Goal: Task Accomplishment & Management: Use online tool/utility

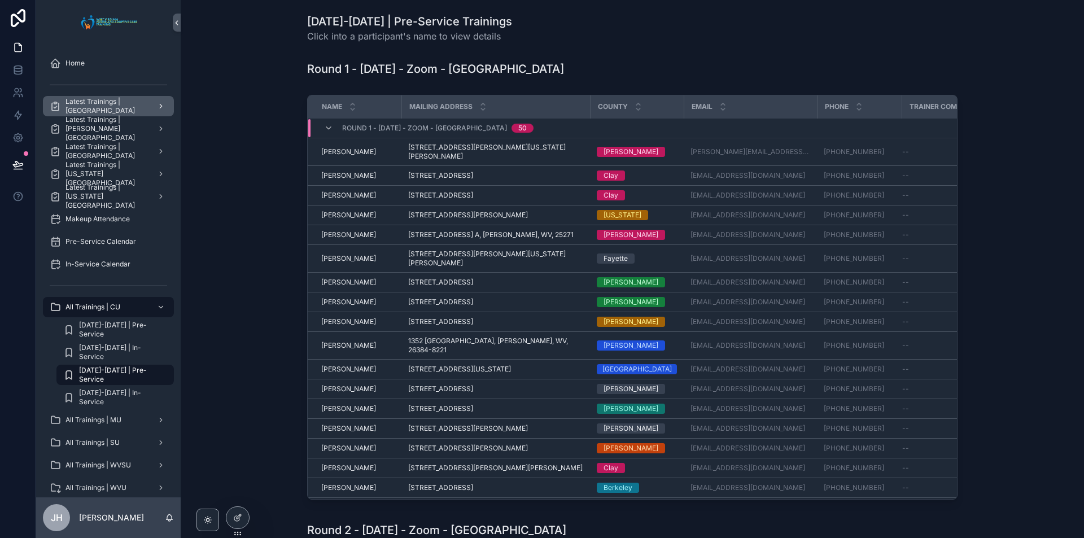
click at [86, 115] on link "Latest Trainings | [GEOGRAPHIC_DATA]" at bounding box center [108, 106] width 131 height 20
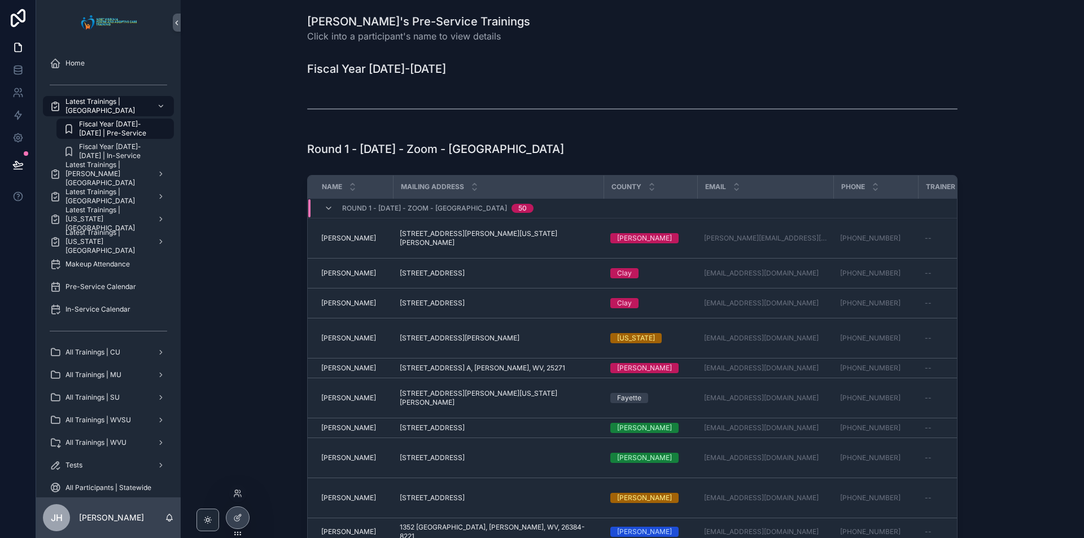
click at [238, 506] on div at bounding box center [238, 495] width 18 height 23
click at [236, 515] on icon at bounding box center [237, 517] width 9 height 9
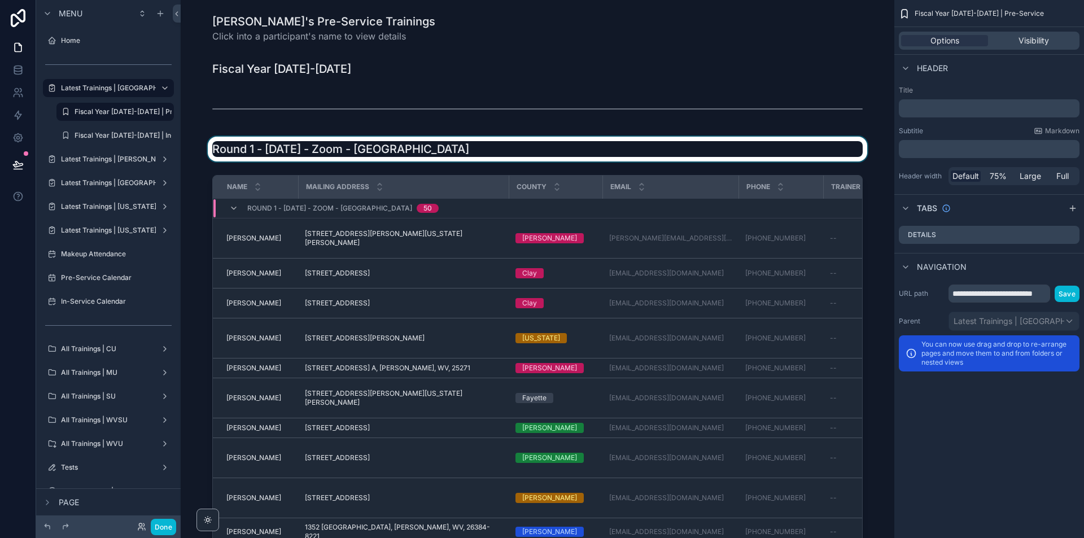
click at [415, 140] on div "scrollable content" at bounding box center [538, 149] width 696 height 25
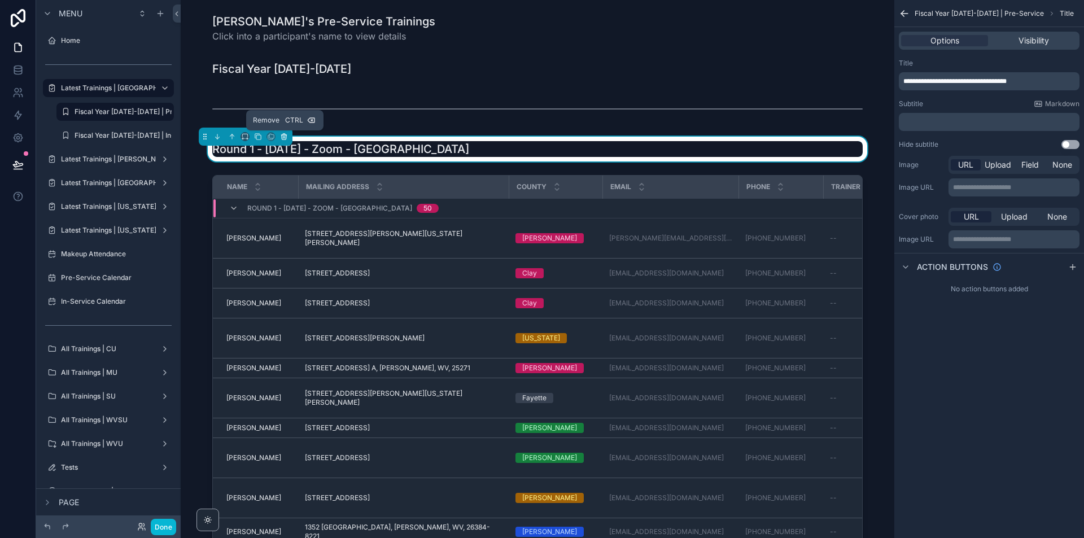
click at [286, 141] on button "scrollable content" at bounding box center [284, 136] width 12 height 12
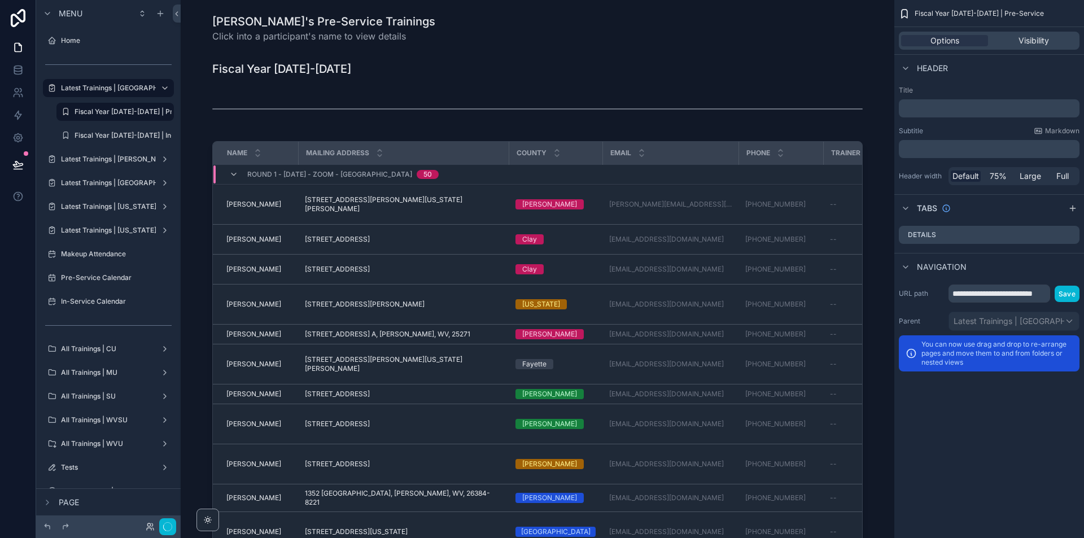
click at [286, 141] on div "scrollable content" at bounding box center [538, 346] width 696 height 418
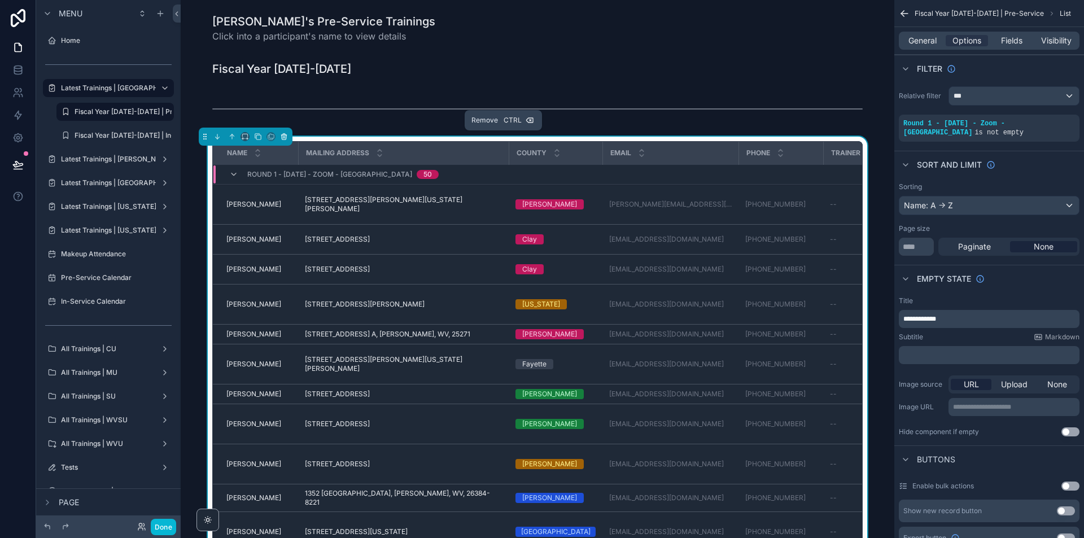
click at [281, 137] on icon "scrollable content" at bounding box center [284, 137] width 8 height 8
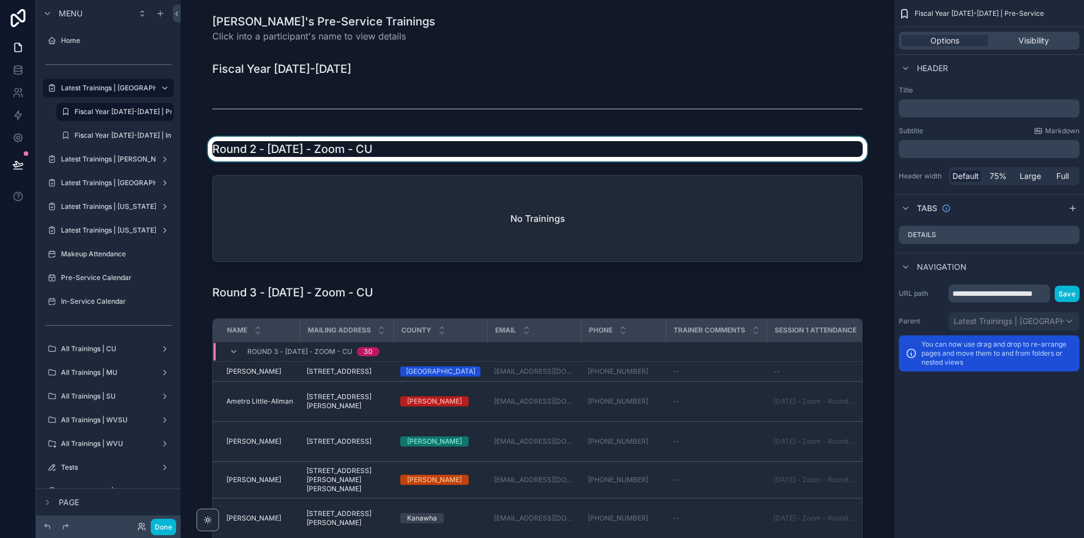
click at [294, 145] on div "scrollable content" at bounding box center [538, 149] width 696 height 25
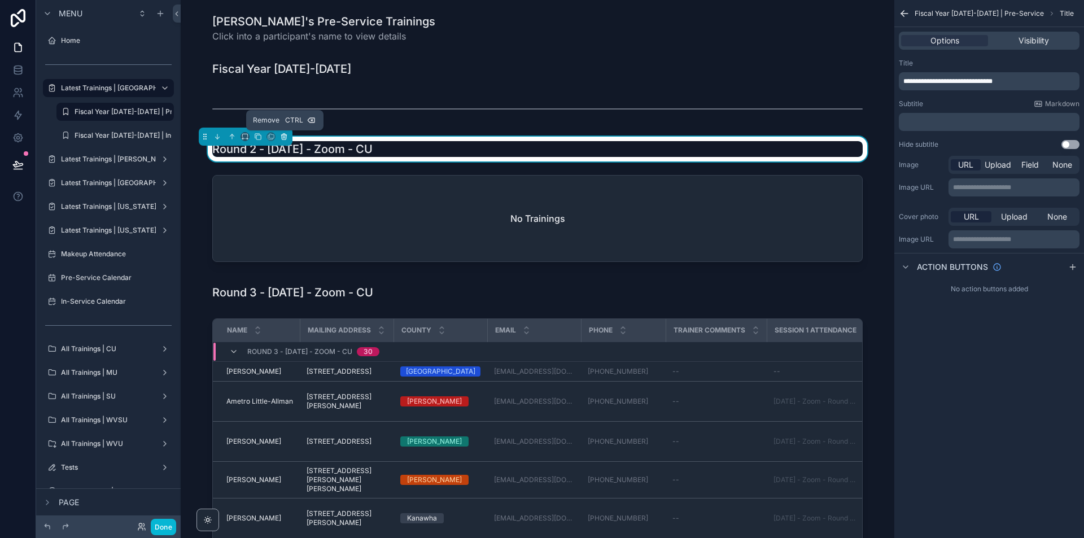
click at [286, 135] on icon "scrollable content" at bounding box center [284, 137] width 5 height 5
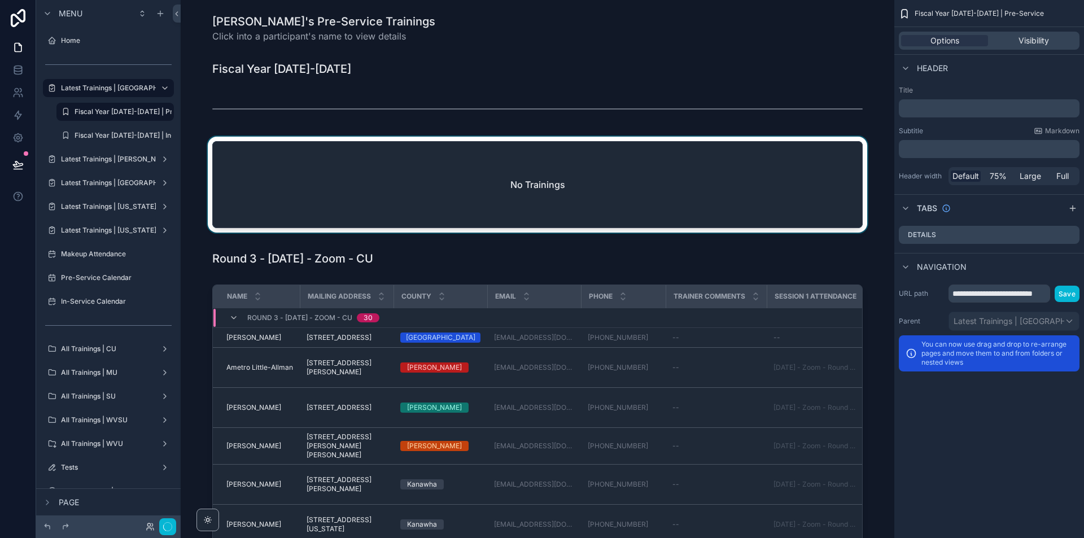
click at [286, 147] on div "scrollable content" at bounding box center [538, 187] width 696 height 101
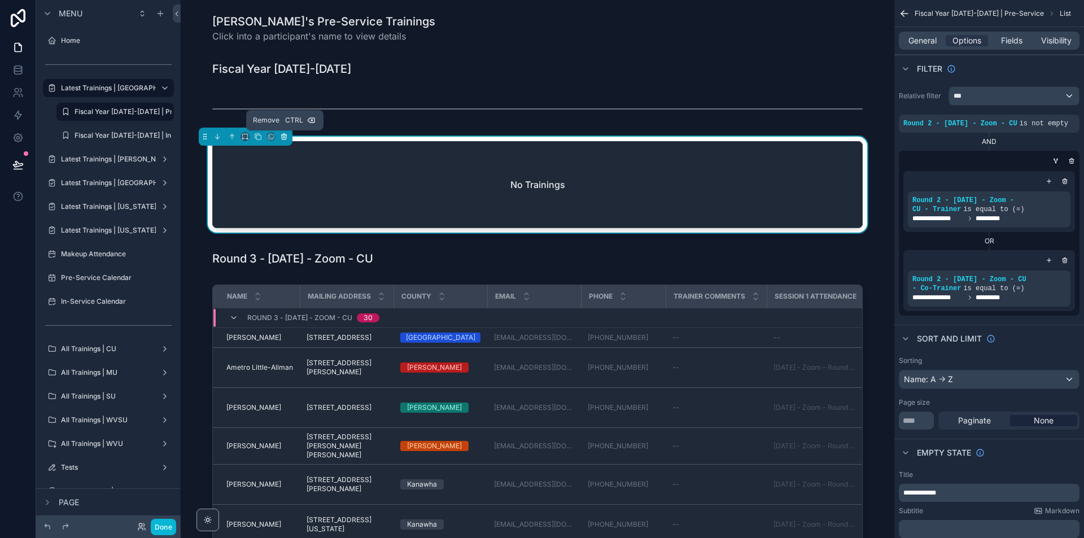
click at [286, 142] on button "scrollable content" at bounding box center [284, 136] width 12 height 12
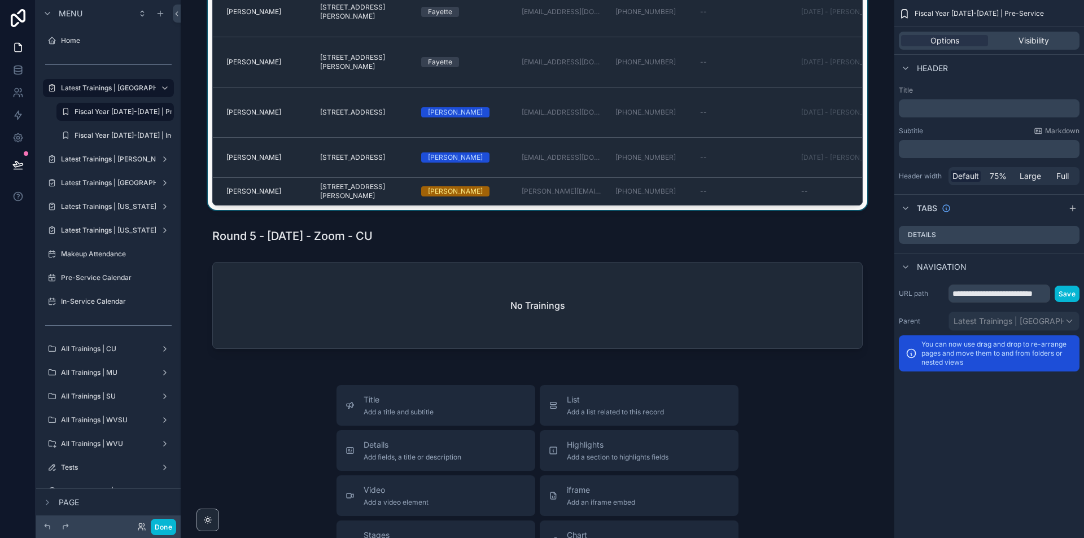
scroll to position [734, 0]
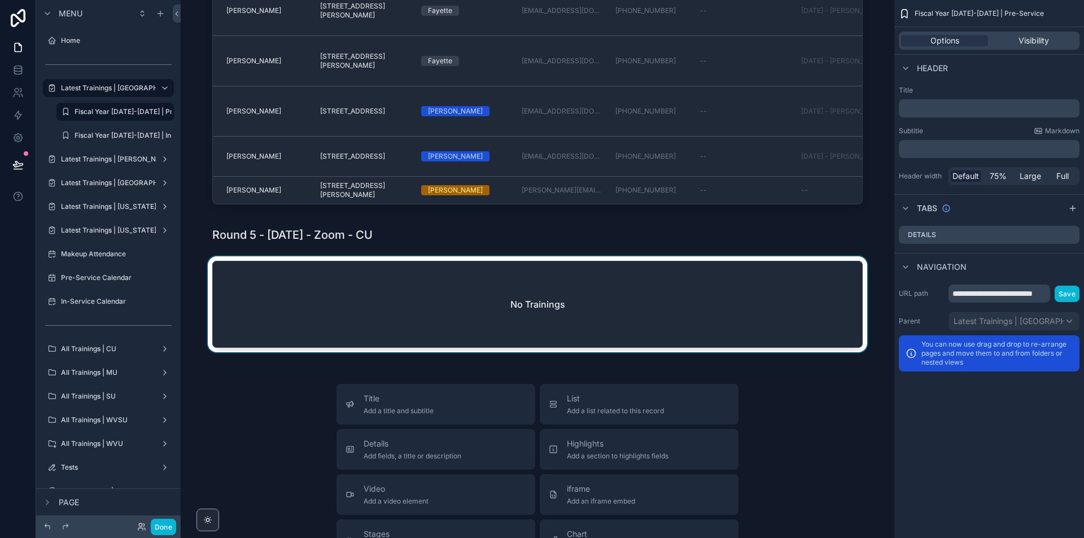
click at [547, 290] on div "scrollable content" at bounding box center [538, 306] width 696 height 101
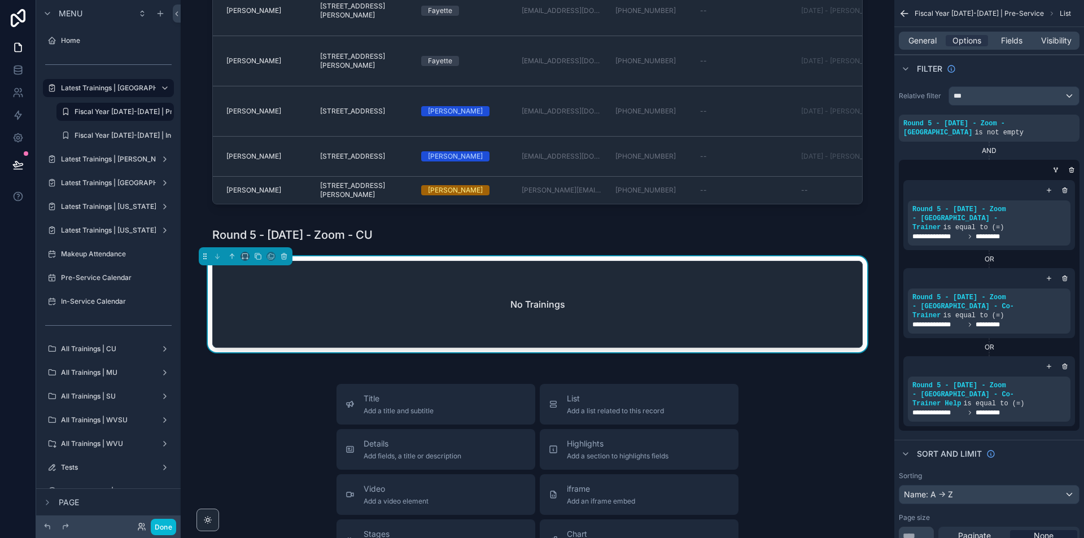
click at [353, 241] on div "scrollable content" at bounding box center [538, 234] width 696 height 25
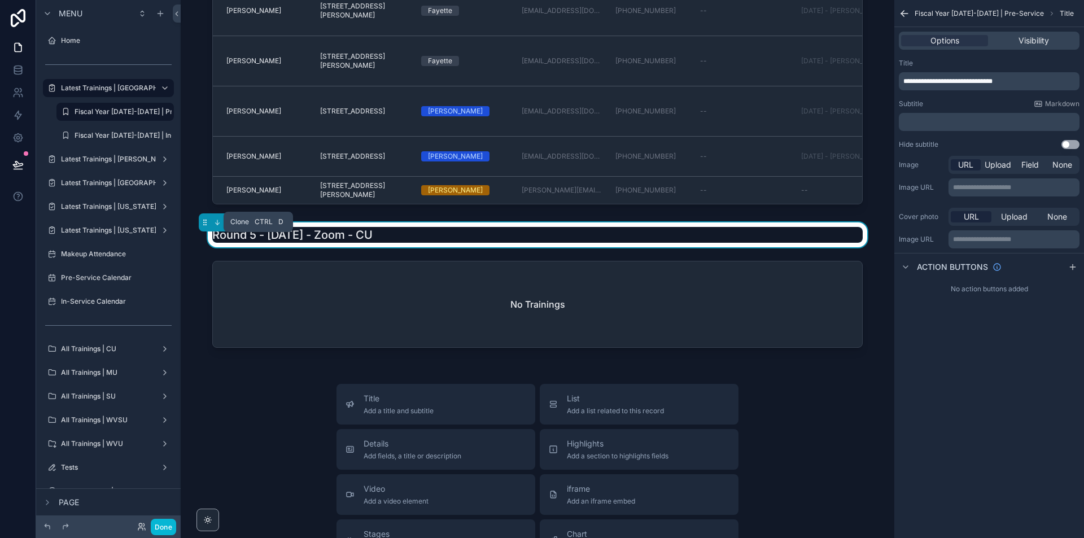
click at [261, 229] on button "scrollable content" at bounding box center [258, 222] width 12 height 12
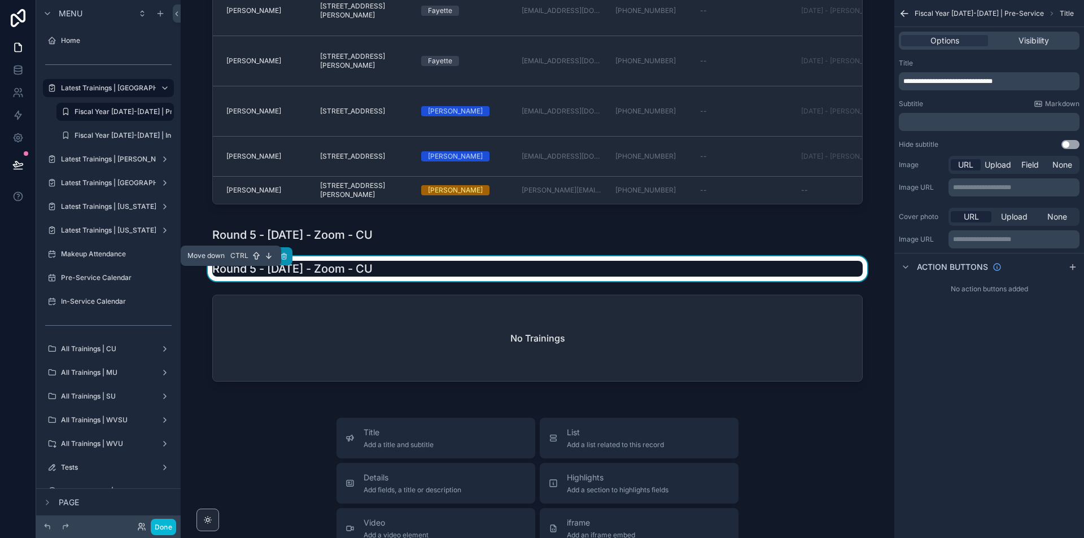
click at [215, 260] on icon "scrollable content" at bounding box center [217, 256] width 8 height 8
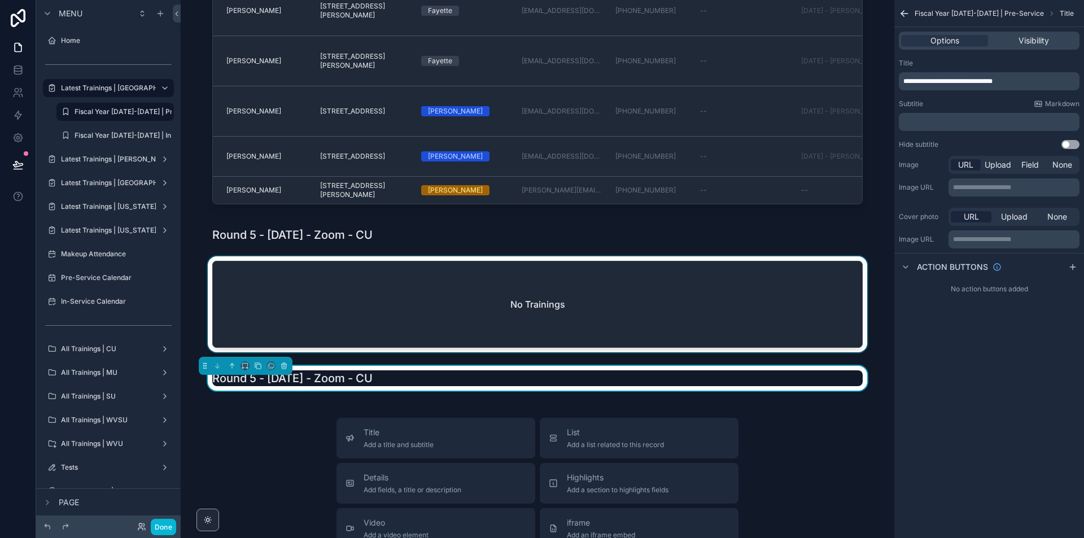
click at [290, 291] on div "scrollable content" at bounding box center [538, 306] width 696 height 101
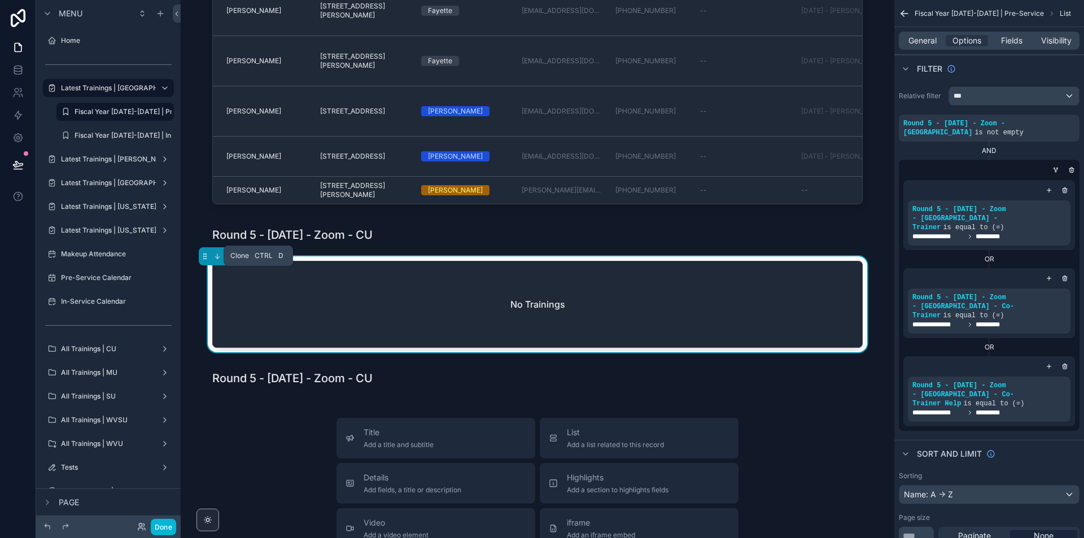
click at [259, 260] on icon "scrollable content" at bounding box center [258, 256] width 8 height 8
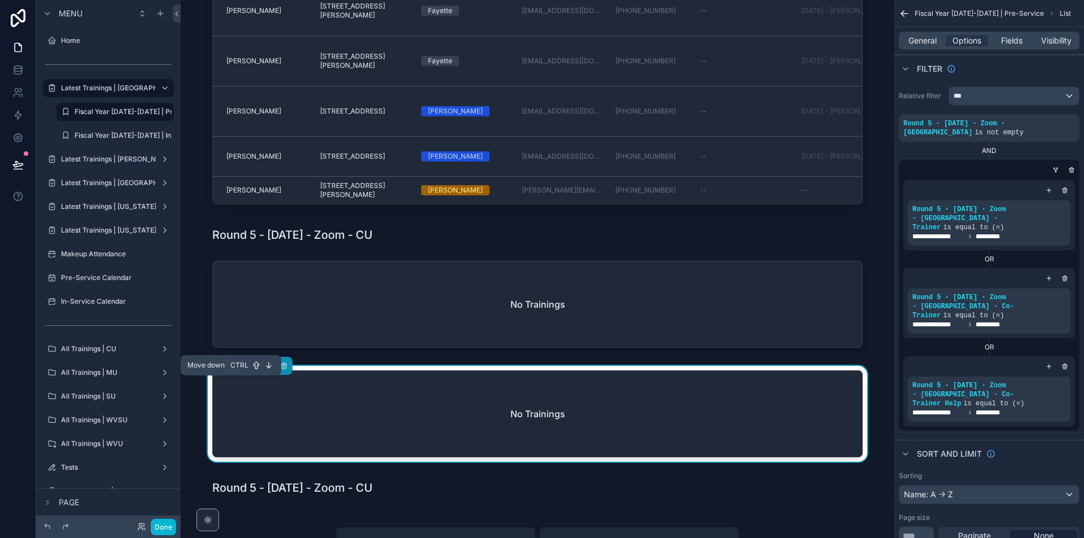
click at [215, 370] on icon "scrollable content" at bounding box center [217, 366] width 8 height 8
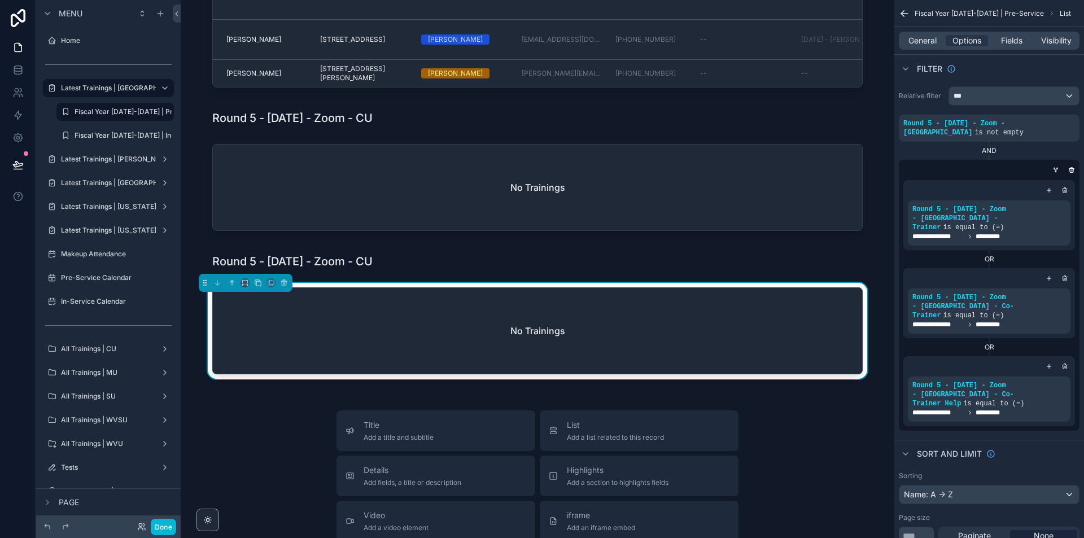
scroll to position [903, 0]
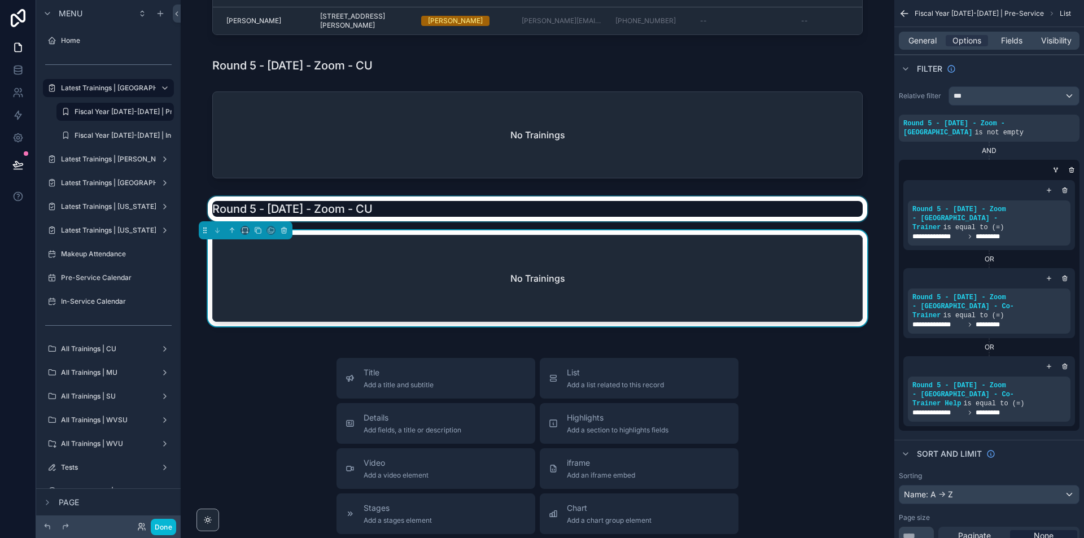
click at [412, 221] on div "scrollable content" at bounding box center [538, 208] width 696 height 25
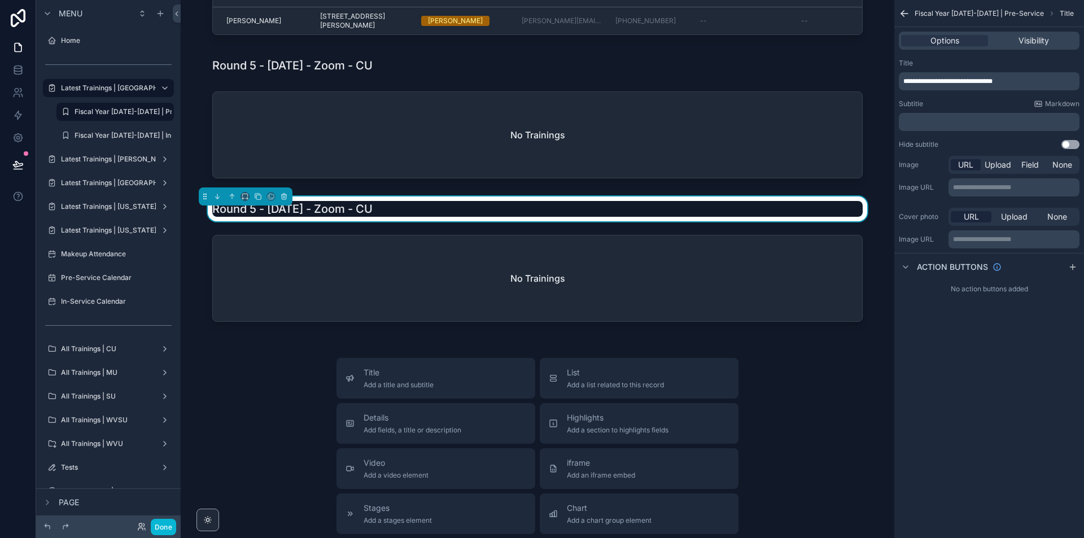
click at [1016, 85] on div "**********" at bounding box center [989, 81] width 181 height 18
click at [1016, 85] on p "**********" at bounding box center [990, 81] width 174 height 9
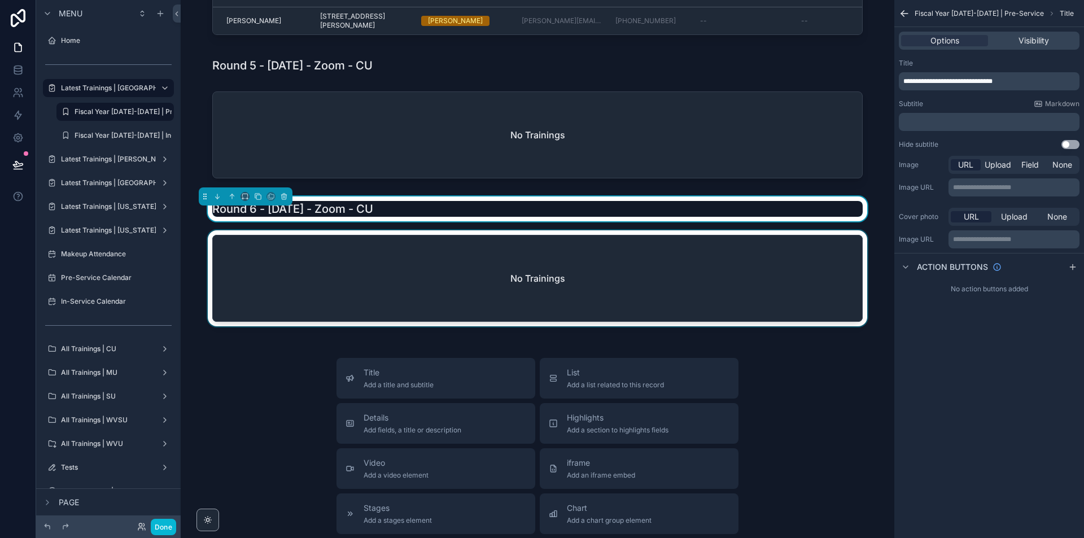
click at [772, 315] on div "scrollable content" at bounding box center [538, 280] width 696 height 101
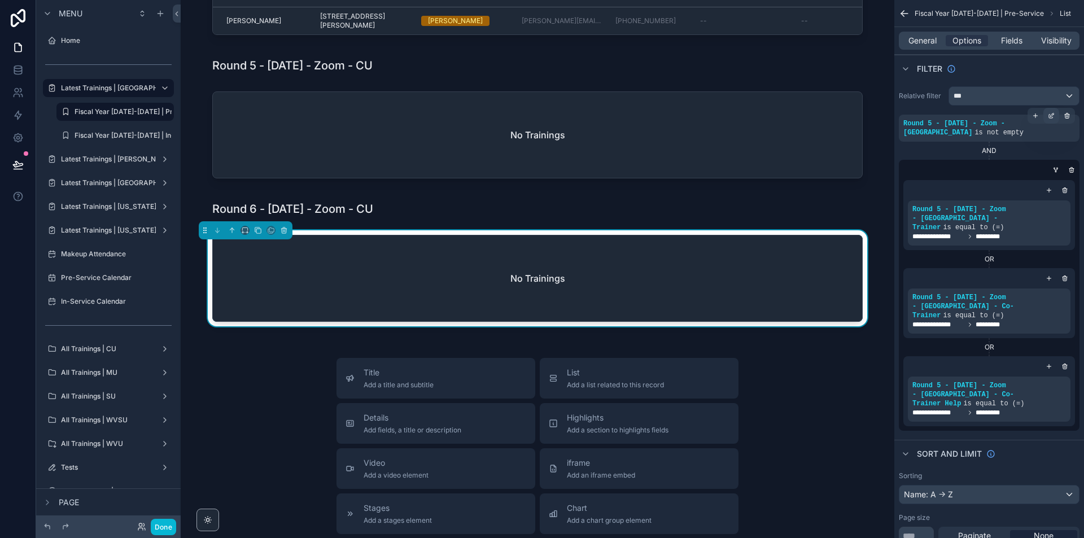
click at [1056, 115] on div "scrollable content" at bounding box center [1051, 116] width 16 height 16
click at [789, 120] on span "Round 5 - [DATE] - Zoom - [GEOGRAPHIC_DATA]" at bounding box center [710, 122] width 182 height 11
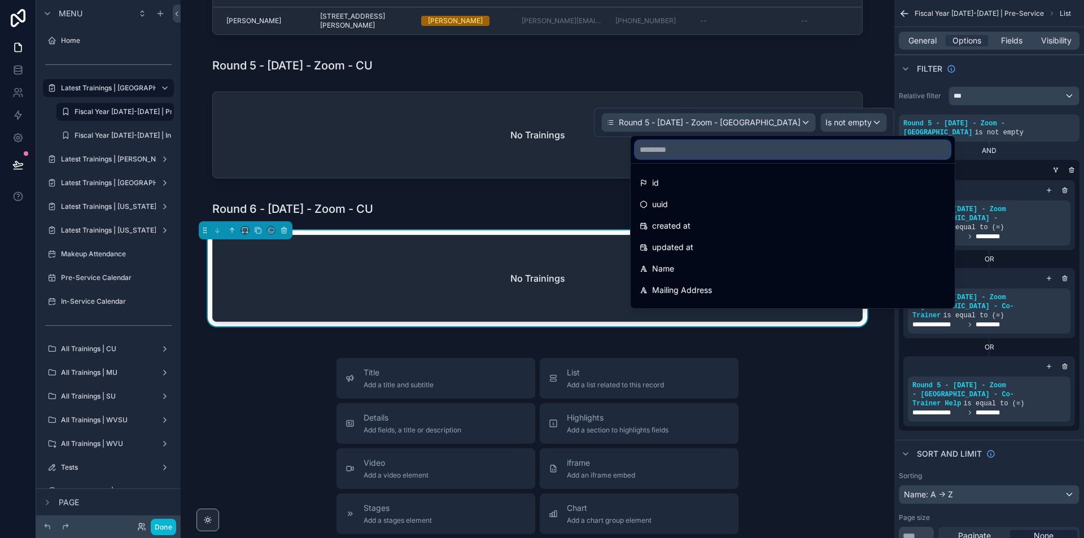
click at [745, 147] on input "text" at bounding box center [792, 150] width 315 height 18
paste input "**********"
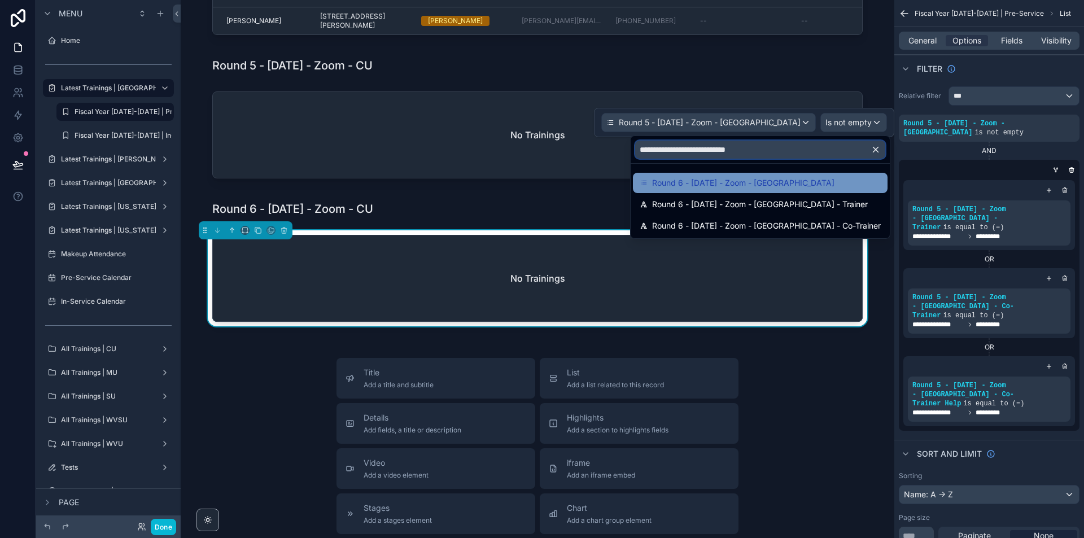
type input "**********"
click at [793, 190] on div "Round 6 - [DATE] - Zoom - [GEOGRAPHIC_DATA]" at bounding box center [760, 183] width 255 height 20
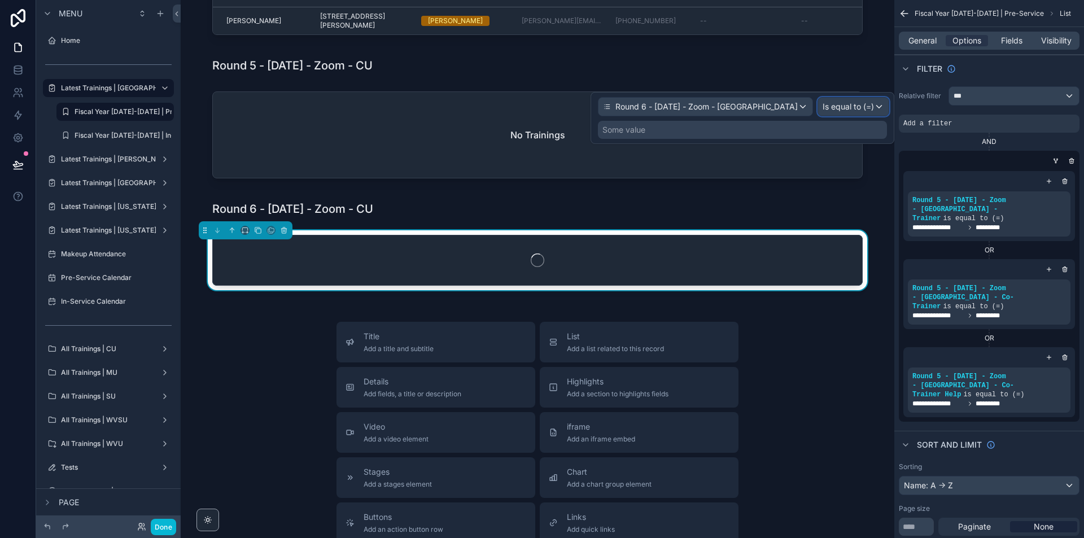
click at [872, 111] on div "Is equal to (=)" at bounding box center [853, 107] width 71 height 18
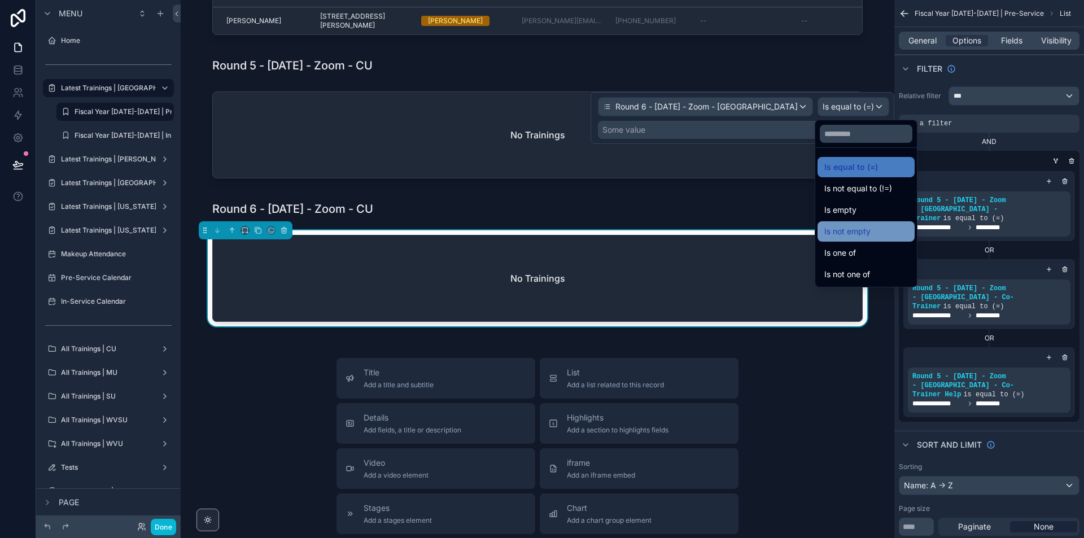
click at [895, 235] on div "Is not empty" at bounding box center [866, 232] width 84 height 14
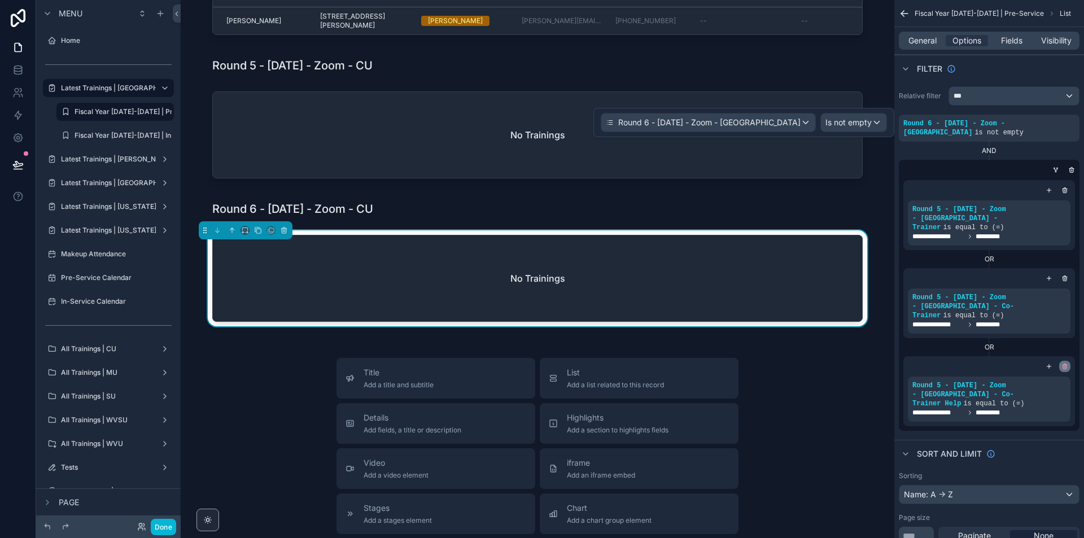
click at [1061, 361] on div "scrollable content" at bounding box center [1064, 366] width 11 height 11
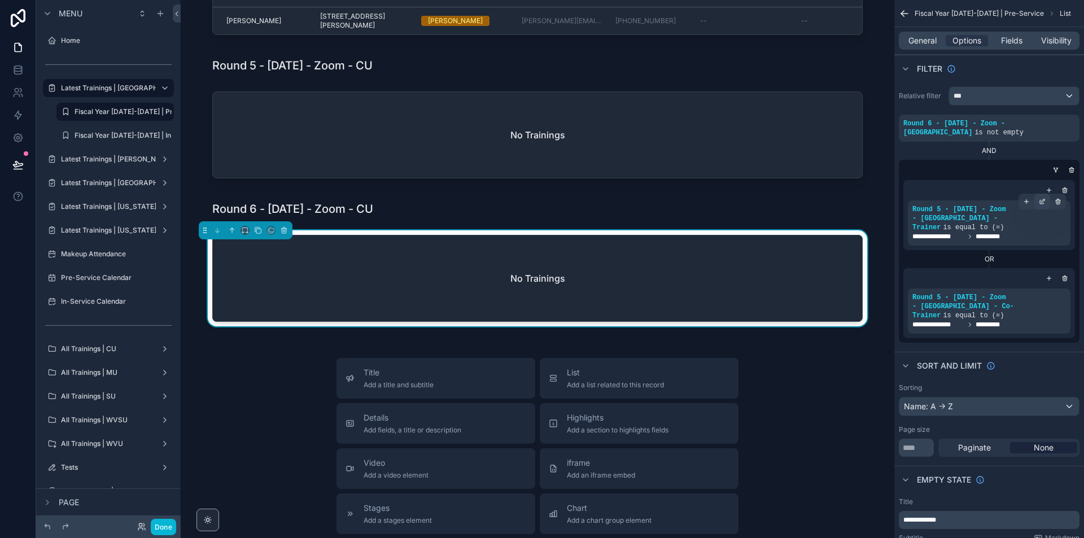
click at [1043, 202] on icon "scrollable content" at bounding box center [1043, 200] width 3 height 3
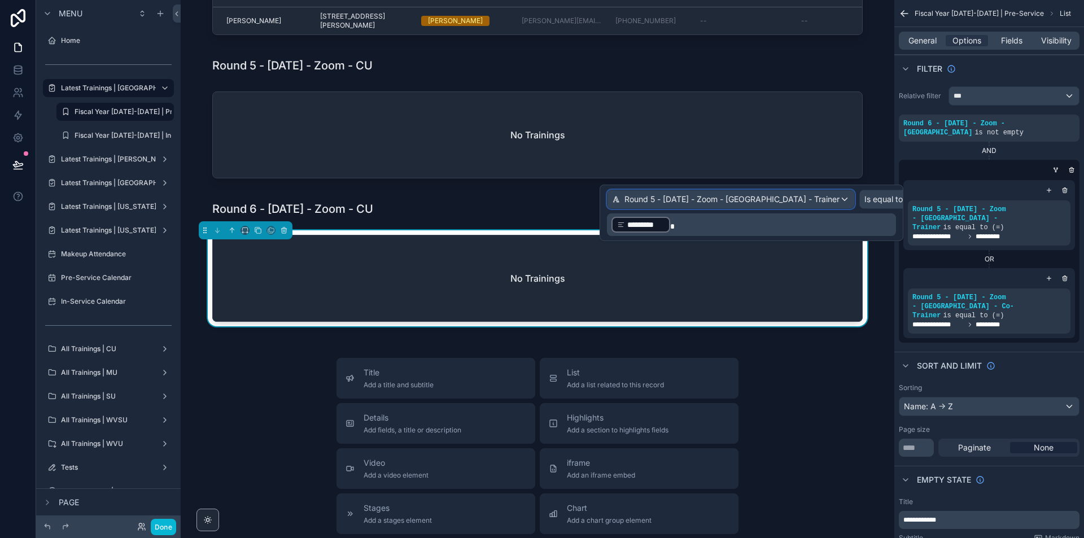
click at [780, 198] on span "Round 5 - [DATE] - Zoom - [GEOGRAPHIC_DATA] - Trainer" at bounding box center [732, 199] width 215 height 11
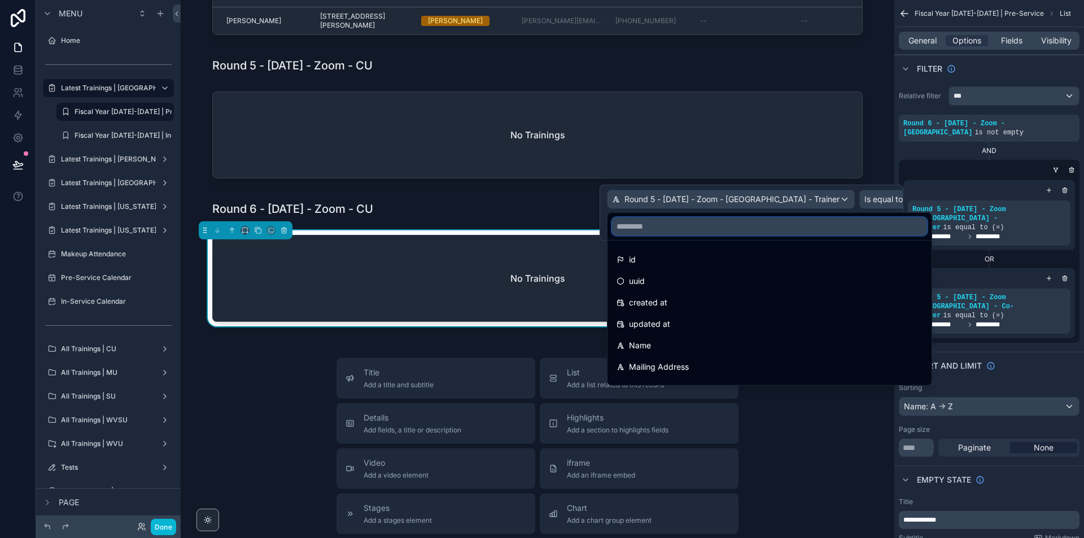
click at [660, 217] on input "text" at bounding box center [769, 226] width 315 height 18
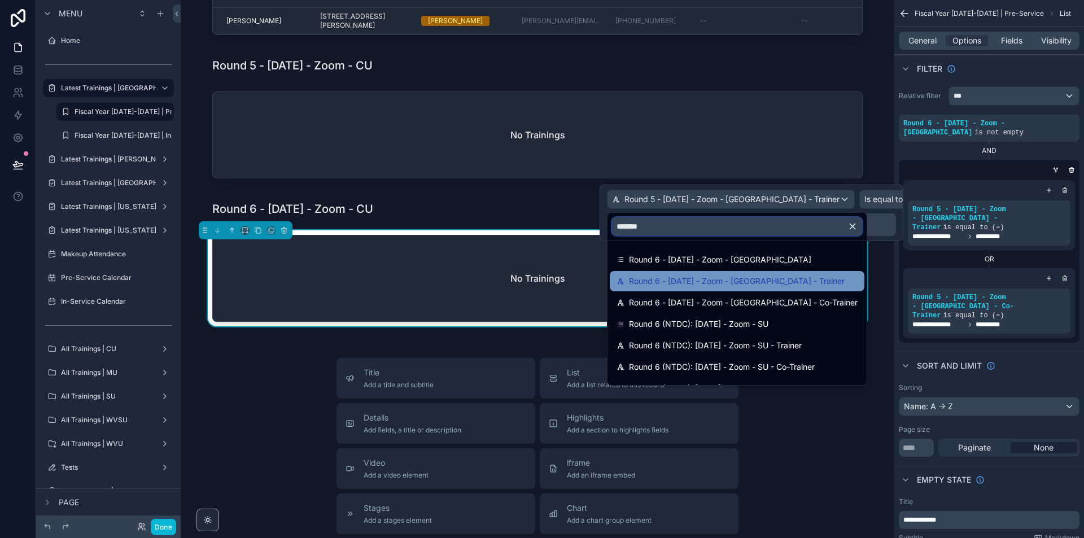
type input "*******"
click at [809, 285] on span "Round 6 - 09/08/2025 - Zoom - Concord - Trainer" at bounding box center [737, 281] width 216 height 14
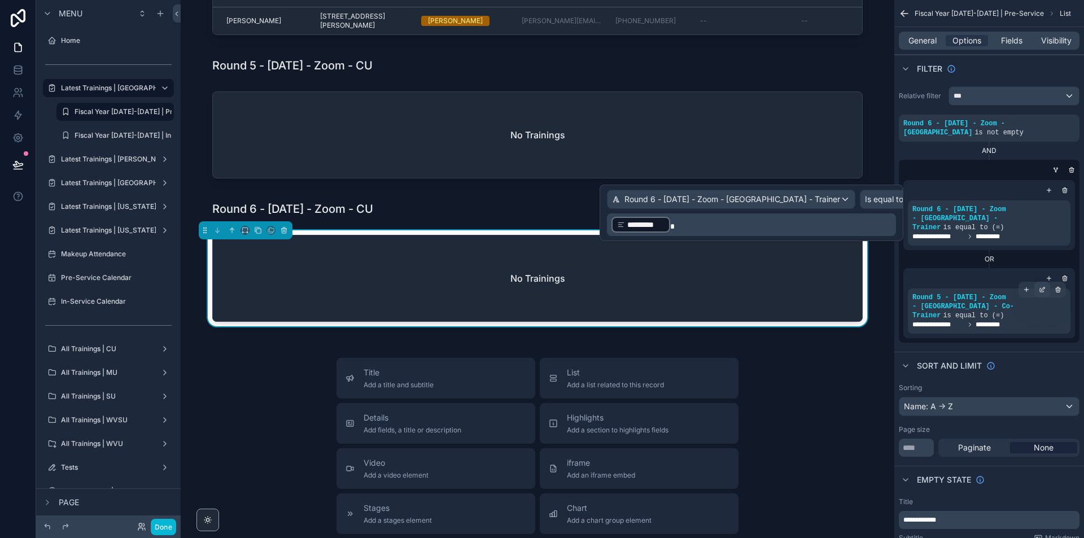
click at [1041, 286] on icon "scrollable content" at bounding box center [1042, 289] width 7 height 7
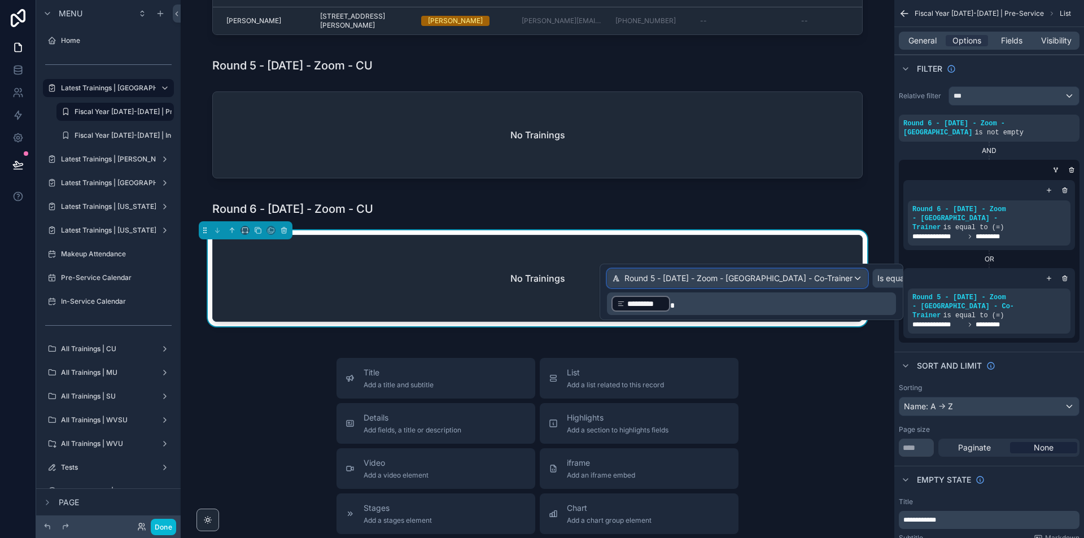
click at [828, 285] on div "Round 5 - 09/02/2025 - Zoom - Concord - Co-Trainer" at bounding box center [738, 278] width 260 height 18
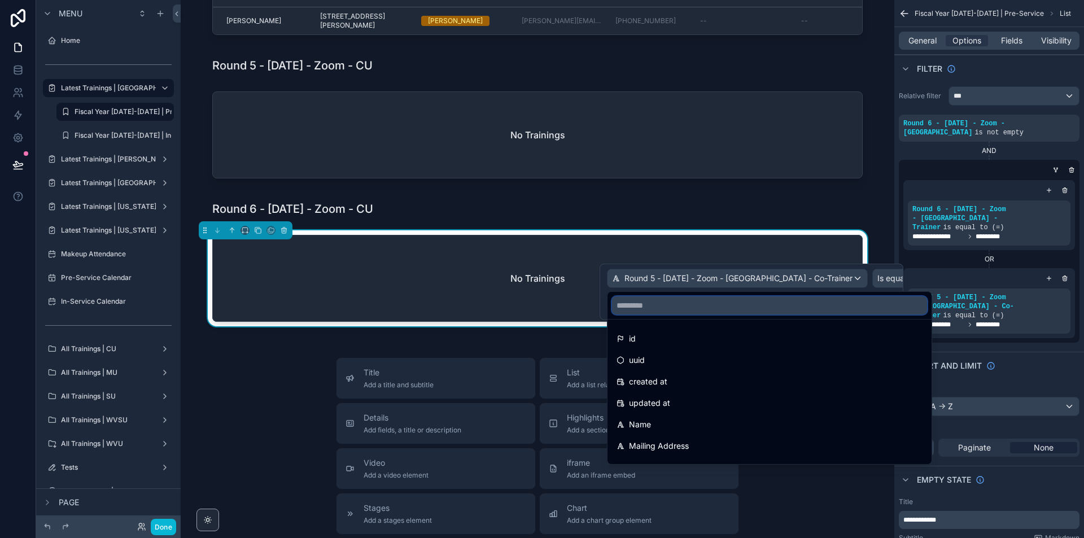
click at [723, 312] on input "text" at bounding box center [769, 305] width 315 height 18
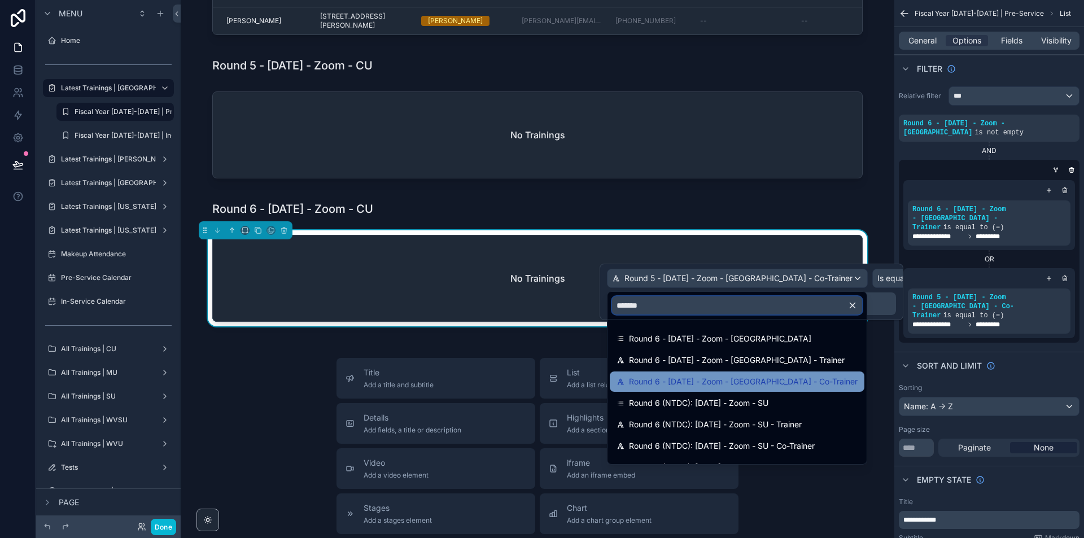
type input "*******"
click at [771, 387] on span "Round 6 - 09/08/2025 - Zoom - Concord - Co-Trainer" at bounding box center [743, 382] width 229 height 14
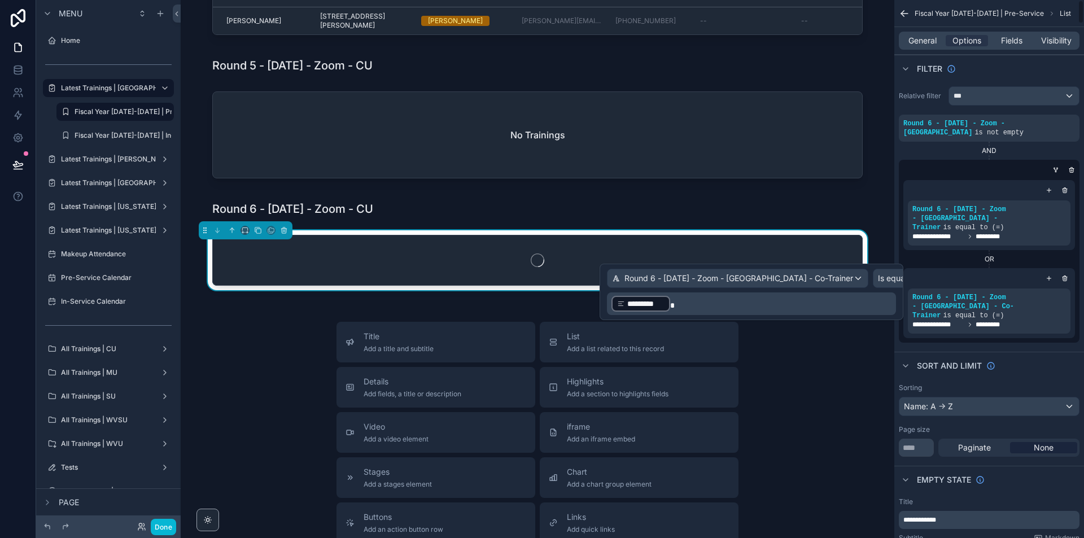
click at [827, 416] on div "Title Add a title and subtitle List Add a list related to this record Details A…" at bounding box center [538, 523] width 696 height 402
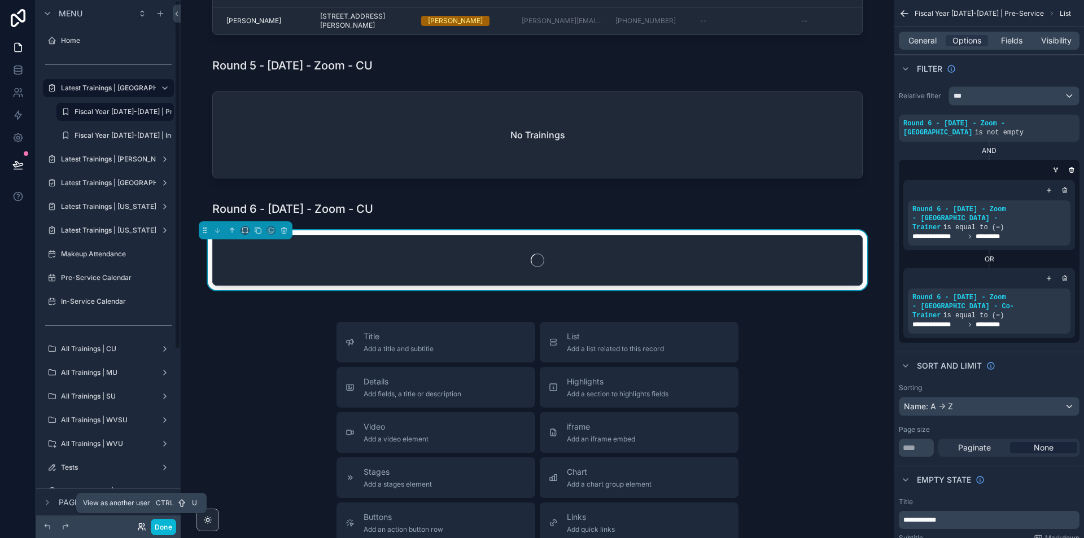
click at [139, 525] on icon at bounding box center [141, 526] width 9 height 9
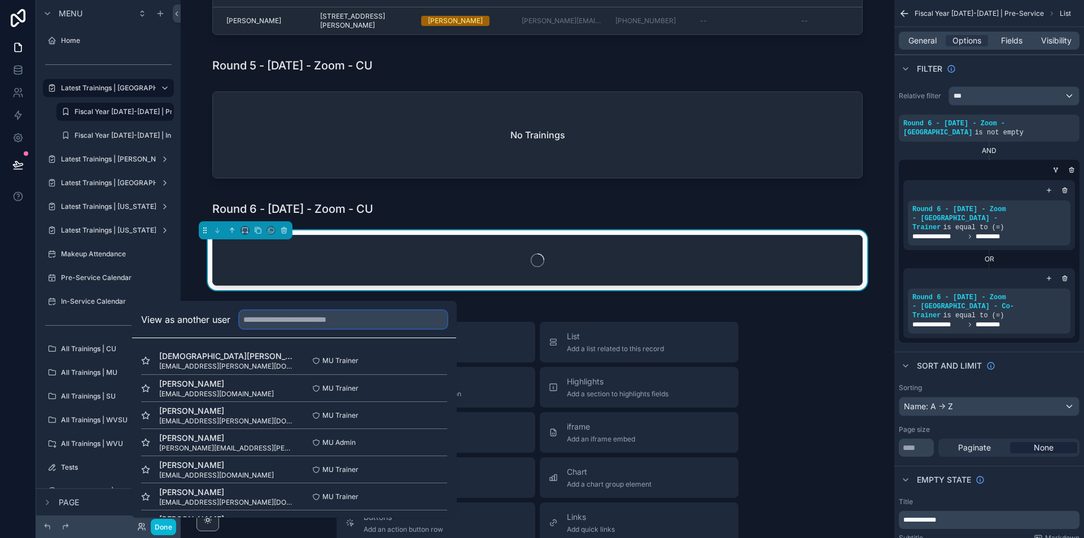
click at [308, 324] on input "text" at bounding box center [343, 320] width 208 height 18
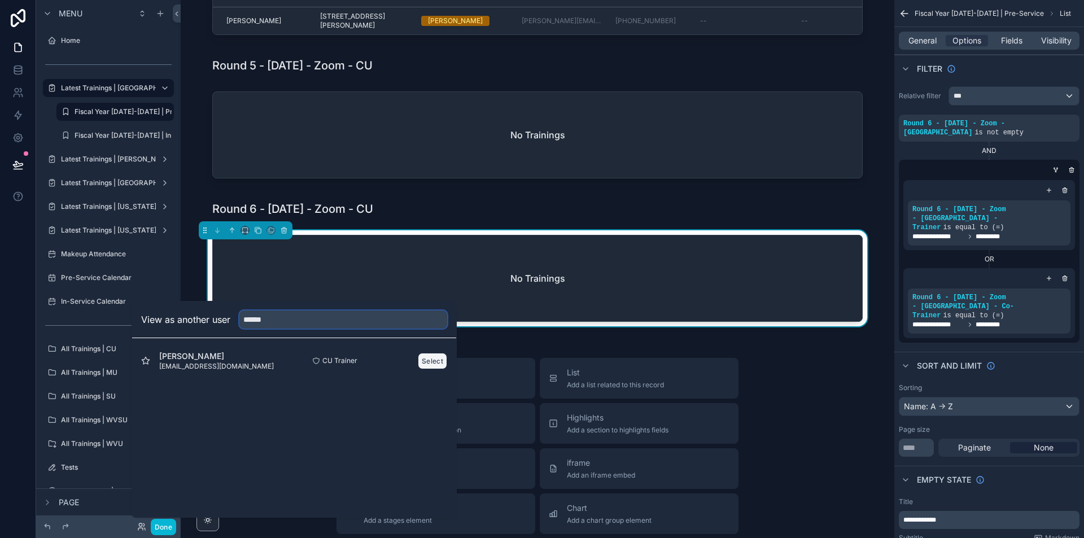
type input "******"
click at [420, 363] on button "Select" at bounding box center [432, 361] width 29 height 16
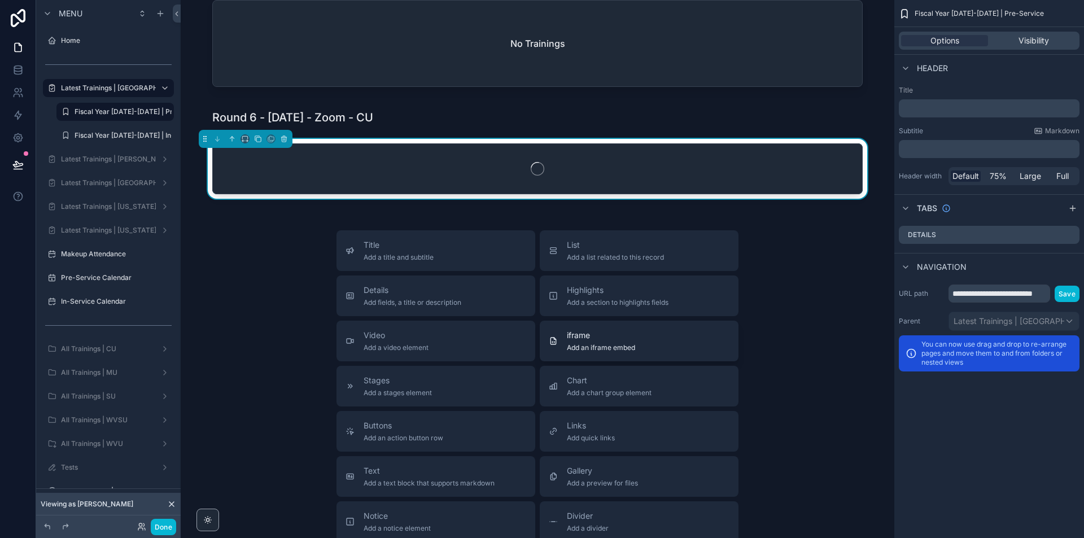
scroll to position [1016, 0]
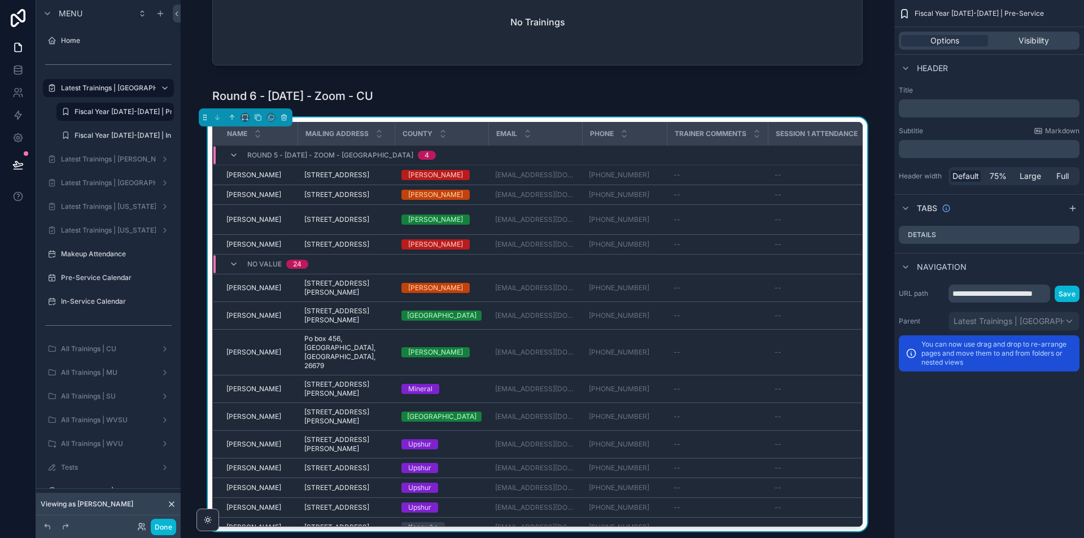
click at [169, 505] on icon at bounding box center [171, 504] width 9 height 9
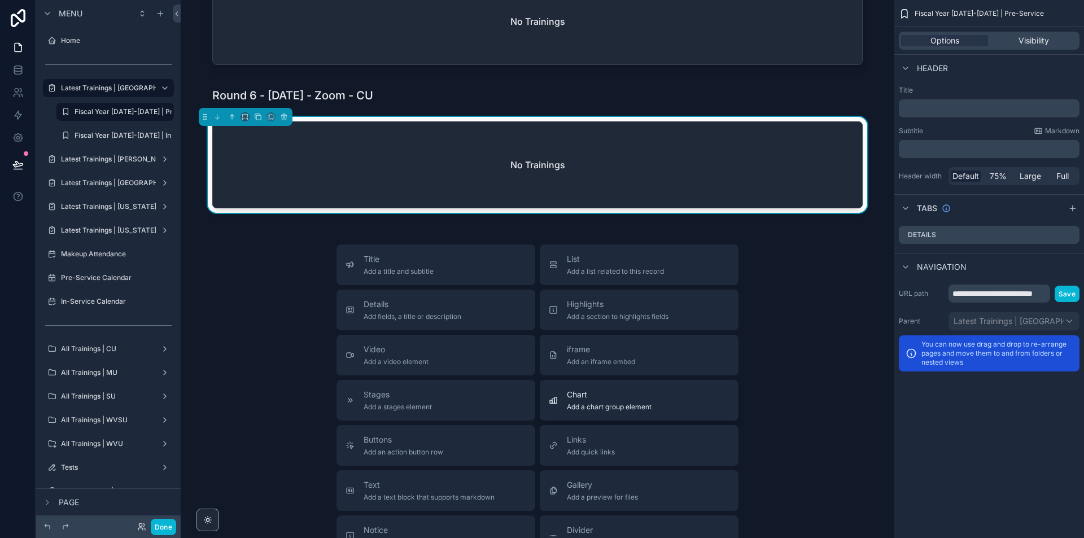
scroll to position [282, 0]
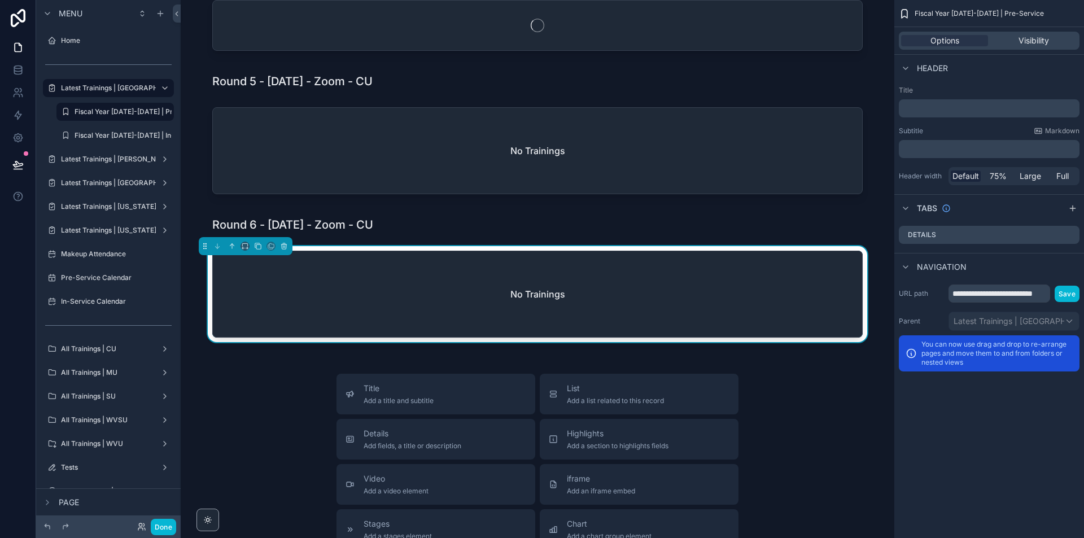
click at [746, 310] on div "No Trainings" at bounding box center [537, 294] width 649 height 86
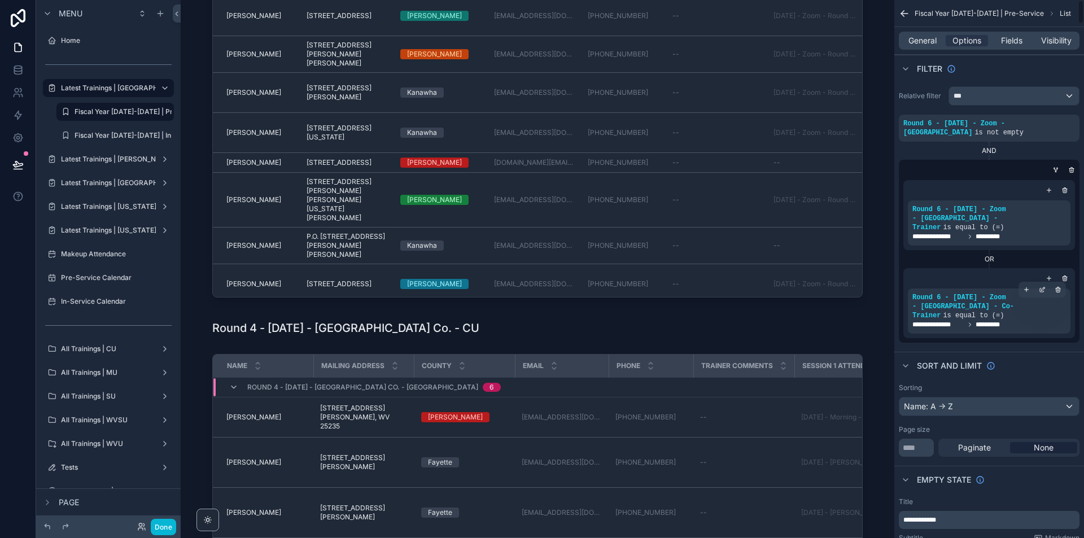
scroll to position [636, 0]
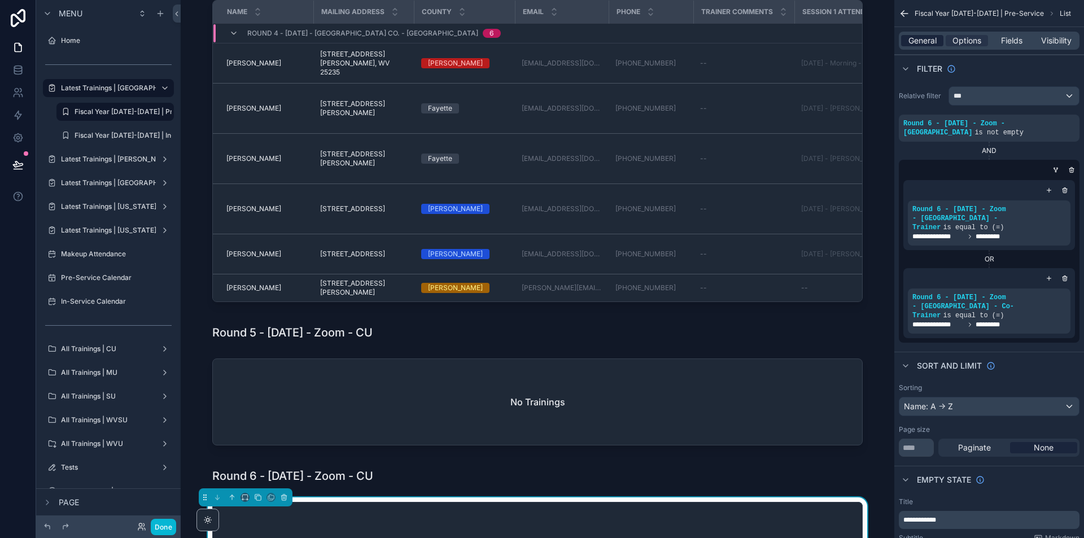
click at [903, 42] on div "General" at bounding box center [922, 40] width 42 height 11
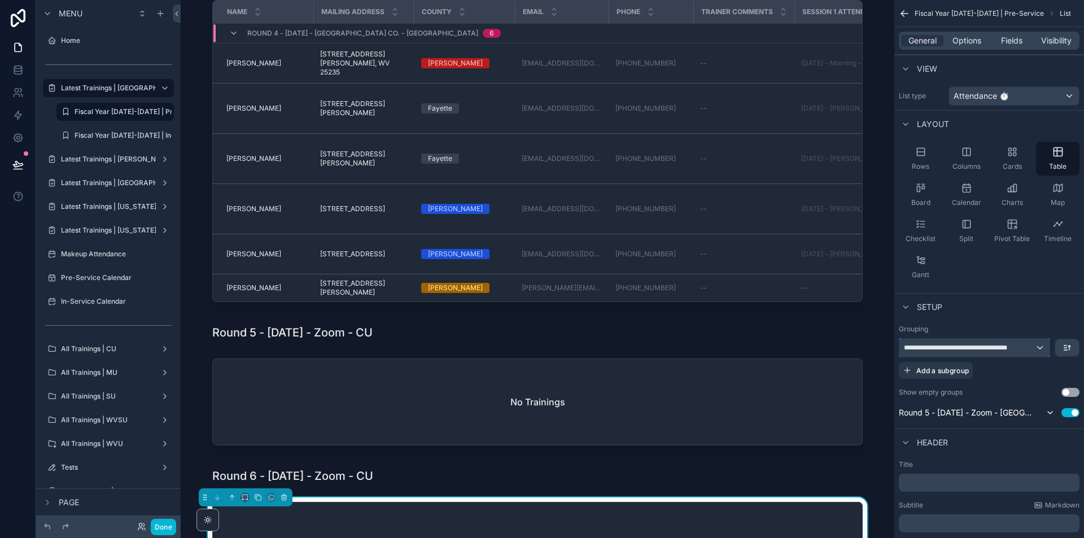
click at [1003, 343] on div "**********" at bounding box center [974, 348] width 150 height 18
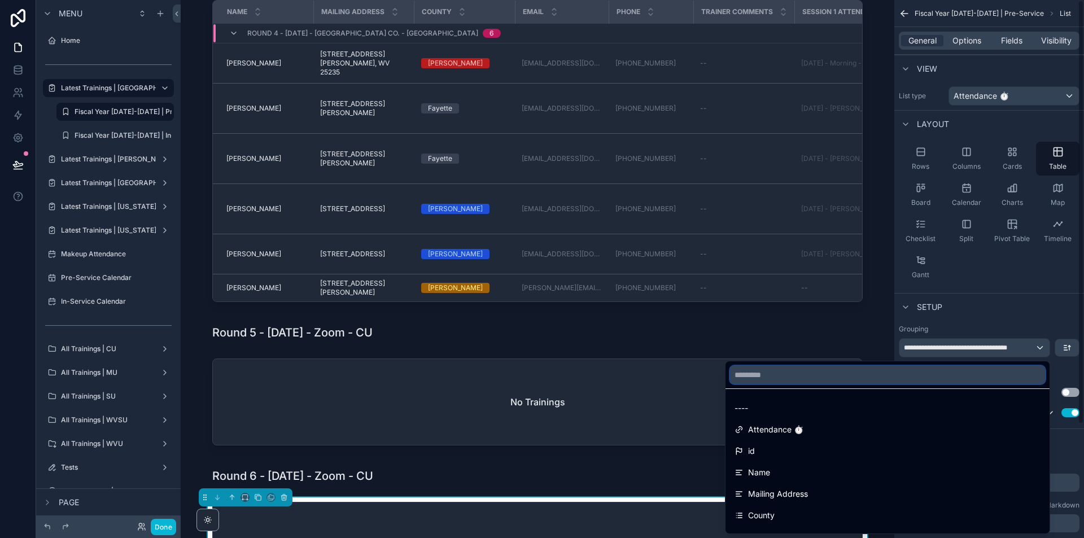
click at [767, 375] on input "text" at bounding box center [887, 375] width 315 height 18
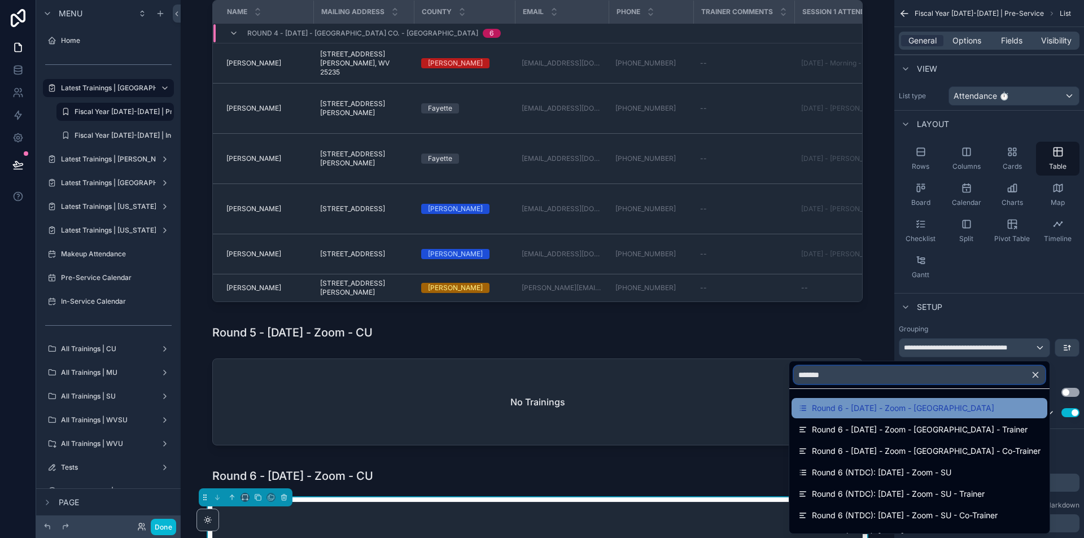
type input "*******"
click at [909, 405] on span "Round 6 - [DATE] - Zoom - [GEOGRAPHIC_DATA]" at bounding box center [903, 408] width 182 height 14
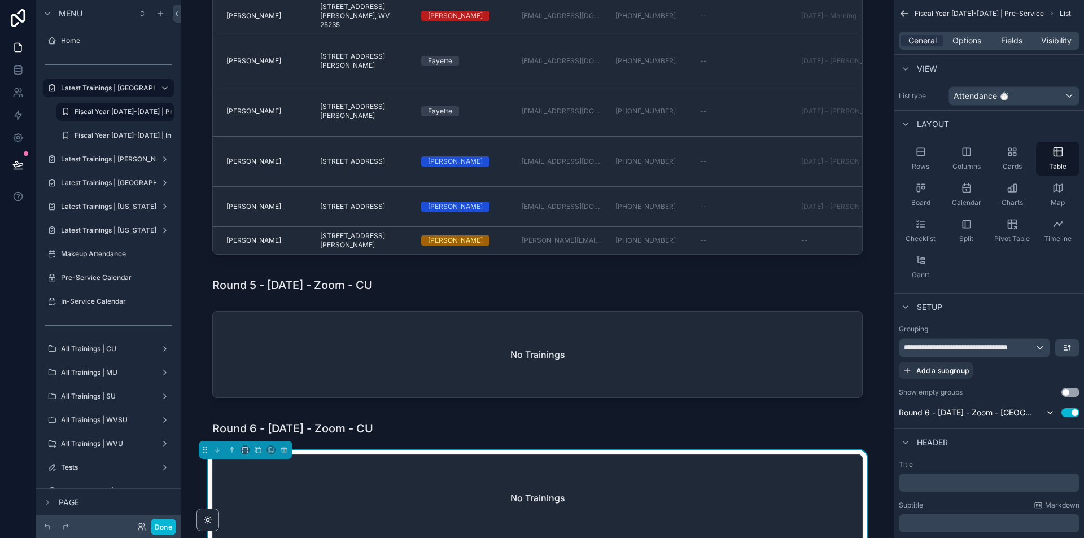
scroll to position [862, 0]
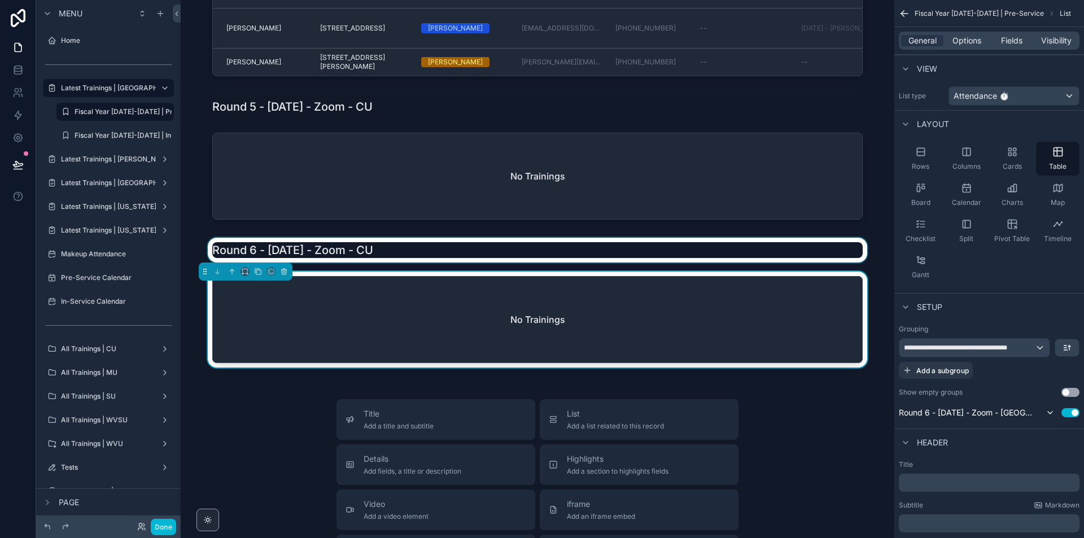
click at [372, 263] on div "scrollable content" at bounding box center [538, 250] width 696 height 25
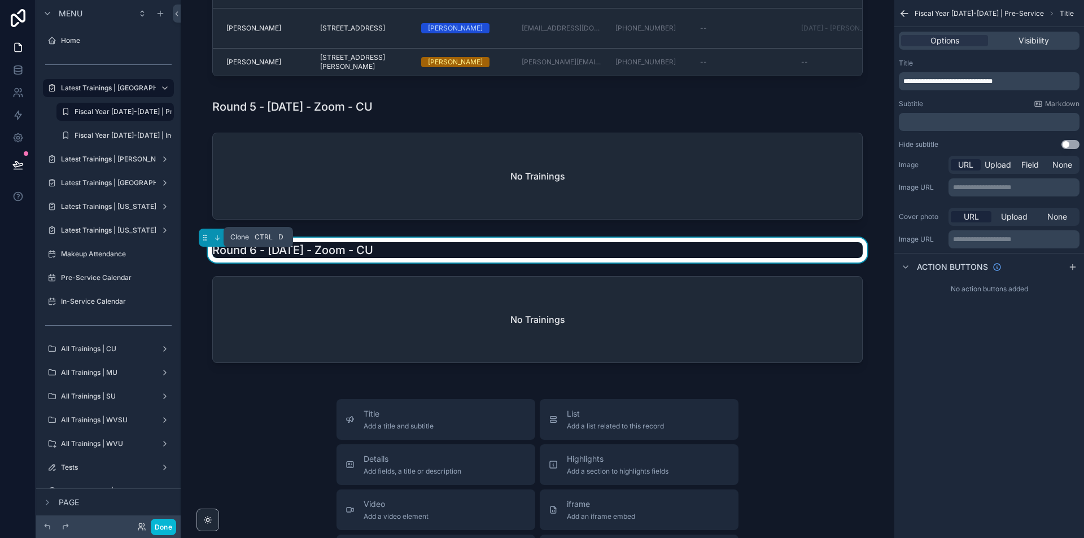
click at [257, 242] on icon "scrollable content" at bounding box center [258, 238] width 8 height 8
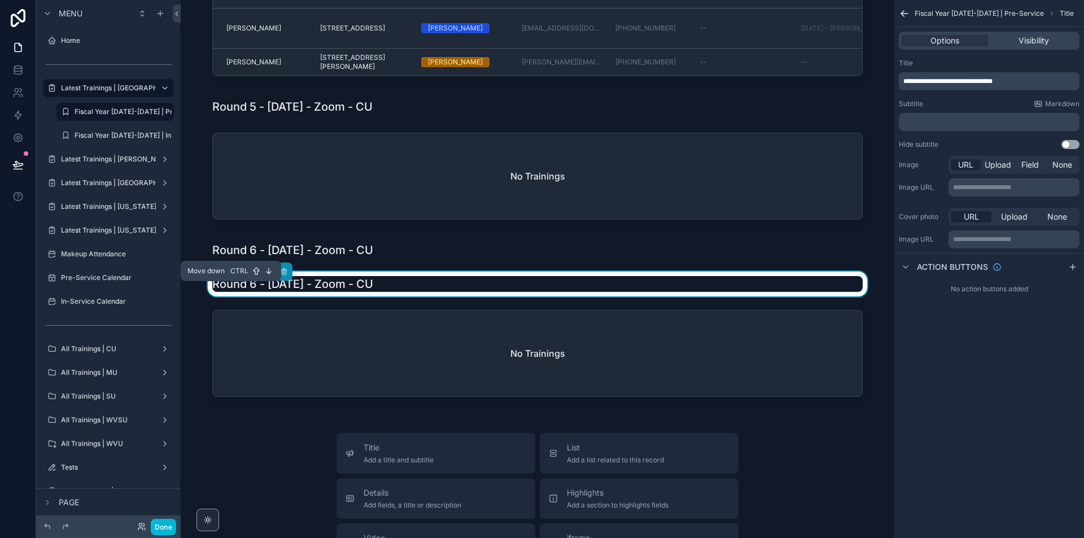
click at [219, 276] on icon "scrollable content" at bounding box center [217, 272] width 8 height 8
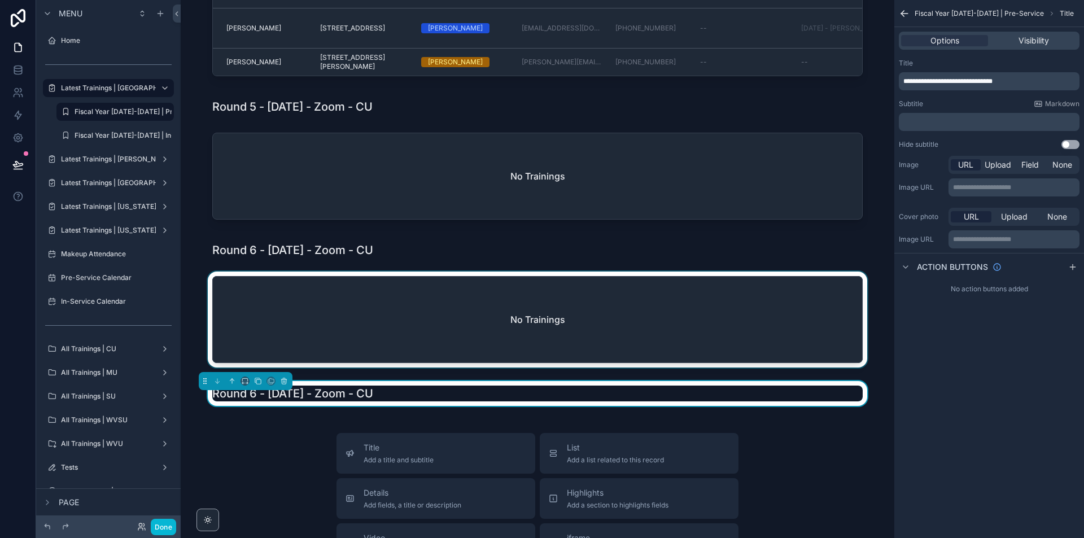
click at [295, 314] on div "scrollable content" at bounding box center [538, 322] width 696 height 101
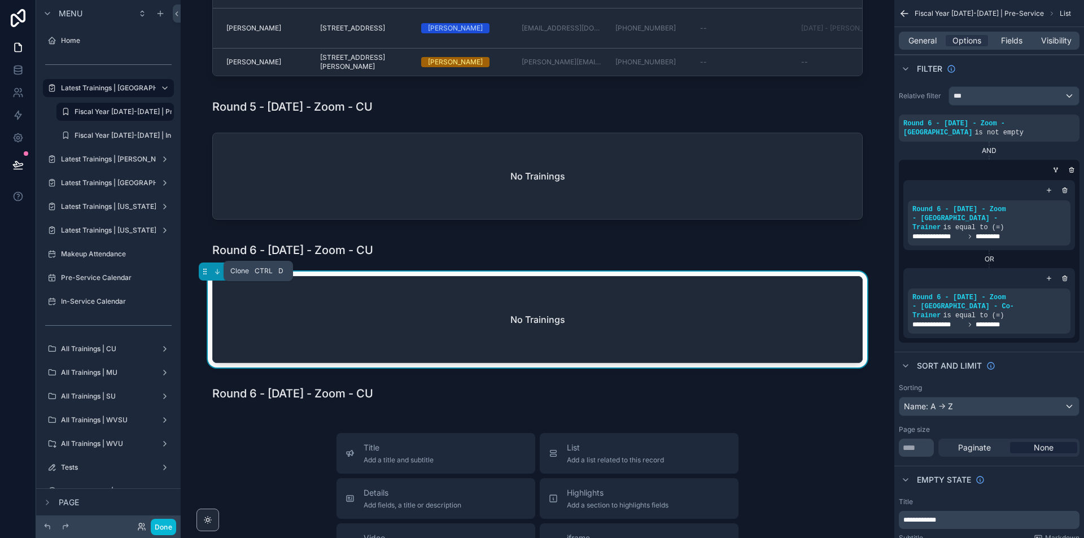
click at [256, 276] on icon "scrollable content" at bounding box center [258, 272] width 8 height 8
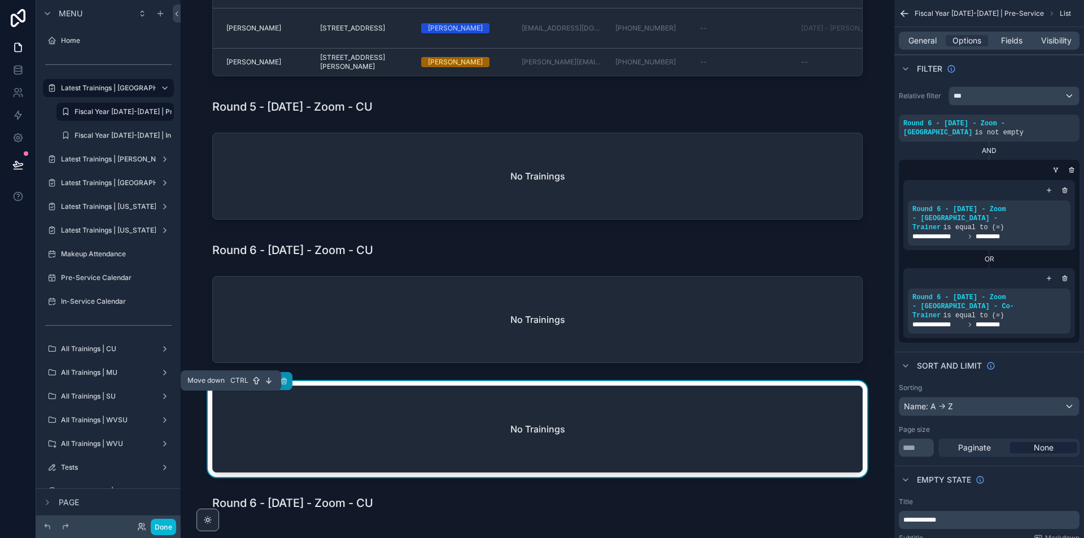
click at [219, 385] on icon "scrollable content" at bounding box center [217, 381] width 8 height 8
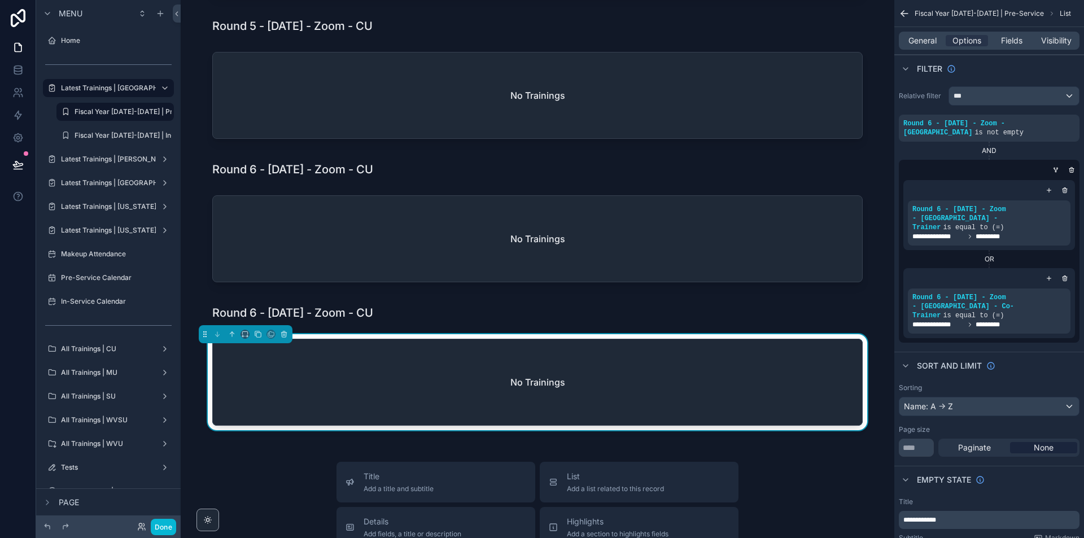
scroll to position [1032, 0]
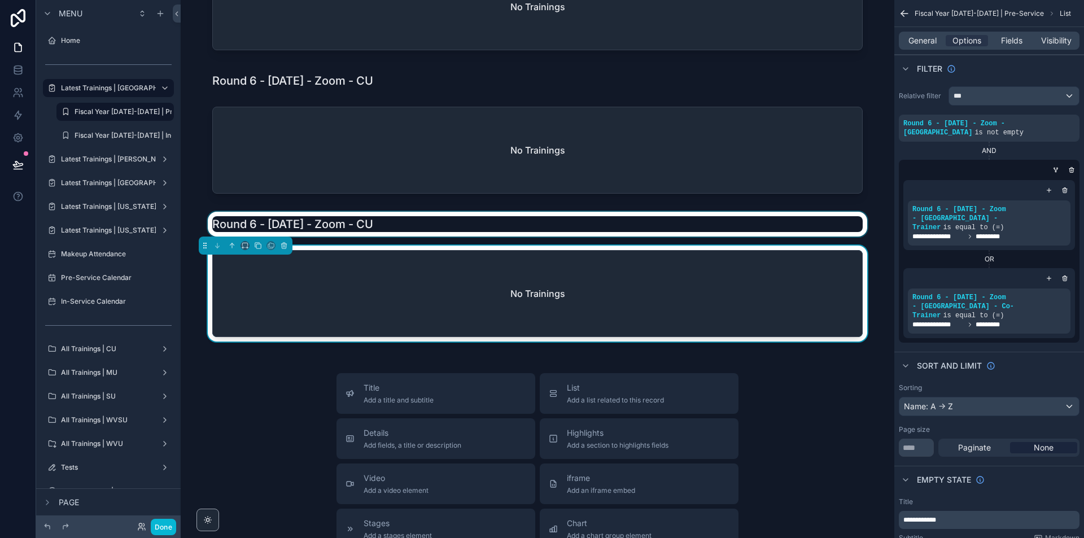
click at [547, 237] on div "scrollable content" at bounding box center [538, 224] width 696 height 25
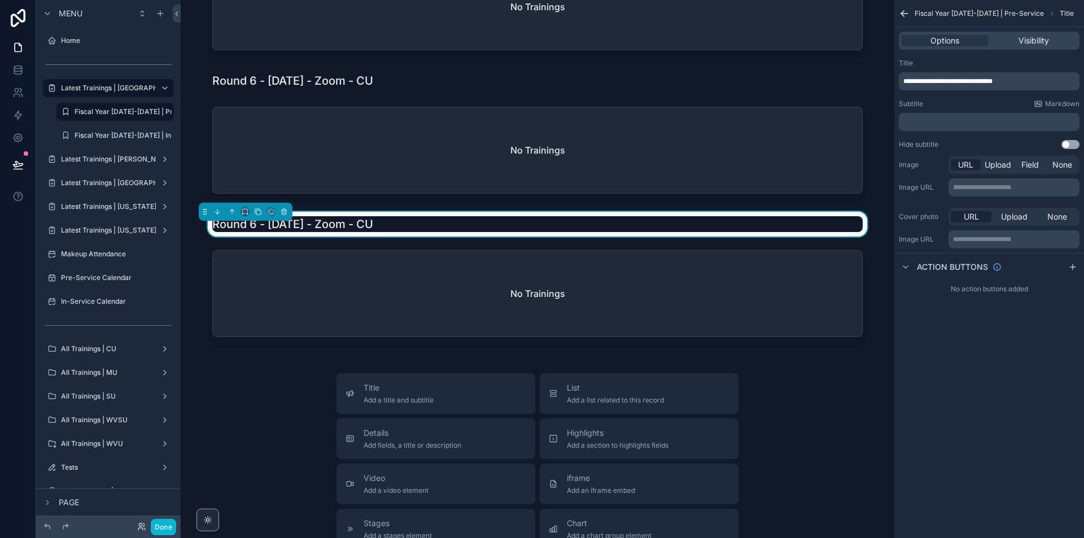
click at [977, 81] on span "**********" at bounding box center [947, 81] width 89 height 7
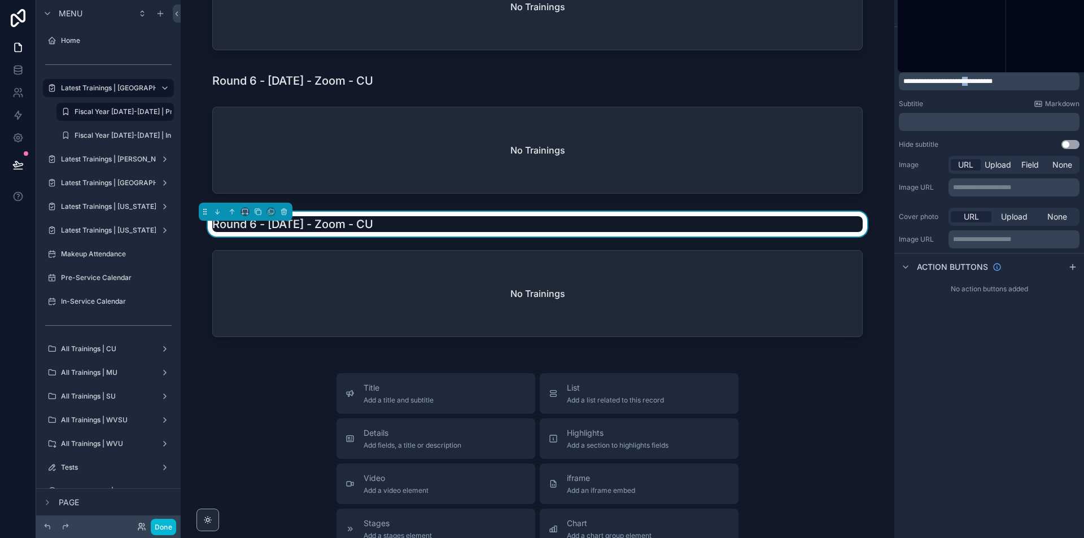
click at [977, 81] on span "**********" at bounding box center [947, 81] width 89 height 7
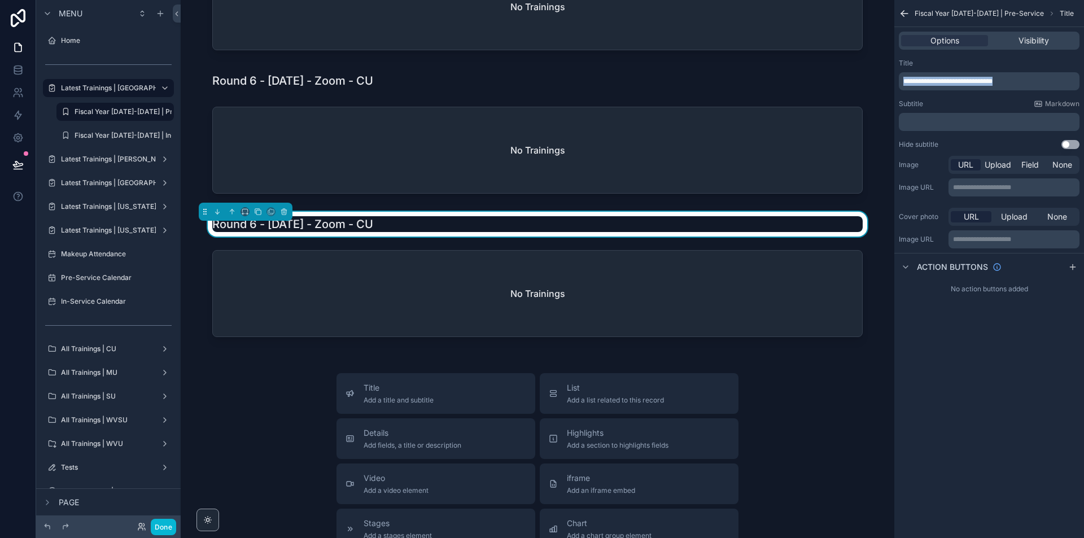
click at [977, 81] on span "**********" at bounding box center [947, 81] width 89 height 7
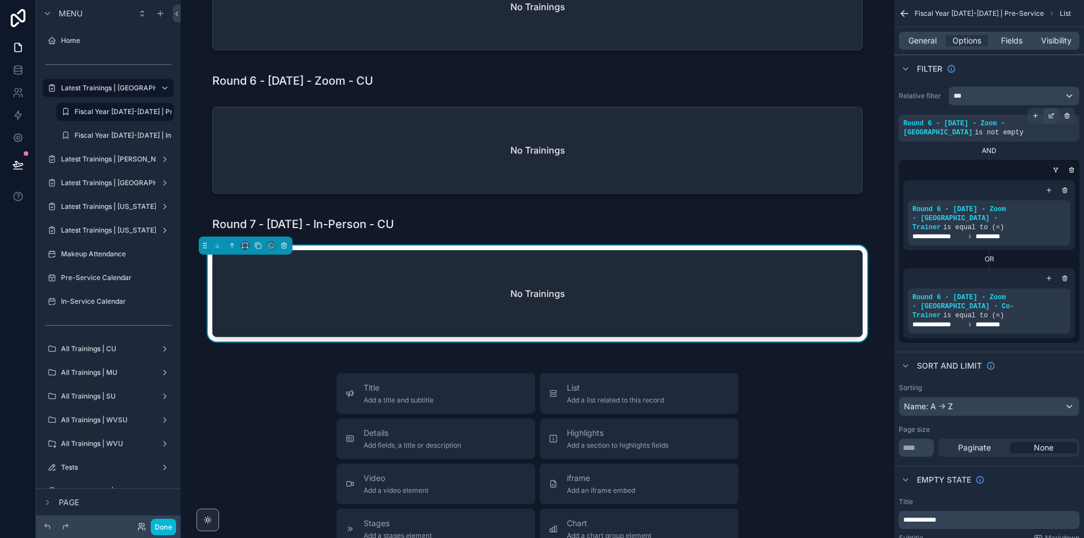
click at [1049, 116] on icon "scrollable content" at bounding box center [1051, 115] width 7 height 7
click at [739, 120] on span "Round 6 - [DATE] - Zoom - [GEOGRAPHIC_DATA]" at bounding box center [709, 122] width 182 height 11
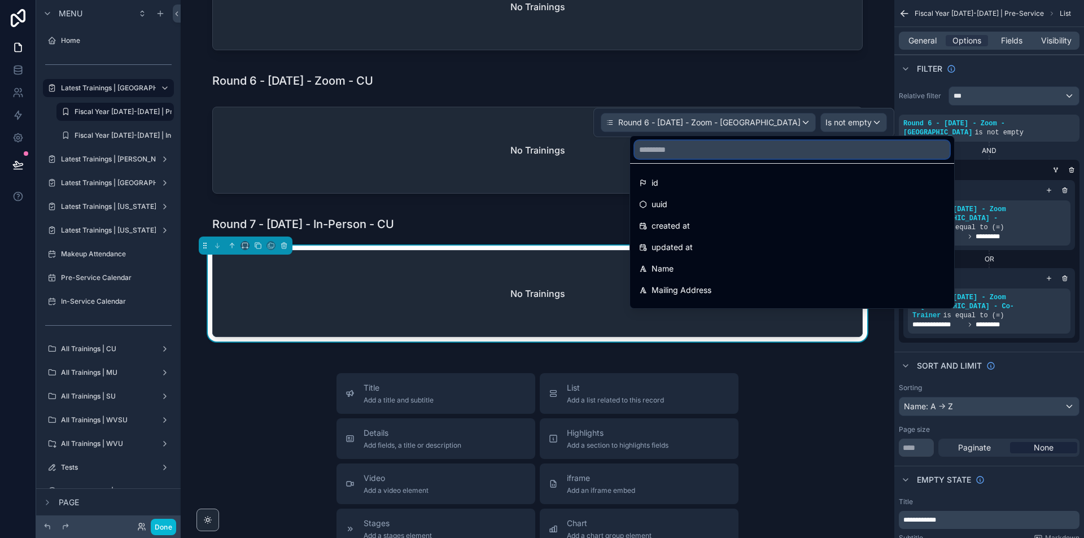
click at [698, 151] on input "text" at bounding box center [792, 150] width 315 height 18
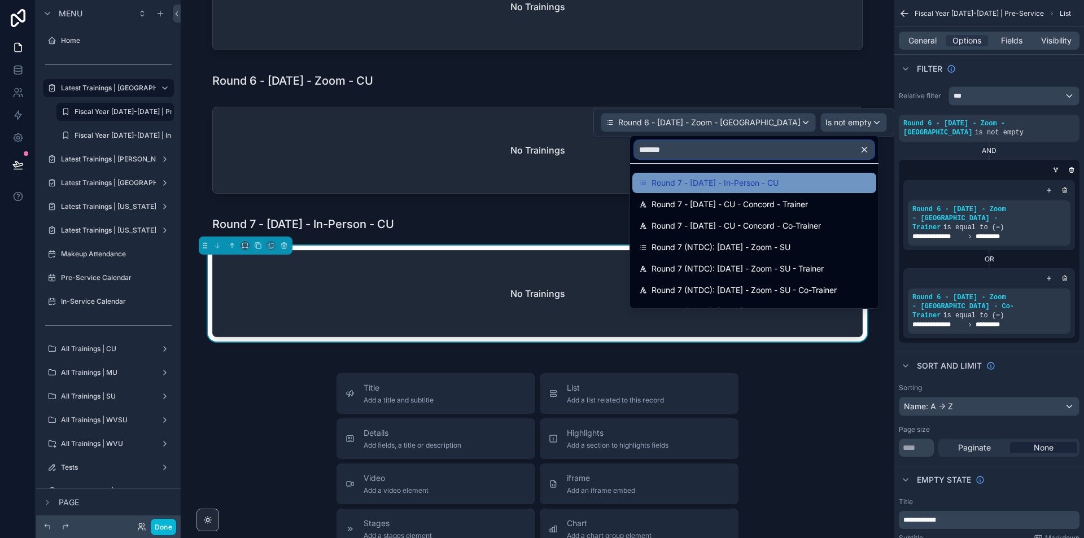
type input "*******"
click at [759, 181] on span "Round 7 - [DATE] - In-Person - CU" at bounding box center [715, 183] width 127 height 14
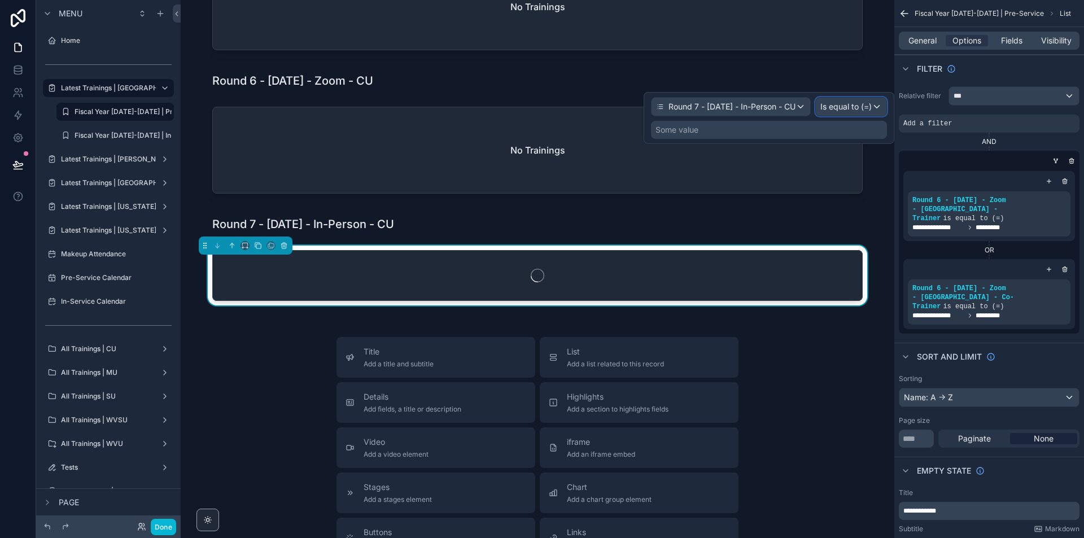
click at [845, 104] on span "Is equal to (=)" at bounding box center [845, 106] width 51 height 11
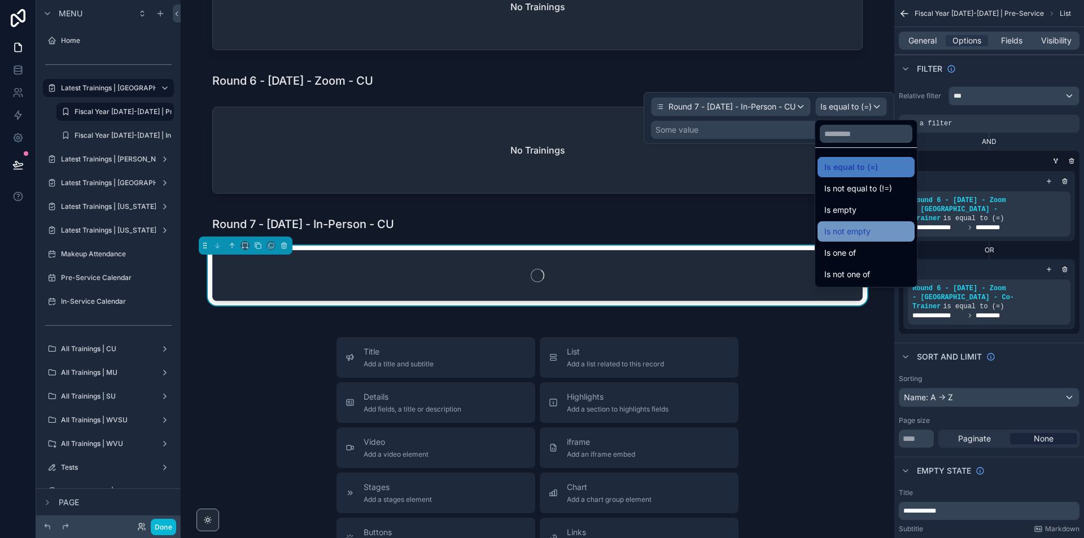
click at [875, 233] on div "Is not empty" at bounding box center [866, 232] width 84 height 14
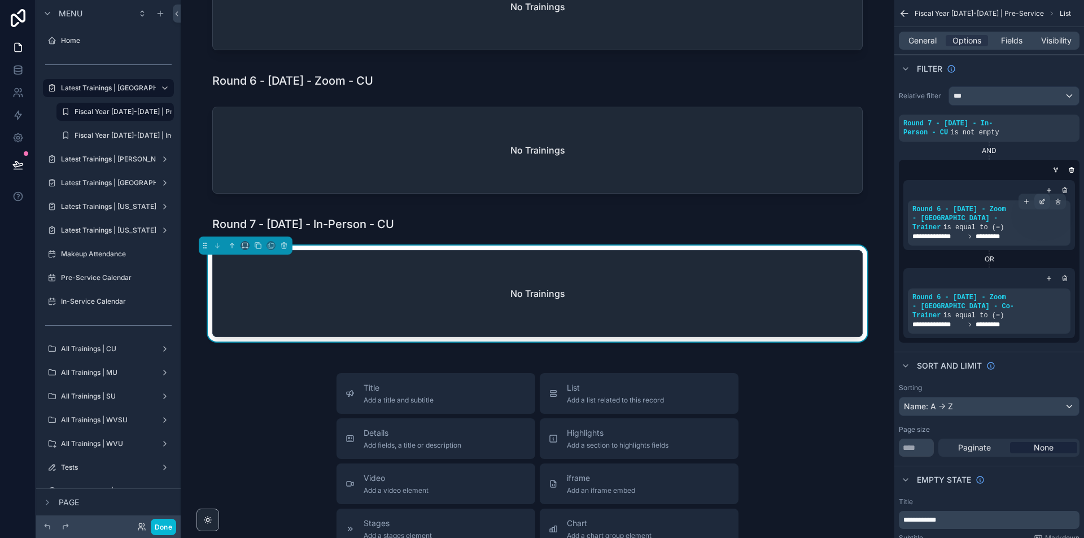
click at [1040, 203] on icon "scrollable content" at bounding box center [1042, 201] width 7 height 7
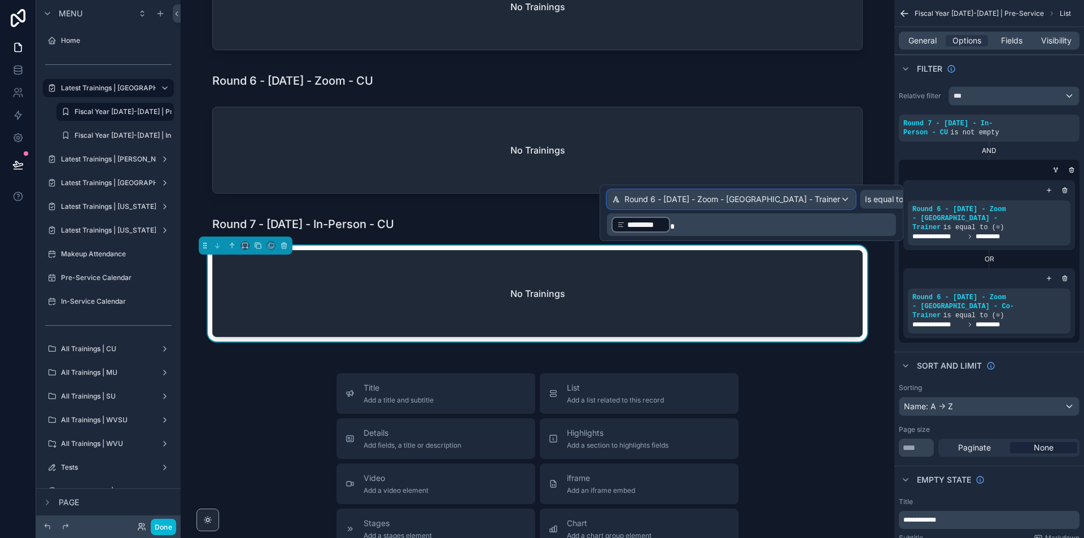
click at [726, 206] on div "Round 6 - [DATE] - Zoom - [GEOGRAPHIC_DATA] - Trainer" at bounding box center [731, 199] width 247 height 18
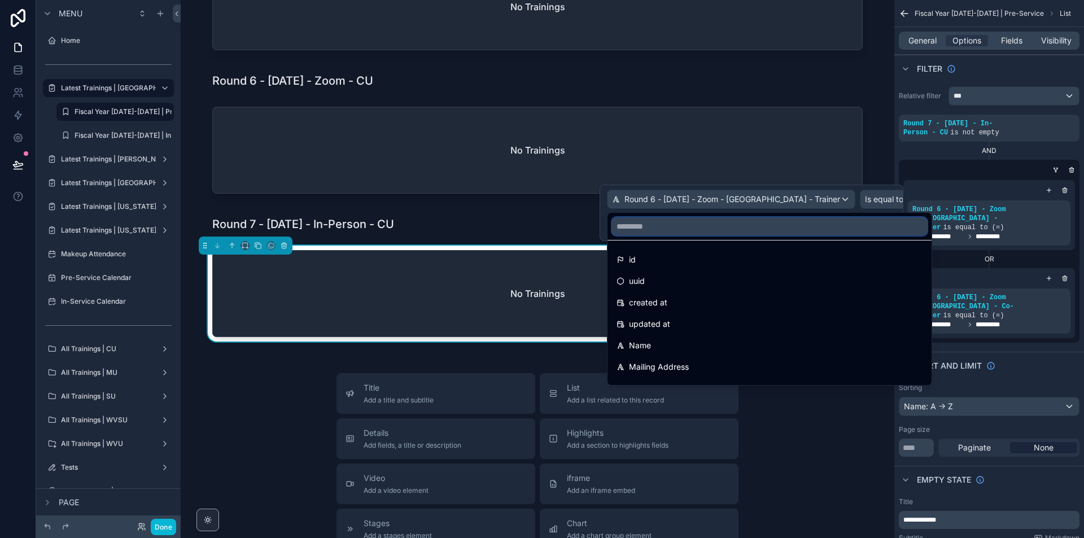
click at [701, 226] on input "text" at bounding box center [769, 226] width 315 height 18
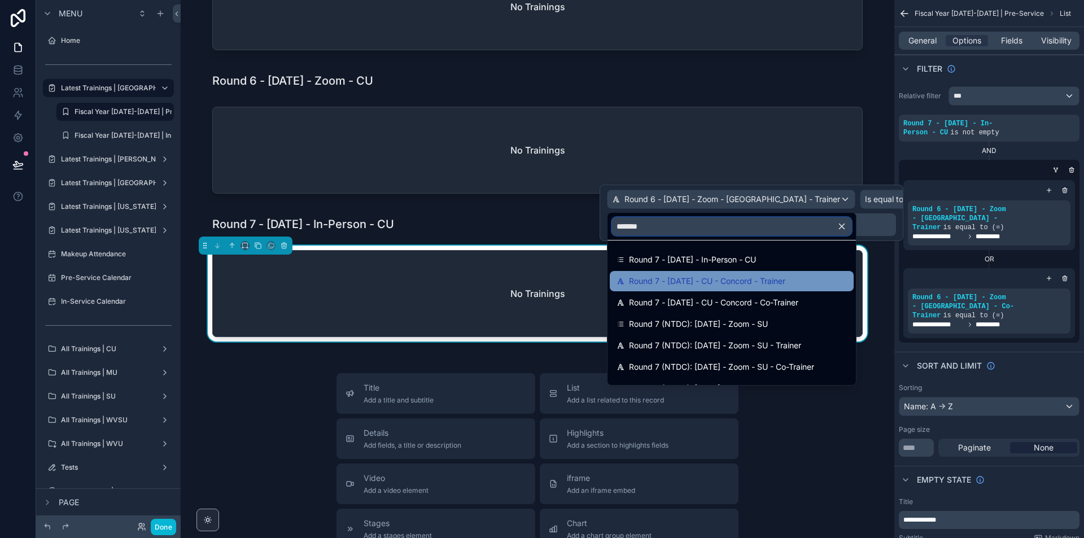
type input "*******"
click at [752, 281] on span "Round 7 - [DATE] - CU - Concord - Trainer" at bounding box center [707, 281] width 156 height 14
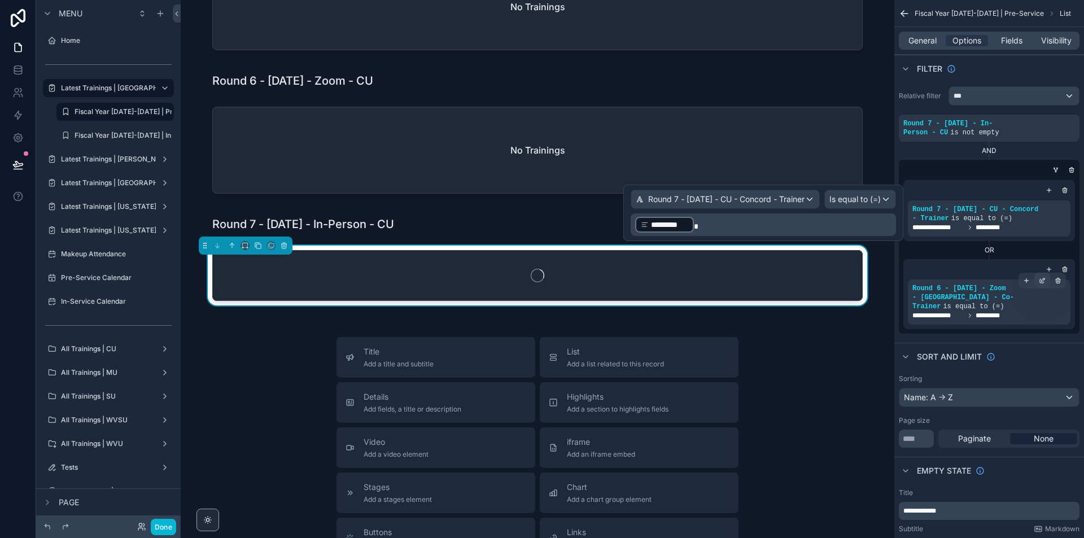
click at [1041, 281] on icon "scrollable content" at bounding box center [1042, 280] width 7 height 7
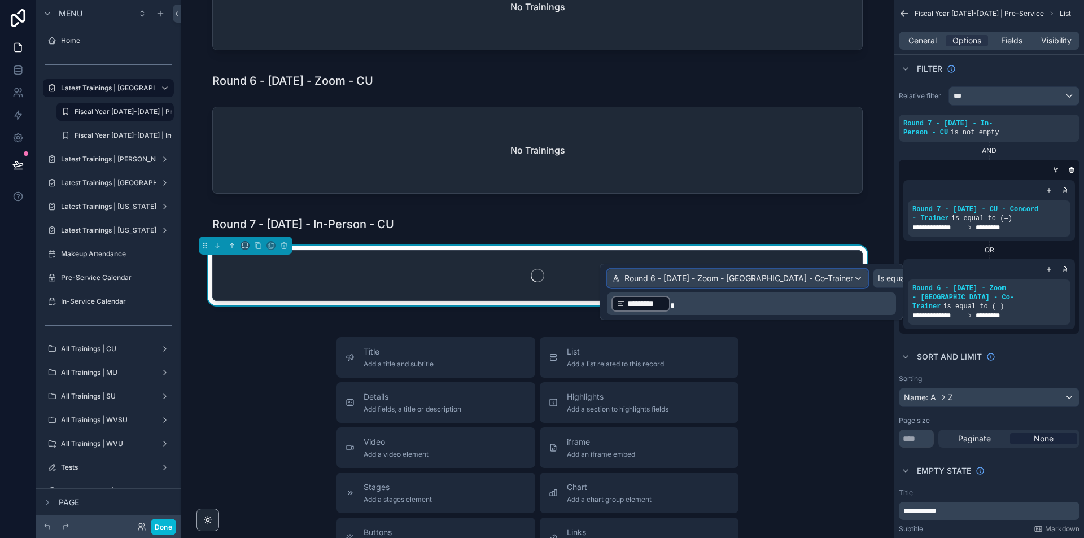
click at [764, 274] on span "Round 6 - [DATE] - Zoom - [GEOGRAPHIC_DATA] - Co-Trainer" at bounding box center [739, 278] width 229 height 11
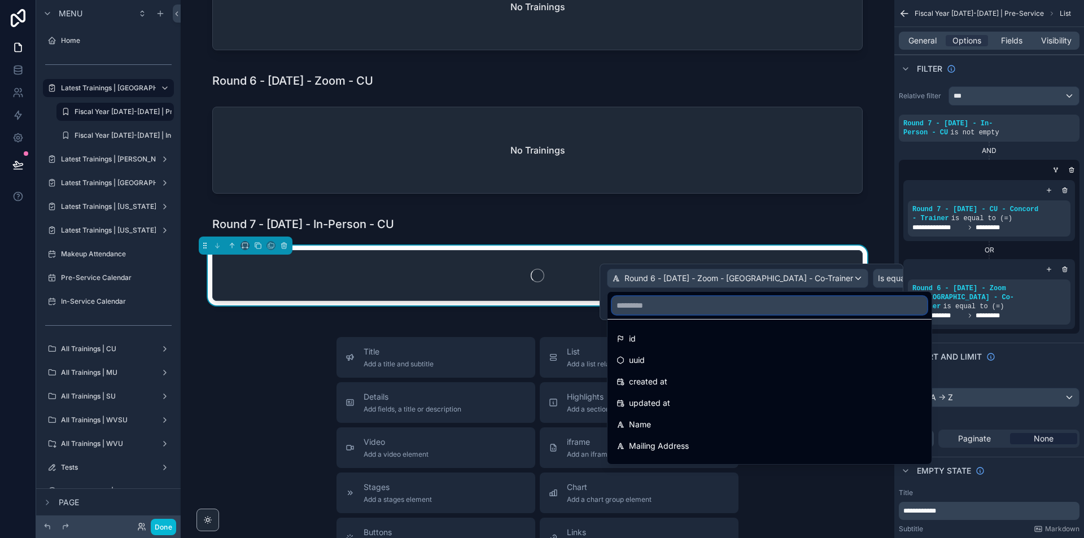
click at [691, 303] on input "text" at bounding box center [769, 305] width 315 height 18
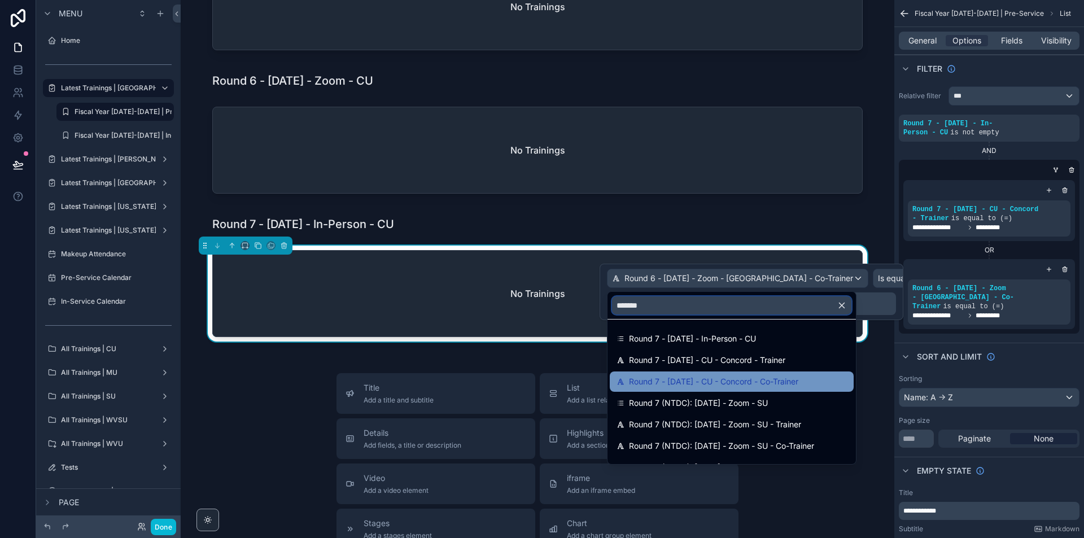
type input "*******"
click at [798, 381] on span "Round 7 - [DATE] - CU - Concord - Co-Trainer" at bounding box center [713, 382] width 169 height 14
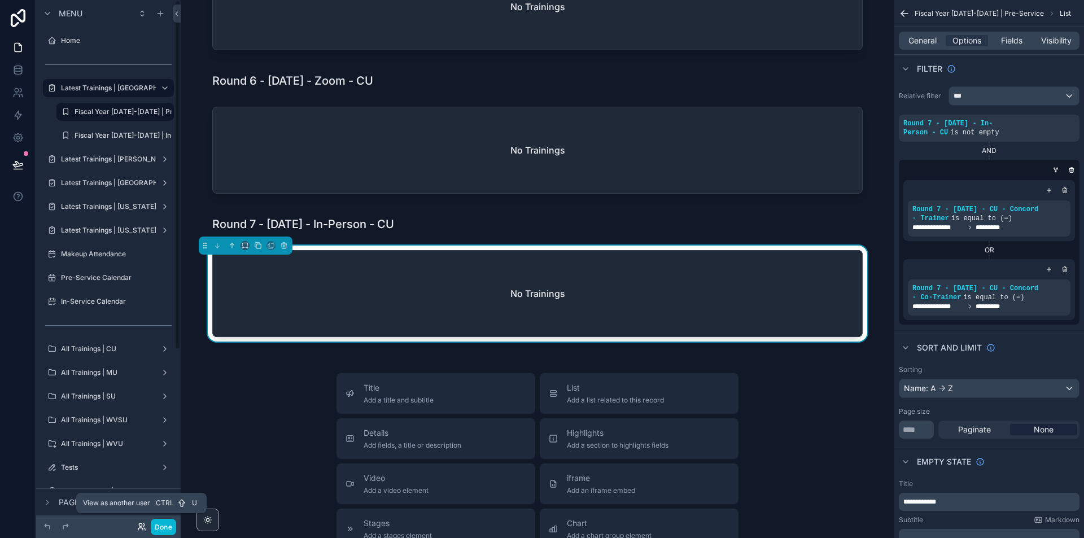
click at [141, 526] on icon at bounding box center [140, 524] width 3 height 3
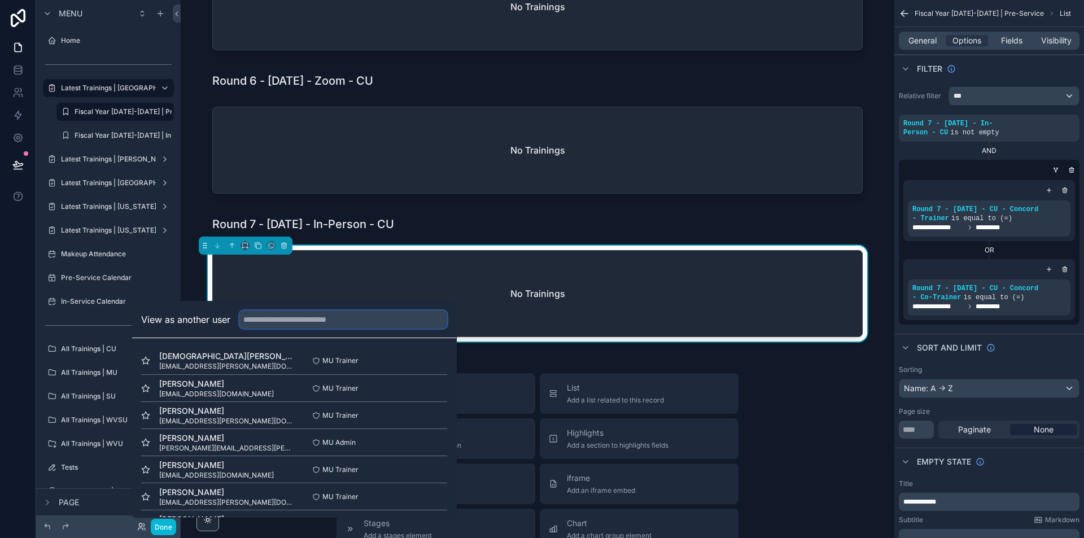
click at [316, 320] on input "text" at bounding box center [343, 320] width 208 height 18
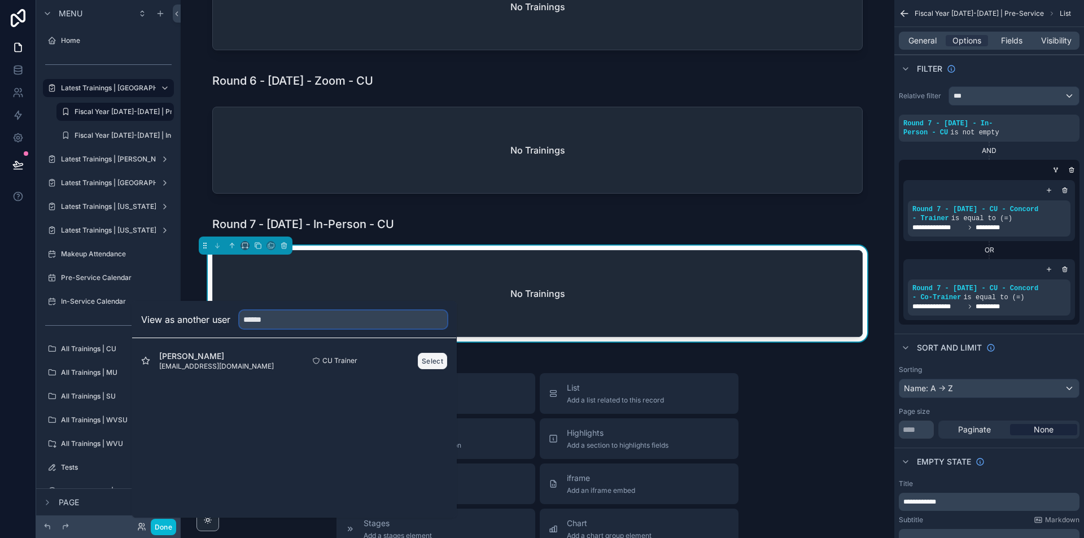
type input "******"
click at [434, 361] on button "Select" at bounding box center [432, 361] width 29 height 16
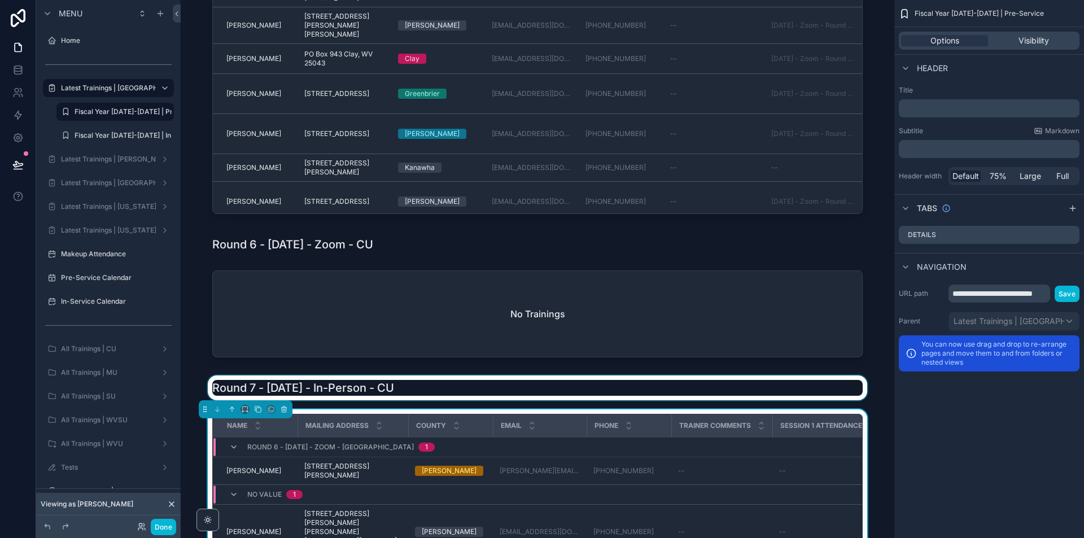
scroll to position [1525, 0]
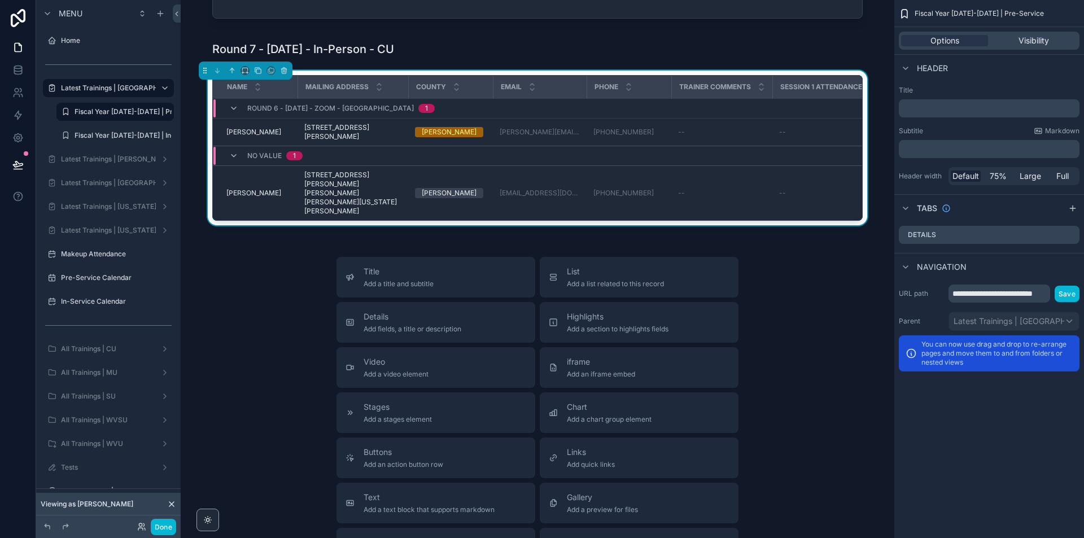
click at [172, 503] on icon at bounding box center [171, 504] width 9 height 9
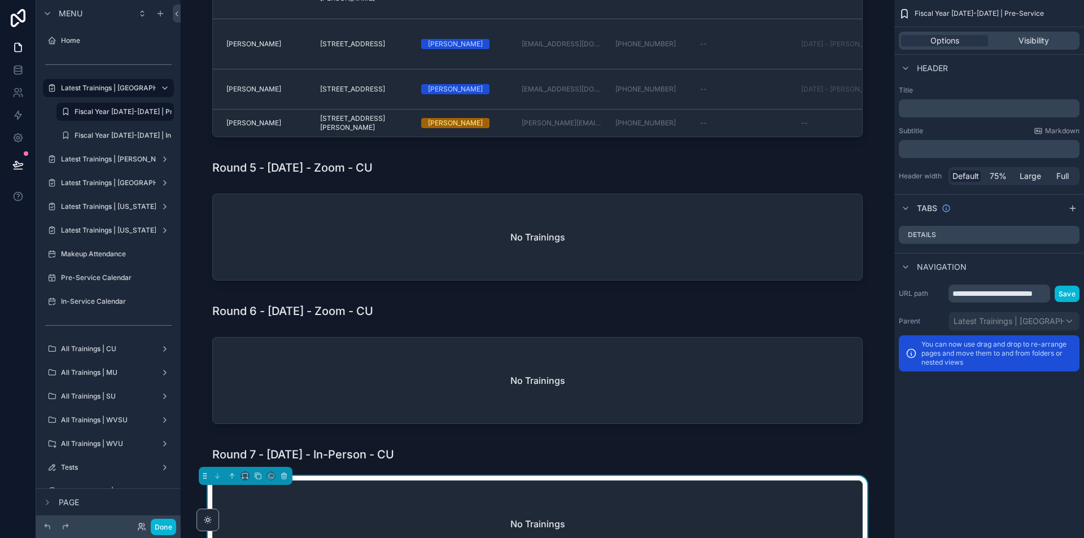
scroll to position [919, 0]
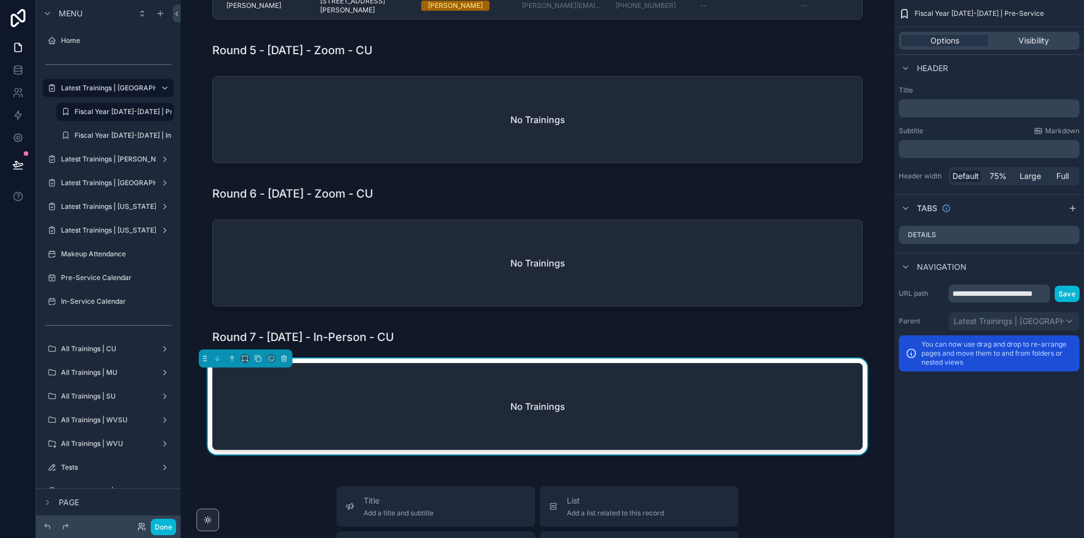
click at [827, 441] on div "No Trainings" at bounding box center [537, 407] width 649 height 86
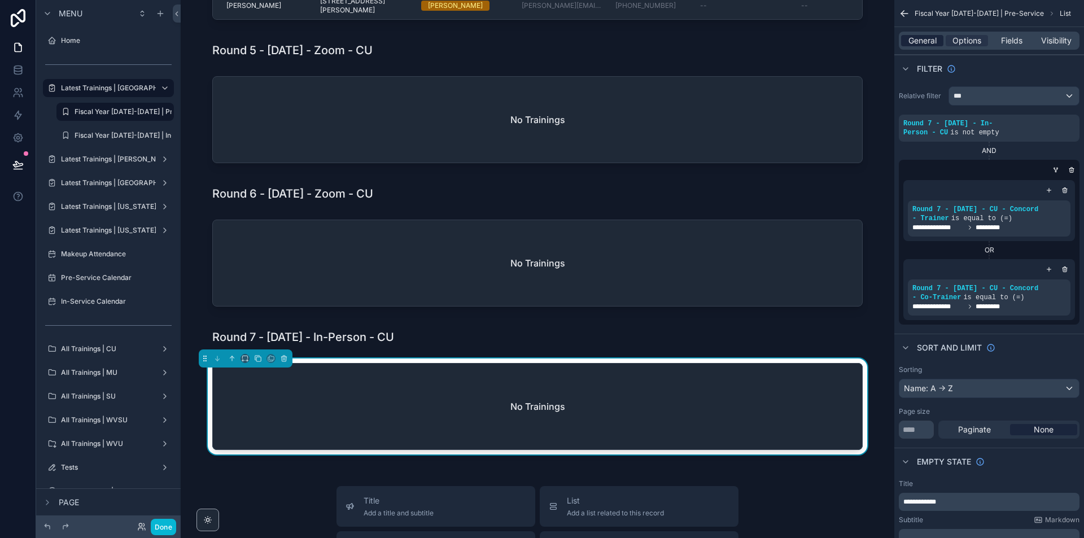
click at [915, 35] on span "General" at bounding box center [923, 40] width 28 height 11
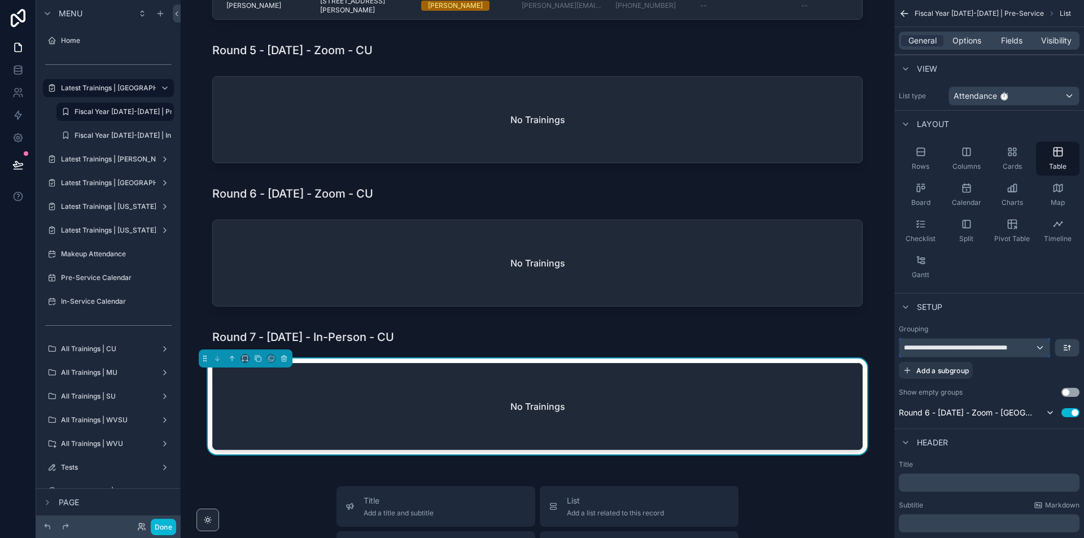
click at [1014, 348] on span "**********" at bounding box center [969, 347] width 131 height 9
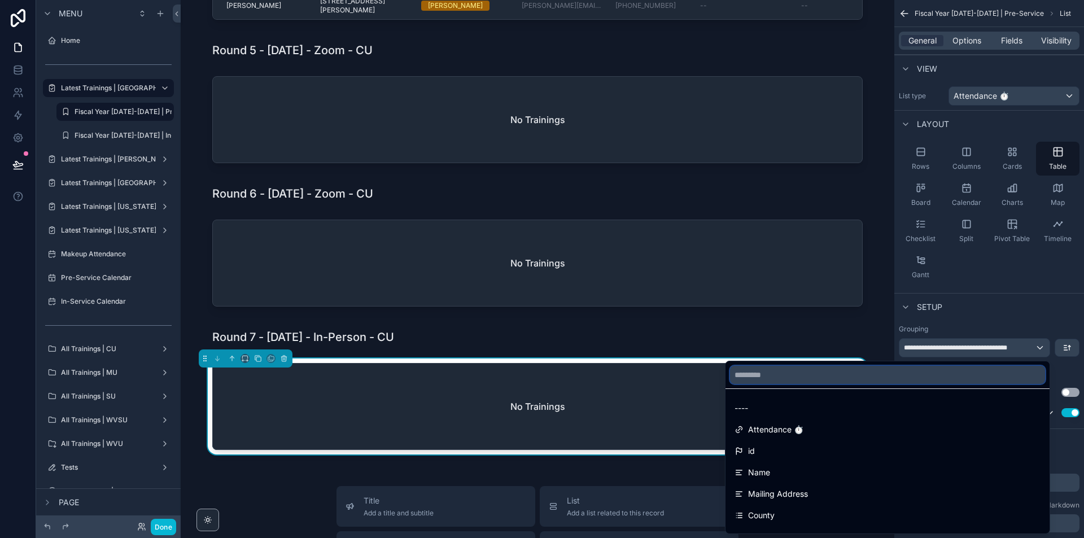
click at [799, 378] on input "text" at bounding box center [887, 375] width 315 height 18
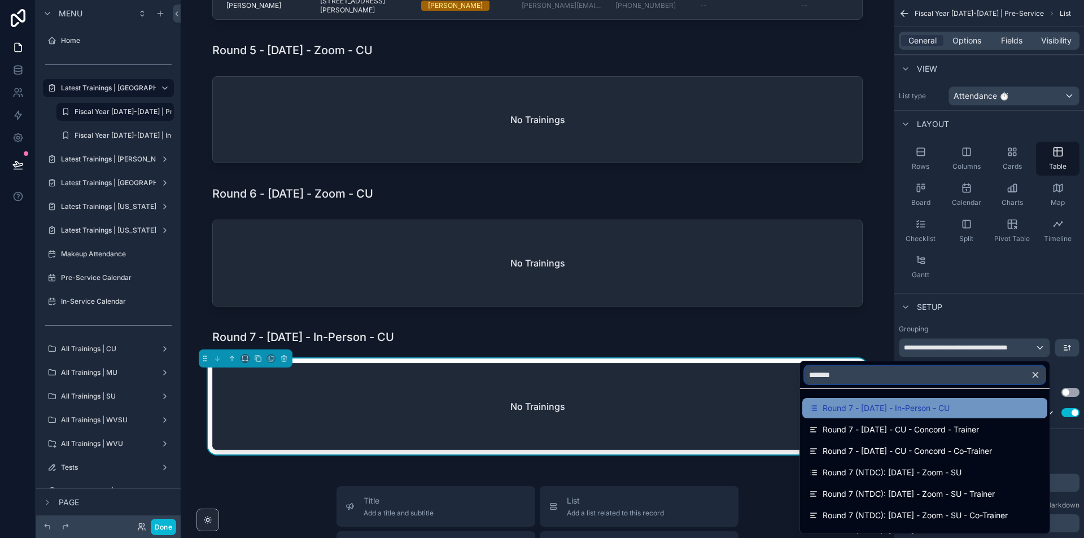
type input "*******"
click at [898, 418] on div "Round 7 - [DATE] - In-Person - CU" at bounding box center [924, 408] width 245 height 20
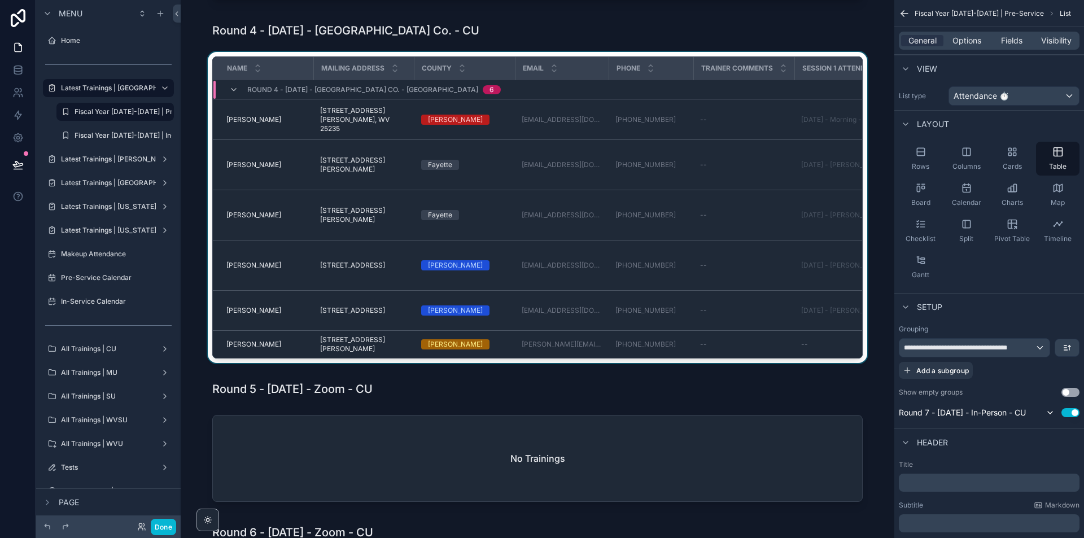
scroll to position [467, 0]
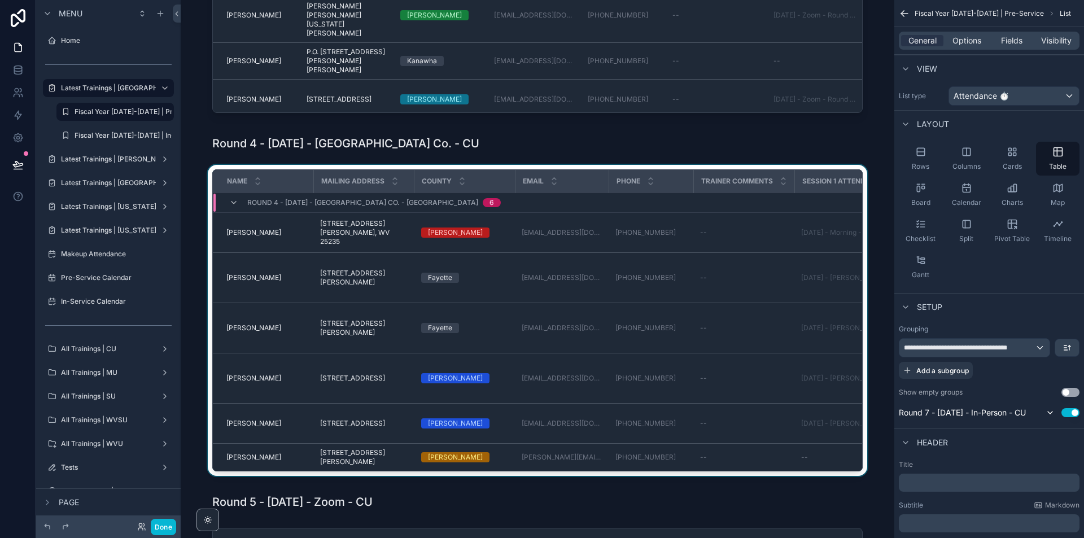
click at [893, 174] on div "Session 2 Attendance" at bounding box center [948, 181] width 111 height 21
click at [977, 38] on span "Options" at bounding box center [967, 40] width 29 height 11
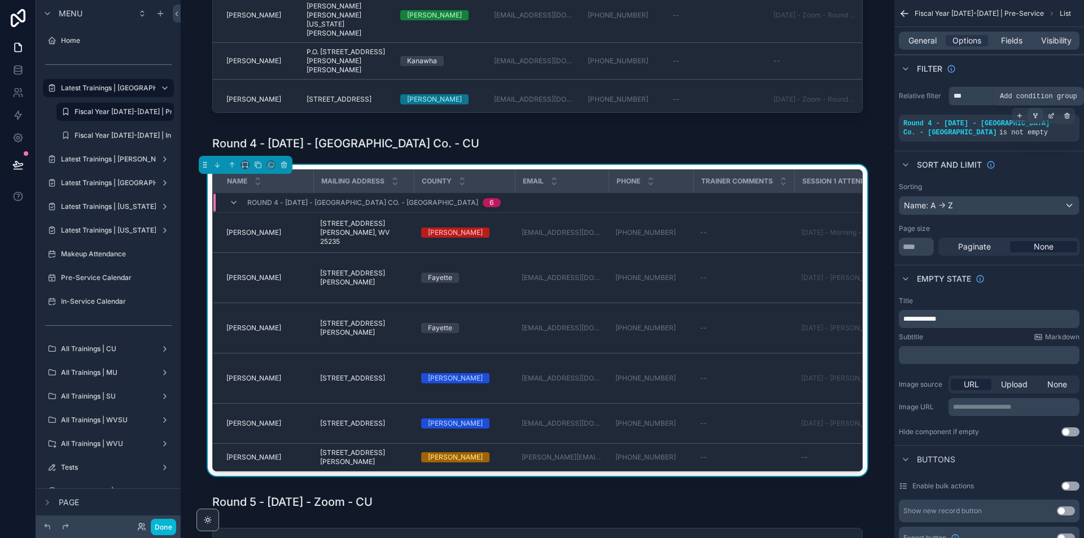
click at [1038, 113] on icon "scrollable content" at bounding box center [1035, 115] width 7 height 7
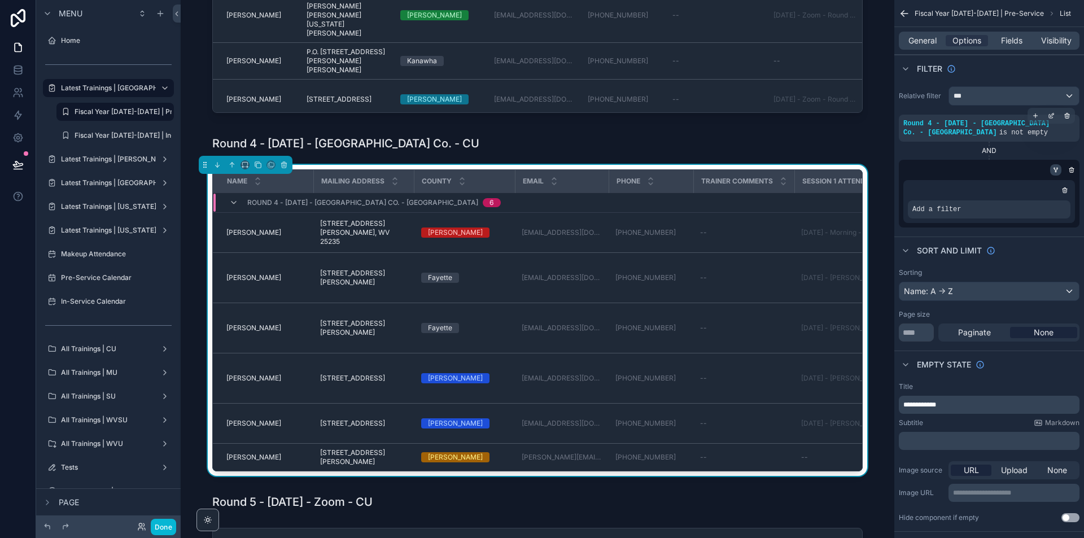
click at [1057, 172] on icon "scrollable content" at bounding box center [1056, 170] width 7 height 7
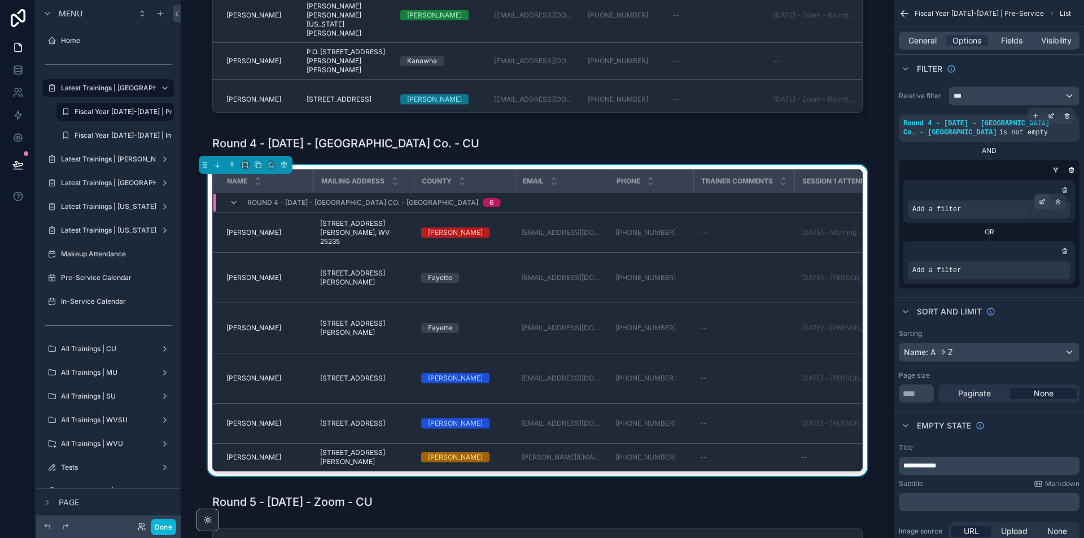
click at [1041, 199] on icon "scrollable content" at bounding box center [1042, 201] width 7 height 7
click at [815, 197] on span "Select a field" at bounding box center [794, 192] width 48 height 11
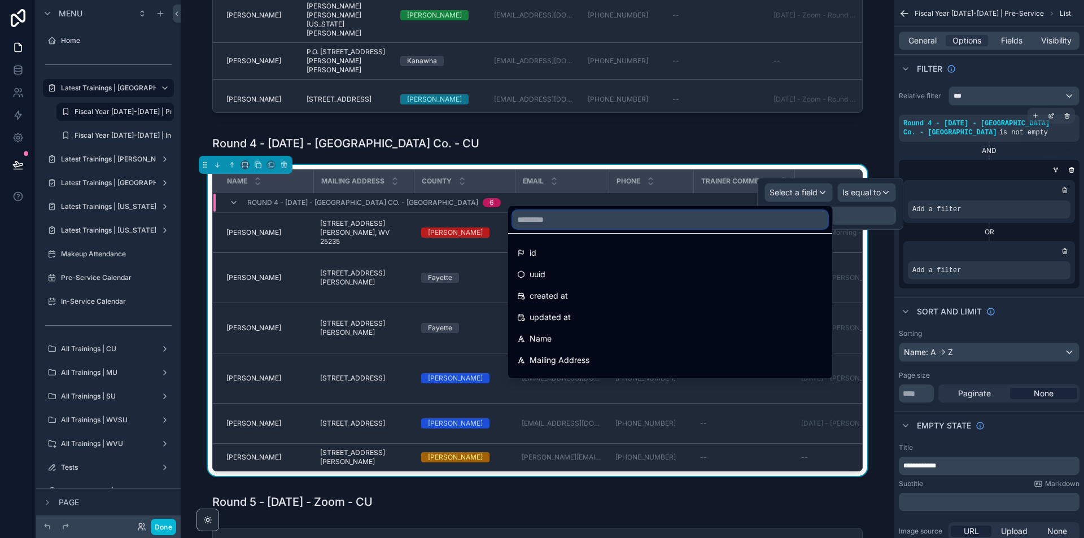
click at [761, 223] on input "text" at bounding box center [670, 220] width 315 height 18
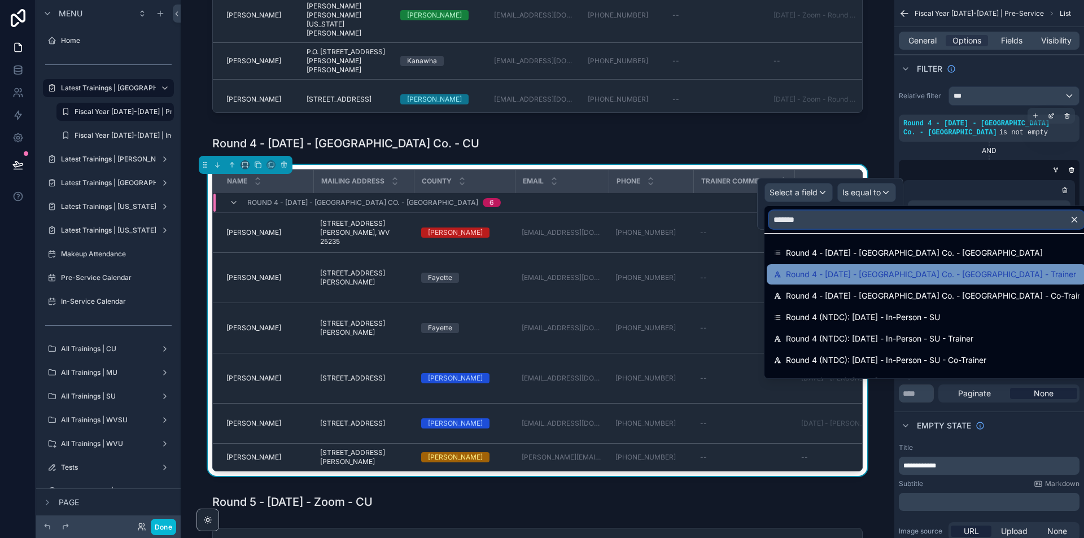
type input "*******"
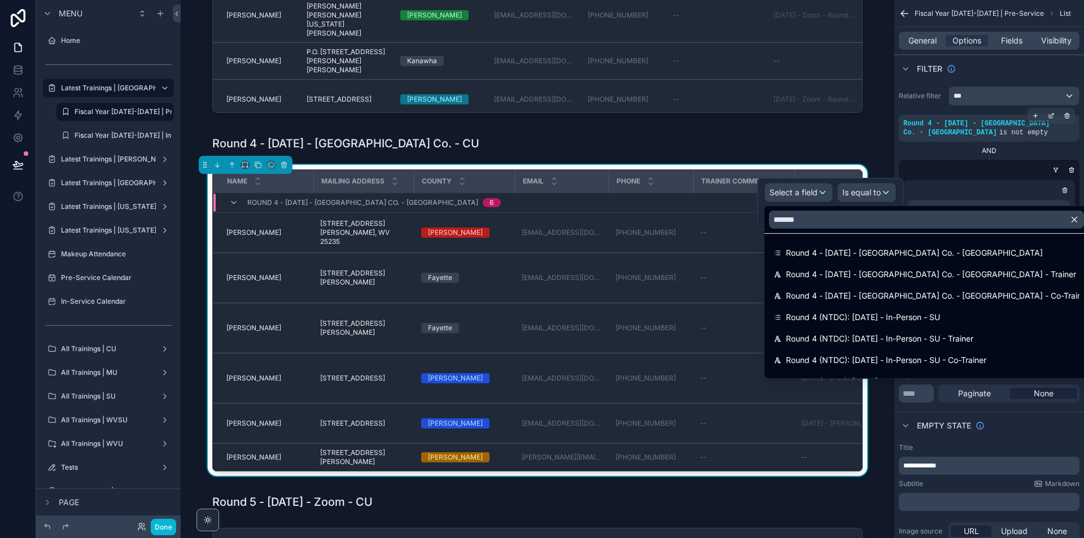
drag, startPoint x: 901, startPoint y: 270, endPoint x: 887, endPoint y: 223, distance: 49.5
click at [902, 270] on span "Round 4 - [DATE] - [GEOGRAPHIC_DATA] Co. - [GEOGRAPHIC_DATA] - Trainer" at bounding box center [931, 275] width 290 height 14
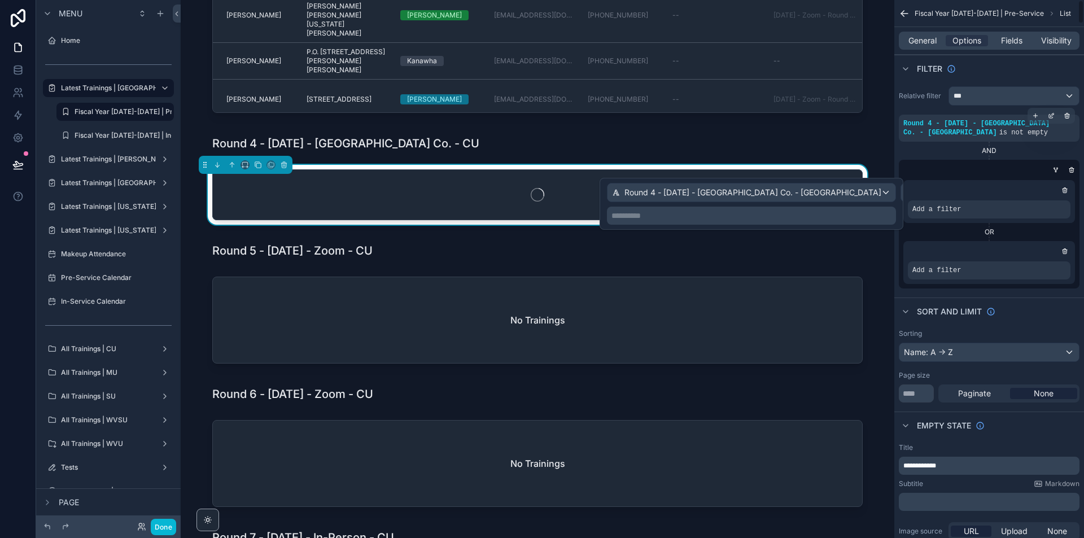
click at [885, 217] on p "**********" at bounding box center [753, 215] width 282 height 11
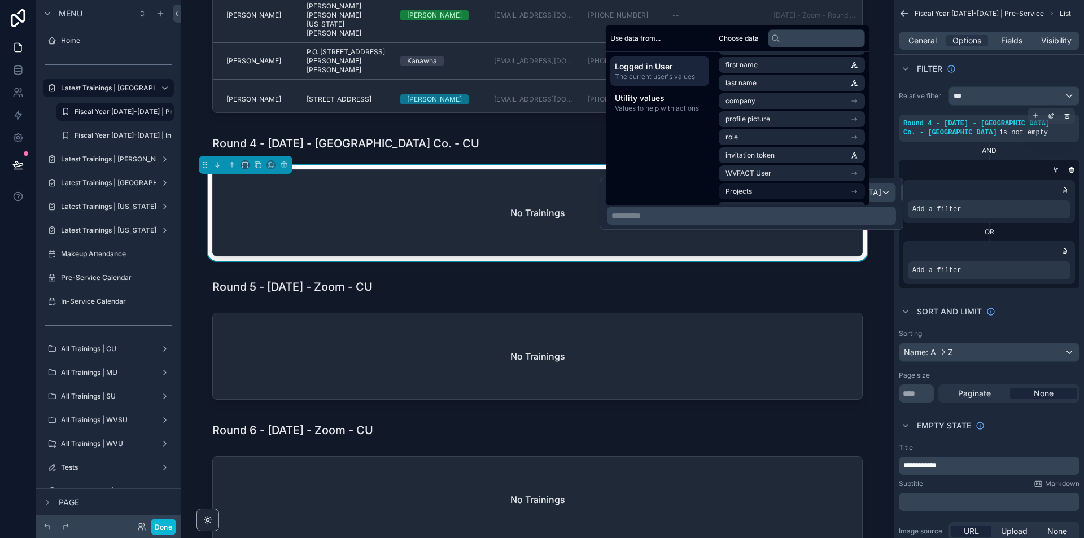
scroll to position [70, 0]
click at [788, 172] on li "Full Name" at bounding box center [792, 175] width 146 height 16
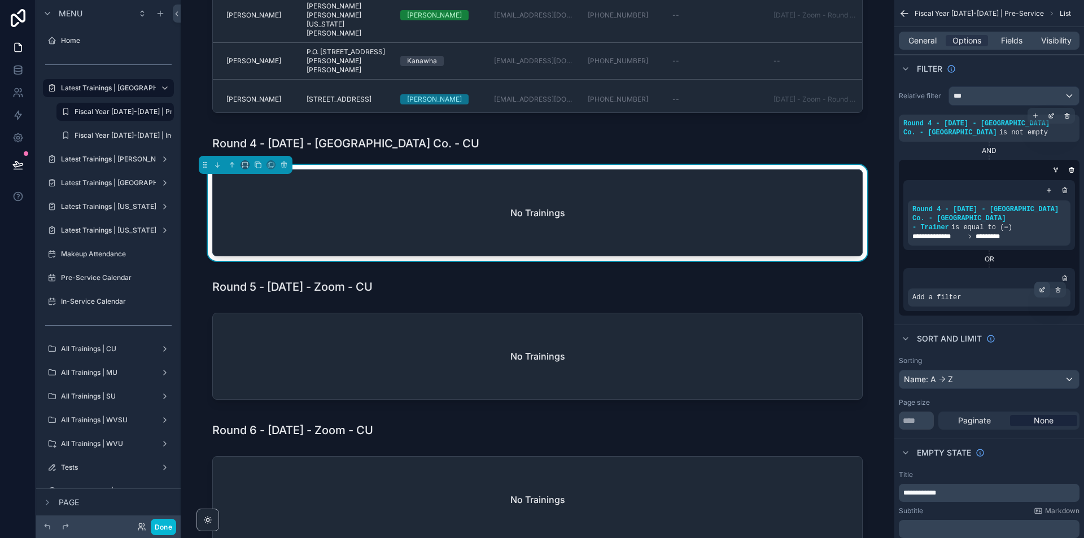
click at [1045, 286] on icon "scrollable content" at bounding box center [1042, 289] width 7 height 7
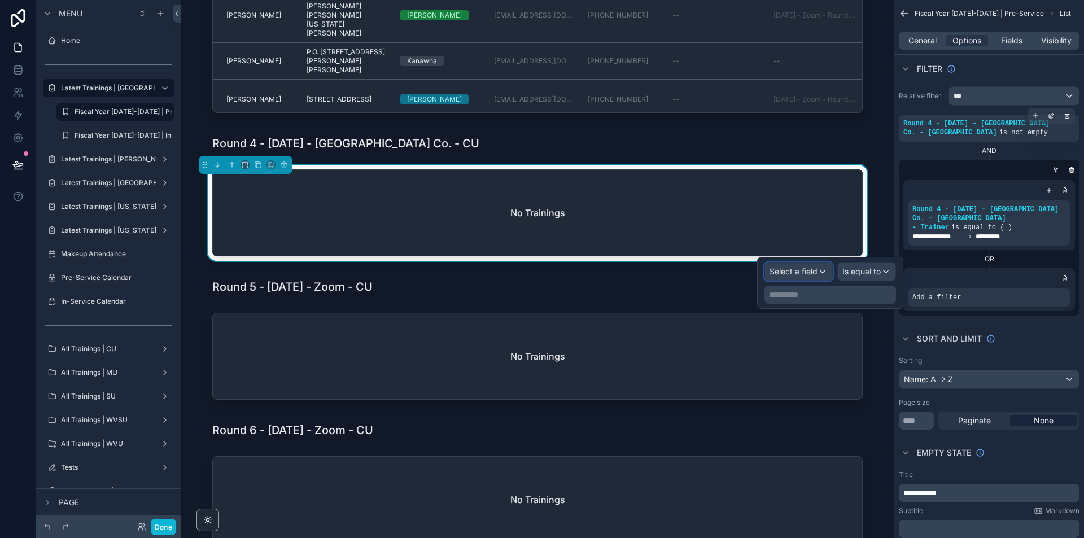
click at [807, 269] on span "Select a field" at bounding box center [794, 272] width 48 height 10
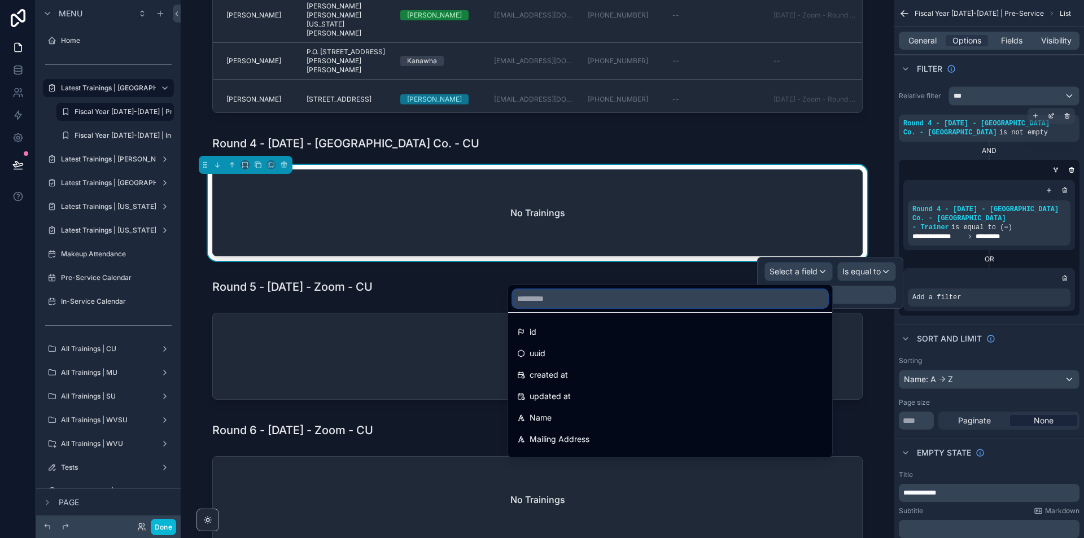
click at [794, 303] on input "text" at bounding box center [670, 299] width 315 height 18
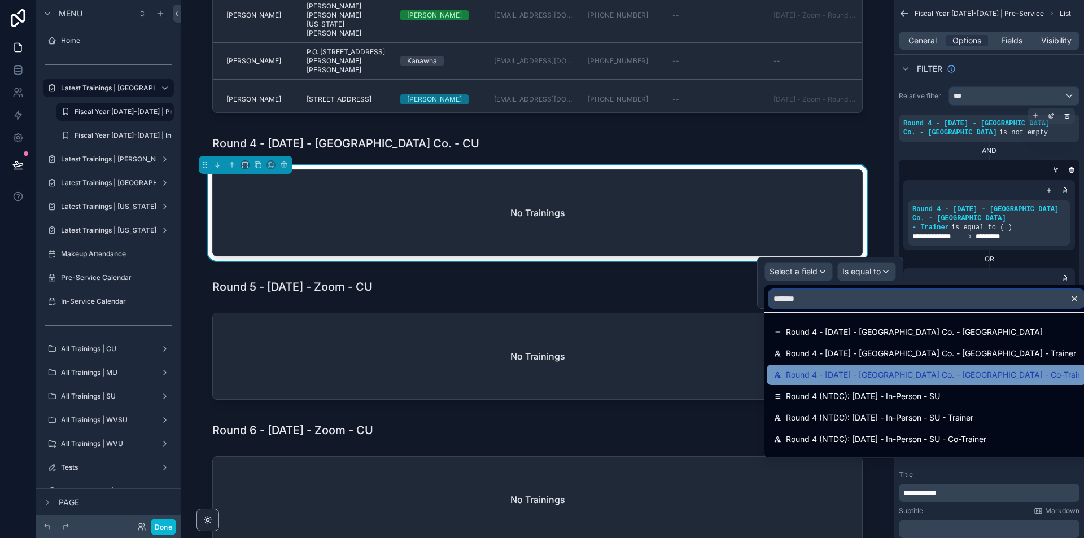
type input "*******"
click at [954, 373] on span "Round 4 - [DATE] - [GEOGRAPHIC_DATA] Co. - [GEOGRAPHIC_DATA] - Co-Trainer" at bounding box center [933, 375] width 294 height 14
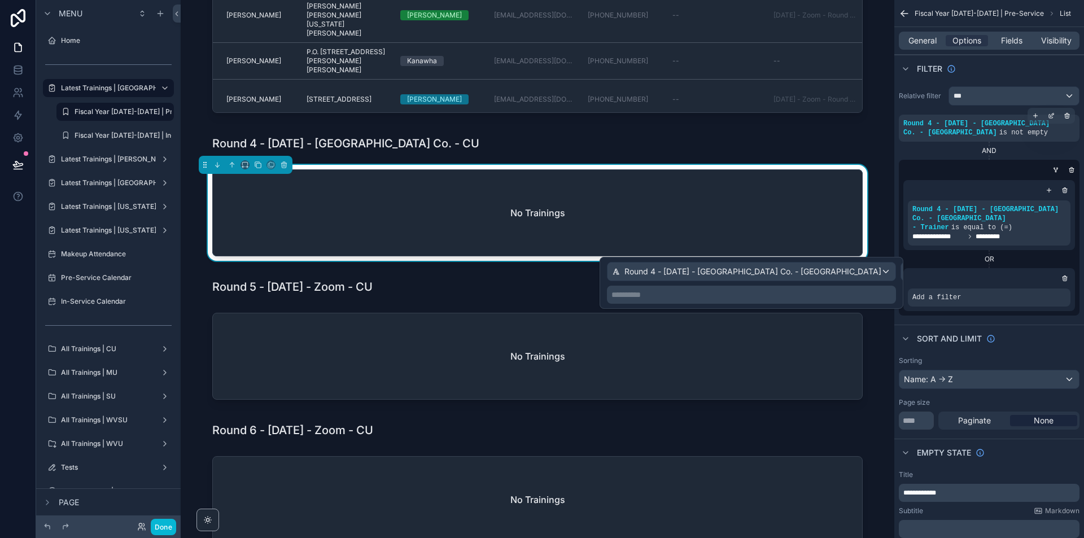
click at [879, 294] on p "**********" at bounding box center [753, 294] width 282 height 11
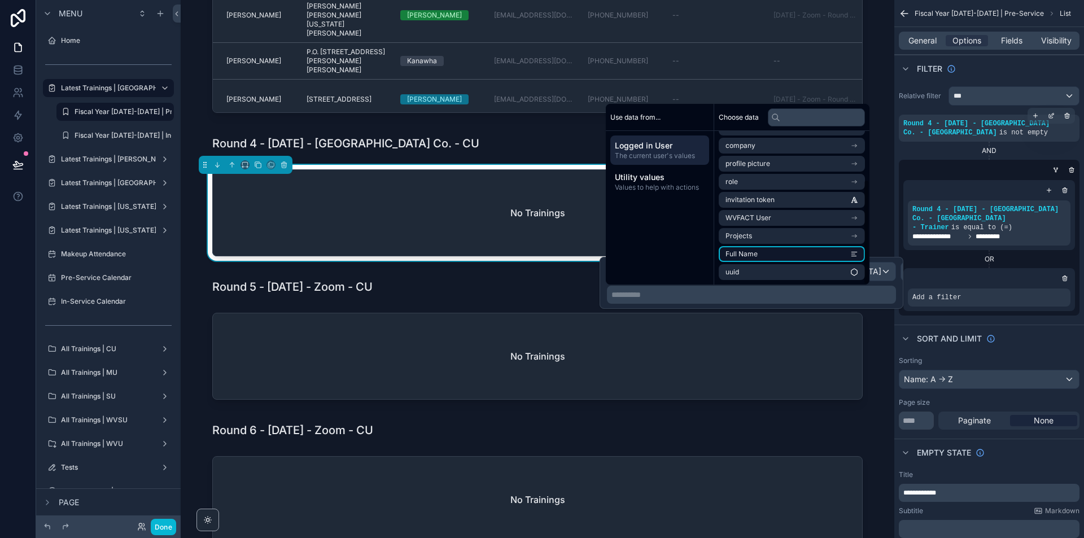
click at [828, 255] on li "Full Name" at bounding box center [792, 254] width 146 height 16
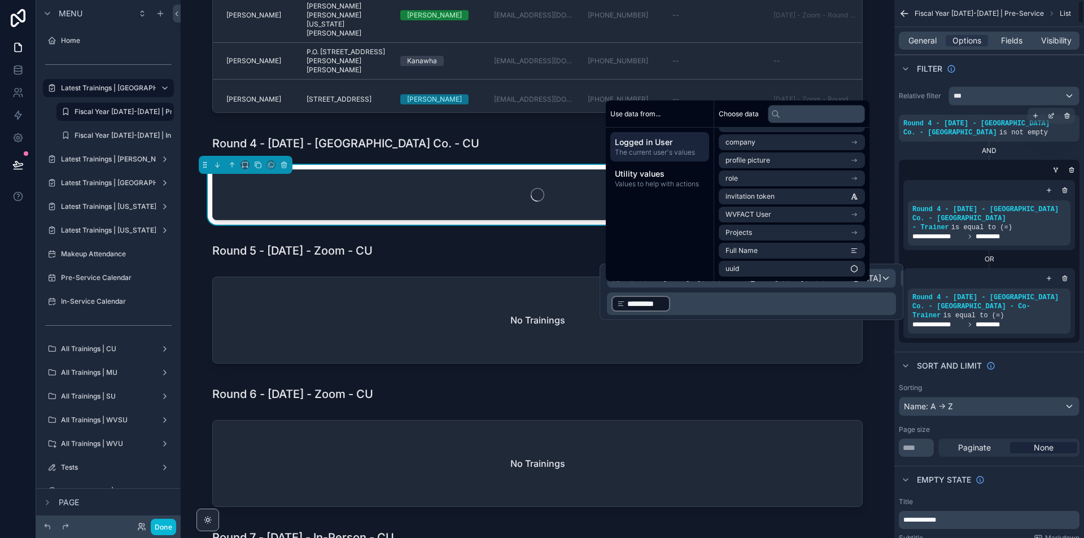
click at [881, 400] on div "Jason's Pre-Service Trainings Click into a participant's name to view details F…" at bounding box center [538, 356] width 714 height 1646
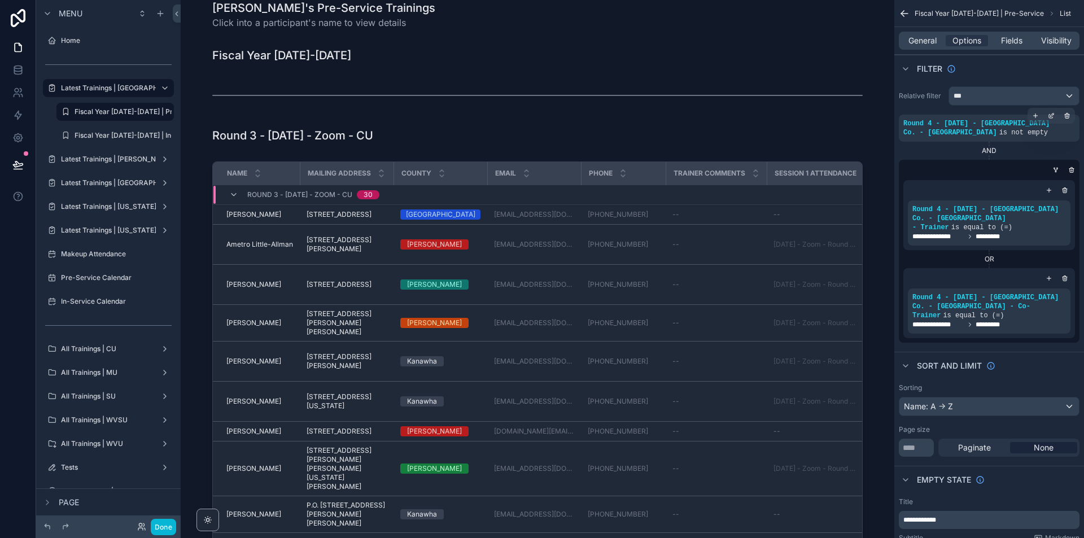
scroll to position [0, 0]
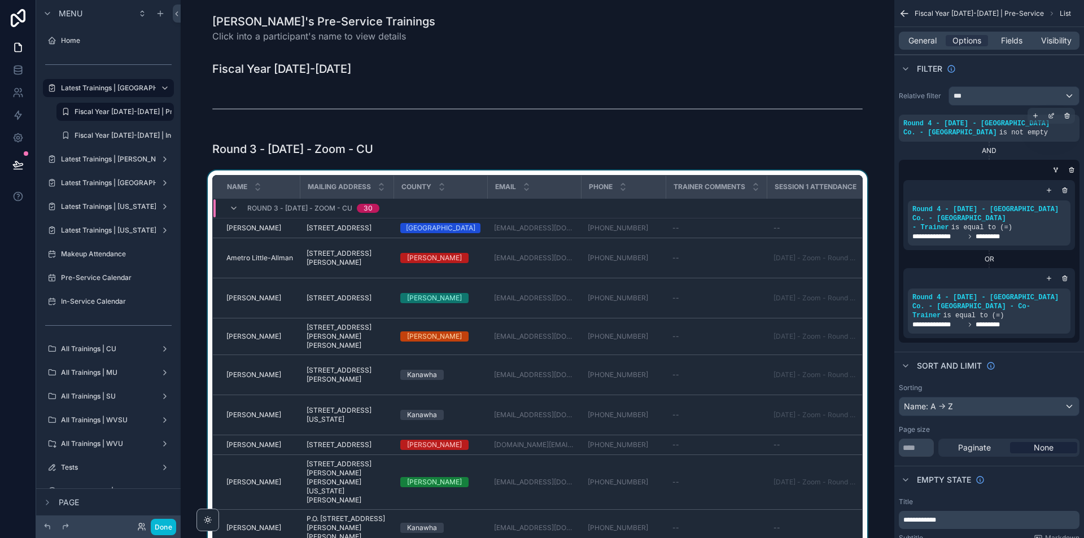
click at [863, 238] on div "scrollable content" at bounding box center [538, 380] width 696 height 418
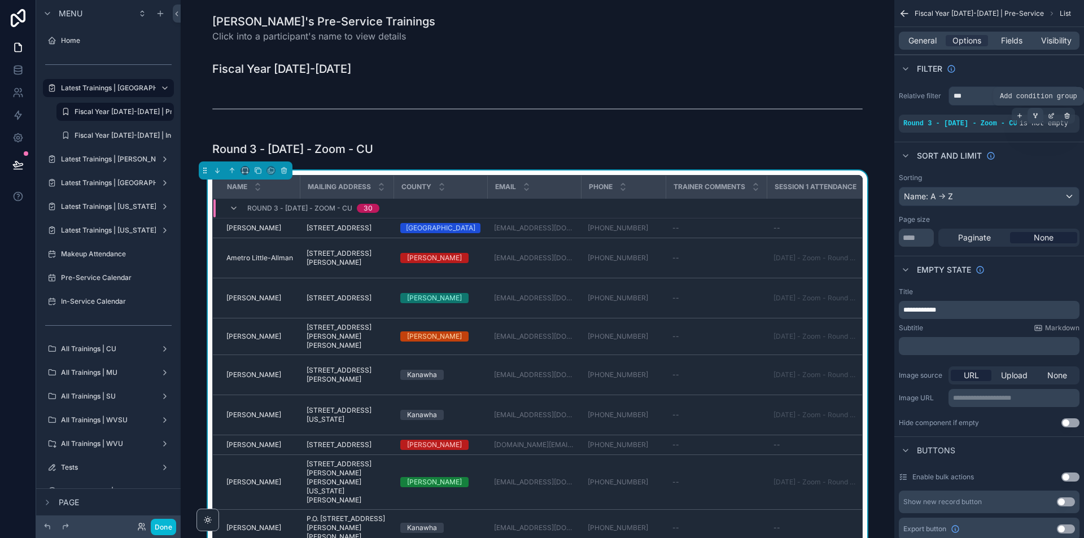
click at [1041, 114] on div "scrollable content" at bounding box center [1036, 116] width 16 height 16
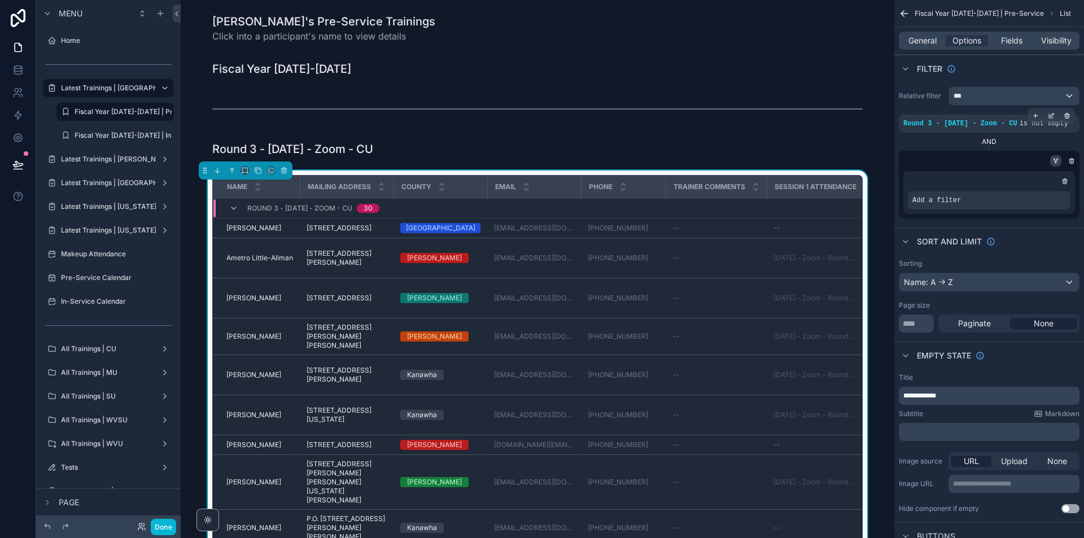
click at [1055, 161] on icon "scrollable content" at bounding box center [1056, 161] width 7 height 7
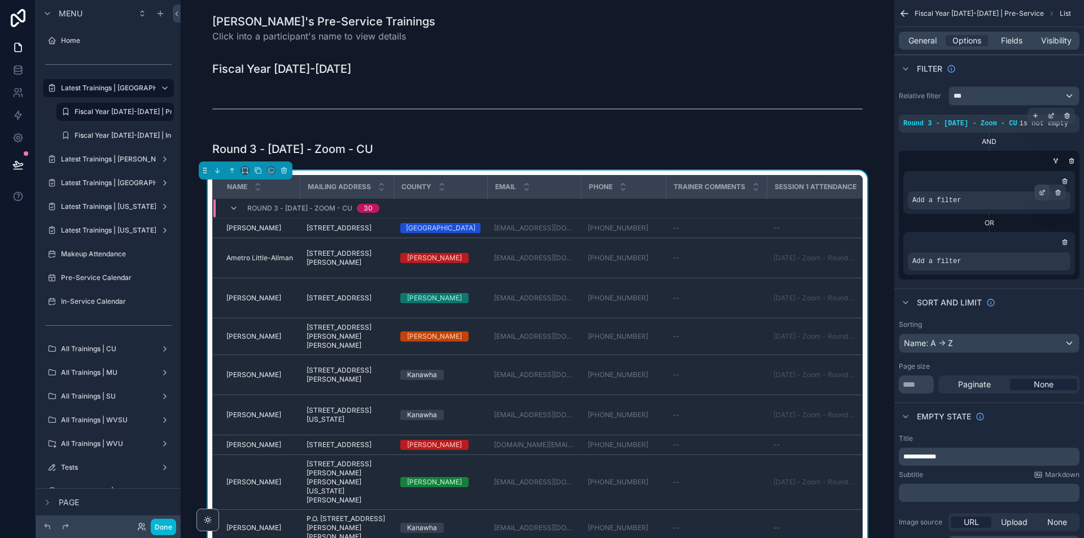
click at [1046, 193] on div "scrollable content" at bounding box center [1042, 193] width 16 height 16
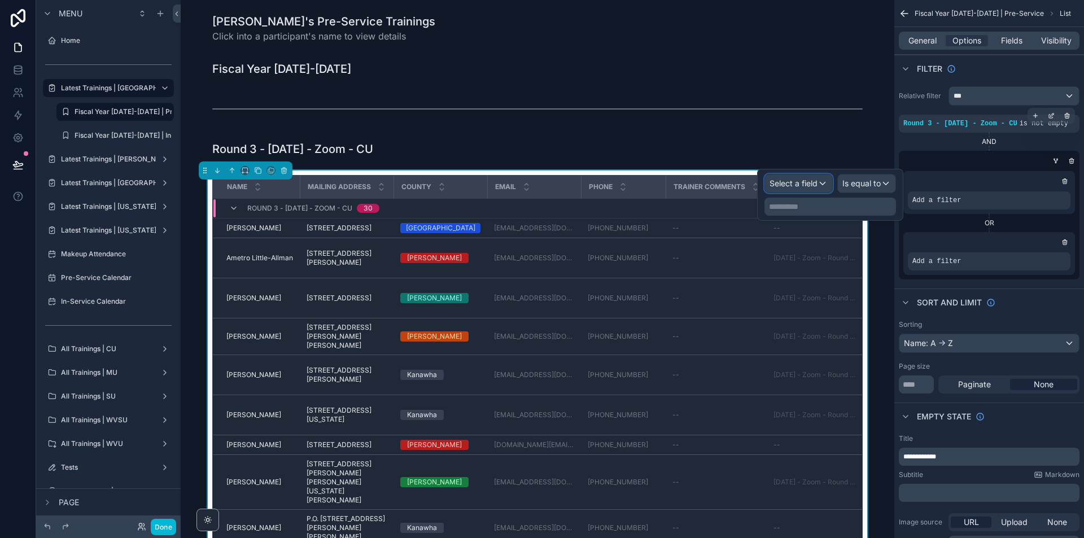
click at [813, 184] on span "Select a field" at bounding box center [794, 183] width 48 height 10
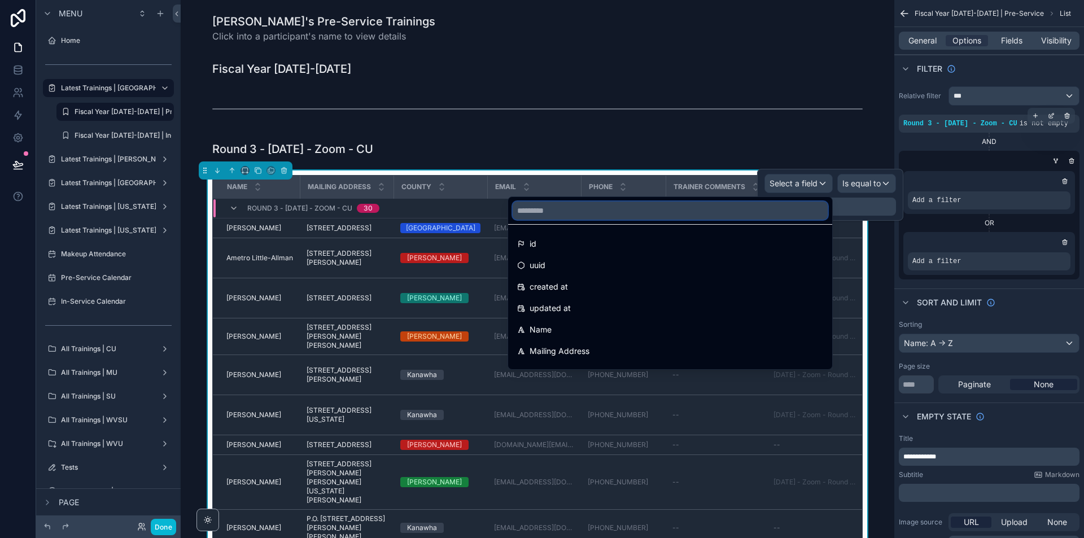
click at [766, 206] on input "text" at bounding box center [670, 211] width 315 height 18
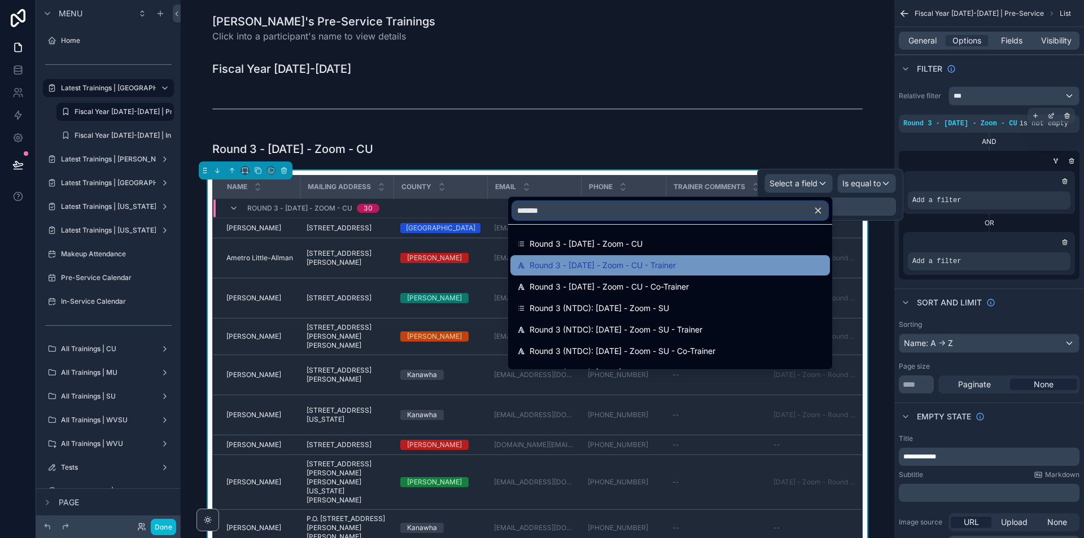
type input "*******"
click at [648, 256] on div "Round 3 - [DATE] - Zoom - CU - Trainer" at bounding box center [670, 265] width 320 height 20
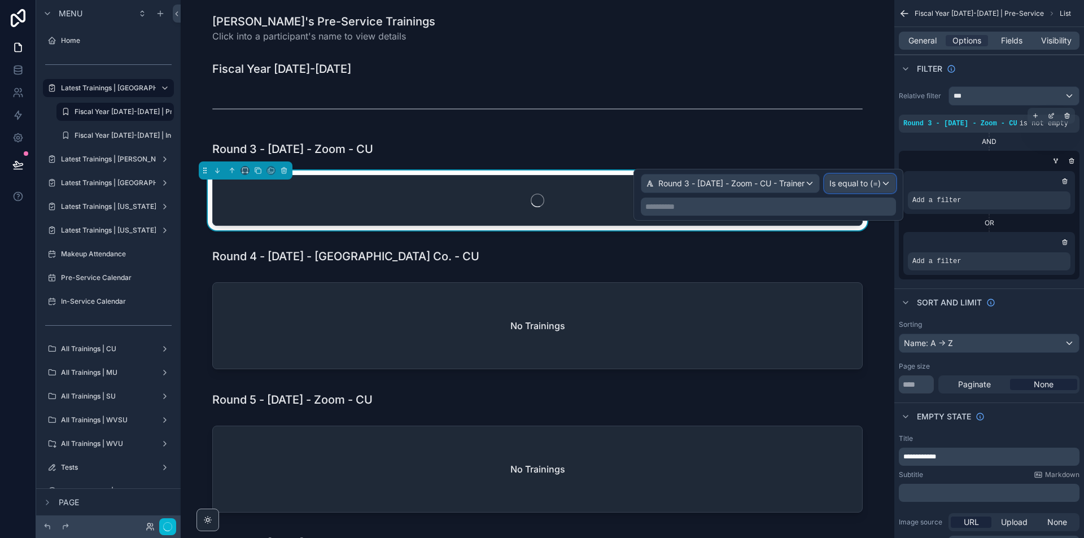
click at [874, 184] on span "Is equal to (=)" at bounding box center [854, 183] width 51 height 11
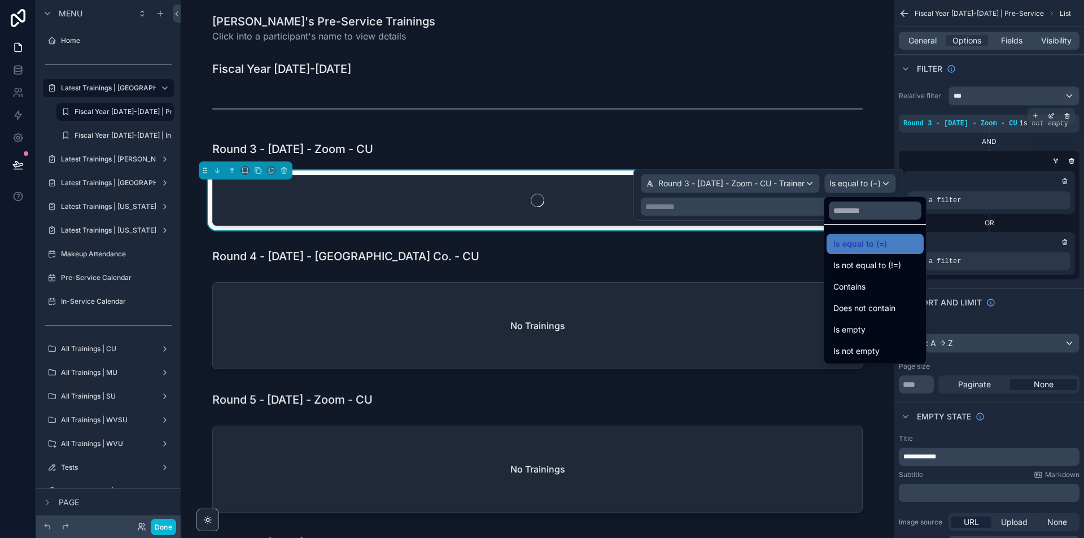
click at [874, 184] on div at bounding box center [769, 195] width 270 height 52
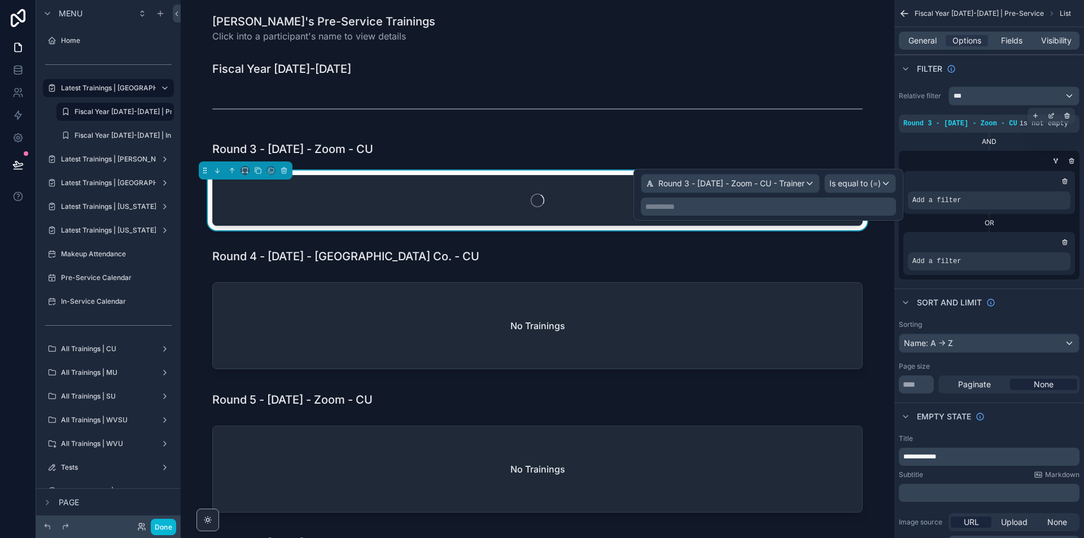
click at [864, 200] on div "**********" at bounding box center [768, 207] width 255 height 18
click at [864, 207] on p "**********" at bounding box center [769, 206] width 248 height 11
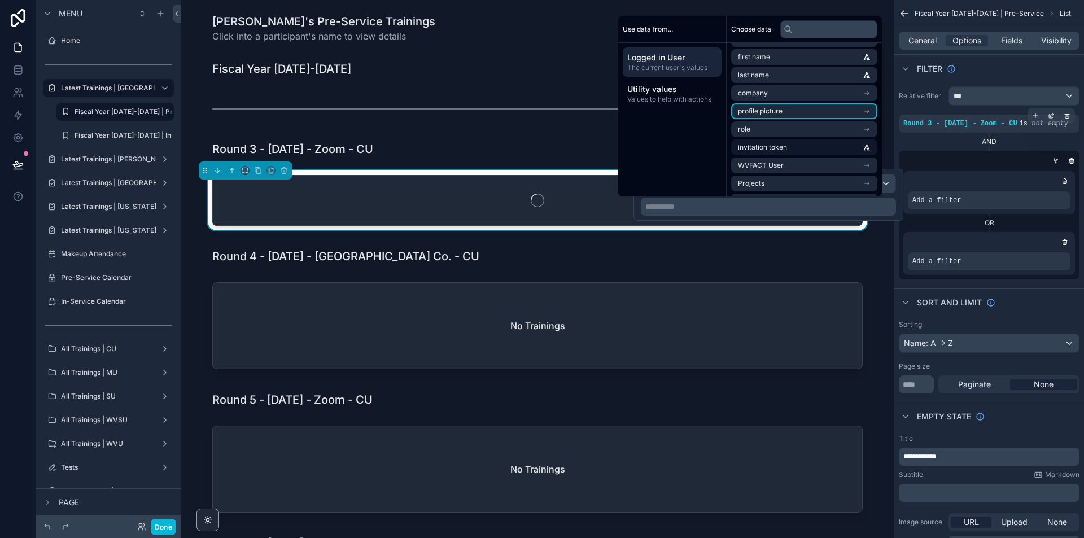
scroll to position [70, 0]
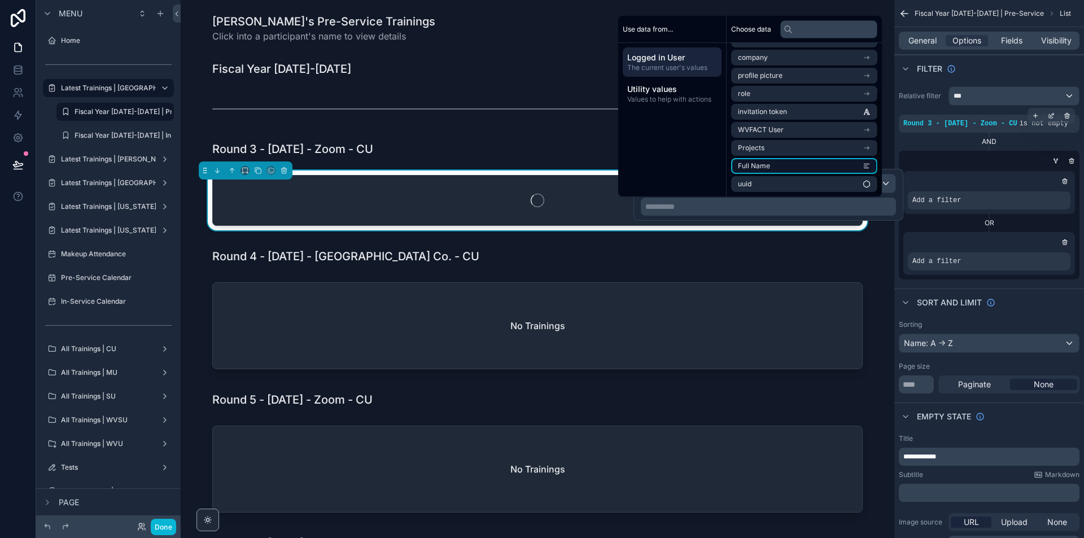
click at [838, 167] on li "Full Name" at bounding box center [804, 166] width 146 height 16
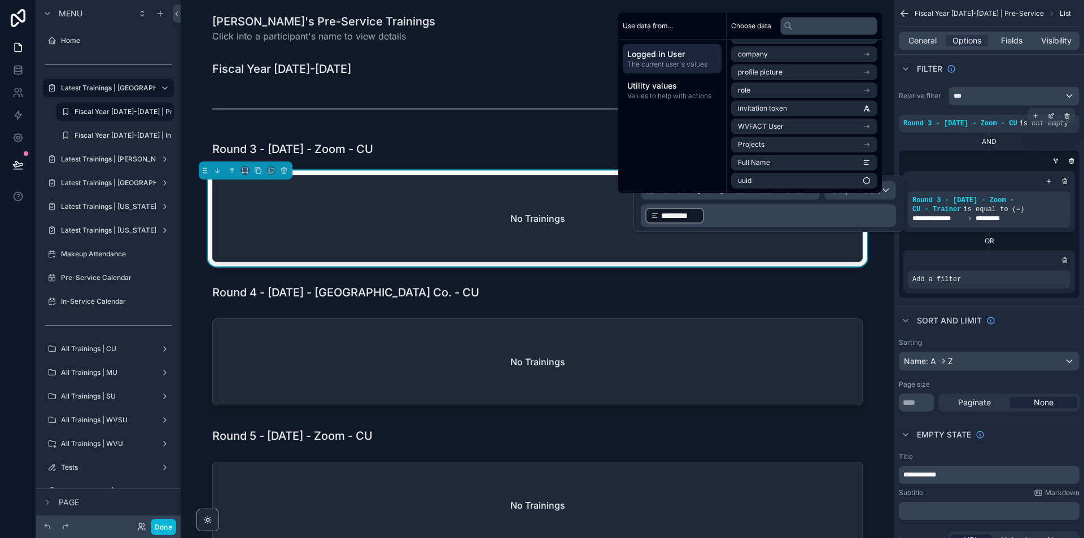
click at [1045, 270] on div "Add a filter" at bounding box center [989, 271] width 172 height 43
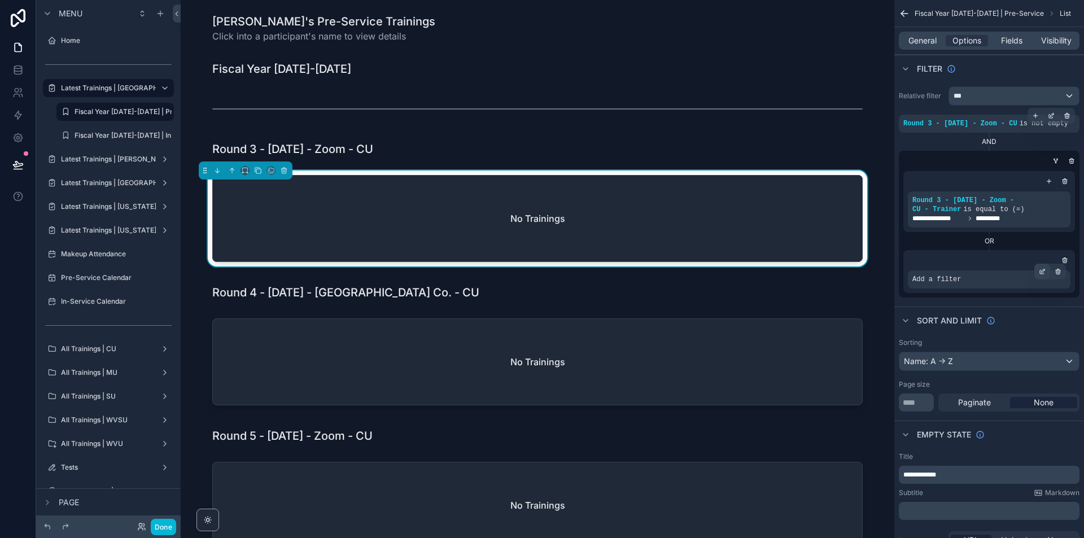
click at [1043, 273] on icon "scrollable content" at bounding box center [1042, 272] width 4 height 4
click at [816, 268] on span "Select a field" at bounding box center [794, 262] width 48 height 11
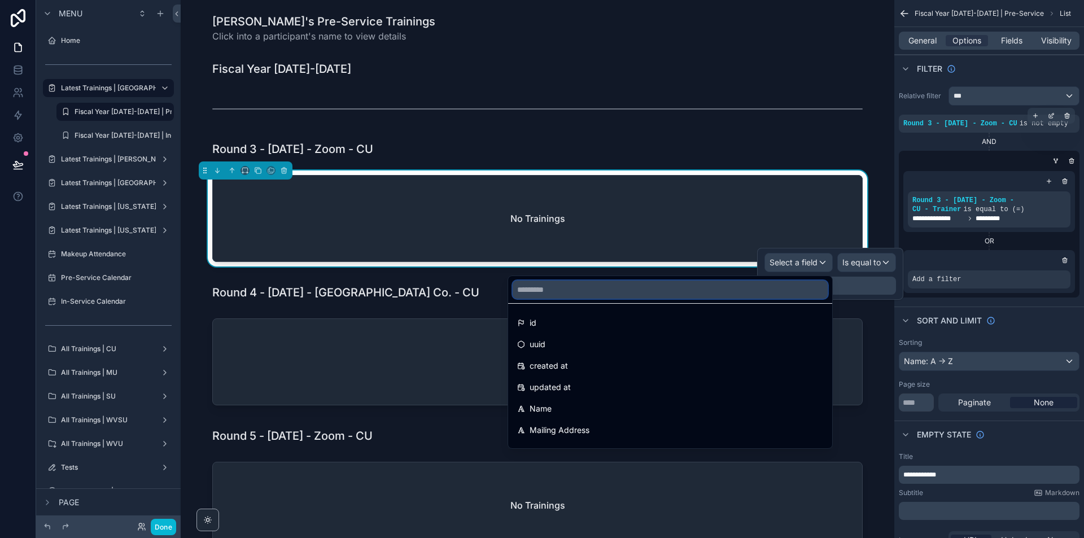
click at [794, 284] on input "text" at bounding box center [670, 290] width 315 height 18
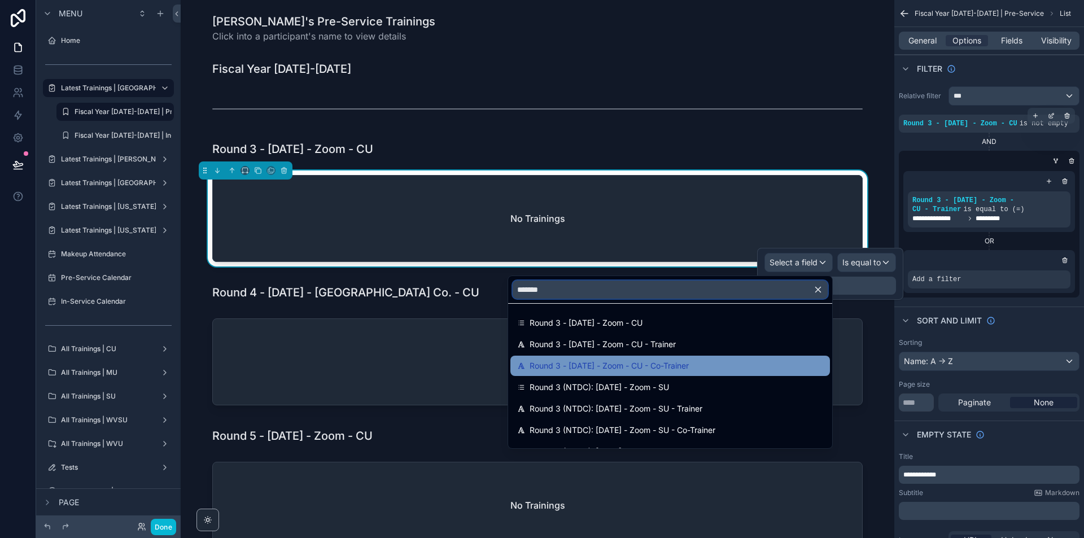
type input "*******"
click at [689, 361] on span "Round 3 - [DATE] - Zoom - CU - Co-Trainer" at bounding box center [609, 366] width 159 height 14
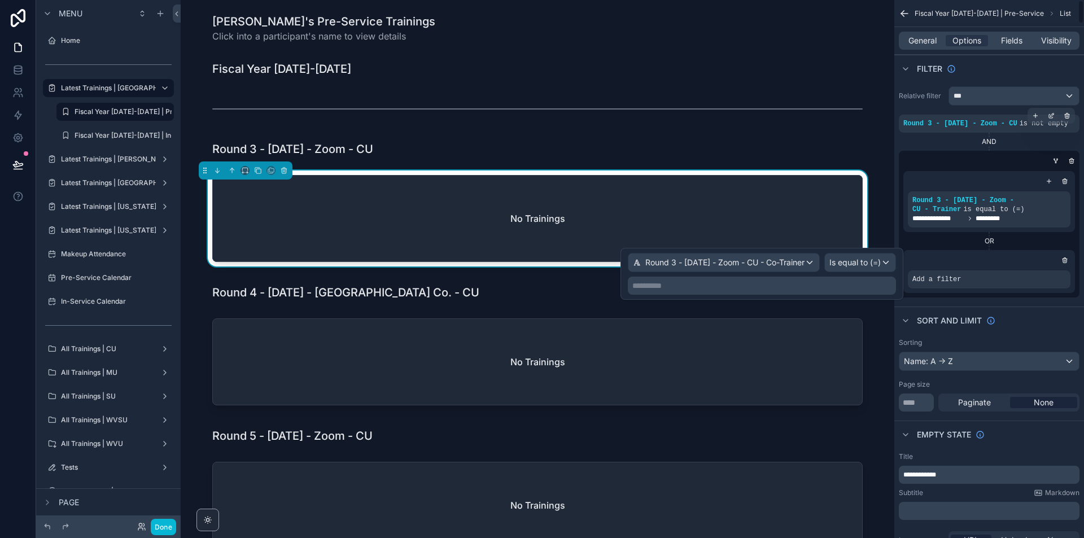
click at [884, 289] on p "**********" at bounding box center [762, 285] width 261 height 11
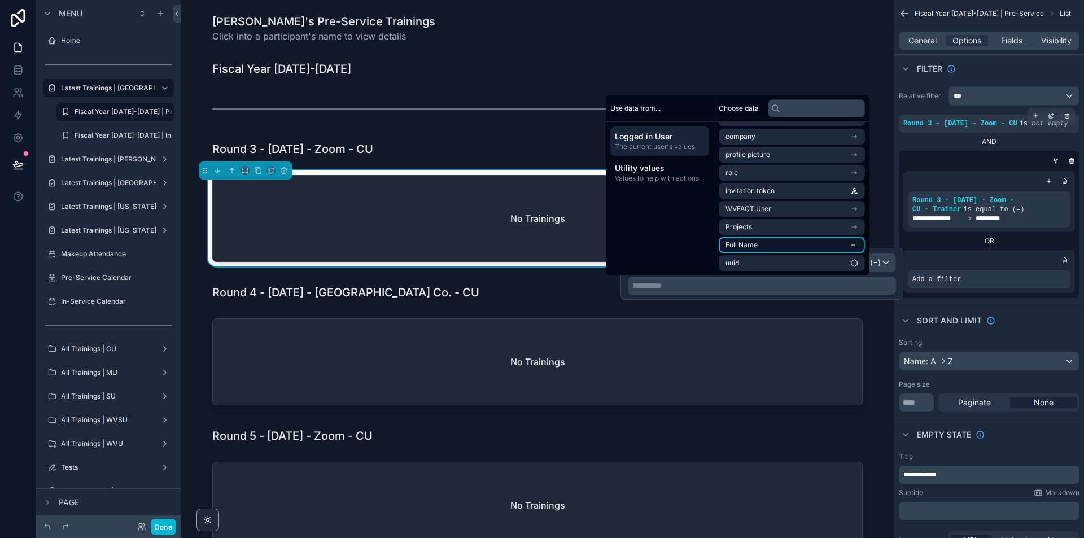
click at [811, 239] on li "Full Name" at bounding box center [792, 245] width 146 height 16
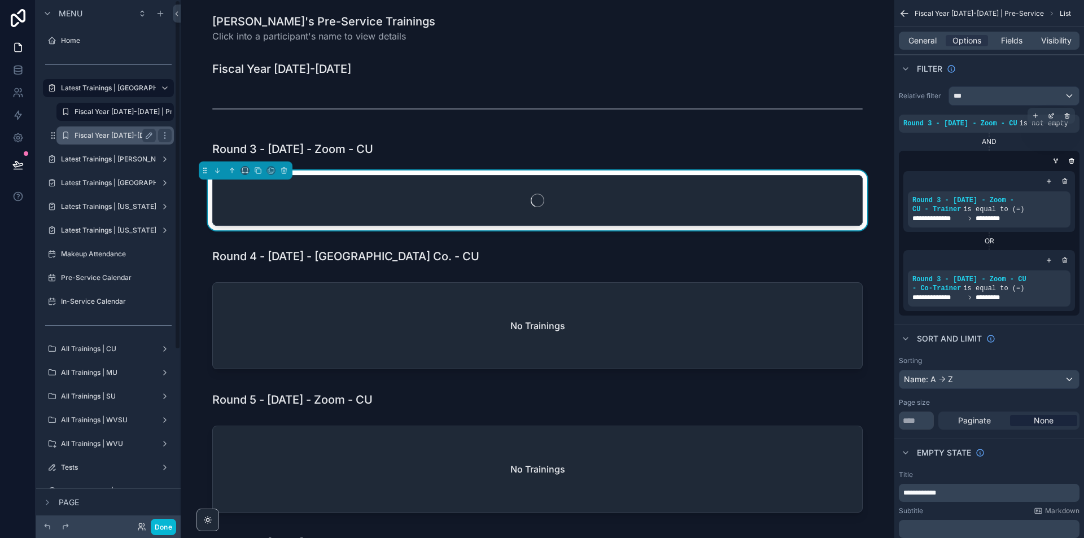
click at [125, 139] on label "Fiscal Year 2025-2026 | In-Service" at bounding box center [137, 135] width 125 height 9
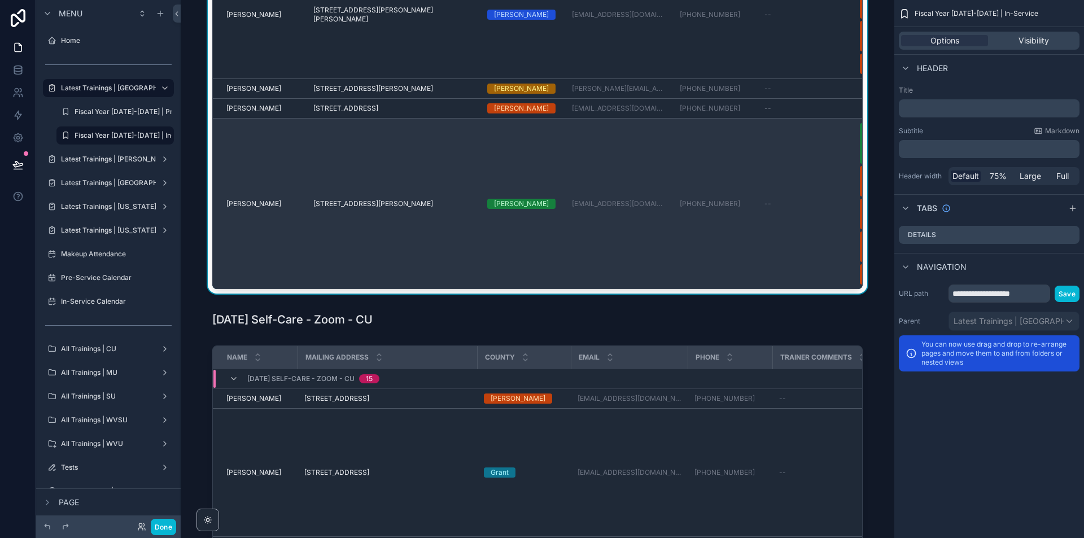
scroll to position [56, 0]
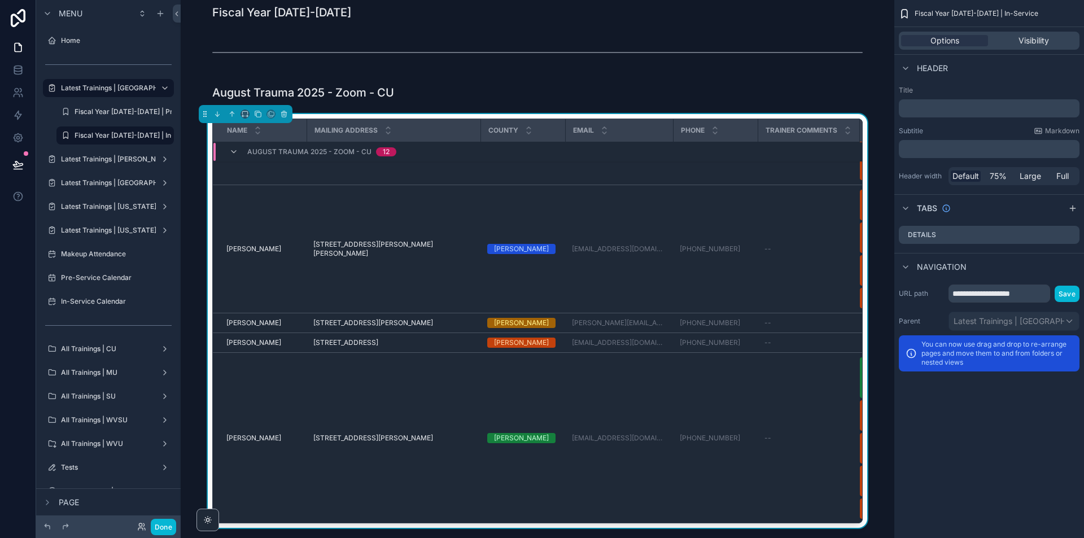
click at [864, 124] on div "Name Mailing Address County Email Phone Trainer Comments In-Service Attended Au…" at bounding box center [538, 323] width 696 height 418
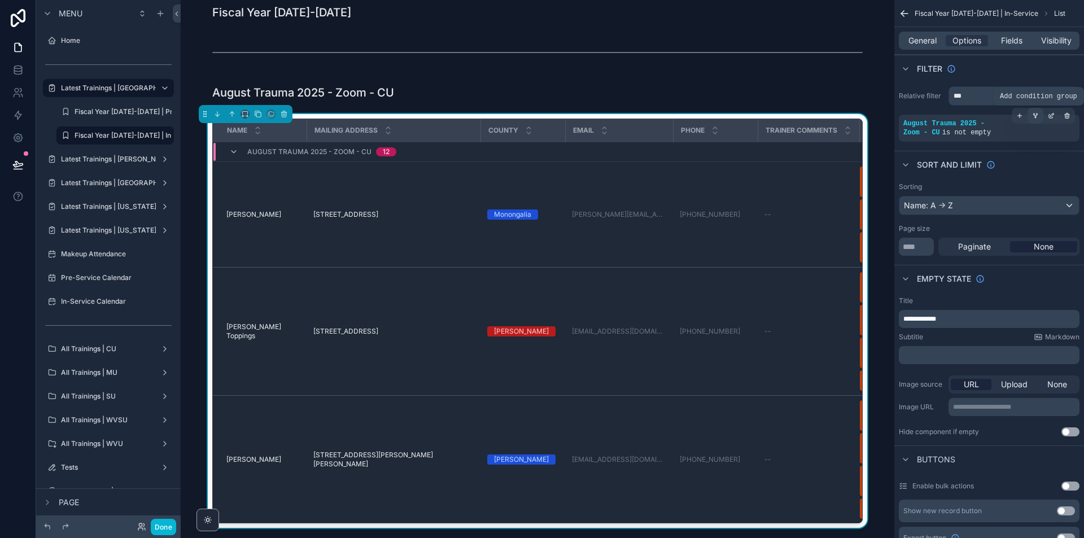
click at [1041, 116] on div "scrollable content" at bounding box center [1036, 116] width 16 height 16
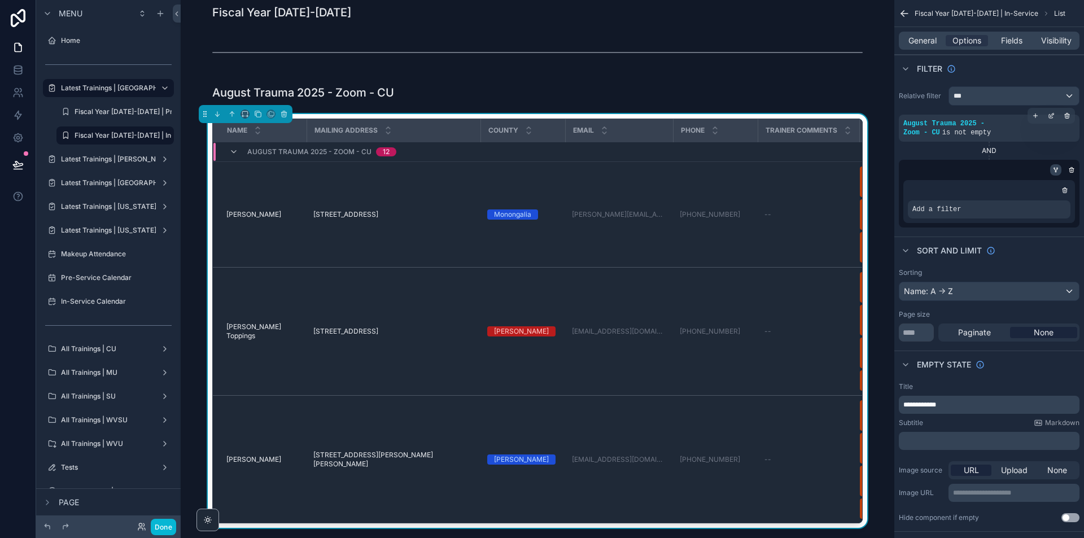
click at [1059, 167] on icon "scrollable content" at bounding box center [1056, 170] width 7 height 7
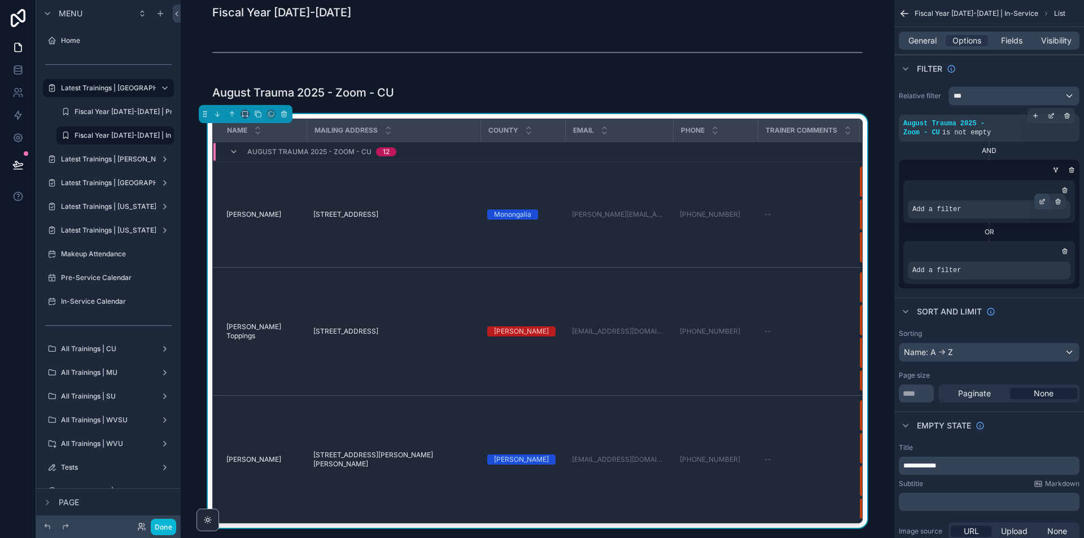
click at [1039, 198] on icon "scrollable content" at bounding box center [1042, 201] width 7 height 7
click at [797, 177] on div "Select a field" at bounding box center [798, 183] width 67 height 18
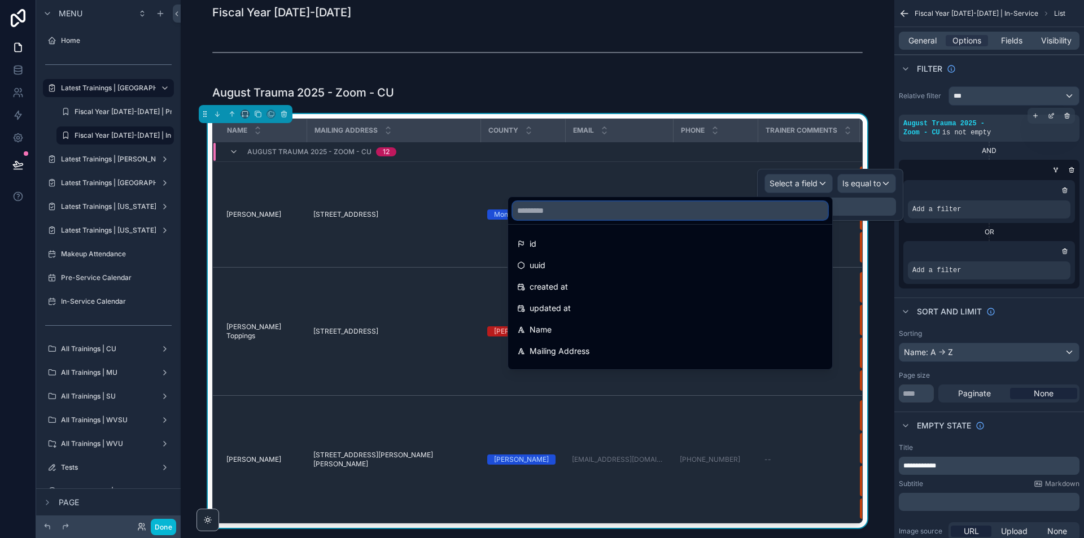
click at [785, 216] on input "text" at bounding box center [670, 211] width 315 height 18
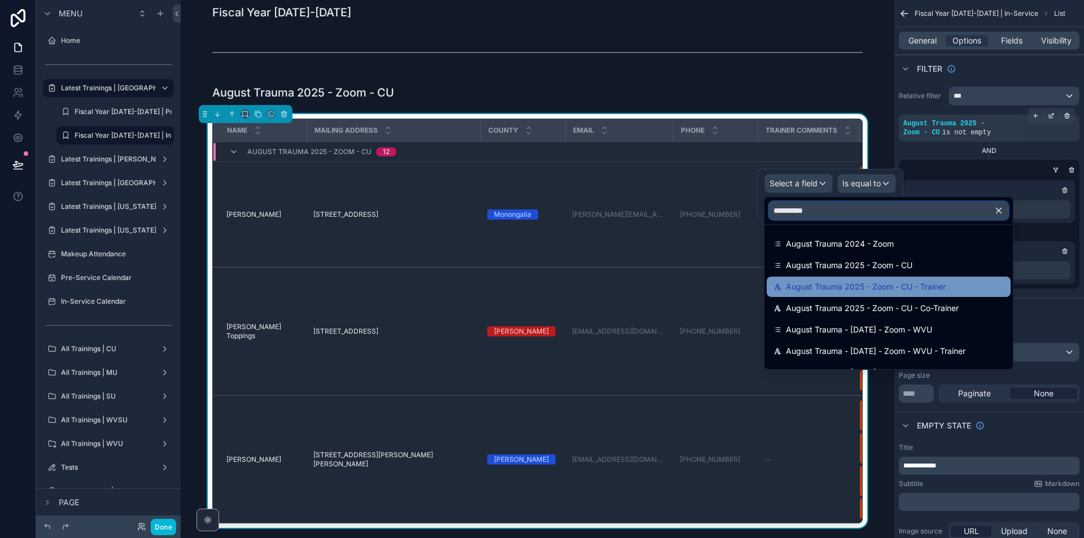
type input "**********"
click at [880, 286] on span "August Trauma 2025 - Zoom - CU - Trainer" at bounding box center [866, 287] width 160 height 14
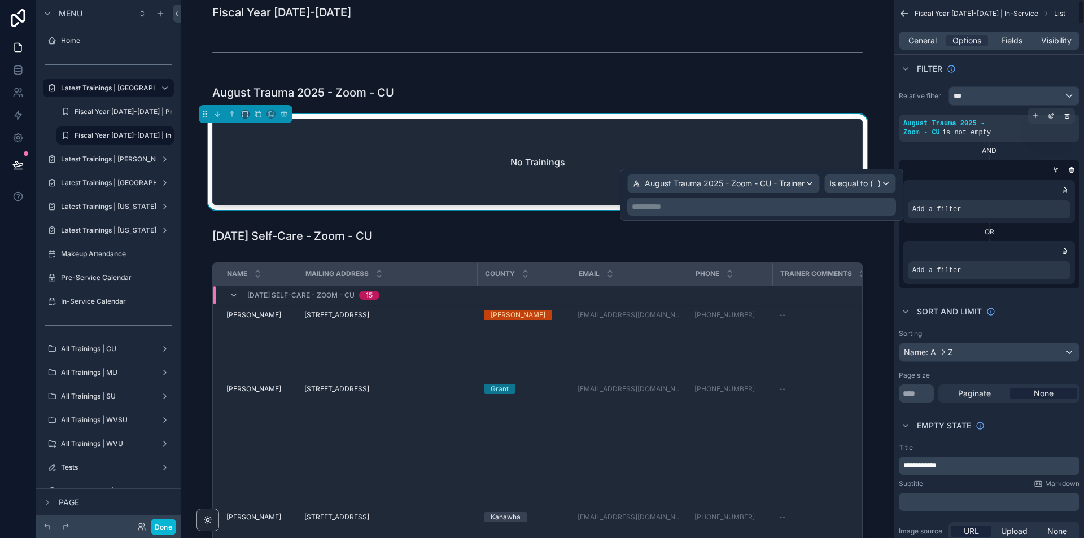
click at [875, 203] on p "**********" at bounding box center [763, 206] width 262 height 11
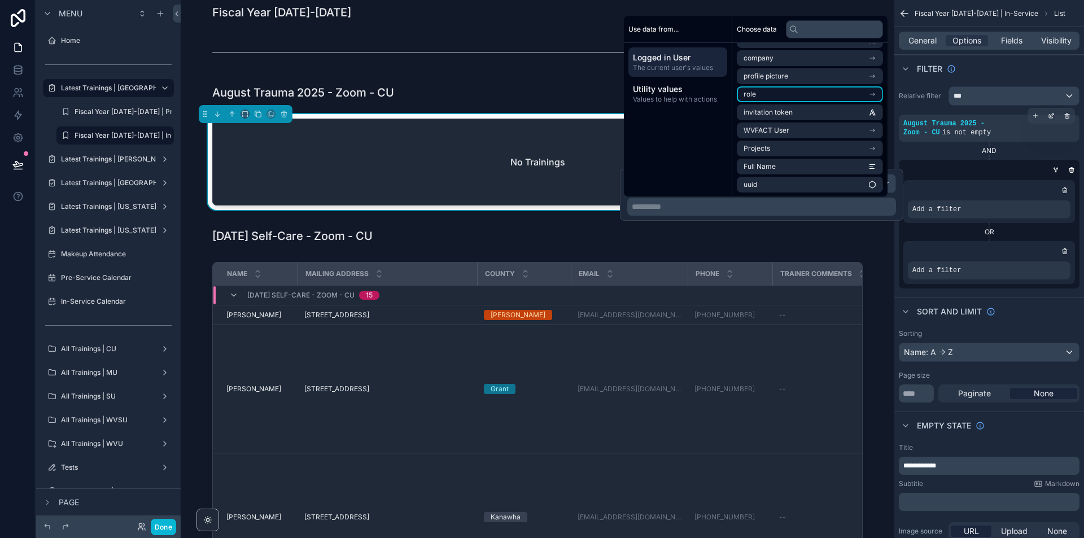
scroll to position [70, 0]
click at [811, 165] on li "Full Name" at bounding box center [810, 166] width 146 height 16
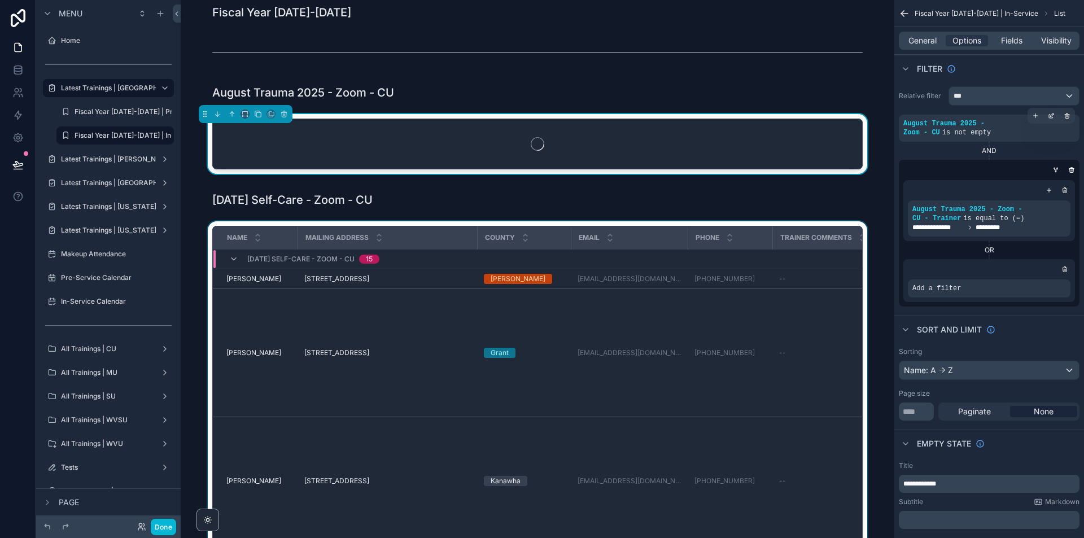
click at [868, 304] on div "scrollable content" at bounding box center [538, 430] width 696 height 418
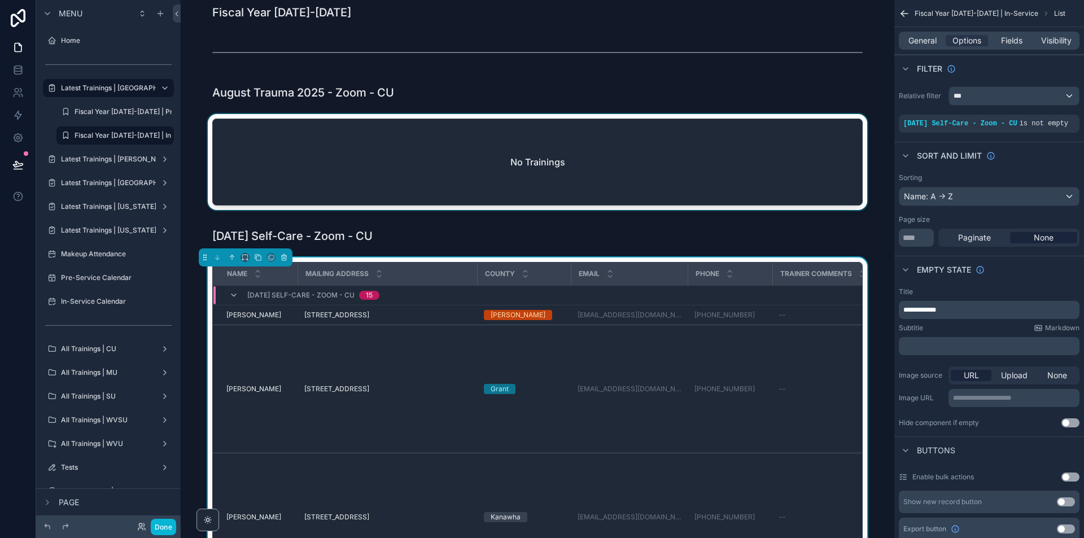
click at [853, 145] on div "scrollable content" at bounding box center [538, 164] width 696 height 101
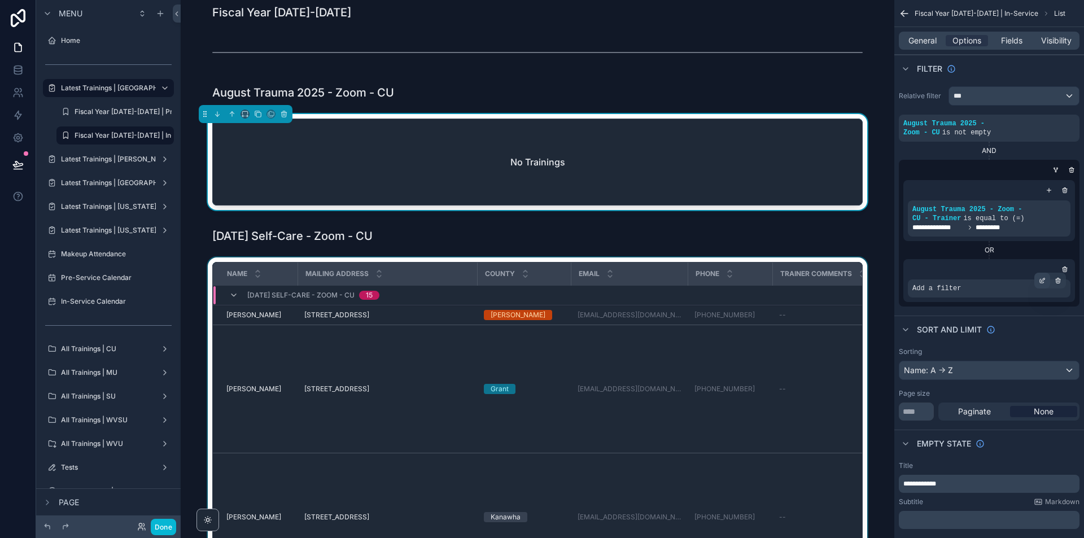
click at [1041, 277] on icon "scrollable content" at bounding box center [1042, 280] width 7 height 7
click at [784, 263] on span "Select a field" at bounding box center [794, 262] width 48 height 10
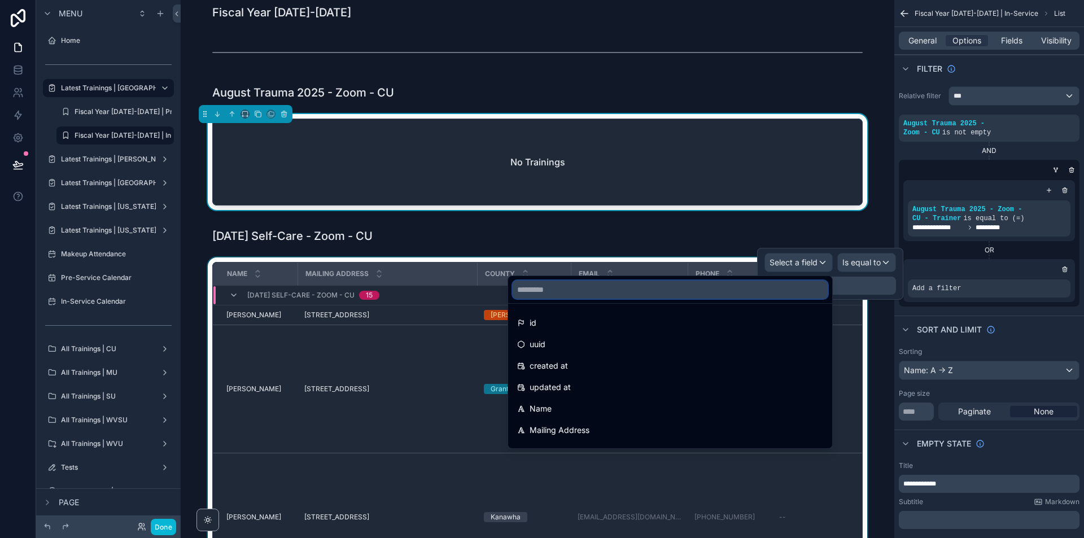
click at [770, 289] on input "text" at bounding box center [670, 290] width 315 height 18
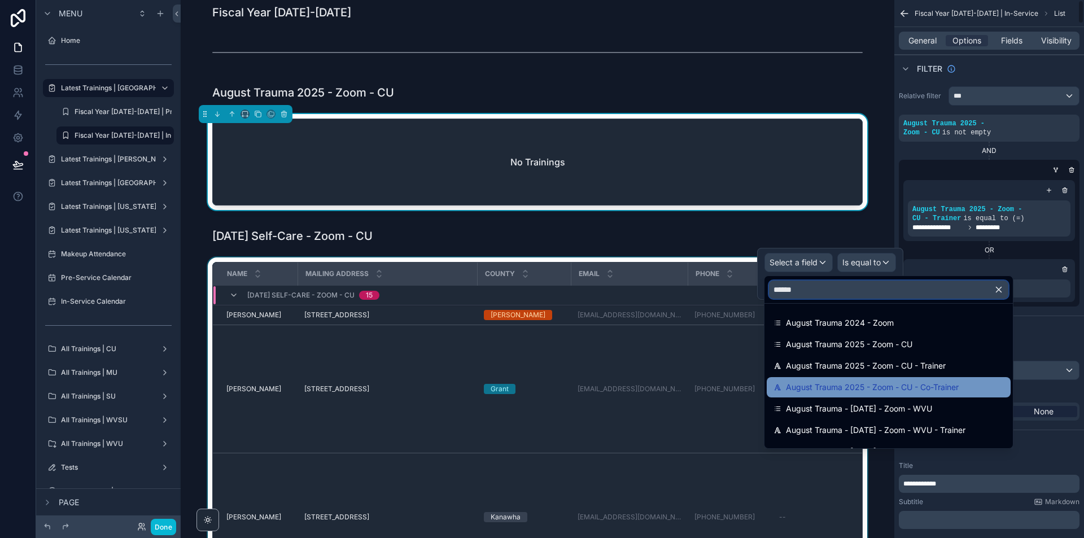
type input "******"
click at [956, 383] on span "August Trauma 2025 - Zoom - CU - Co-Trainer" at bounding box center [872, 388] width 173 height 14
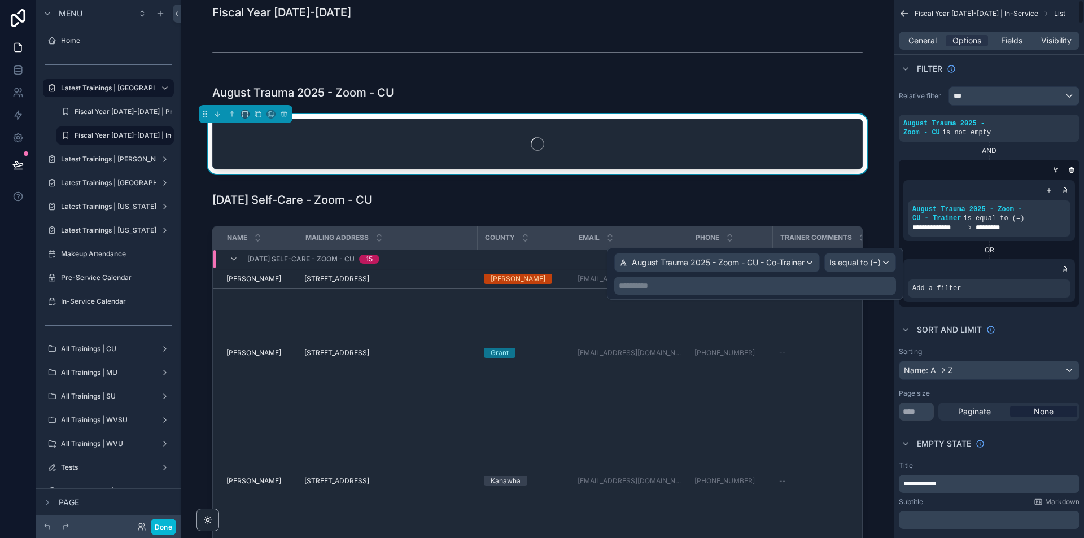
click at [892, 288] on p "**********" at bounding box center [756, 285] width 275 height 11
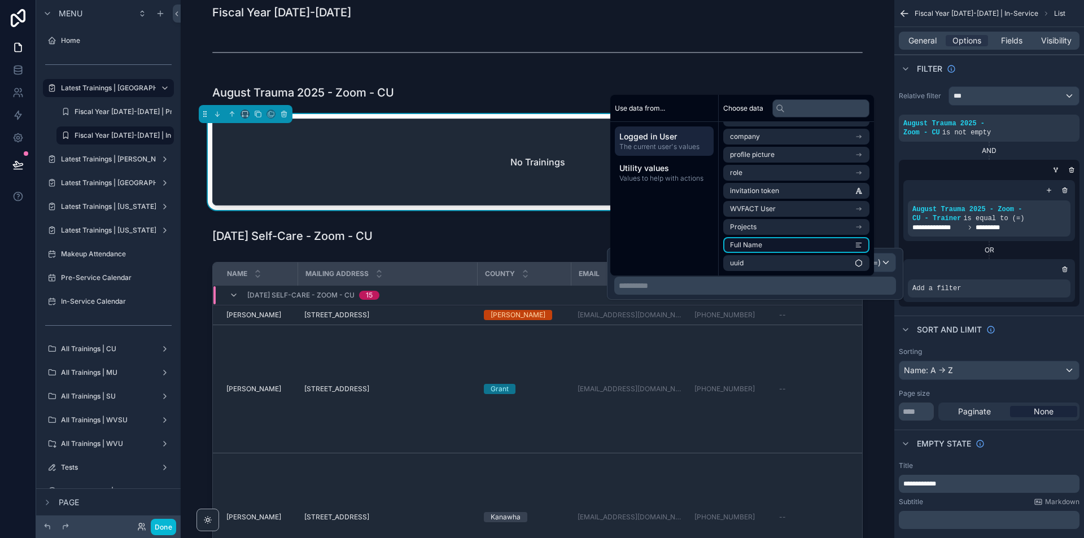
click at [815, 240] on li "Full Name" at bounding box center [796, 245] width 146 height 16
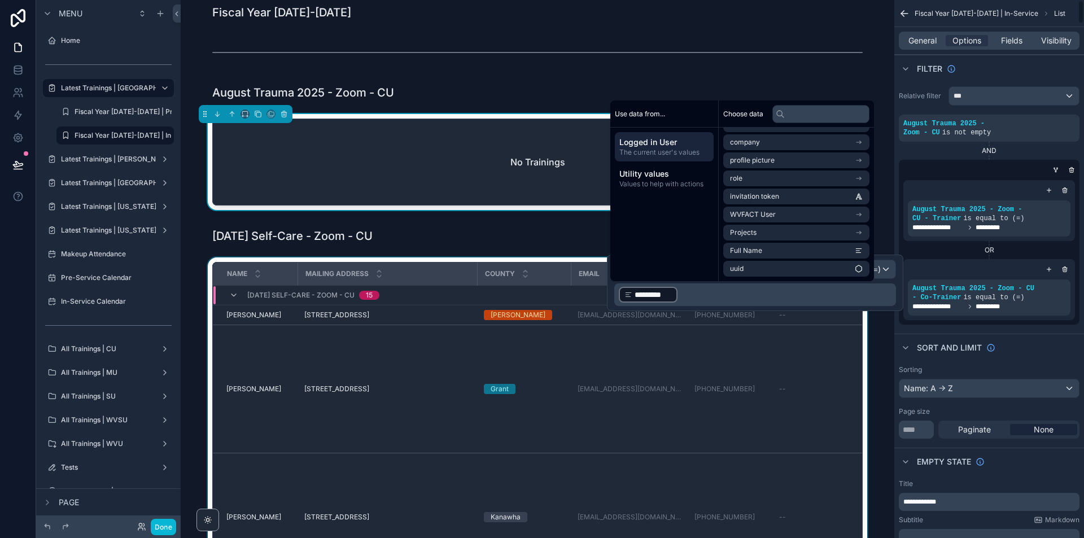
click at [876, 335] on div "scrollable content" at bounding box center [538, 466] width 696 height 418
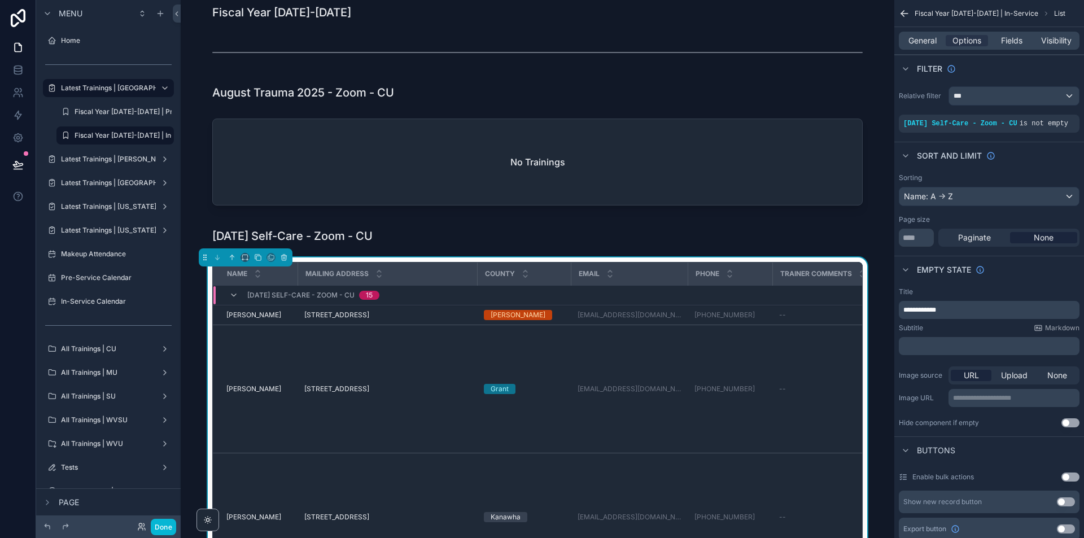
click at [863, 336] on div "Name Mailing Address County Email Phone Trainer Comments In-Service Attended 08…" at bounding box center [538, 466] width 696 height 418
click at [1037, 117] on icon "scrollable content" at bounding box center [1035, 115] width 7 height 7
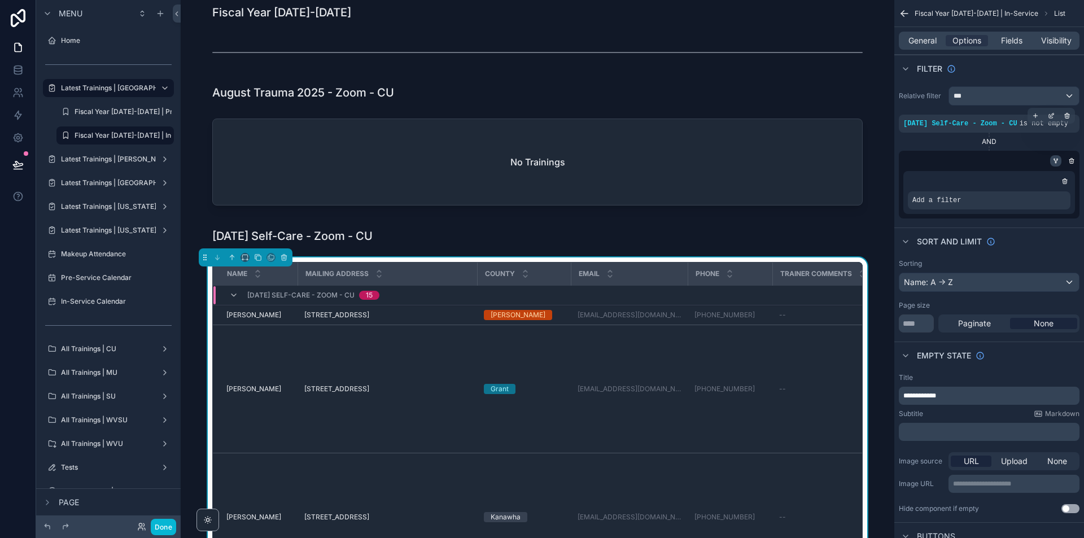
click at [1055, 161] on icon "scrollable content" at bounding box center [1056, 161] width 7 height 7
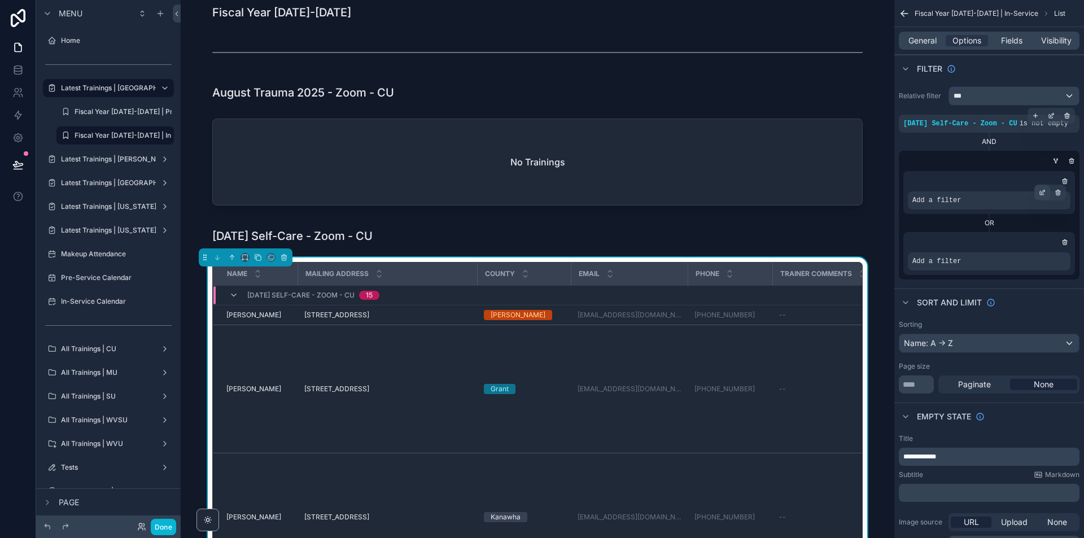
click at [1042, 191] on icon "scrollable content" at bounding box center [1042, 192] width 7 height 7
click at [816, 184] on span "Select a field" at bounding box center [794, 183] width 48 height 10
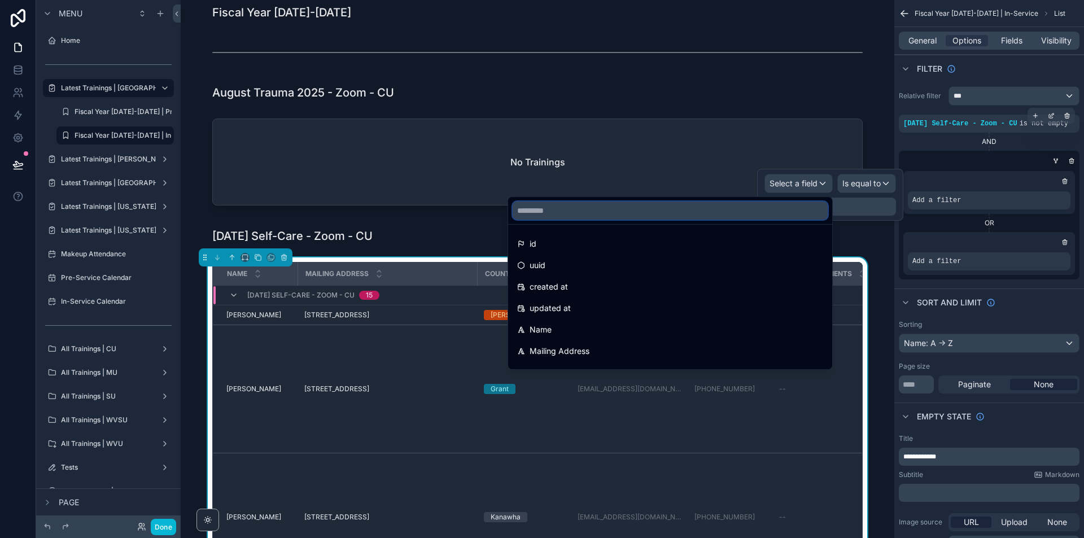
click at [759, 212] on input "text" at bounding box center [670, 211] width 315 height 18
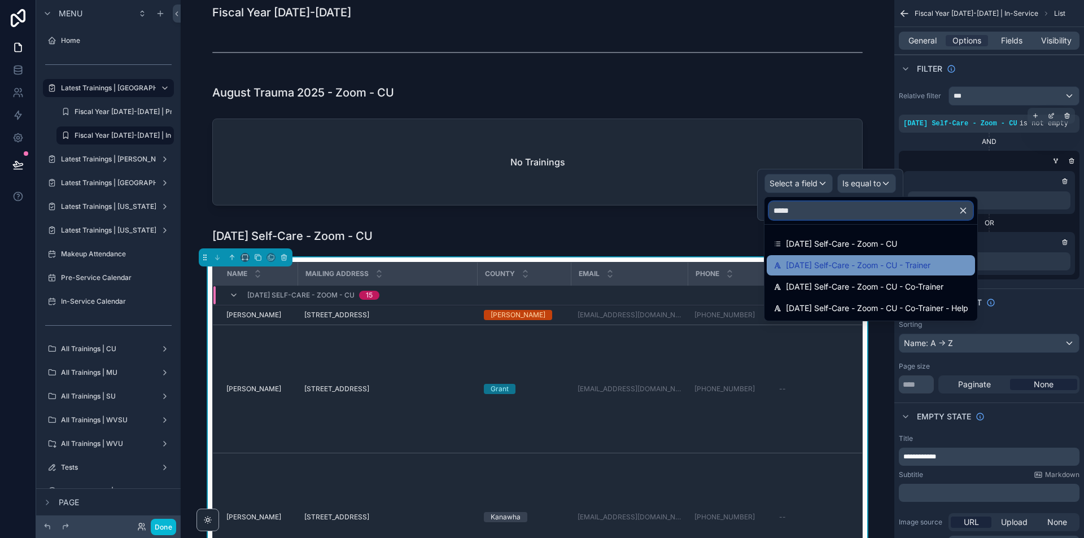
type input "*****"
click at [906, 263] on span "[DATE] Self-Care - Zoom - CU - Trainer" at bounding box center [858, 266] width 145 height 14
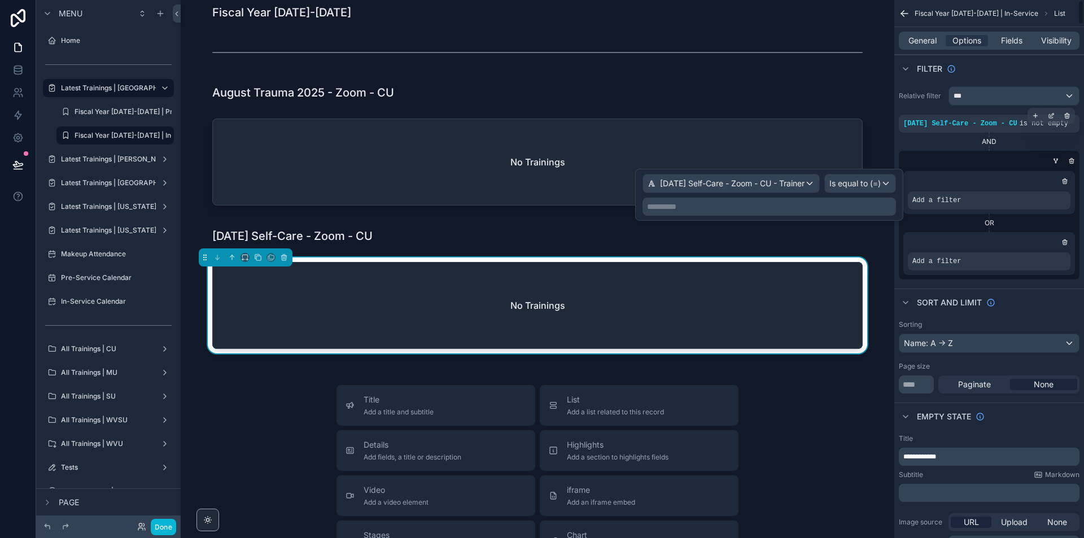
click at [881, 200] on div "**********" at bounding box center [770, 207] width 254 height 18
click at [876, 209] on p "**********" at bounding box center [770, 206] width 247 height 11
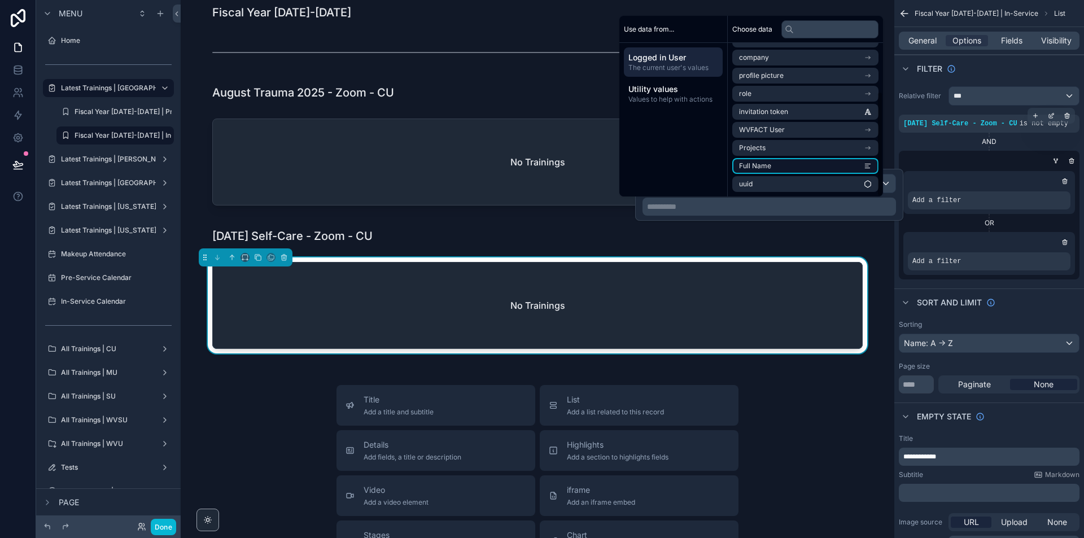
click at [845, 166] on li "Full Name" at bounding box center [805, 166] width 146 height 16
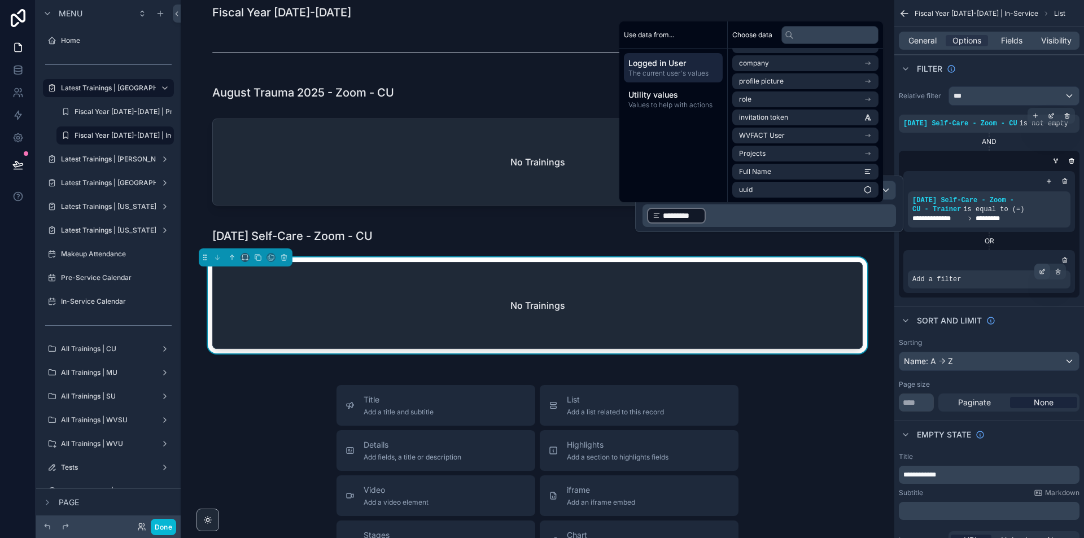
click at [1045, 270] on icon "scrollable content" at bounding box center [1043, 270] width 1 height 1
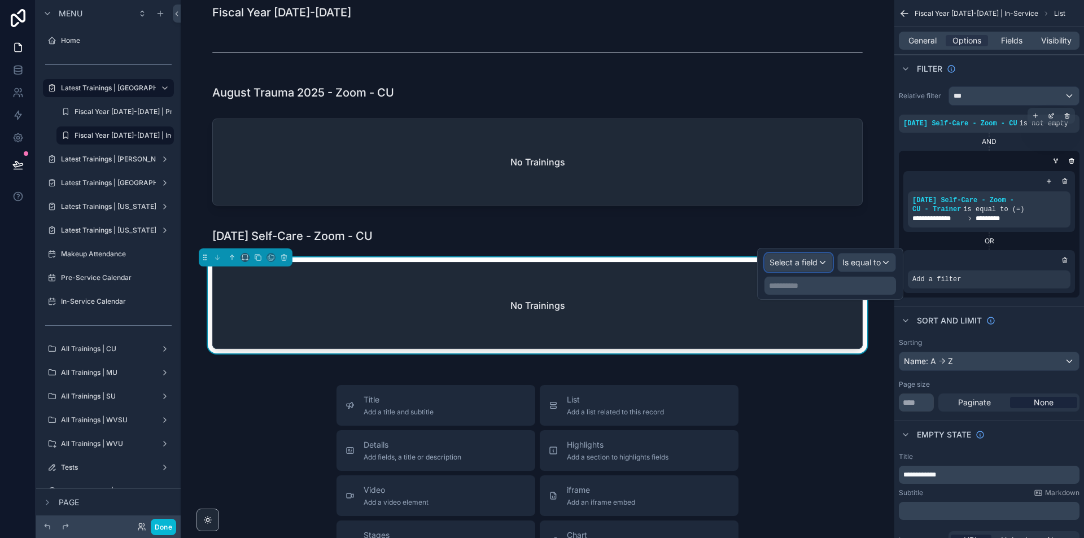
click at [812, 268] on div "Select a field" at bounding box center [798, 263] width 67 height 18
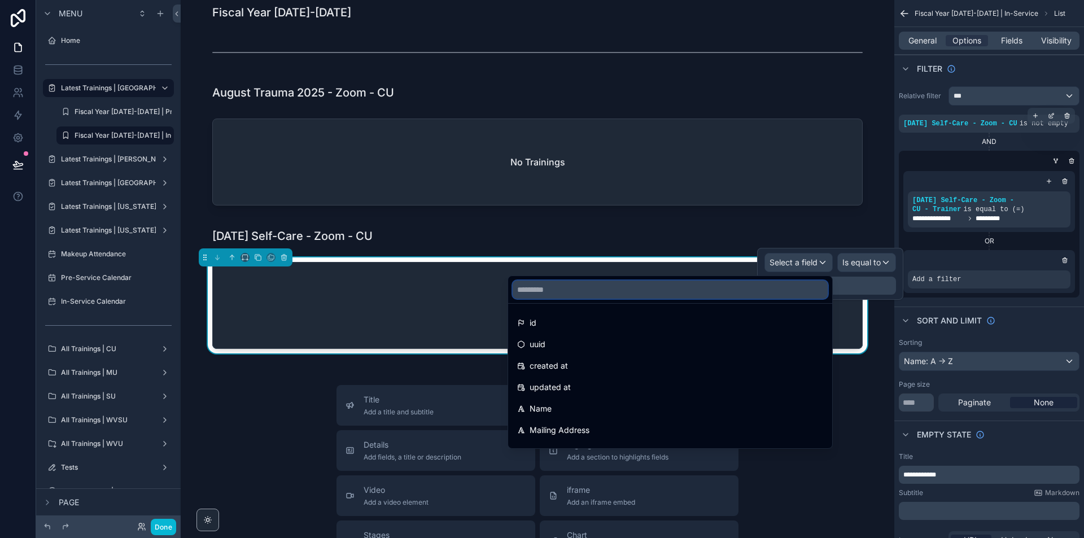
click at [800, 286] on input "text" at bounding box center [670, 290] width 315 height 18
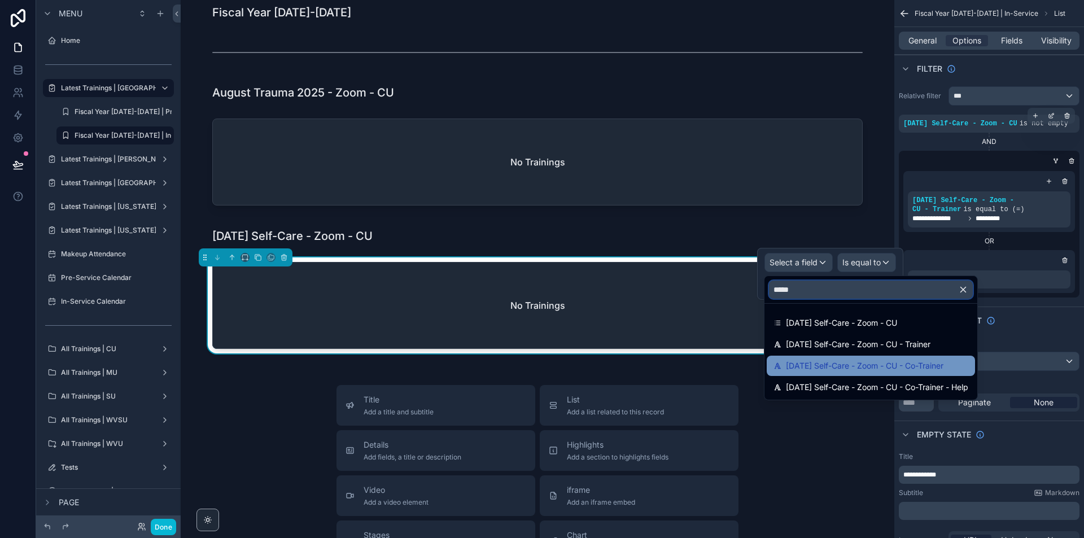
type input "*****"
click at [871, 359] on span "[DATE] Self-Care - Zoom - CU - Co-Trainer" at bounding box center [865, 366] width 158 height 14
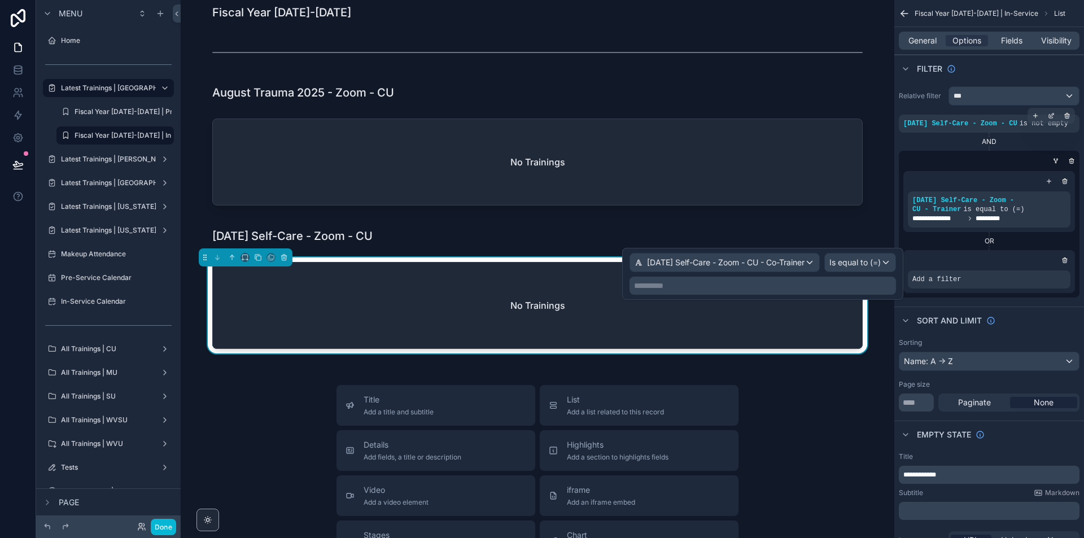
click at [885, 289] on p "**********" at bounding box center [764, 285] width 260 height 11
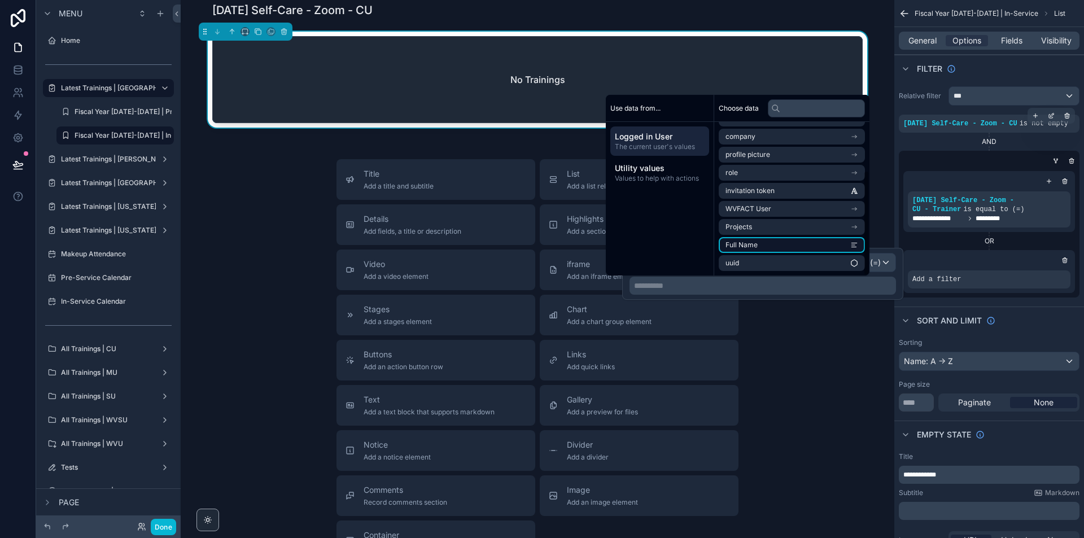
click at [811, 251] on li "Full Name" at bounding box center [792, 245] width 146 height 16
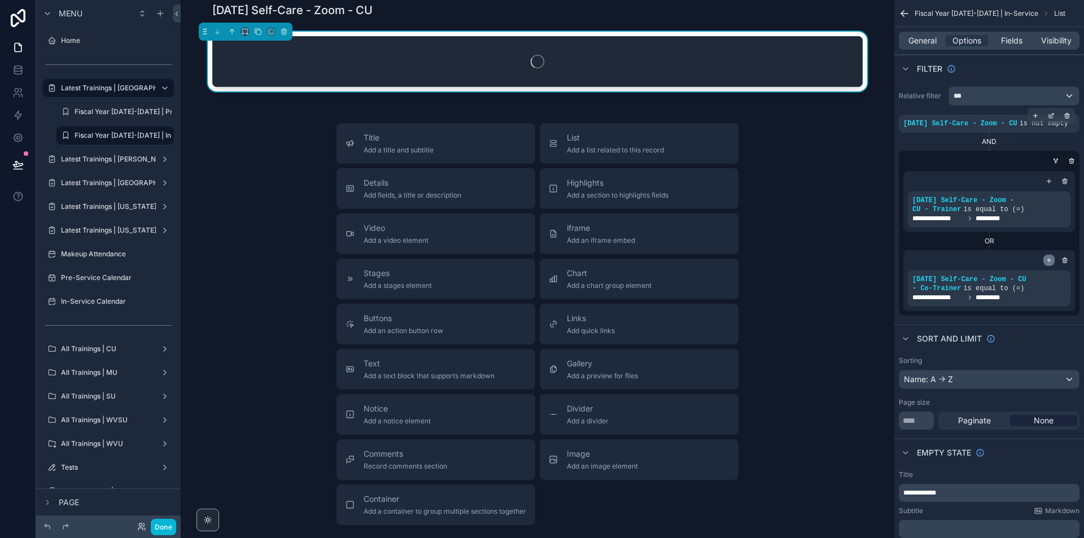
click at [1051, 257] on icon "scrollable content" at bounding box center [1049, 260] width 7 height 7
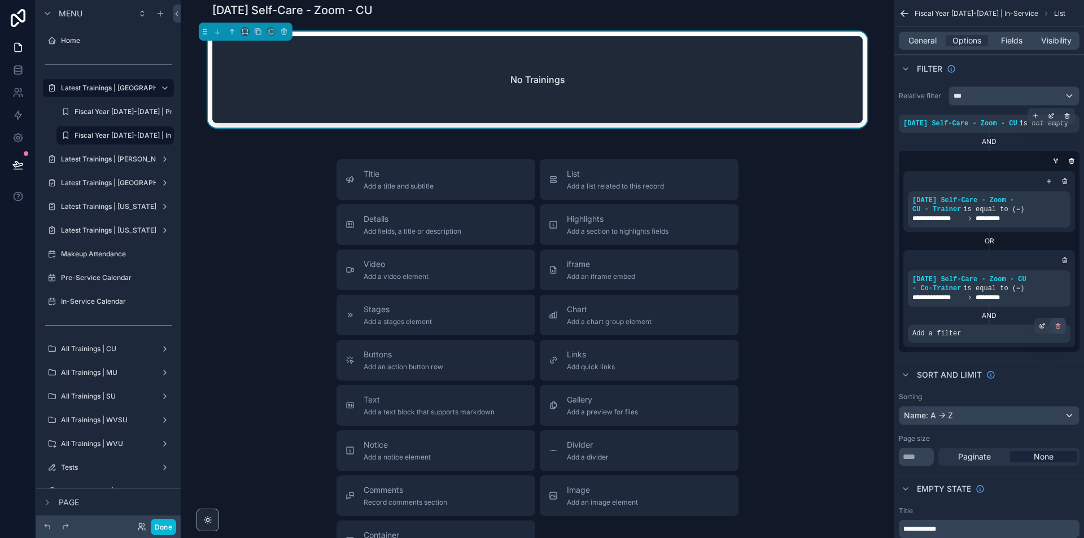
click at [1059, 322] on icon "scrollable content" at bounding box center [1058, 325] width 7 height 7
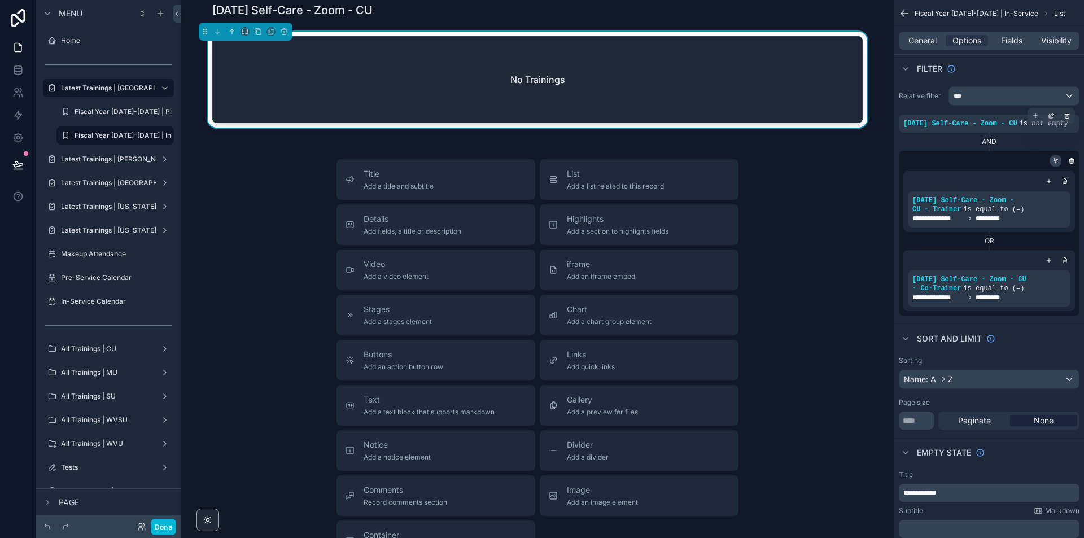
click at [1058, 162] on icon "scrollable content" at bounding box center [1056, 161] width 7 height 7
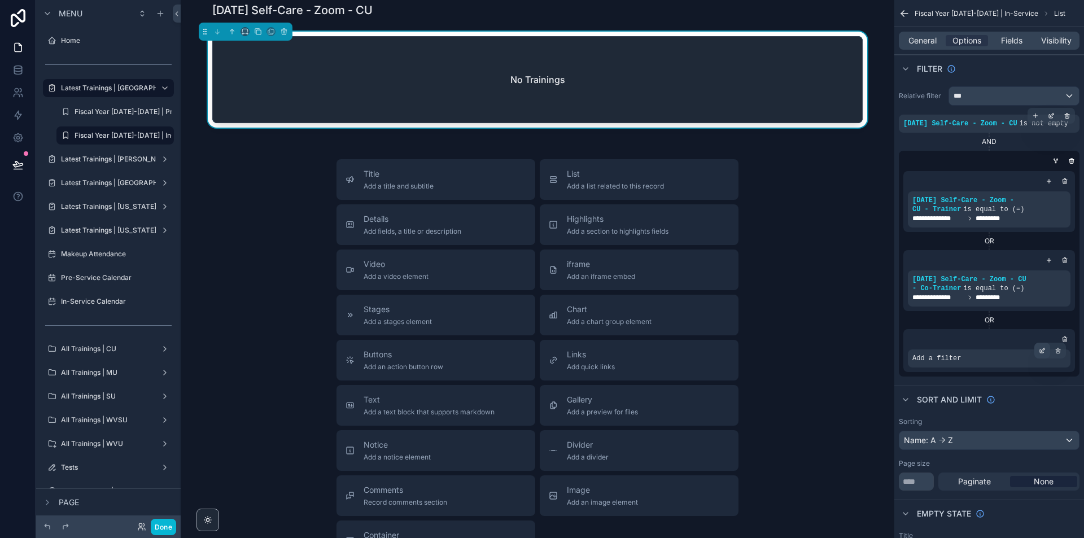
click at [1043, 351] on icon "scrollable content" at bounding box center [1043, 349] width 3 height 3
click at [814, 334] on div "Select a field" at bounding box center [798, 342] width 67 height 18
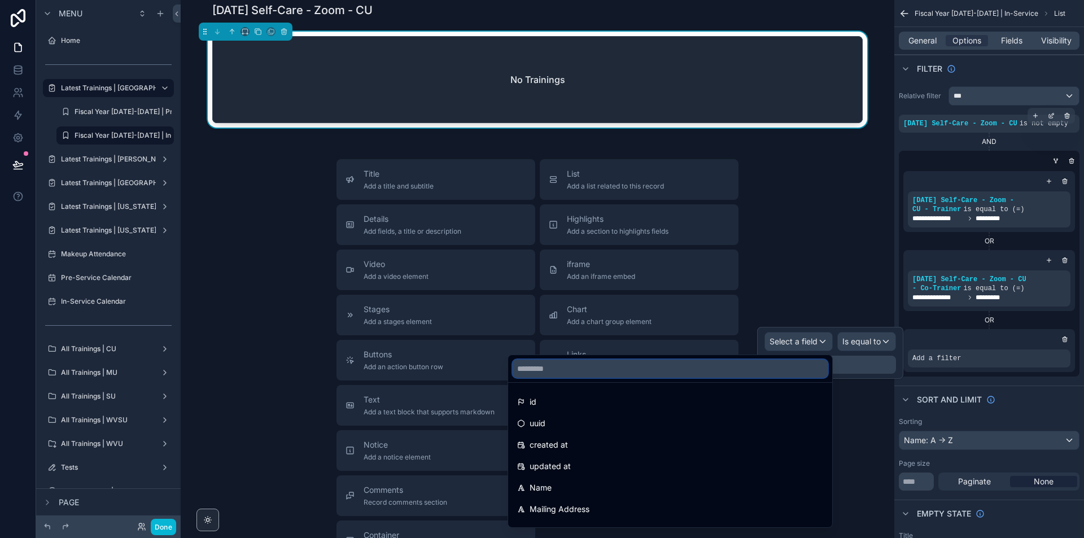
click at [753, 365] on input "text" at bounding box center [670, 369] width 315 height 18
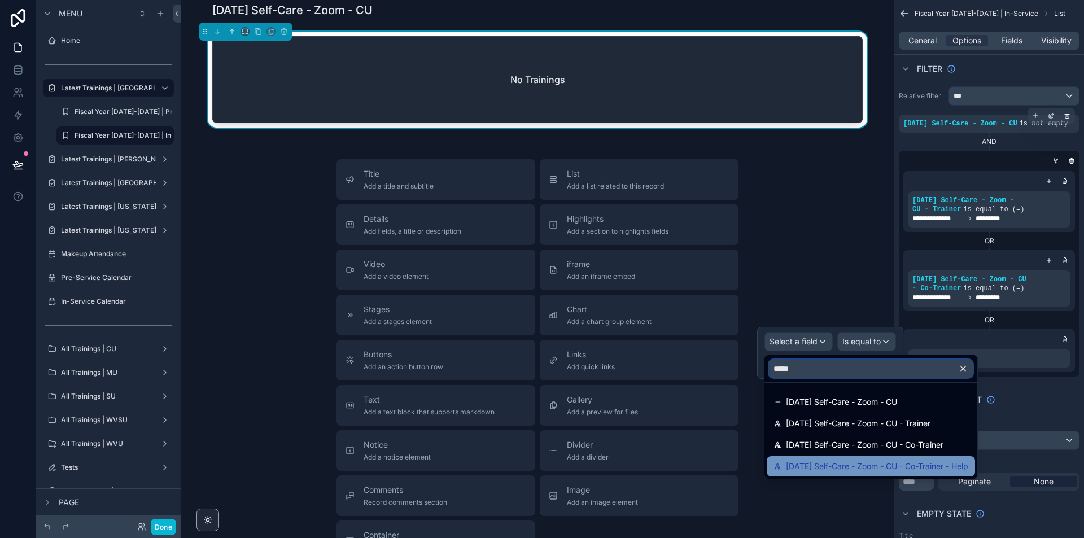
type input "*****"
click at [935, 467] on span "[DATE] Self-Care - Zoom - CU - Co-Trainer - Help" at bounding box center [877, 467] width 182 height 14
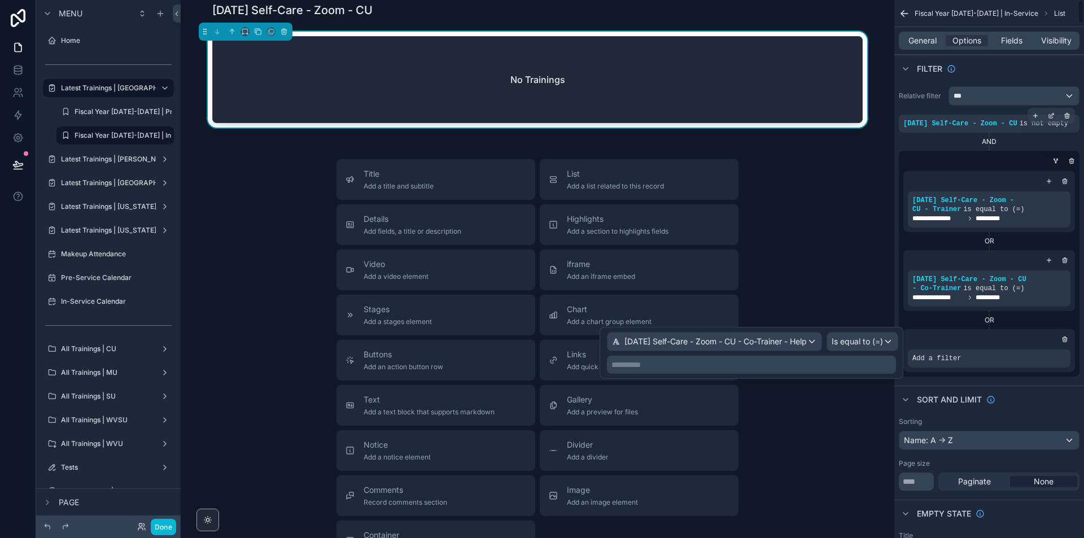
click at [877, 367] on p "**********" at bounding box center [753, 364] width 282 height 11
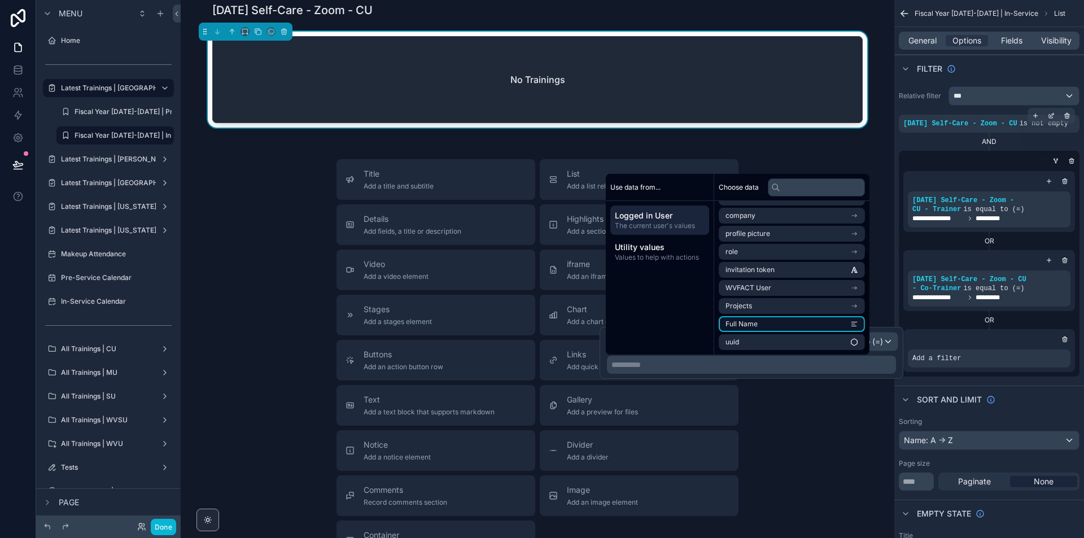
click at [829, 326] on li "Full Name" at bounding box center [792, 324] width 146 height 16
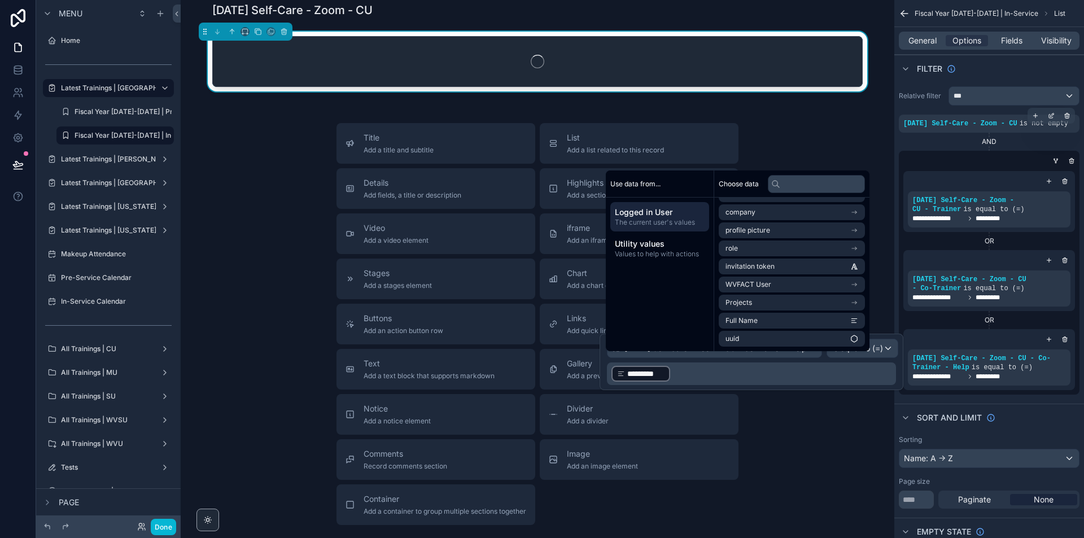
click at [867, 438] on div "Title Add a title and subtitle List Add a list related to this record Details A…" at bounding box center [538, 324] width 696 height 402
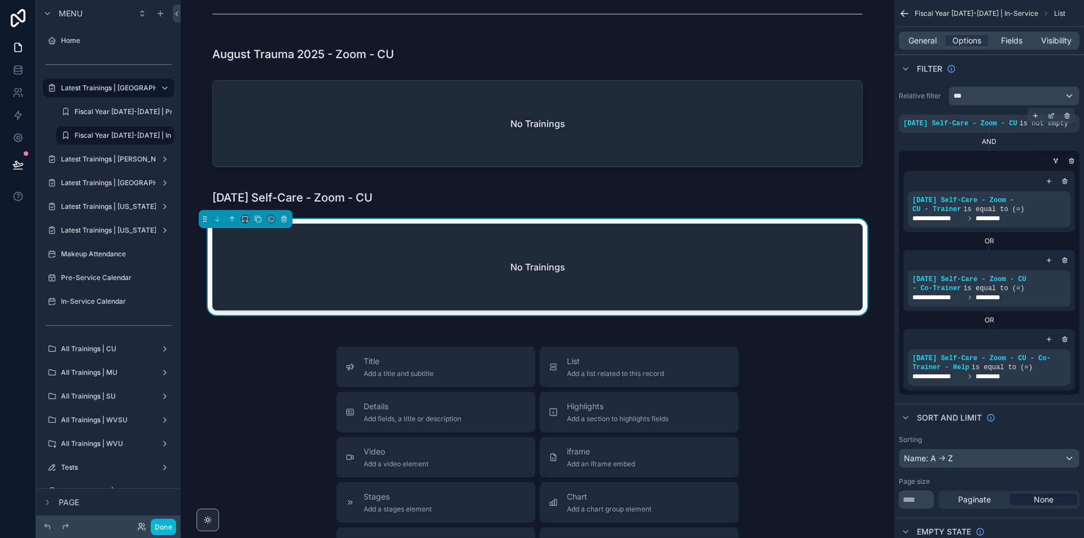
scroll to position [0, 0]
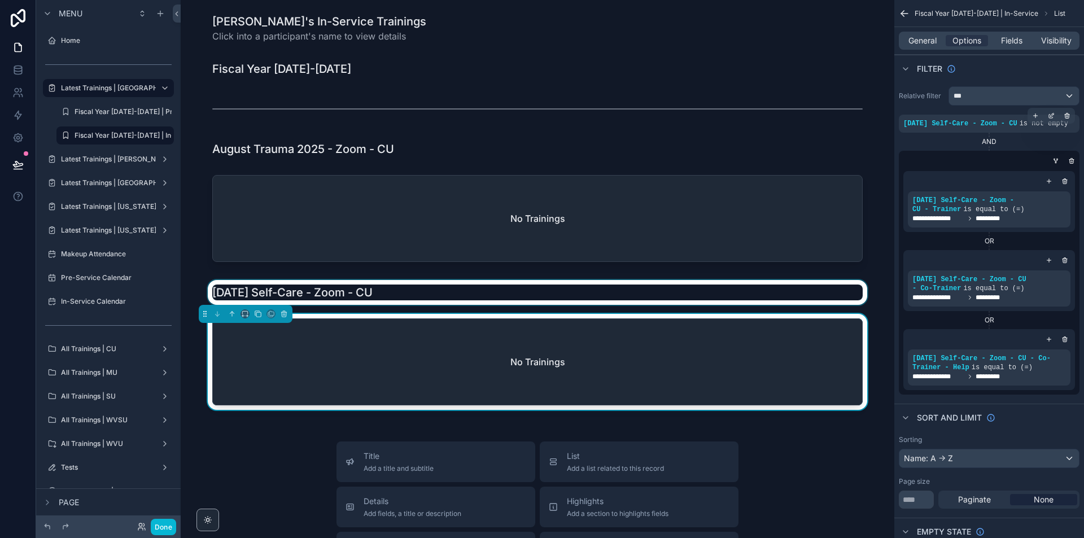
click at [421, 299] on div "scrollable content" at bounding box center [538, 292] width 696 height 25
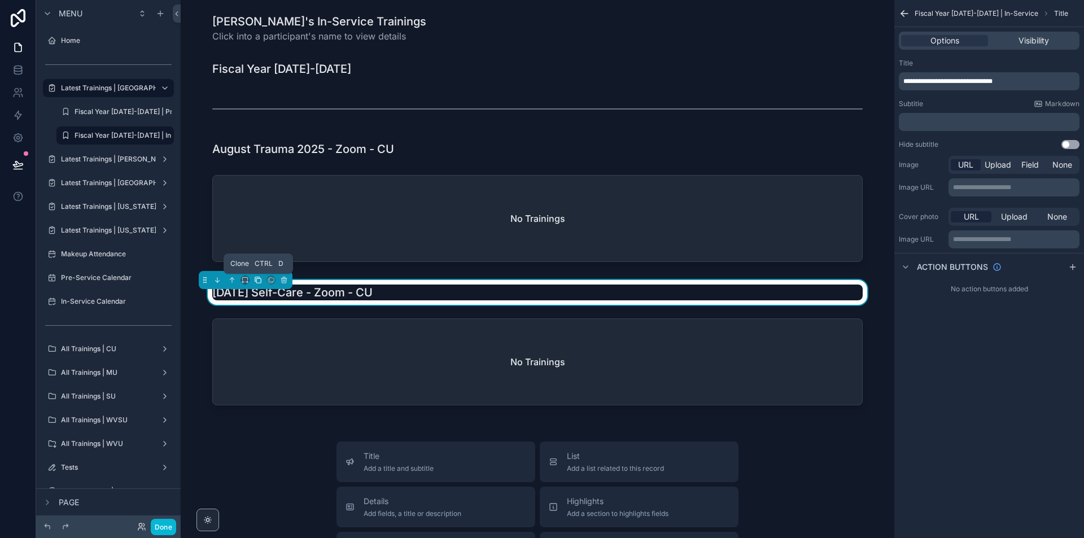
click at [261, 283] on icon "scrollable content" at bounding box center [258, 280] width 8 height 8
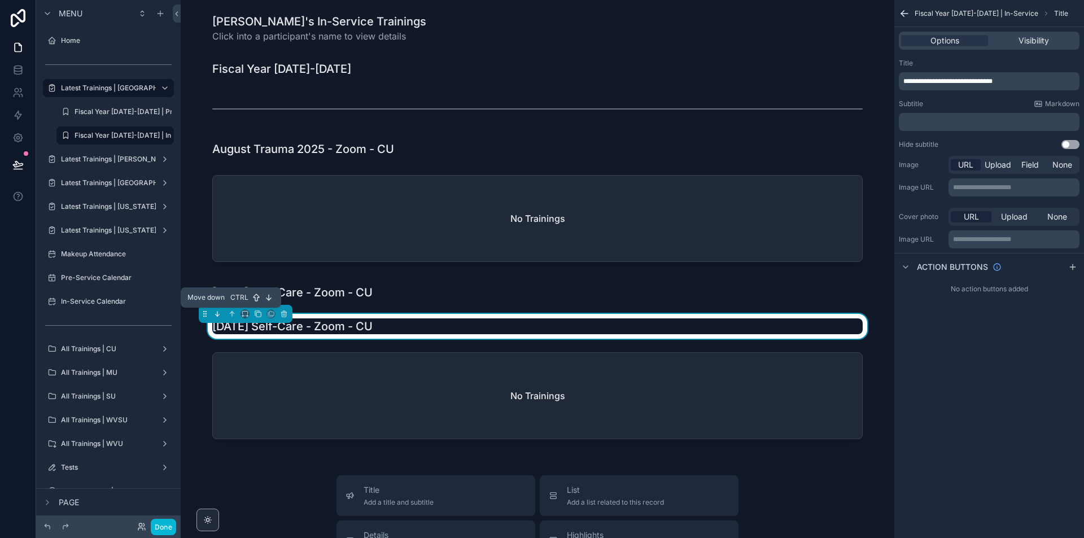
click at [220, 314] on icon "scrollable content" at bounding box center [217, 314] width 8 height 8
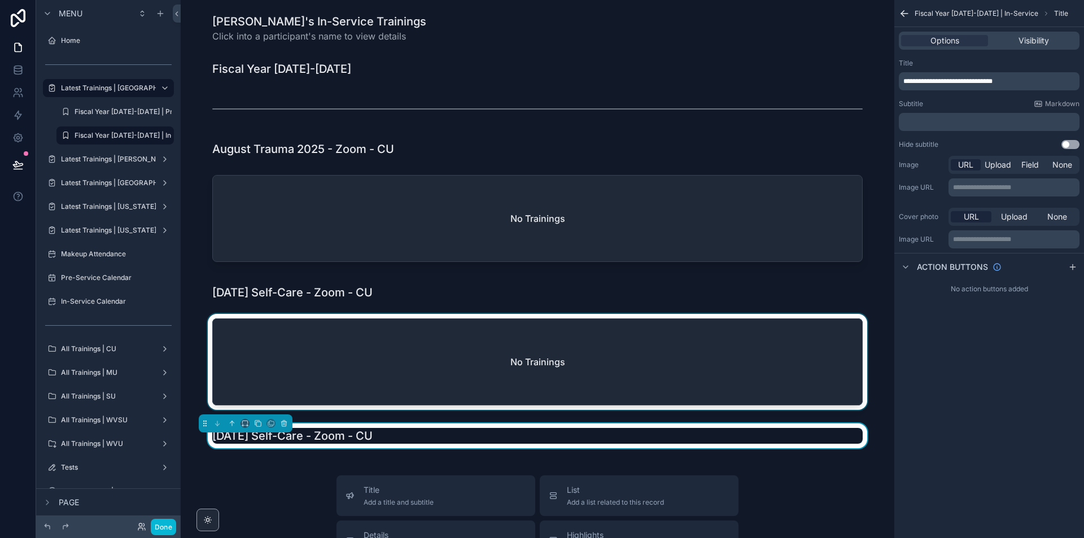
click at [351, 342] on div "scrollable content" at bounding box center [538, 364] width 696 height 101
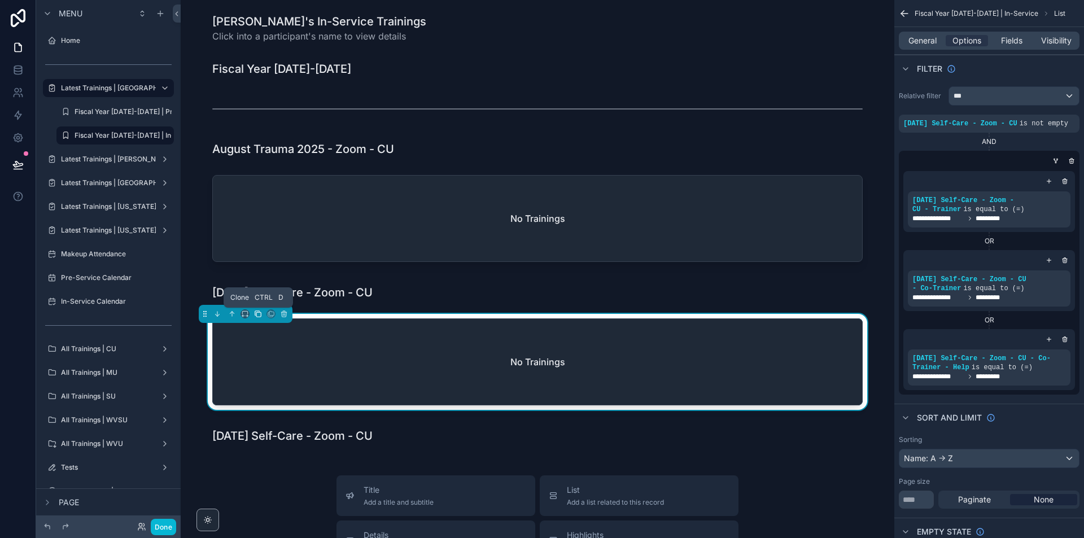
click at [261, 318] on button "scrollable content" at bounding box center [258, 314] width 12 height 12
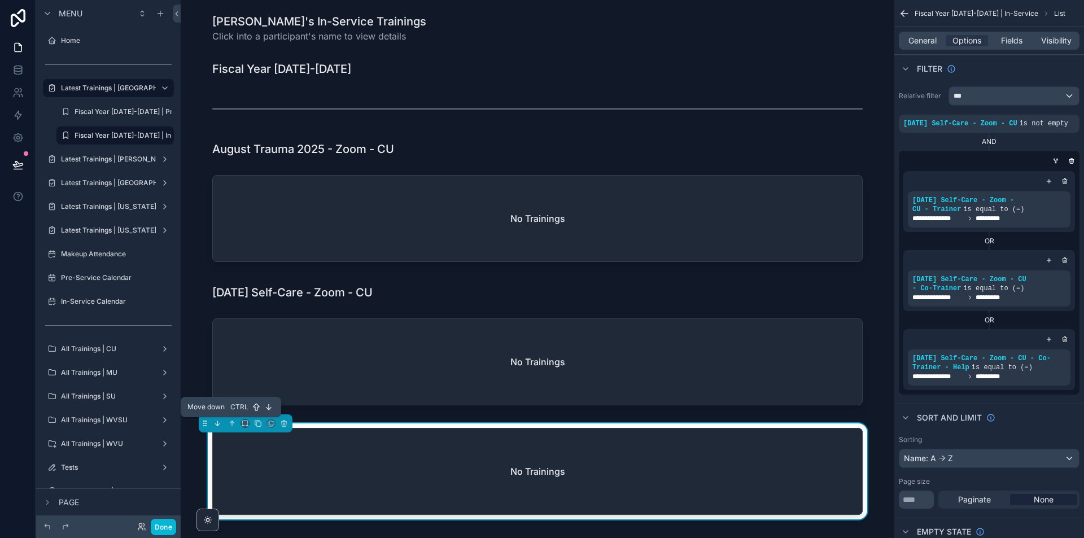
click at [220, 422] on icon "scrollable content" at bounding box center [217, 424] width 8 height 8
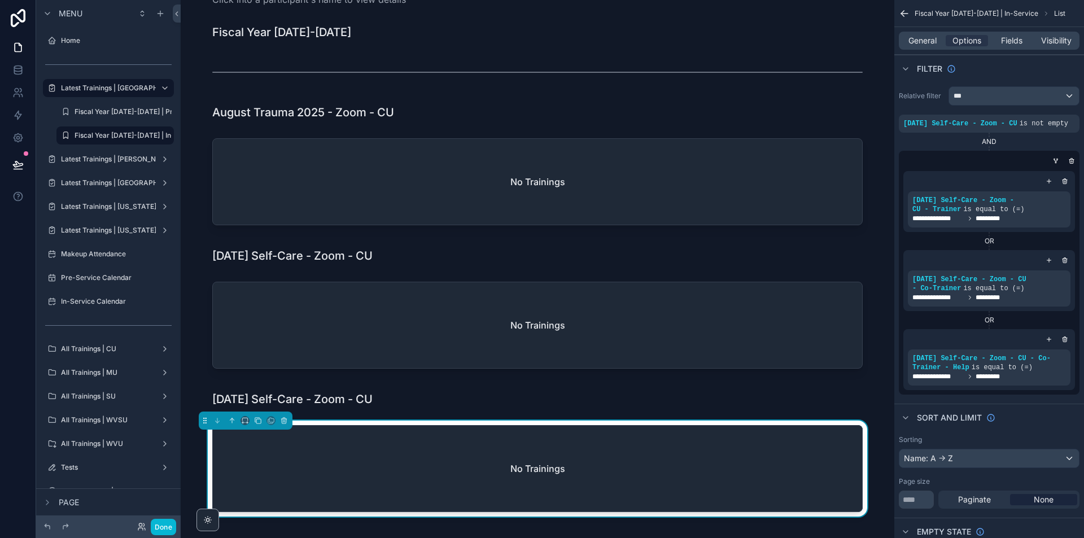
scroll to position [282, 0]
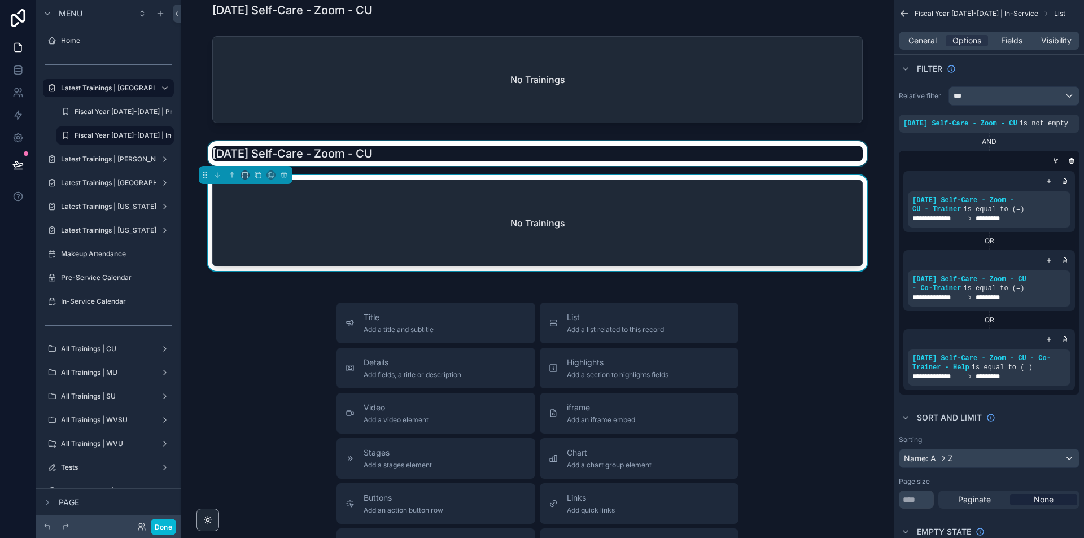
click at [405, 151] on div "scrollable content" at bounding box center [538, 153] width 696 height 25
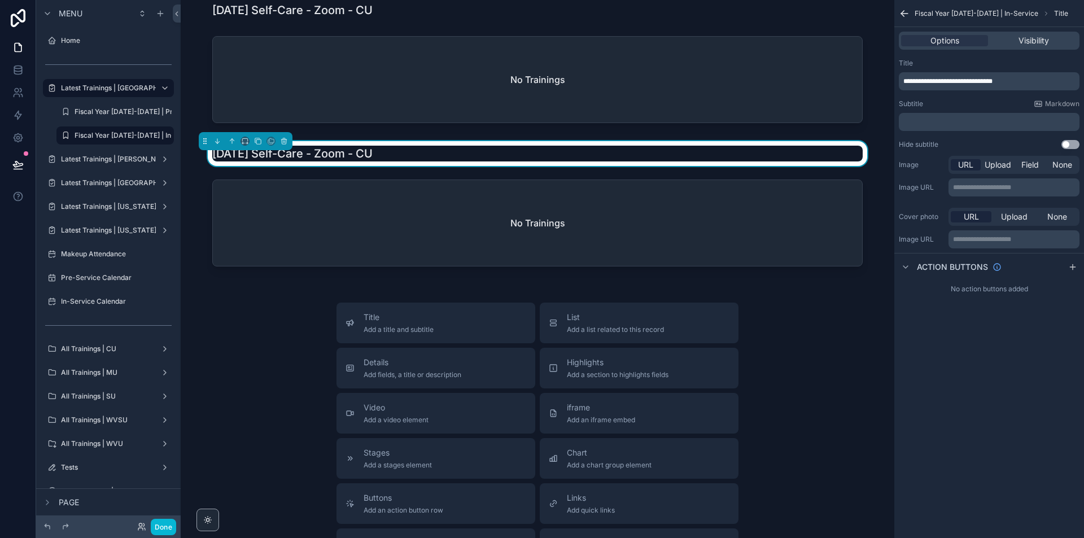
click at [993, 81] on span "**********" at bounding box center [947, 81] width 89 height 7
click at [993, 80] on span "**********" at bounding box center [947, 81] width 89 height 7
click at [827, 357] on div "Title Add a title and subtitle List Add a list related to this record Details A…" at bounding box center [538, 504] width 696 height 402
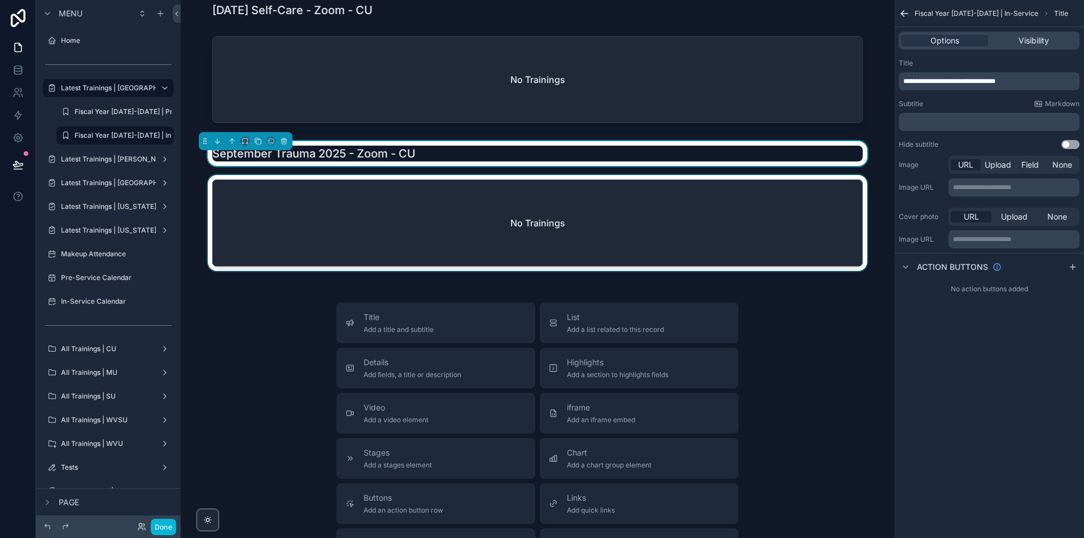
click at [837, 236] on div "scrollable content" at bounding box center [538, 225] width 696 height 101
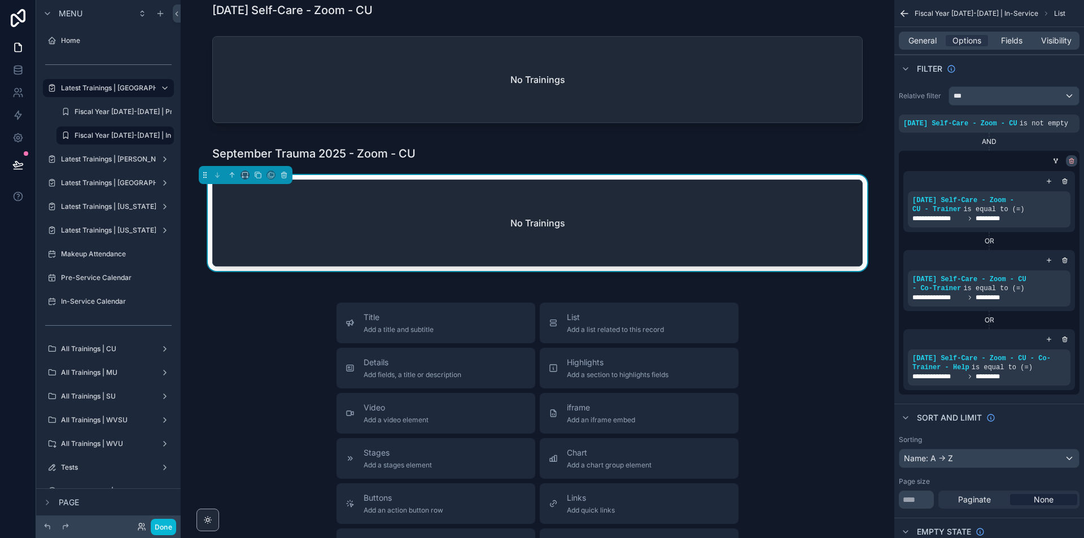
click at [1069, 161] on icon "scrollable content" at bounding box center [1071, 161] width 7 height 7
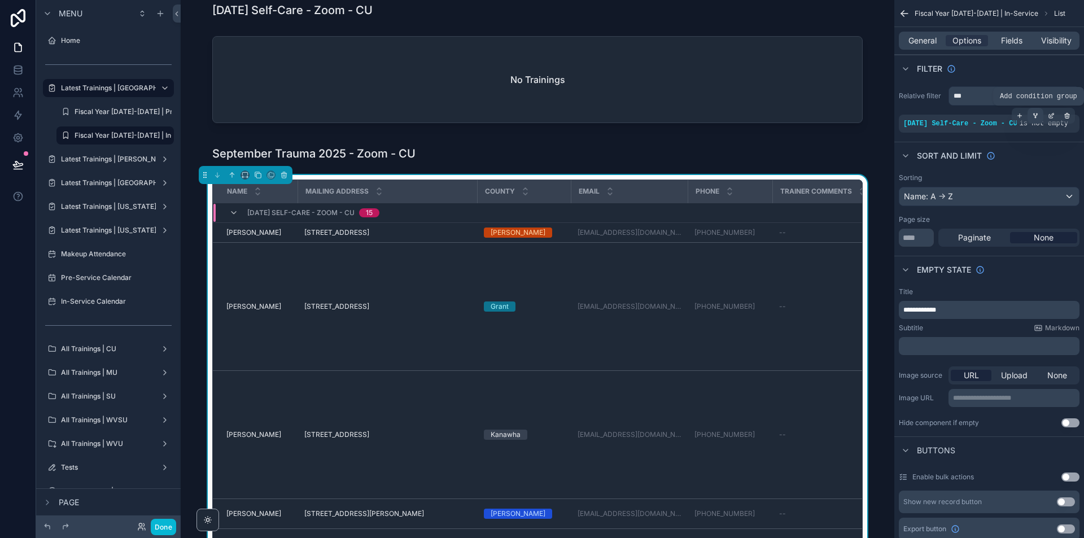
click at [1037, 117] on icon "scrollable content" at bounding box center [1035, 115] width 7 height 7
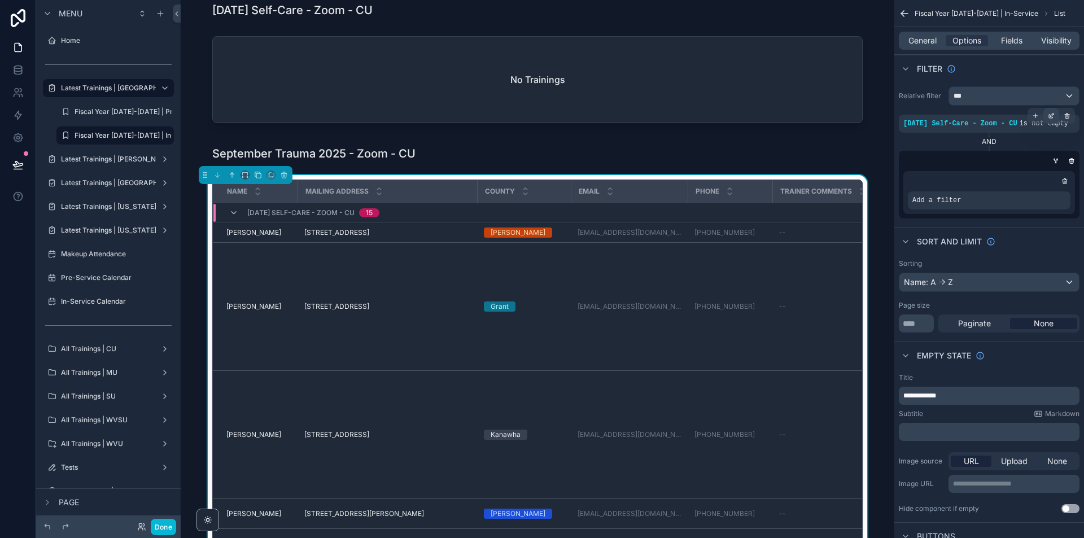
click at [1051, 115] on icon "scrollable content" at bounding box center [1052, 114] width 3 height 3
click at [805, 121] on div "[DATE] Self-Care - Zoom - CU" at bounding box center [744, 118] width 143 height 18
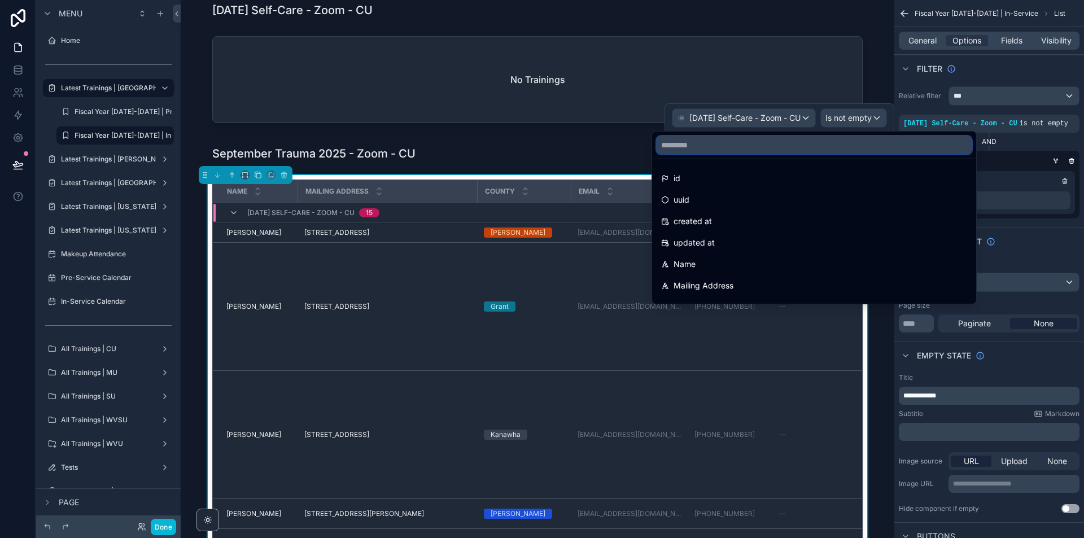
click at [708, 146] on input "text" at bounding box center [814, 145] width 315 height 18
paste input "**********"
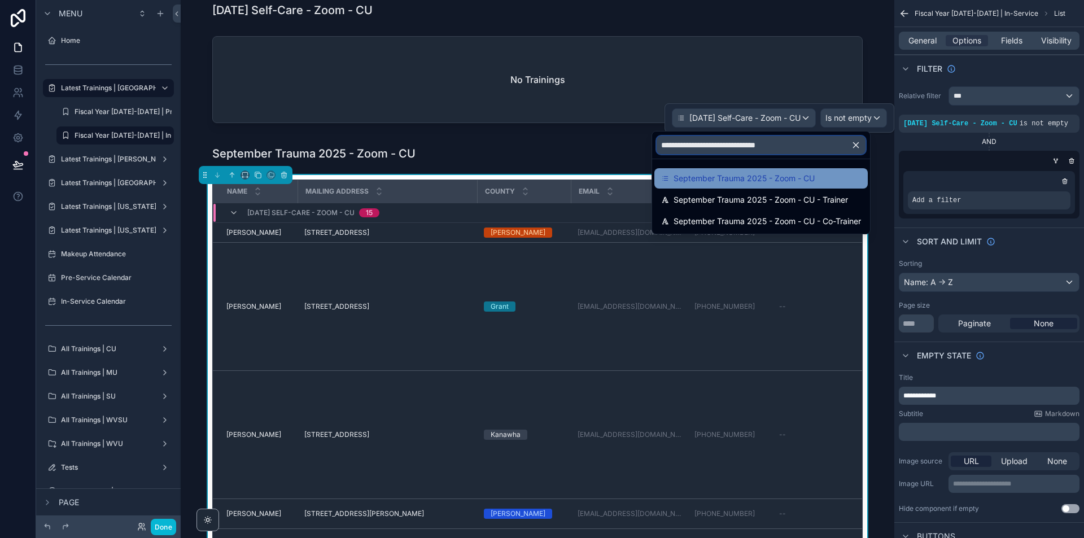
type input "**********"
click at [796, 176] on span "September Trauma 2025 - Zoom - CU" at bounding box center [744, 179] width 141 height 14
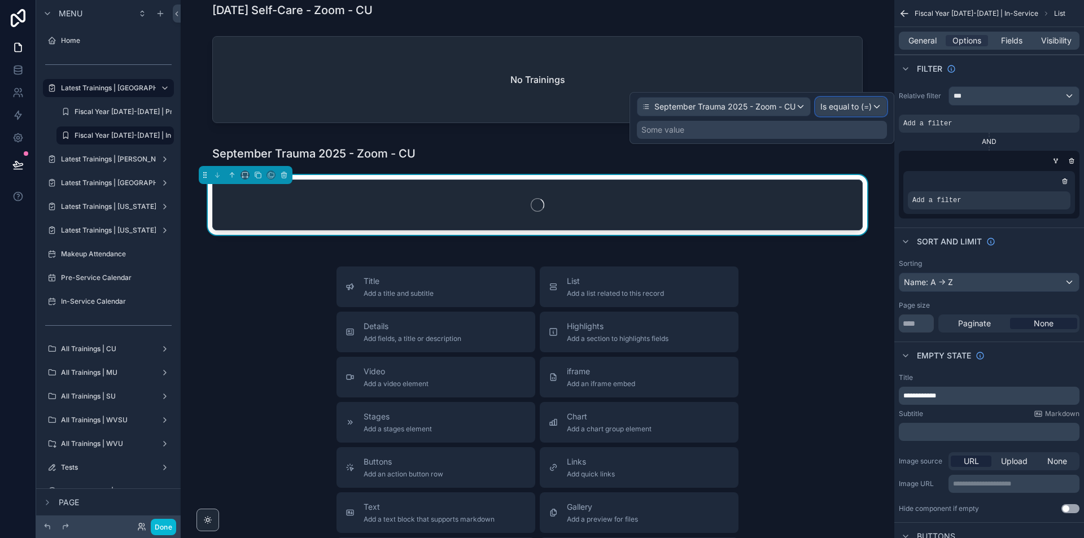
click at [833, 105] on span "Is equal to (=)" at bounding box center [845, 106] width 51 height 11
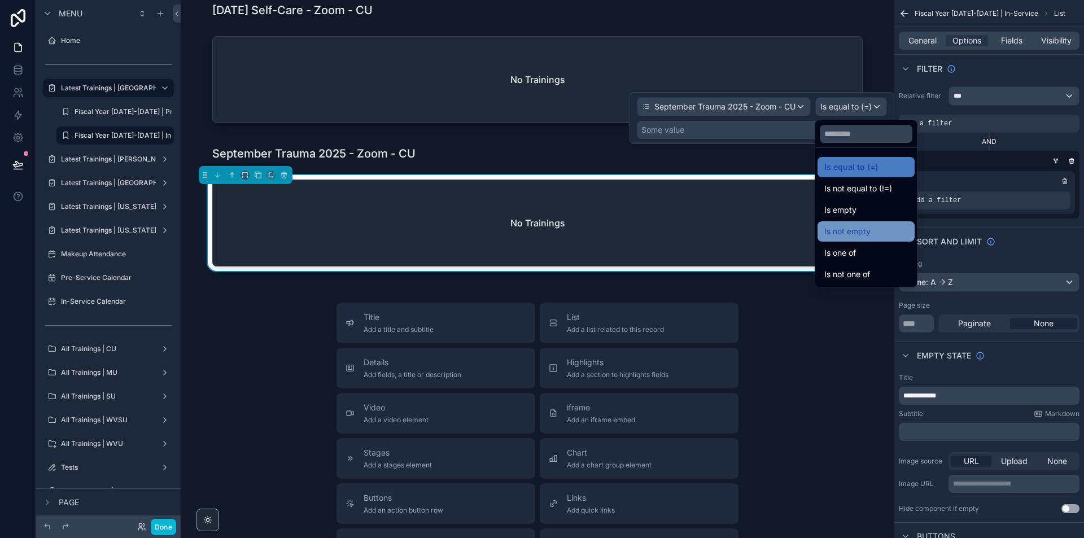
click at [862, 226] on span "Is not empty" at bounding box center [847, 232] width 46 height 14
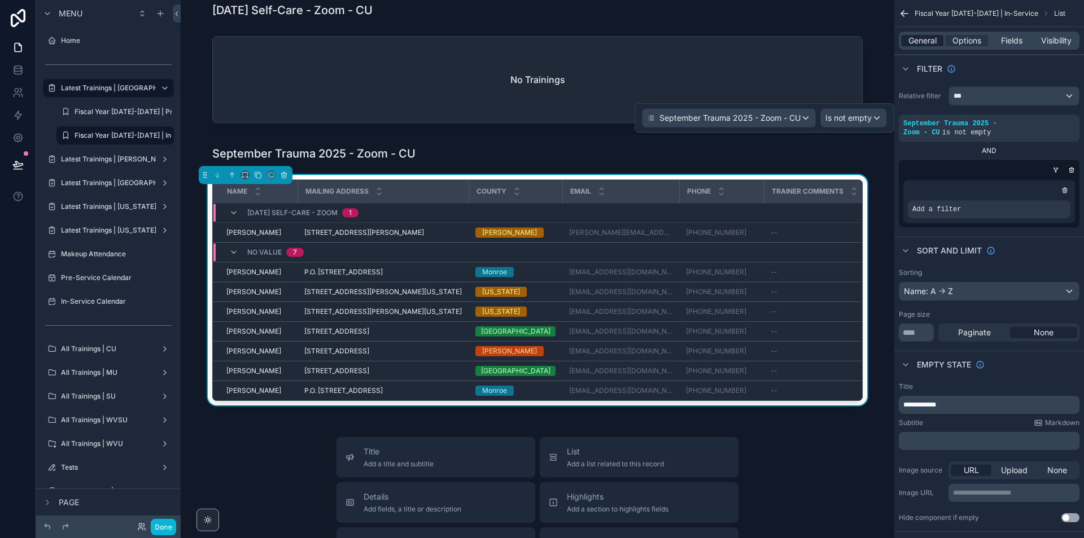
click at [925, 45] on span "General" at bounding box center [923, 40] width 28 height 11
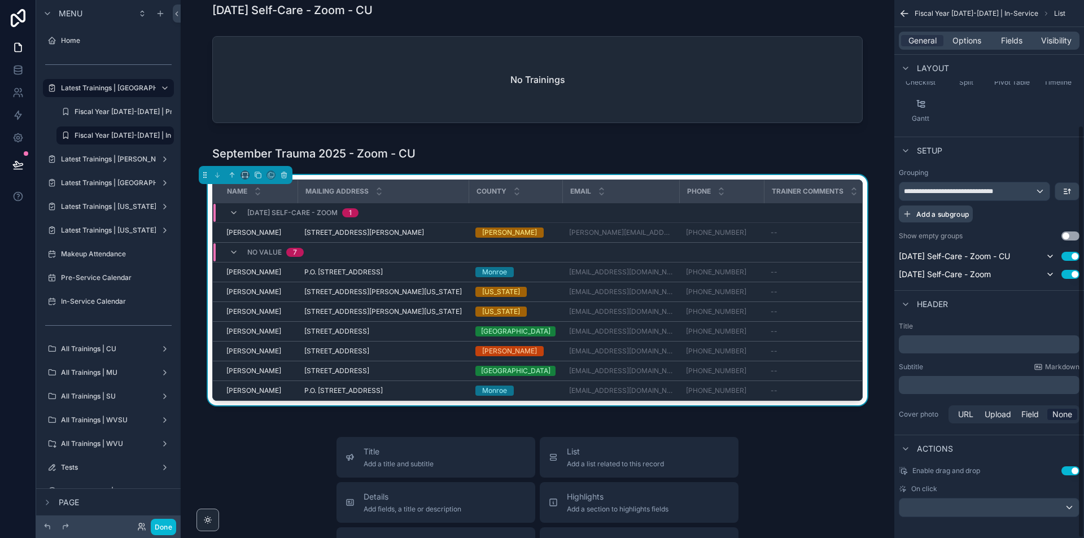
scroll to position [163, 0]
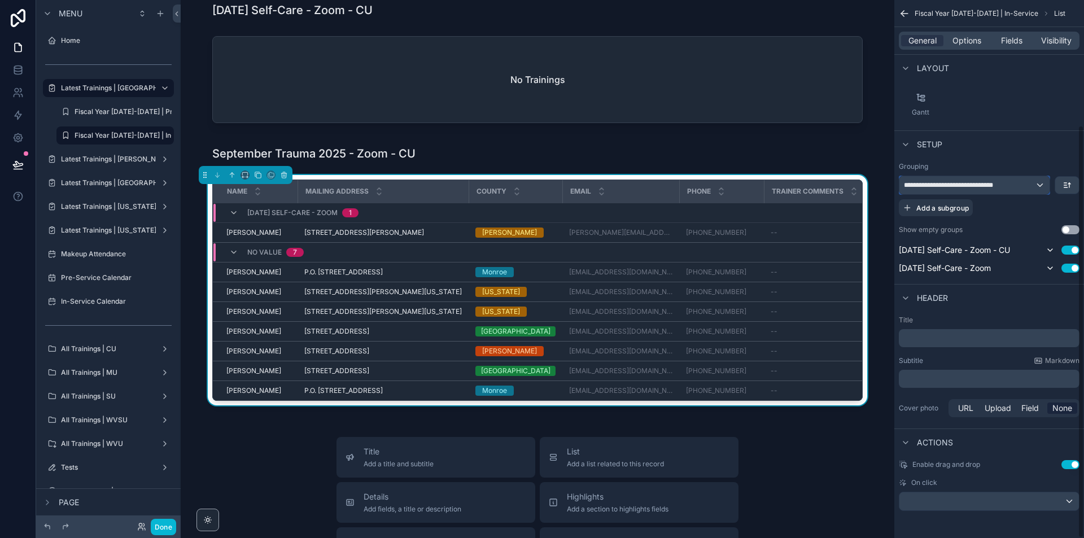
click at [1008, 186] on span "**********" at bounding box center [960, 185] width 113 height 9
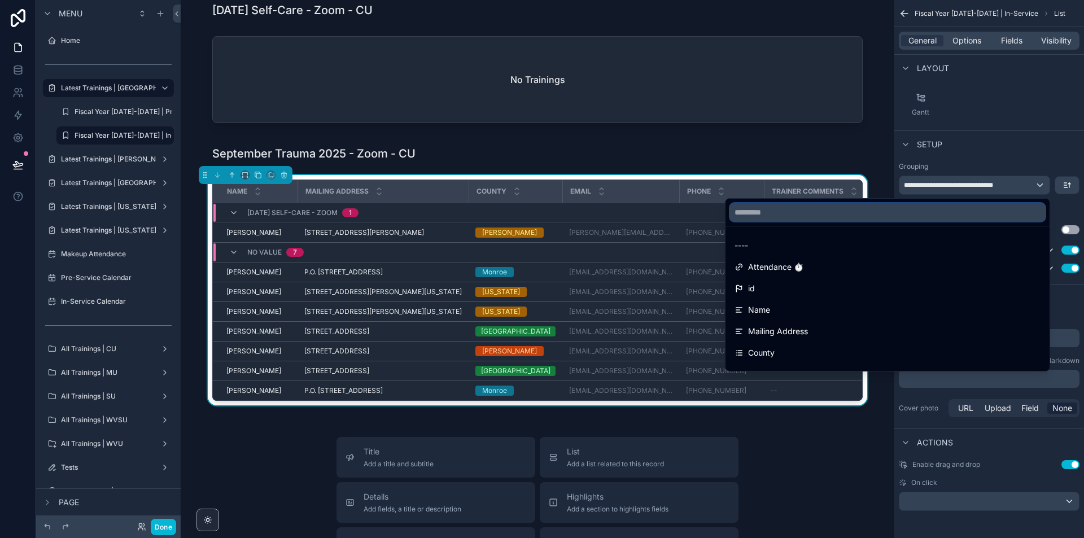
click at [835, 213] on input "text" at bounding box center [887, 212] width 315 height 18
paste input "**********"
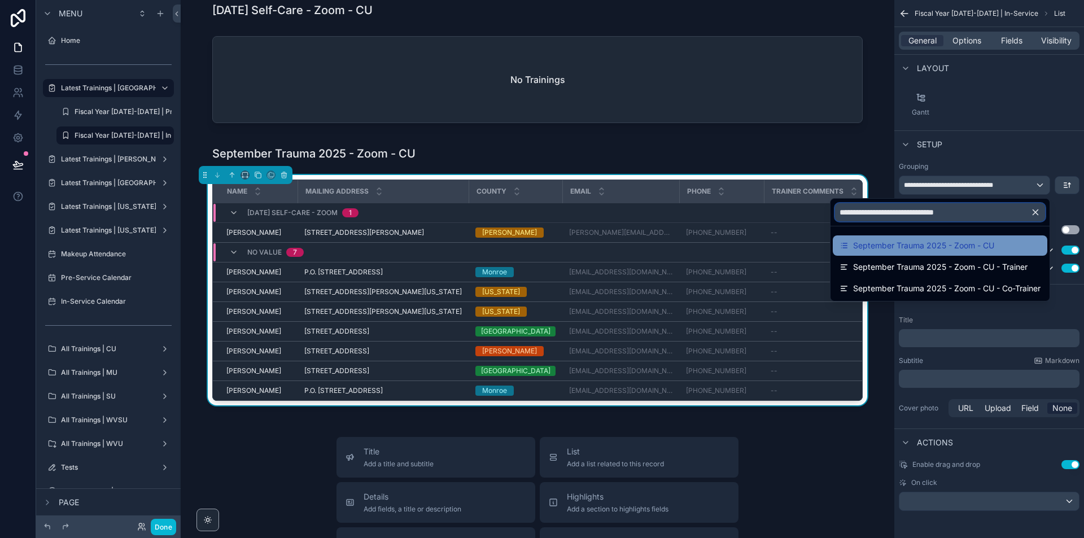
type input "**********"
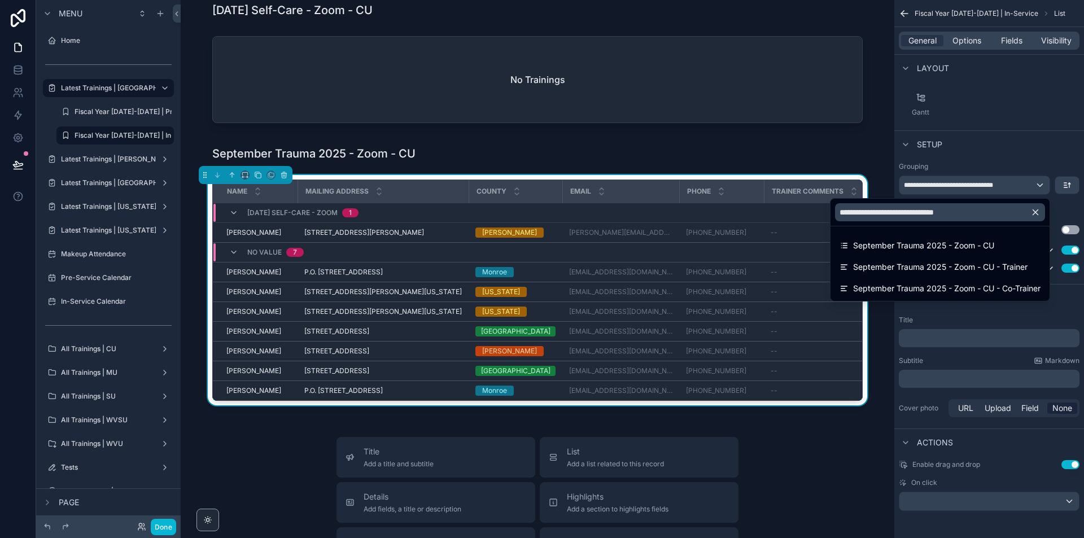
click at [919, 244] on span "September Trauma 2025 - Zoom - CU" at bounding box center [923, 246] width 141 height 14
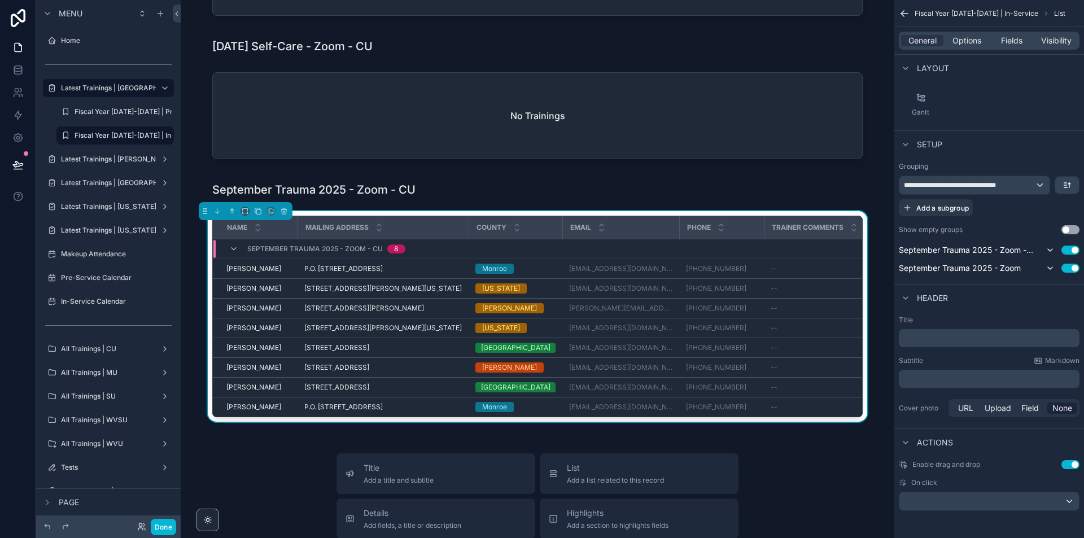
scroll to position [226, 0]
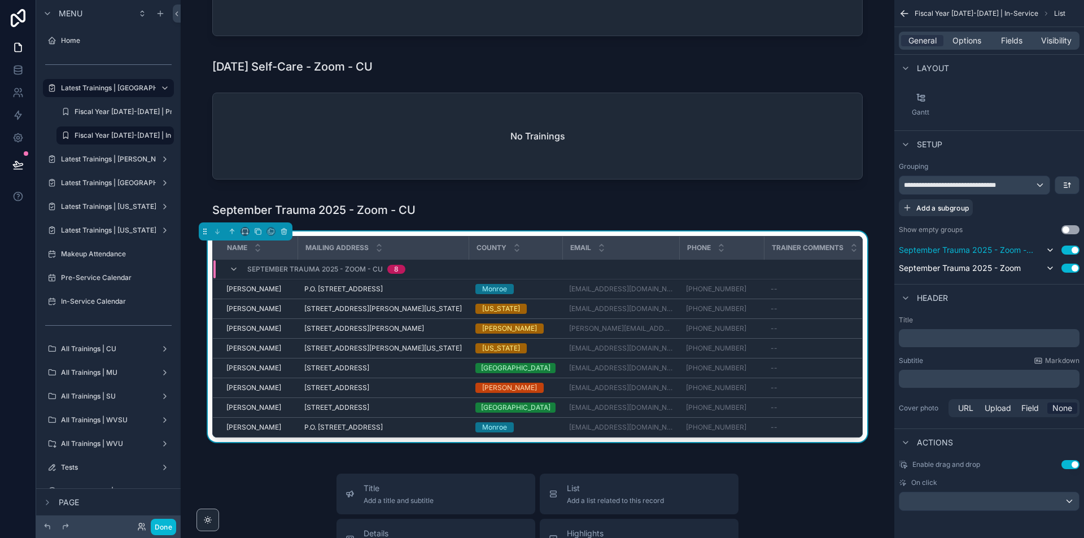
click at [1032, 250] on span "September Trauma 2025 - Zoom - CU" at bounding box center [967, 249] width 136 height 11
click at [1029, 252] on span "September Trauma 2025 - Zoom - CU" at bounding box center [967, 249] width 136 height 11
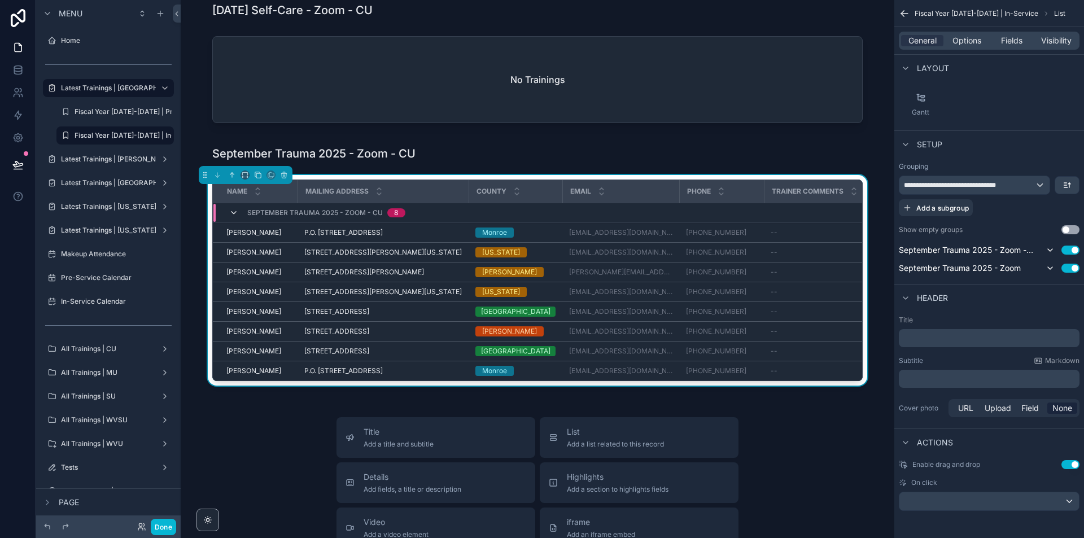
click at [230, 213] on icon "scrollable content" at bounding box center [233, 212] width 9 height 9
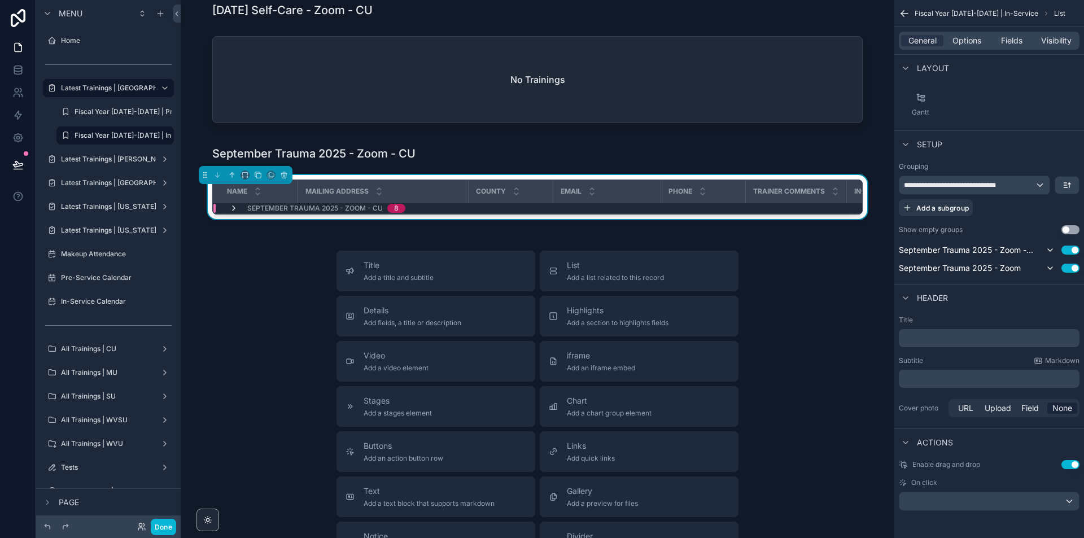
click at [230, 212] on span "scrollable content" at bounding box center [233, 208] width 9 height 9
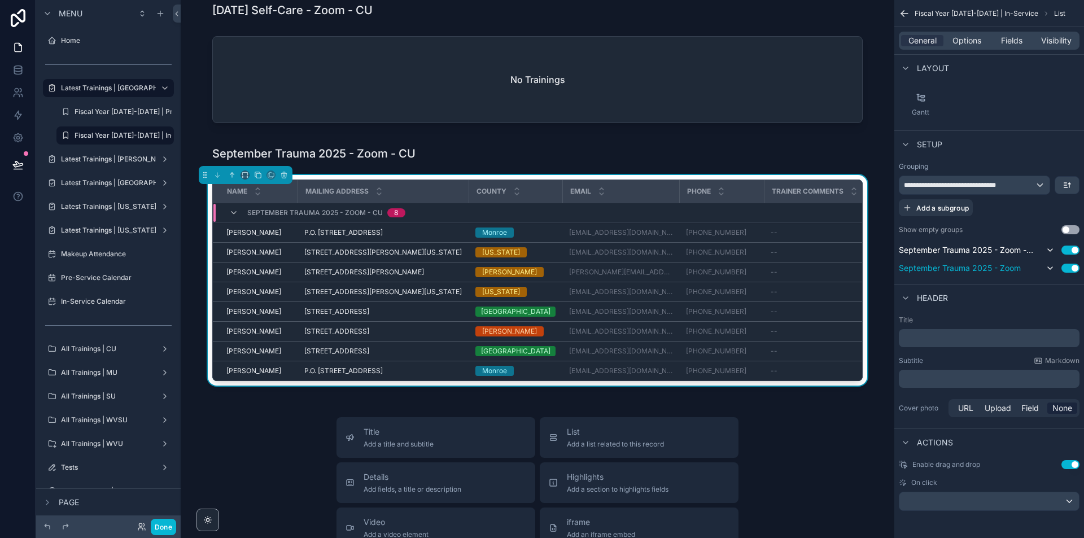
click at [972, 268] on span "September Trauma 2025 - Zoom" at bounding box center [960, 268] width 122 height 11
click at [1068, 268] on button "Use setting" at bounding box center [1071, 268] width 18 height 9
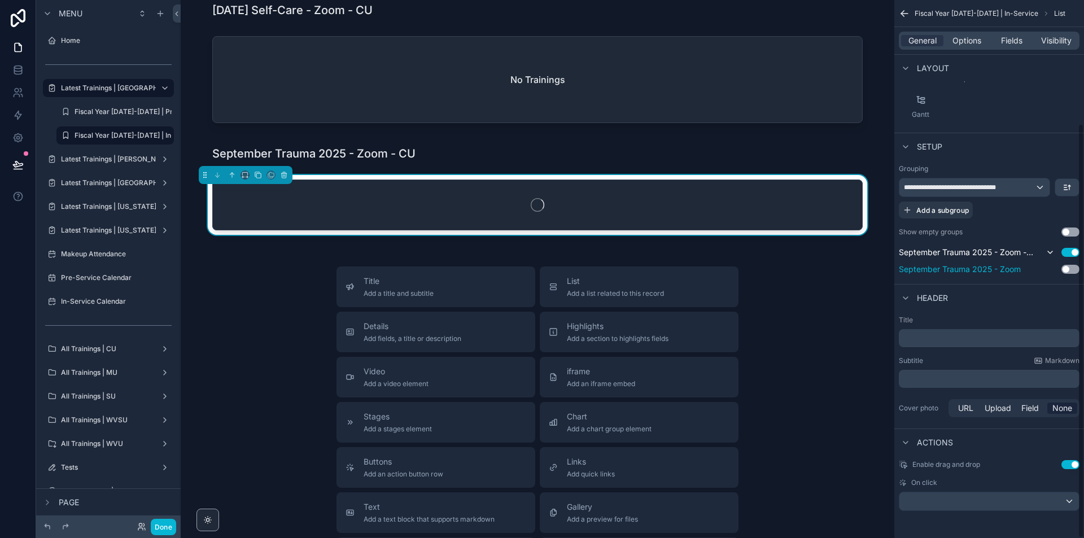
scroll to position [160, 0]
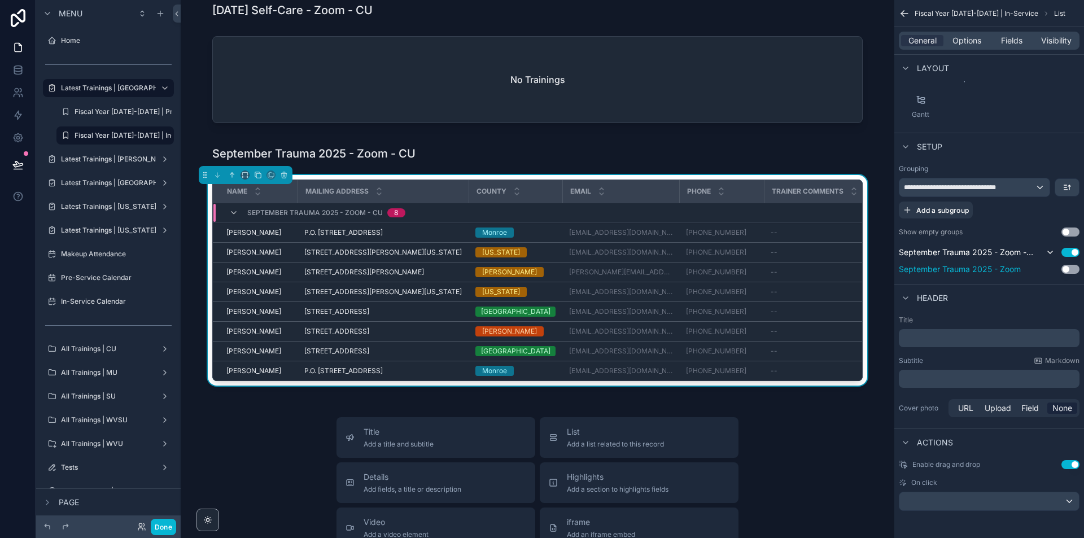
click at [1071, 268] on button "Use setting" at bounding box center [1071, 269] width 18 height 9
click at [1012, 208] on div "**********" at bounding box center [989, 196] width 181 height 41
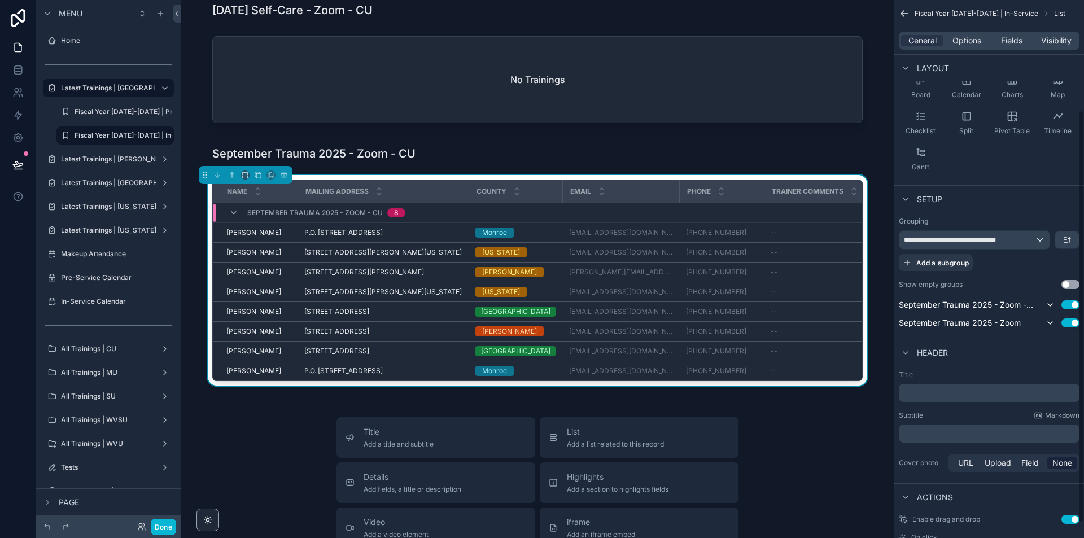
scroll to position [0, 0]
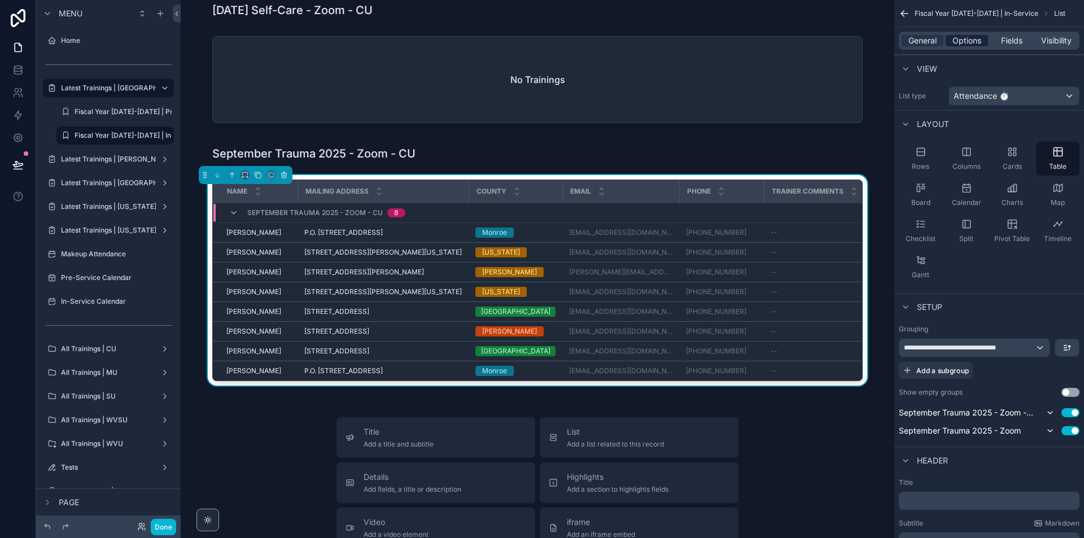
drag, startPoint x: 951, startPoint y: 38, endPoint x: 977, endPoint y: 43, distance: 27.0
click at [954, 38] on div "Options" at bounding box center [967, 40] width 42 height 11
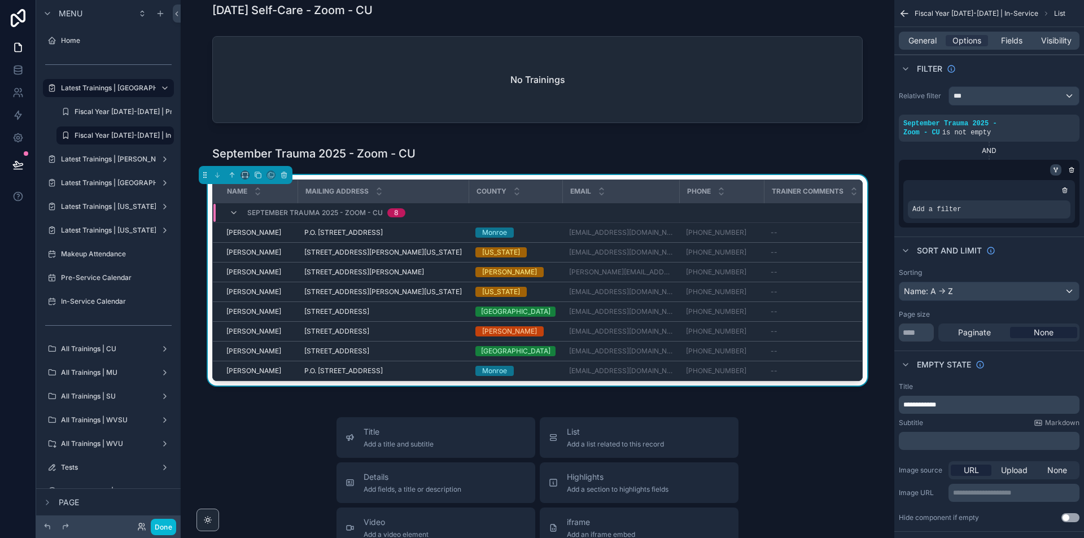
click at [1054, 167] on icon "scrollable content" at bounding box center [1056, 170] width 7 height 7
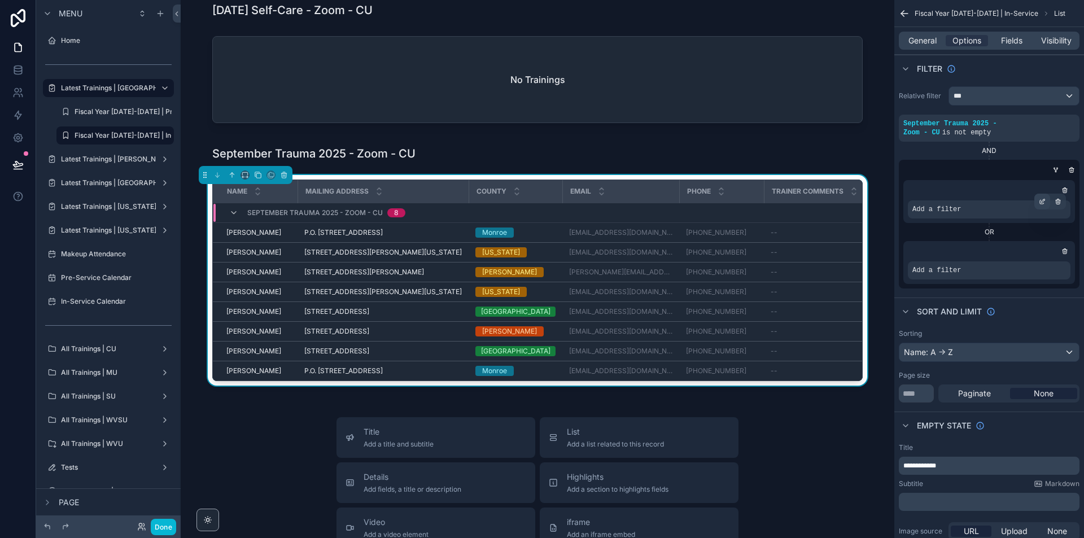
click at [1037, 194] on div "scrollable content" at bounding box center [1042, 202] width 16 height 16
click at [782, 182] on span "Select a field" at bounding box center [794, 183] width 48 height 10
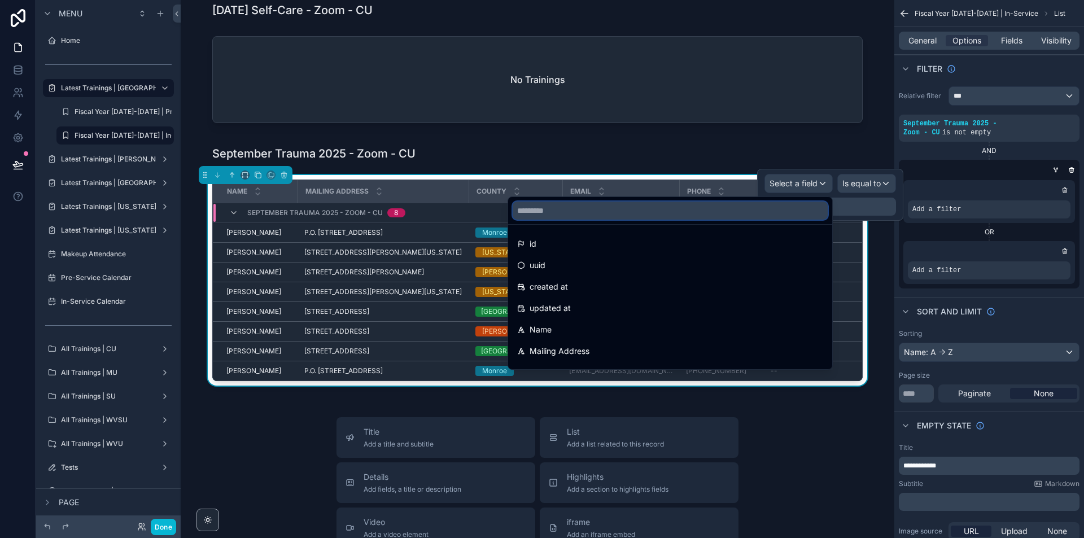
click at [754, 207] on input "text" at bounding box center [670, 211] width 315 height 18
paste input "**********"
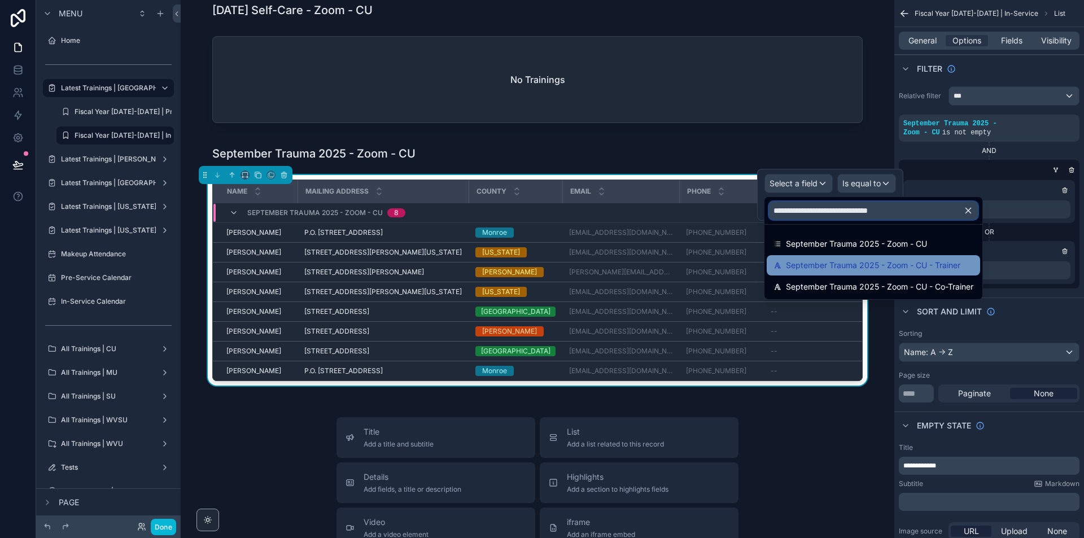
type input "**********"
click at [859, 265] on span "September Trauma 2025 - Zoom - CU - Trainer" at bounding box center [873, 266] width 174 height 14
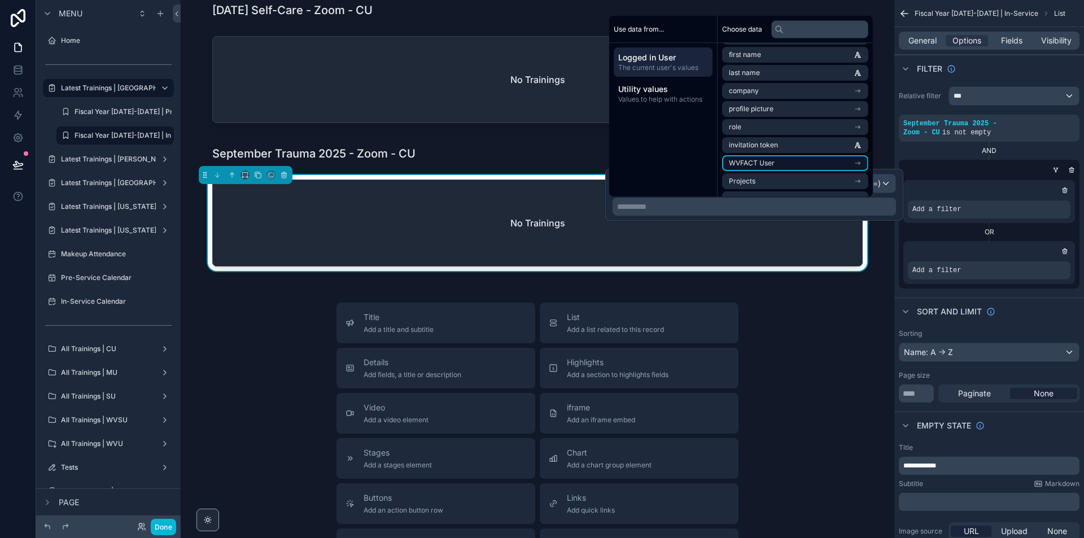
scroll to position [70, 0]
click at [839, 166] on li "Full Name" at bounding box center [795, 166] width 146 height 16
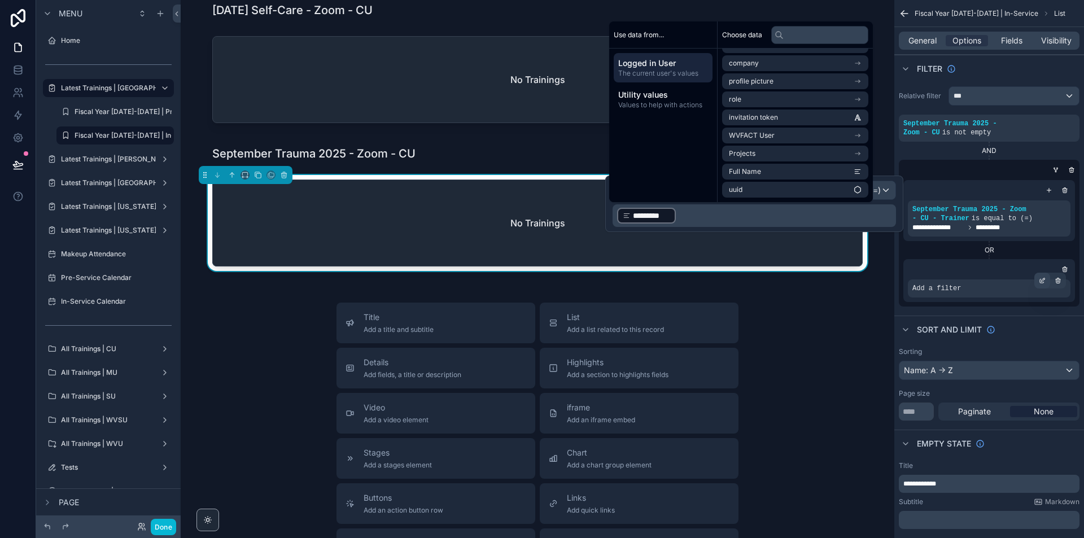
click at [1042, 278] on icon "scrollable content" at bounding box center [1043, 279] width 3 height 3
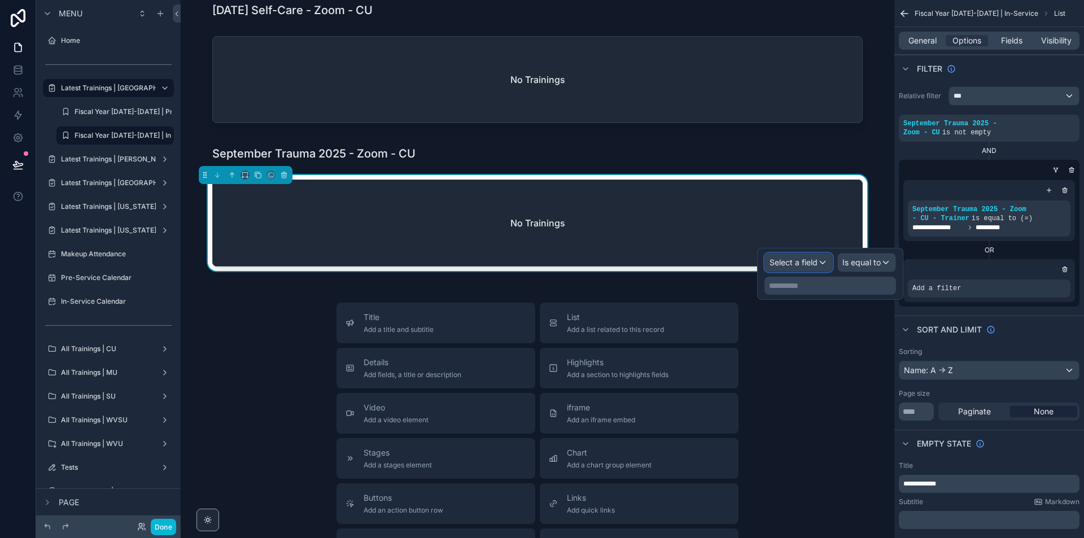
click at [823, 265] on div "Select a field" at bounding box center [798, 263] width 67 height 18
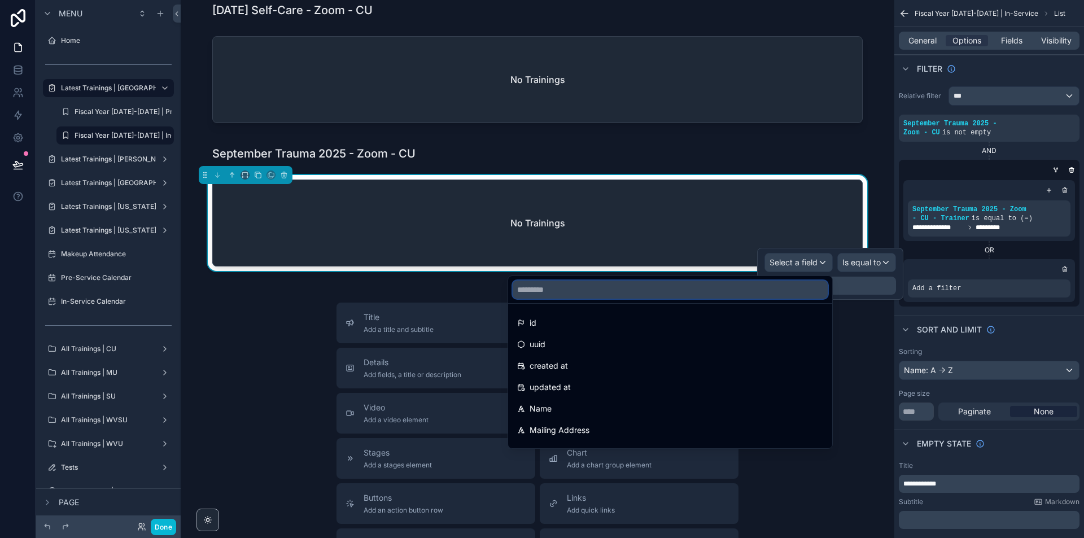
click at [812, 287] on input "text" at bounding box center [670, 290] width 315 height 18
paste input "**********"
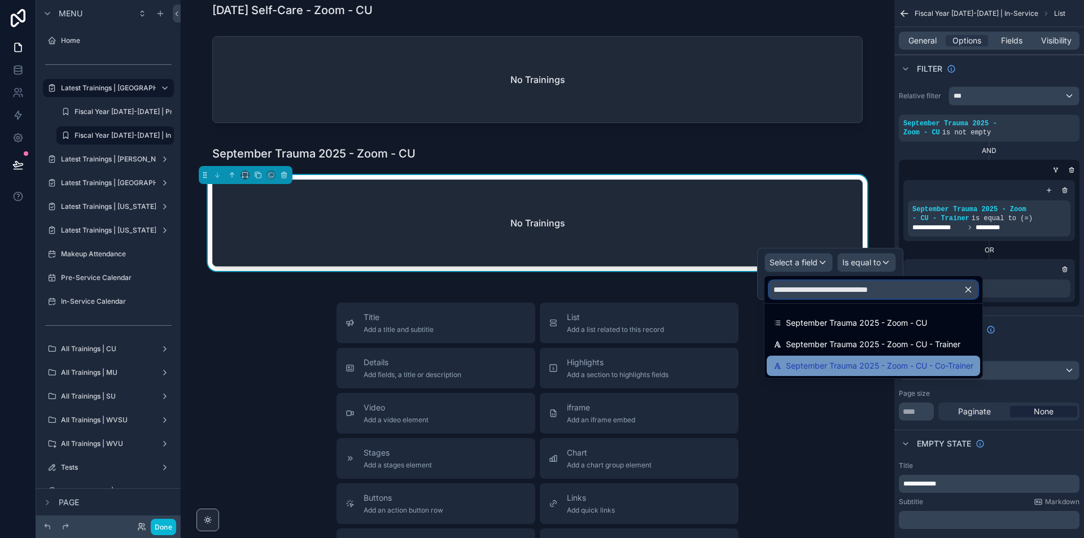
type input "**********"
click at [906, 366] on span "September Trauma 2025 - Zoom - CU - Co-Trainer" at bounding box center [879, 366] width 187 height 14
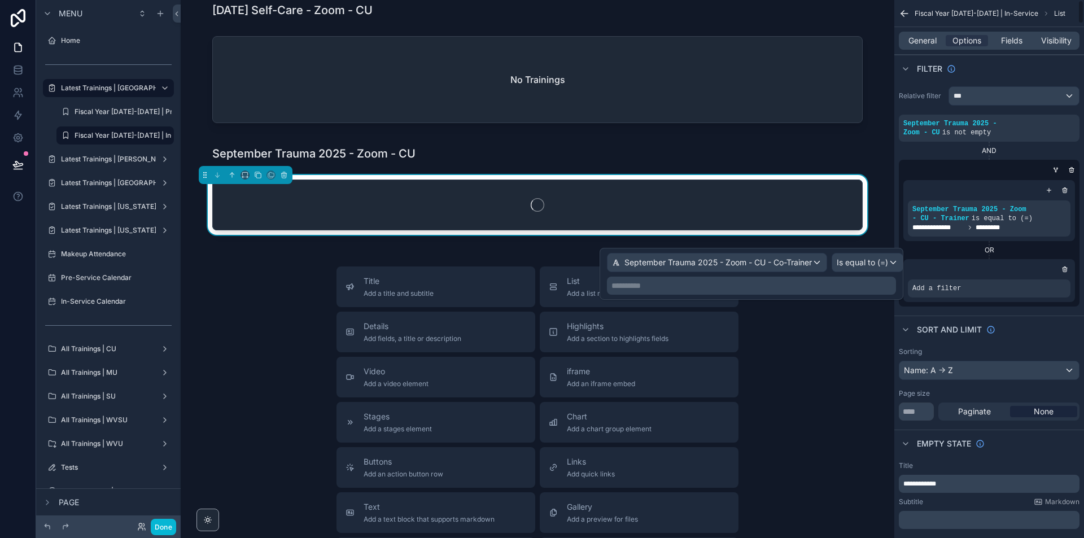
click at [876, 282] on p "**********" at bounding box center [753, 285] width 282 height 11
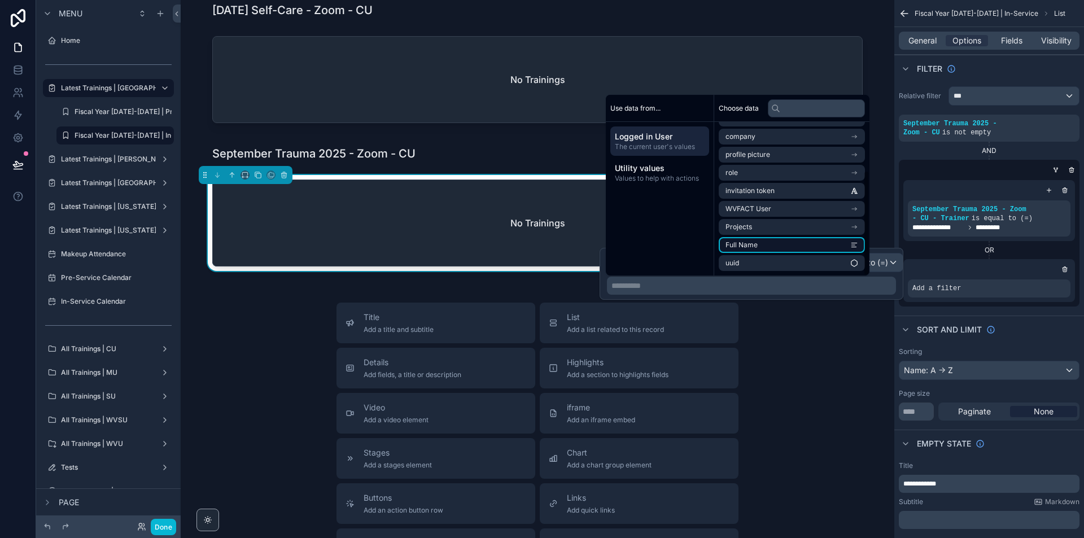
click at [816, 240] on li "Full Name" at bounding box center [792, 245] width 146 height 16
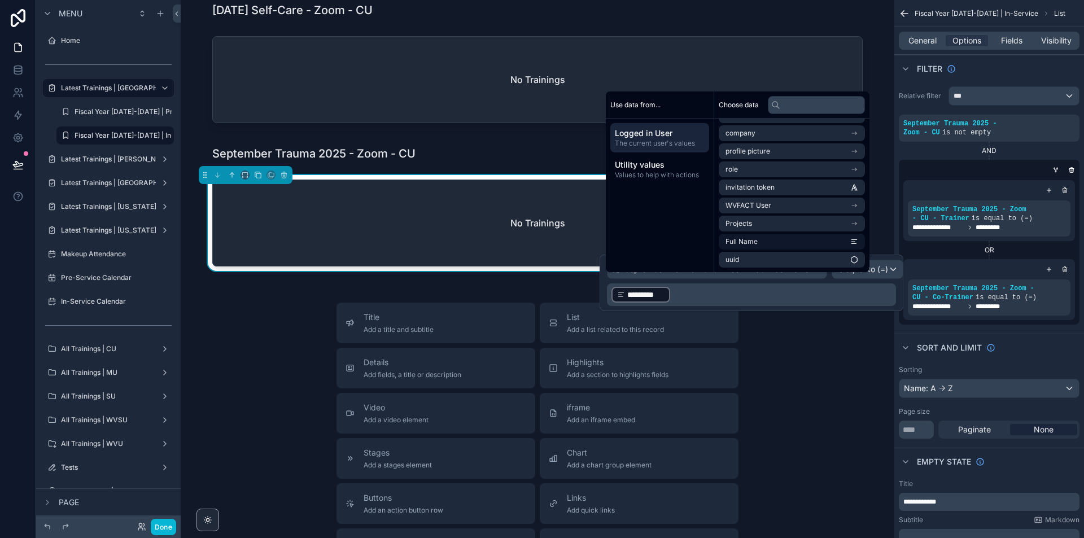
click at [851, 386] on div "Title Add a title and subtitle List Add a list related to this record Details A…" at bounding box center [538, 504] width 696 height 402
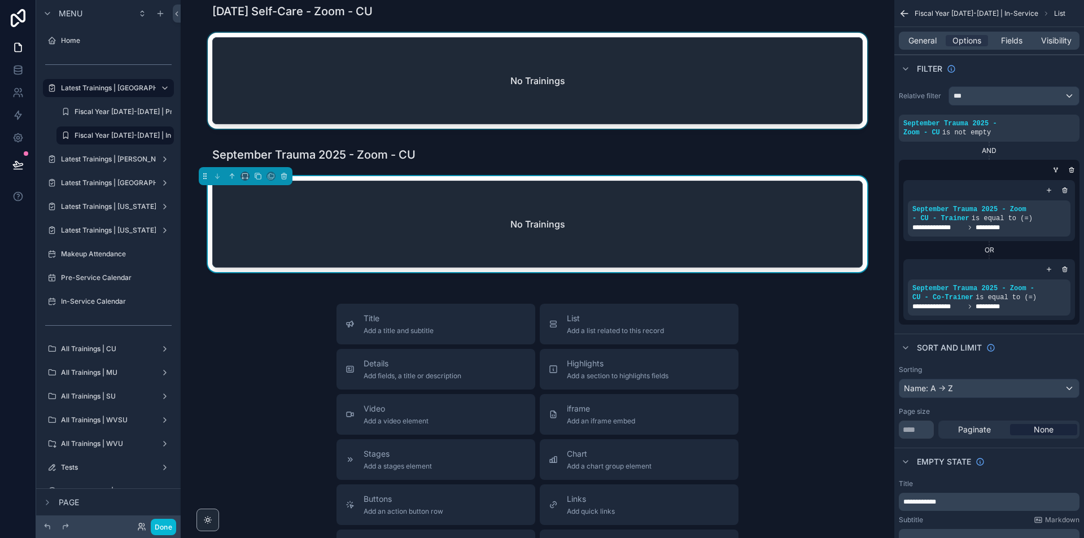
scroll to position [282, 0]
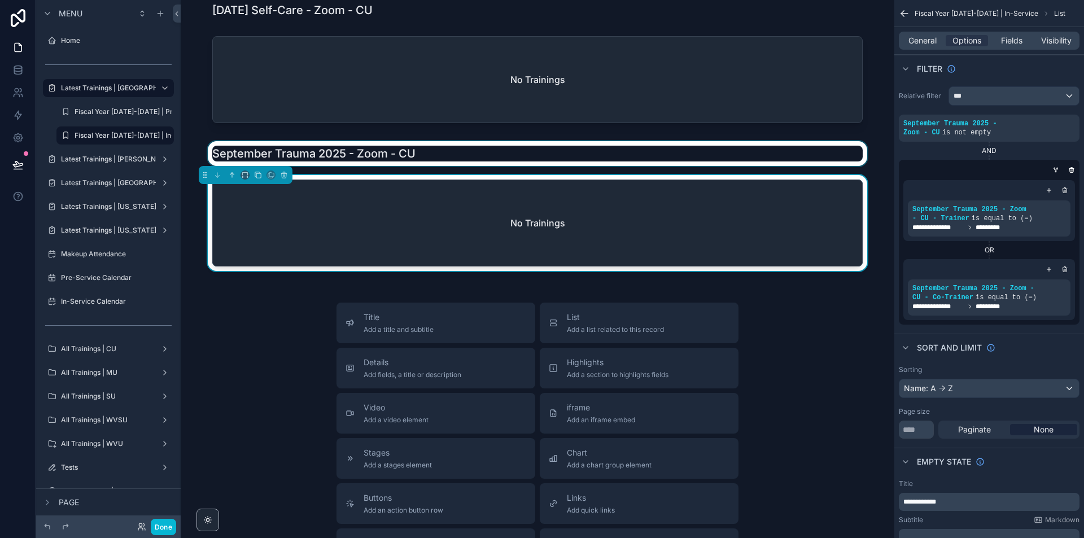
click at [277, 154] on div "scrollable content" at bounding box center [538, 153] width 696 height 25
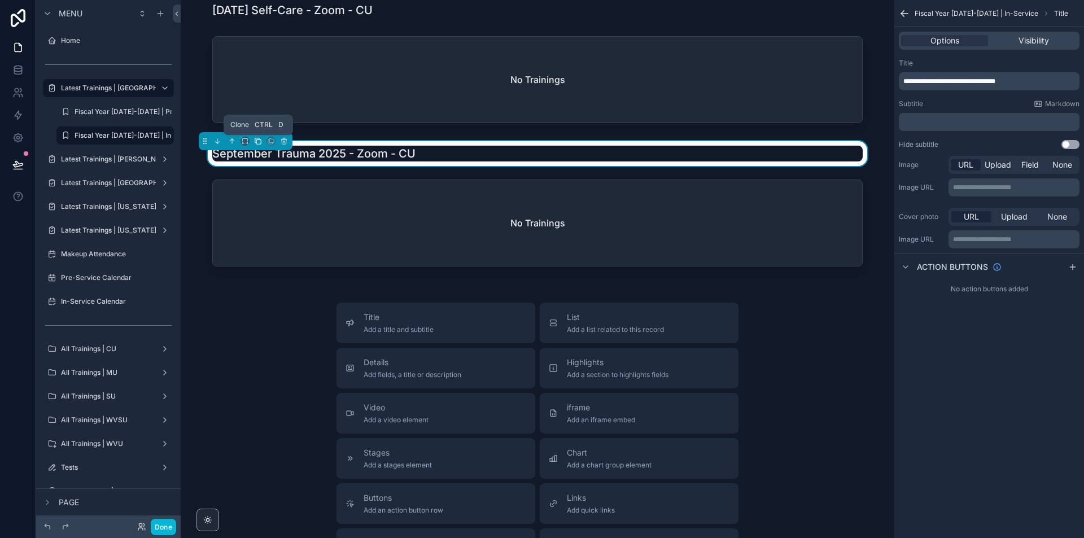
click at [257, 142] on icon "scrollable content" at bounding box center [258, 141] width 8 height 8
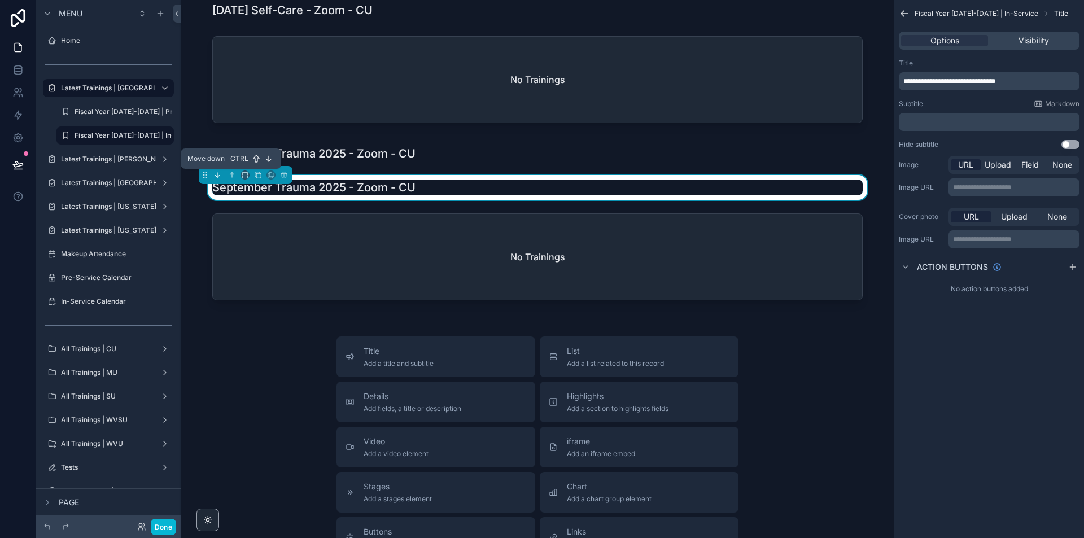
click at [216, 173] on icon "scrollable content" at bounding box center [217, 175] width 8 height 8
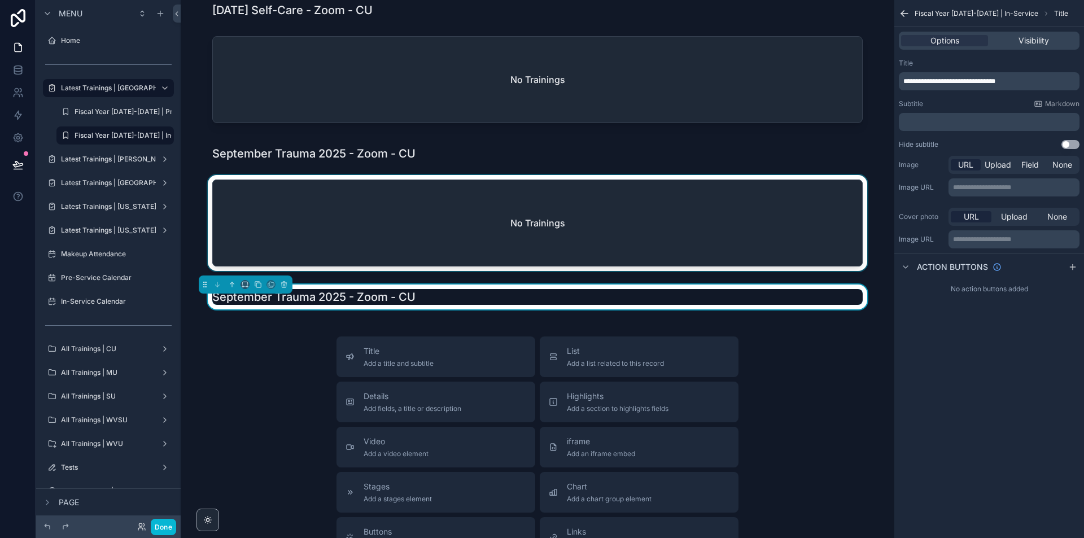
click at [264, 200] on div "scrollable content" at bounding box center [538, 225] width 696 height 101
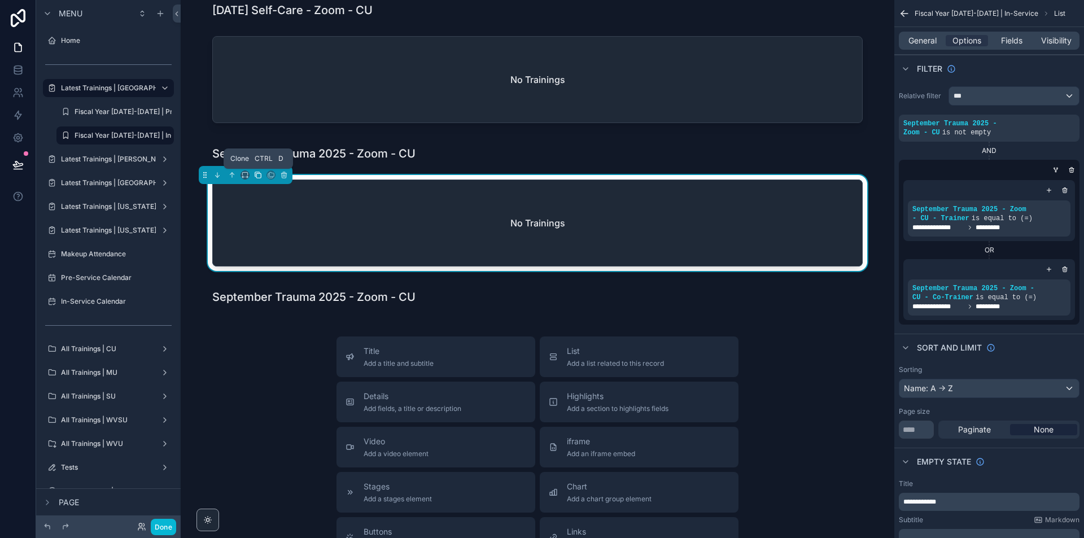
click at [255, 171] on button "scrollable content" at bounding box center [258, 175] width 12 height 12
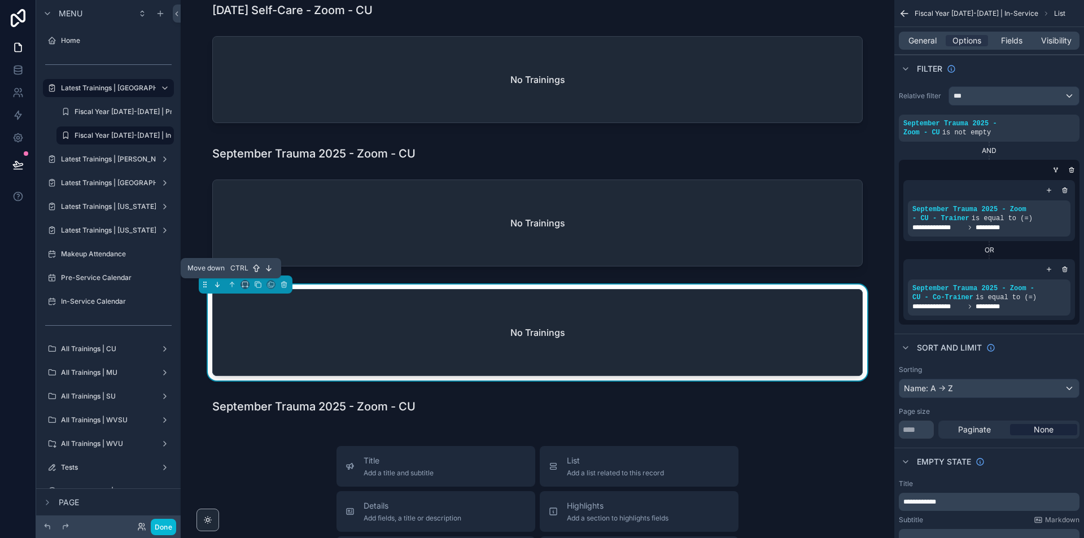
click at [220, 285] on icon "scrollable content" at bounding box center [217, 285] width 8 height 8
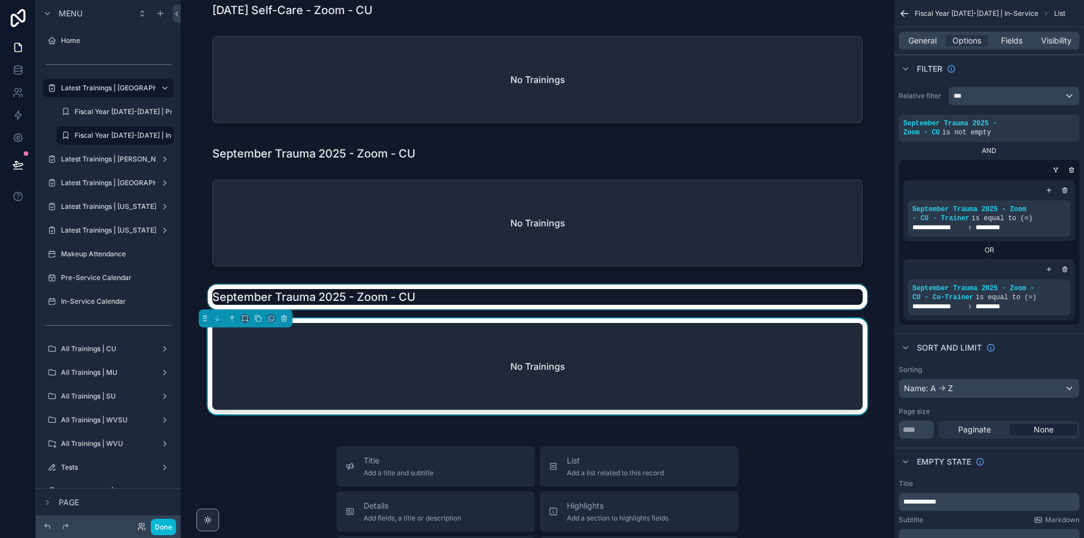
click at [398, 295] on div "scrollable content" at bounding box center [538, 297] width 696 height 25
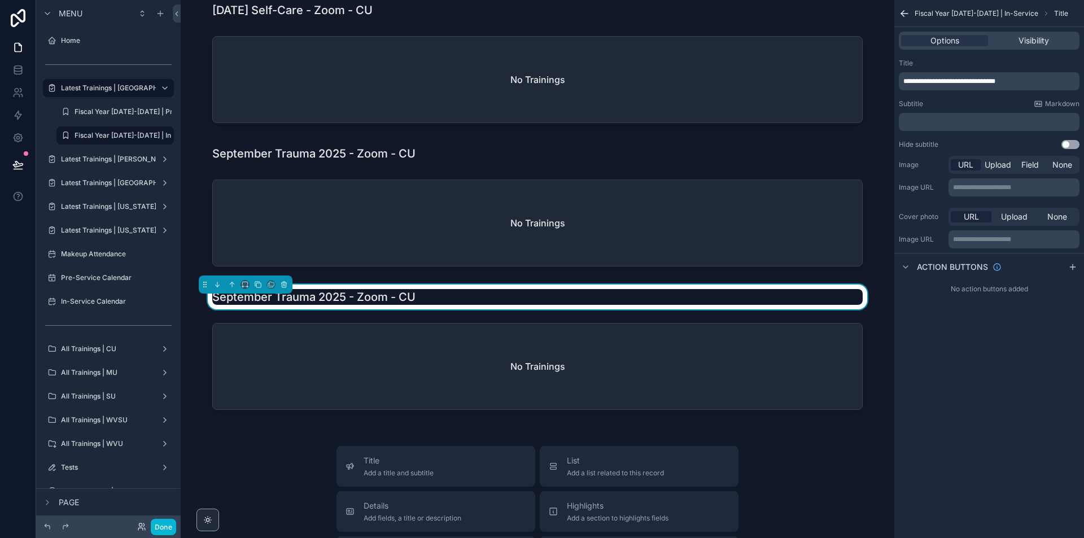
click at [990, 85] on p "**********" at bounding box center [990, 81] width 174 height 9
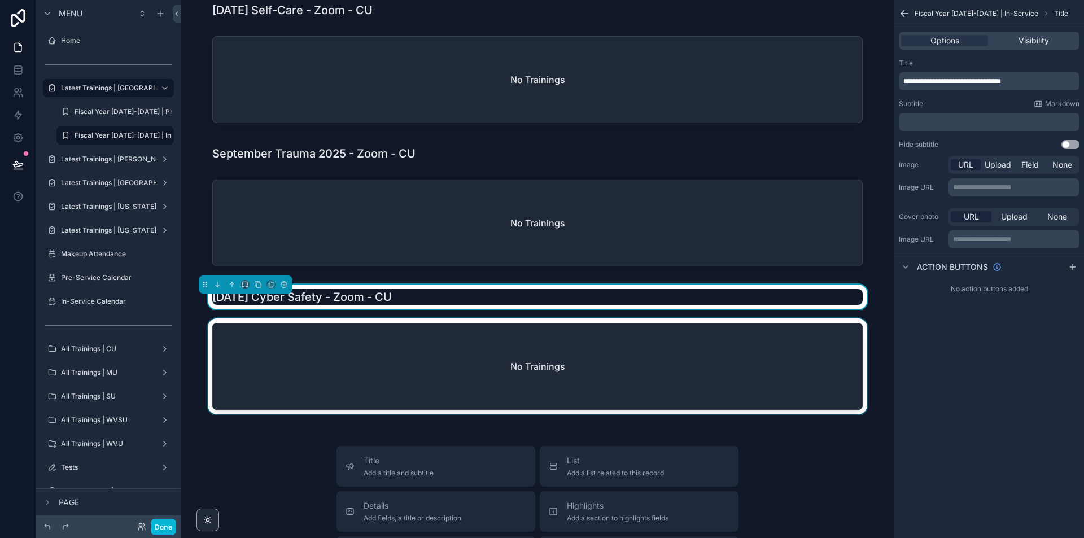
click at [829, 365] on div "scrollable content" at bounding box center [538, 368] width 696 height 101
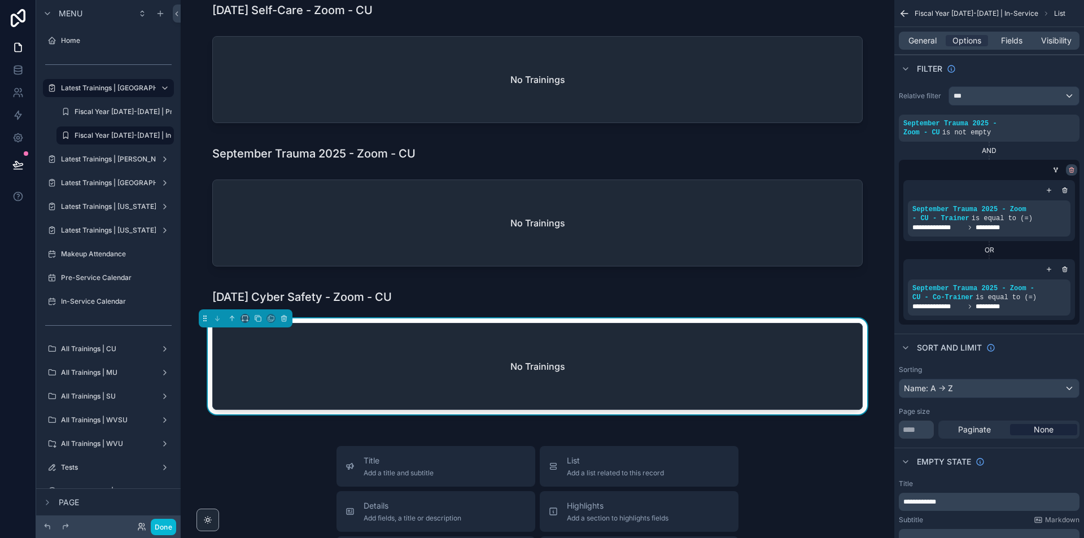
click at [1072, 170] on icon "scrollable content" at bounding box center [1072, 171] width 0 height 2
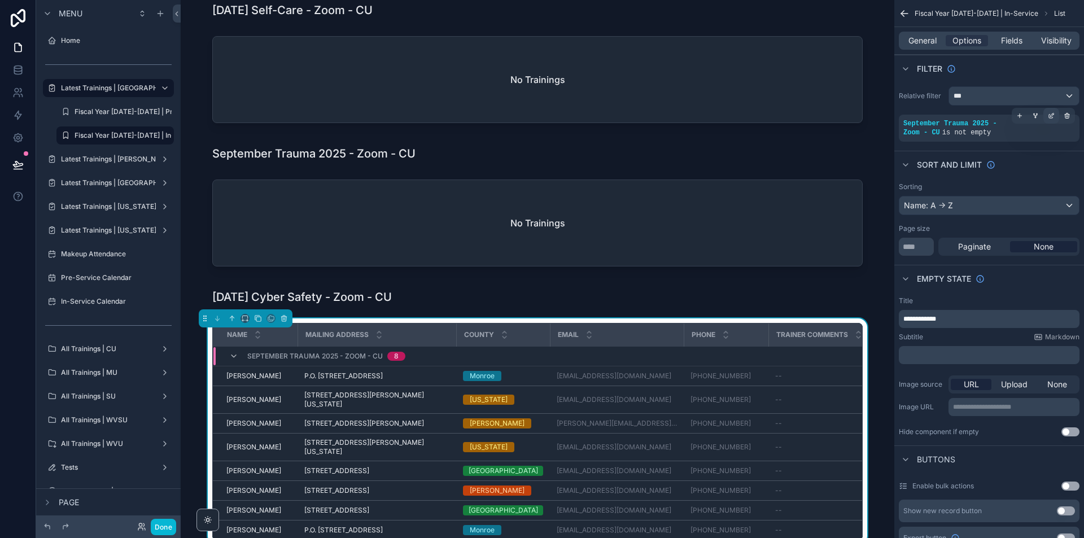
click at [1055, 113] on div "scrollable content" at bounding box center [1051, 116] width 16 height 16
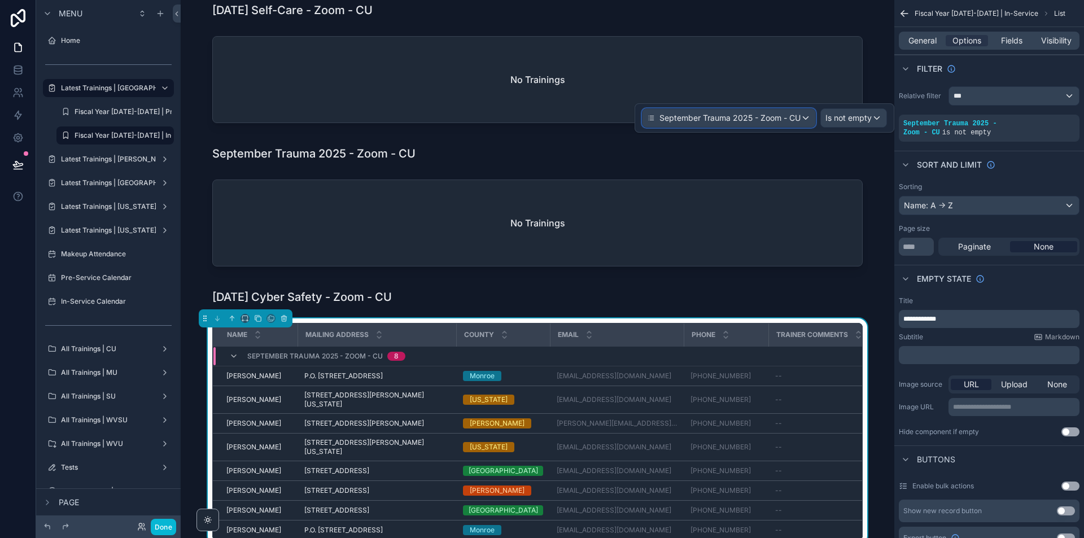
click at [806, 116] on div "September Trauma 2025 - Zoom - CU" at bounding box center [729, 118] width 173 height 18
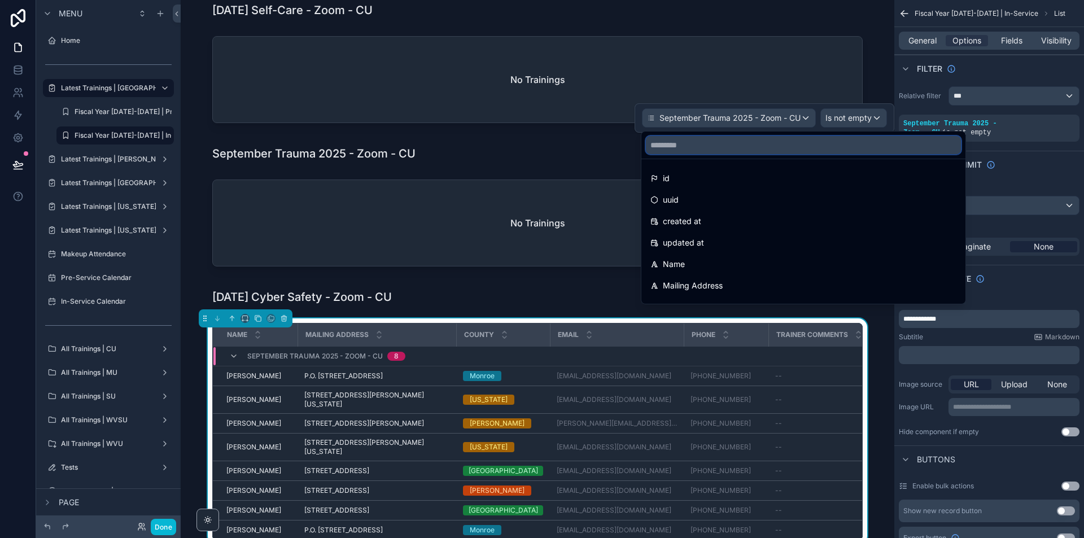
click at [762, 138] on input "text" at bounding box center [803, 145] width 315 height 18
paste input "**********"
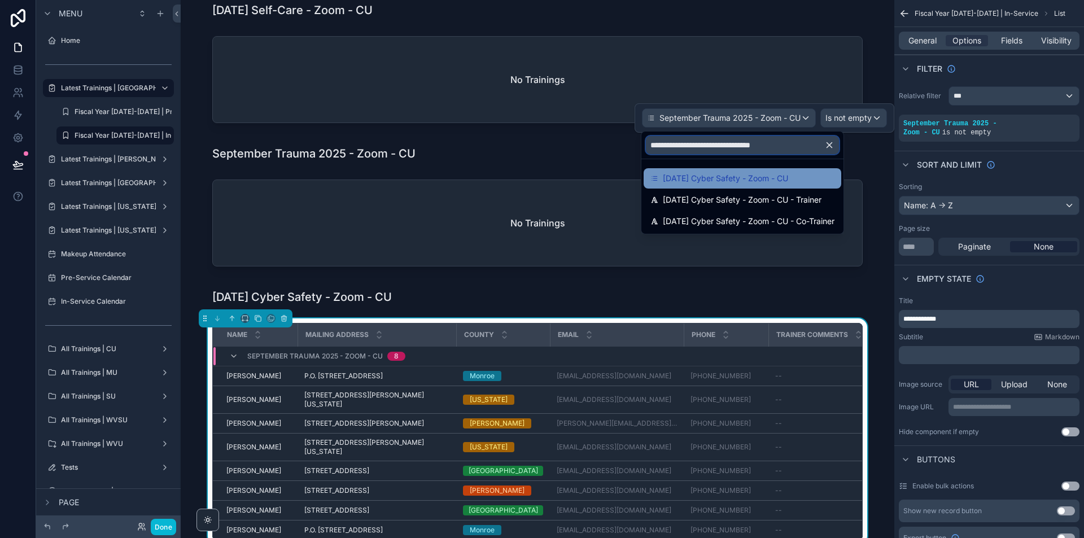
type input "**********"
click at [771, 182] on span "09/27/2025 Cyber Safety - Zoom - CU" at bounding box center [725, 179] width 125 height 14
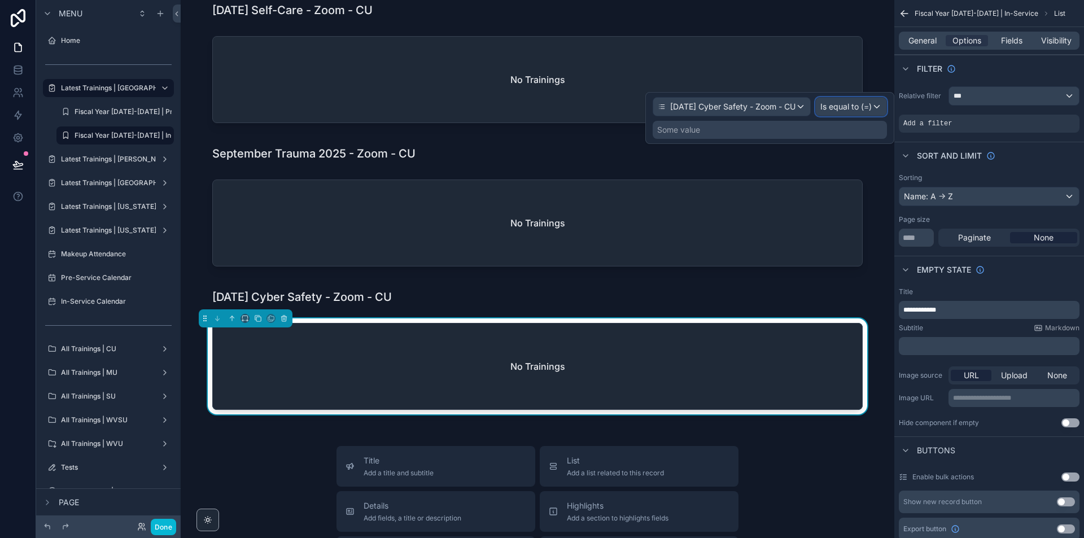
click at [867, 112] on div "Is equal to (=)" at bounding box center [851, 107] width 71 height 18
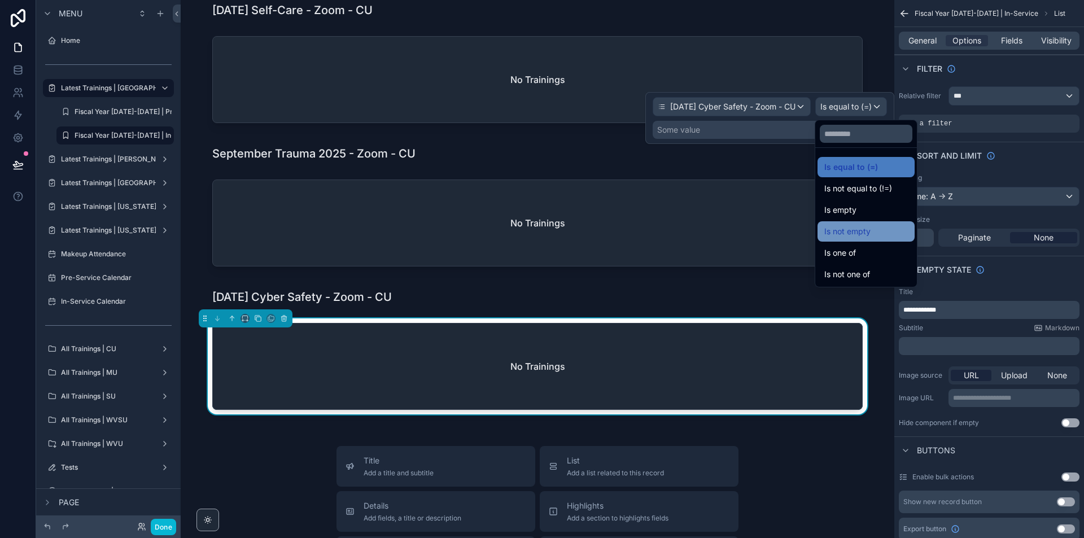
click at [875, 226] on div "Is not empty" at bounding box center [866, 232] width 84 height 14
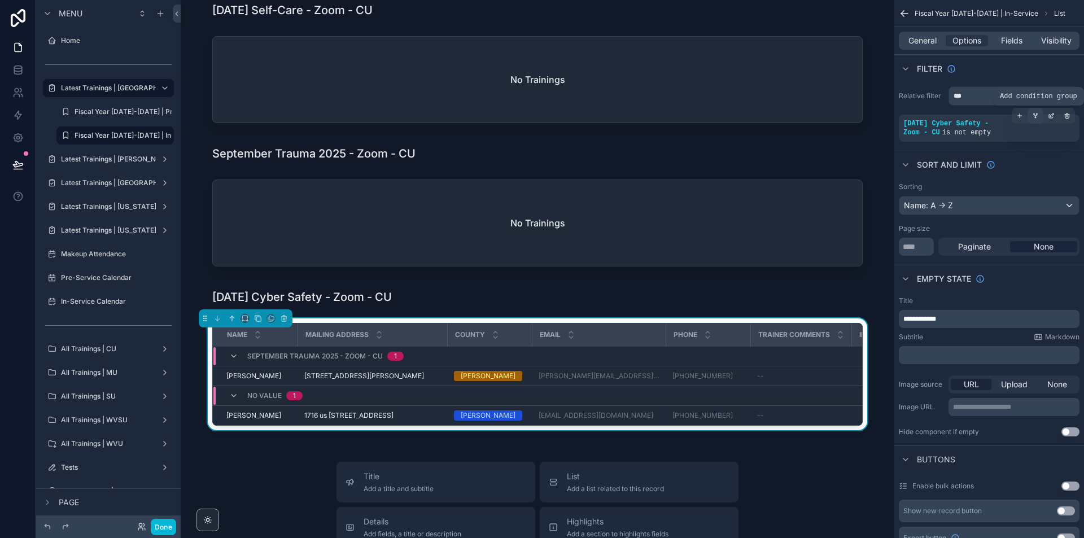
click at [1037, 115] on icon "scrollable content" at bounding box center [1035, 115] width 3 height 1
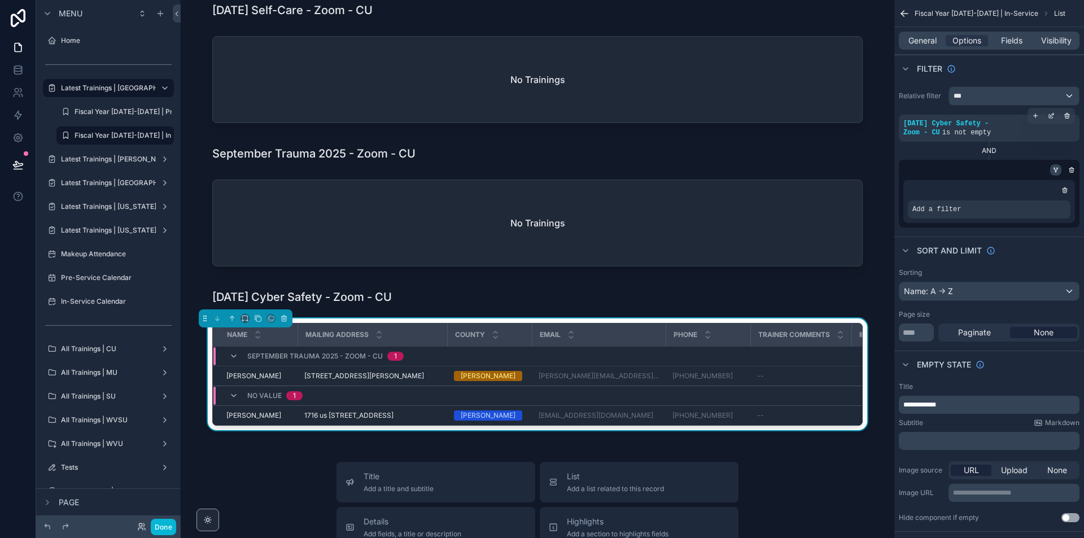
click at [1058, 167] on icon "scrollable content" at bounding box center [1056, 170] width 7 height 7
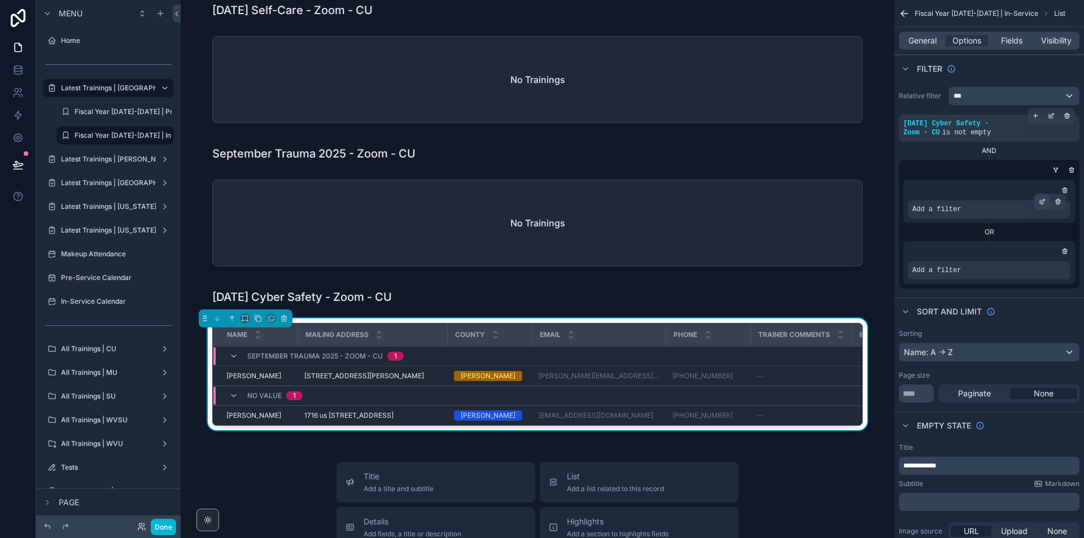
click at [1045, 202] on icon "scrollable content" at bounding box center [1042, 201] width 7 height 7
click at [829, 193] on div "Select a field" at bounding box center [798, 193] width 67 height 18
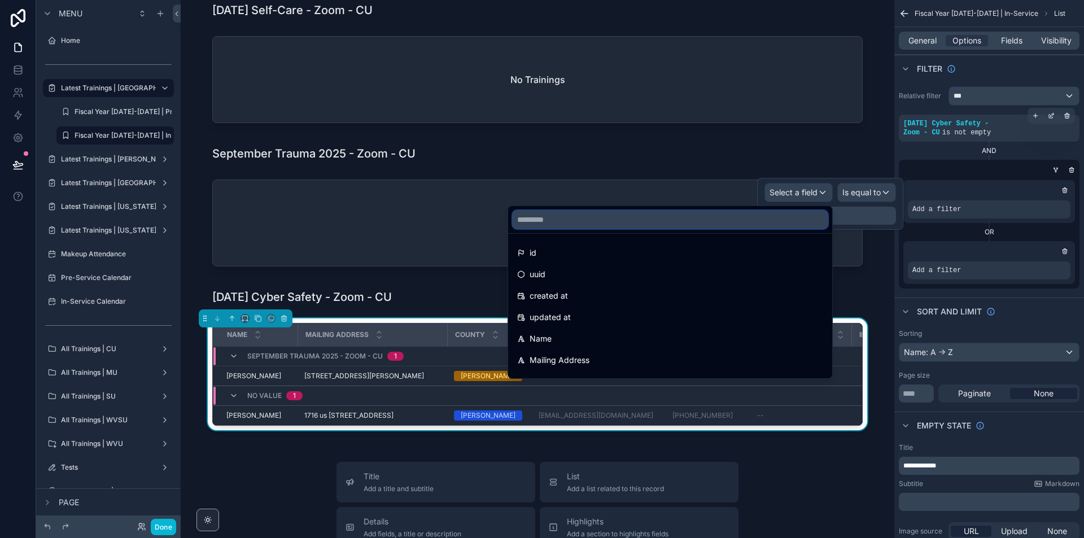
click at [770, 215] on input "text" at bounding box center [670, 220] width 315 height 18
paste input "**********"
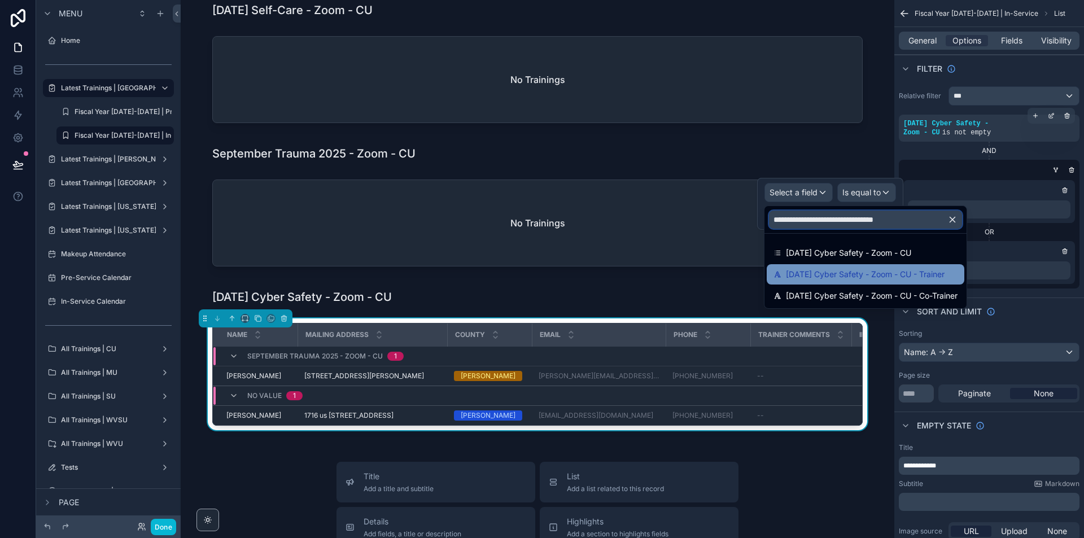
type input "**********"
click at [897, 272] on span "09/27/2025 Cyber Safety - Zoom - CU - Trainer" at bounding box center [865, 275] width 159 height 14
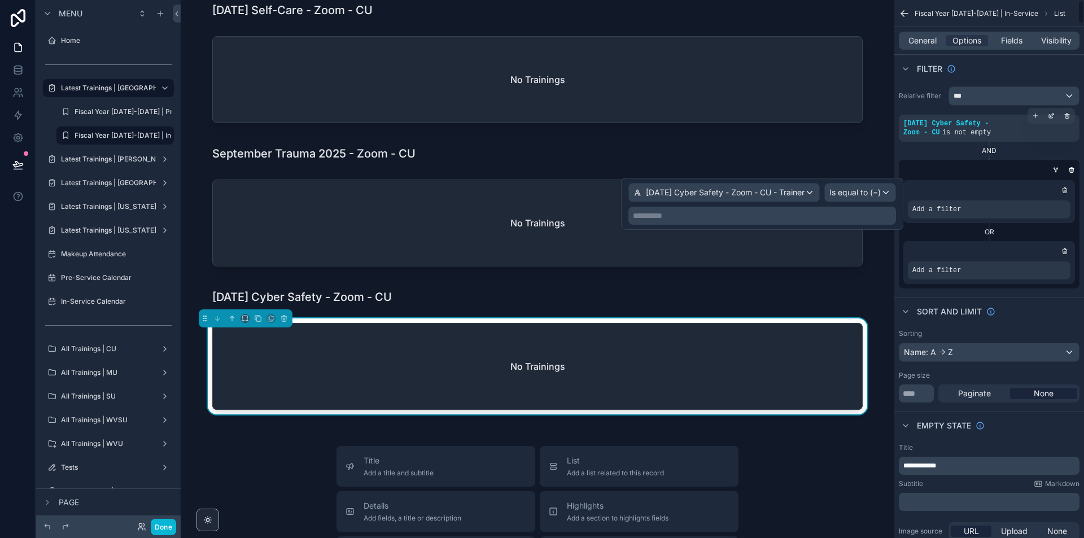
click at [882, 217] on p "**********" at bounding box center [763, 215] width 261 height 11
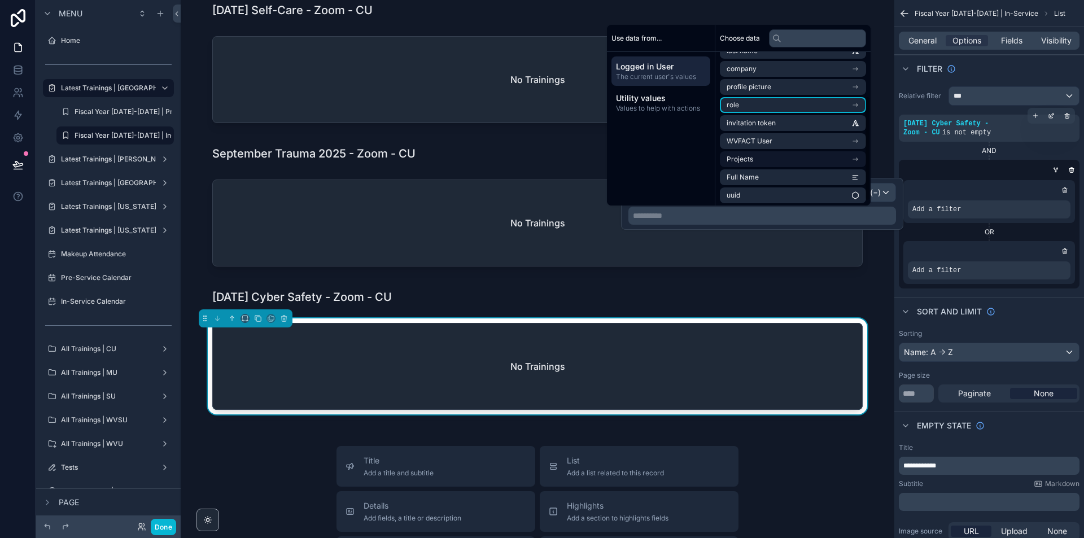
scroll to position [70, 0]
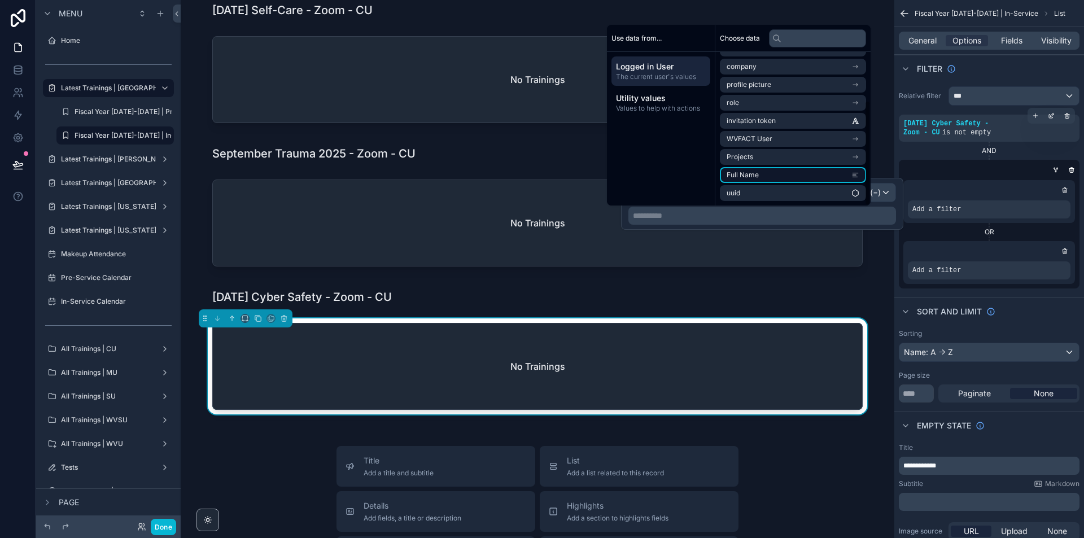
click at [846, 176] on li "Full Name" at bounding box center [793, 175] width 146 height 16
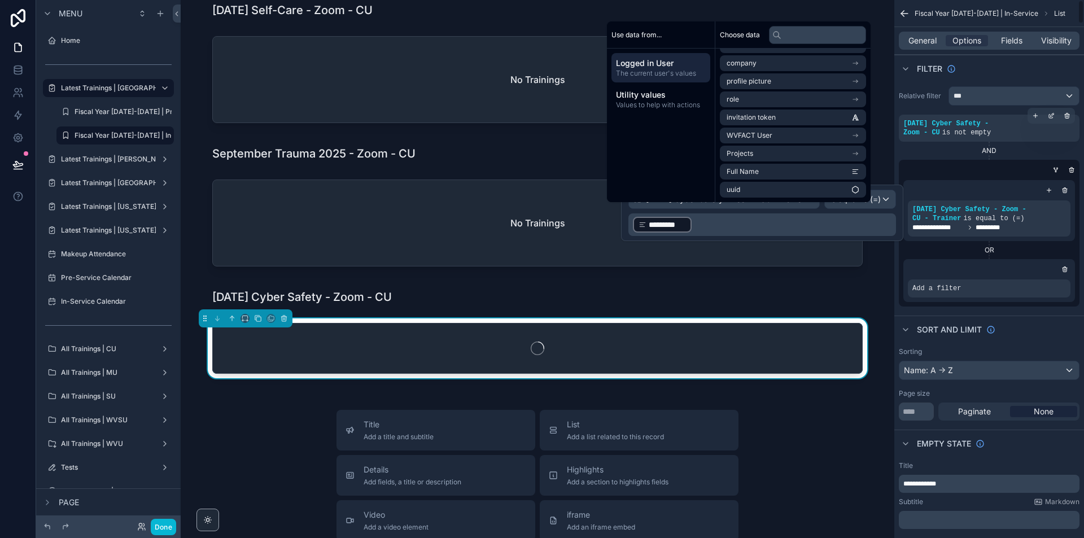
click at [1044, 278] on div "Add a filter" at bounding box center [989, 280] width 172 height 43
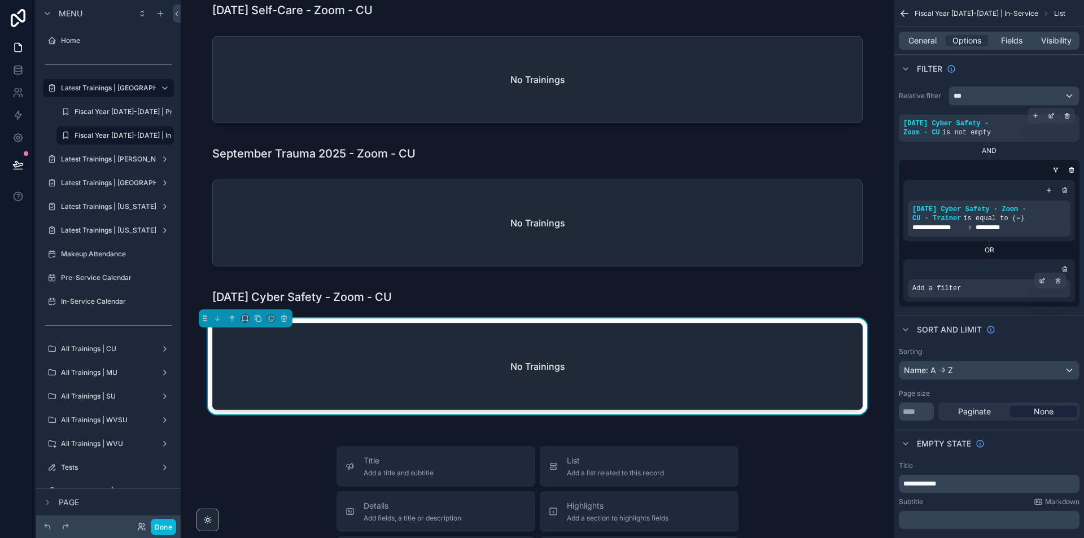
click at [1043, 280] on icon "scrollable content" at bounding box center [1043, 279] width 3 height 3
click at [797, 278] on div "Select a field" at bounding box center [798, 272] width 67 height 18
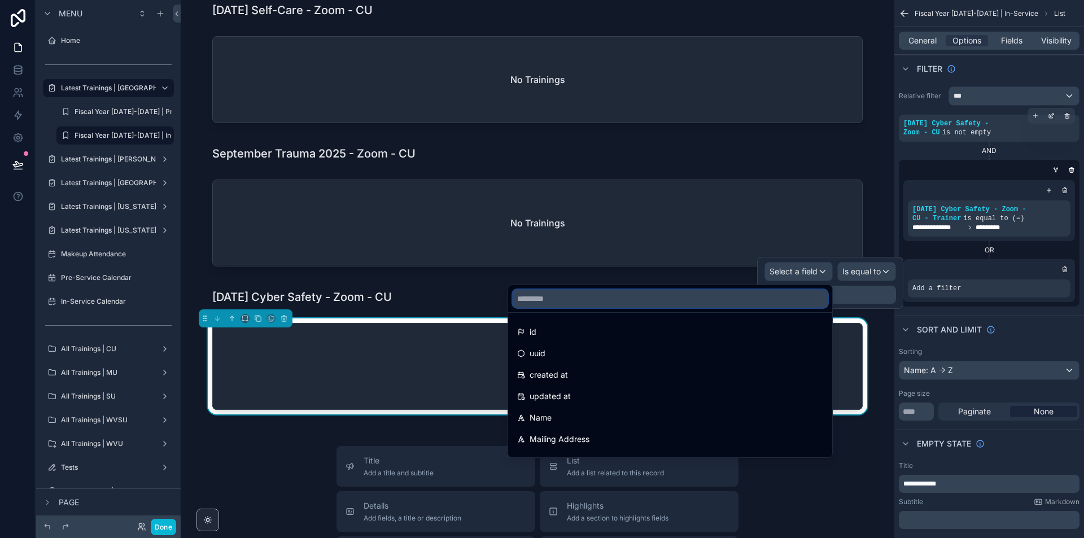
click at [787, 296] on input "text" at bounding box center [670, 299] width 315 height 18
paste input "**********"
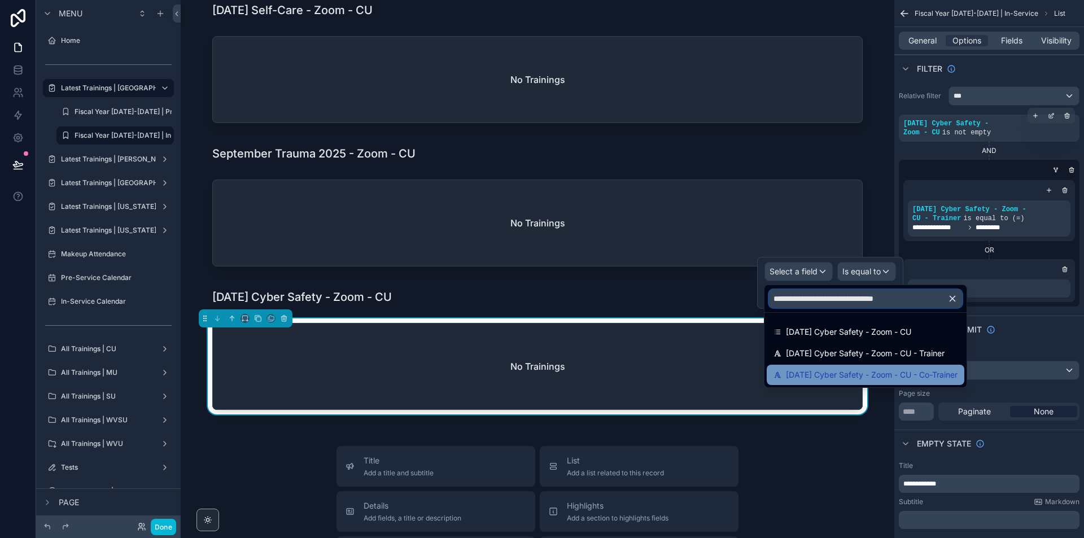
type input "**********"
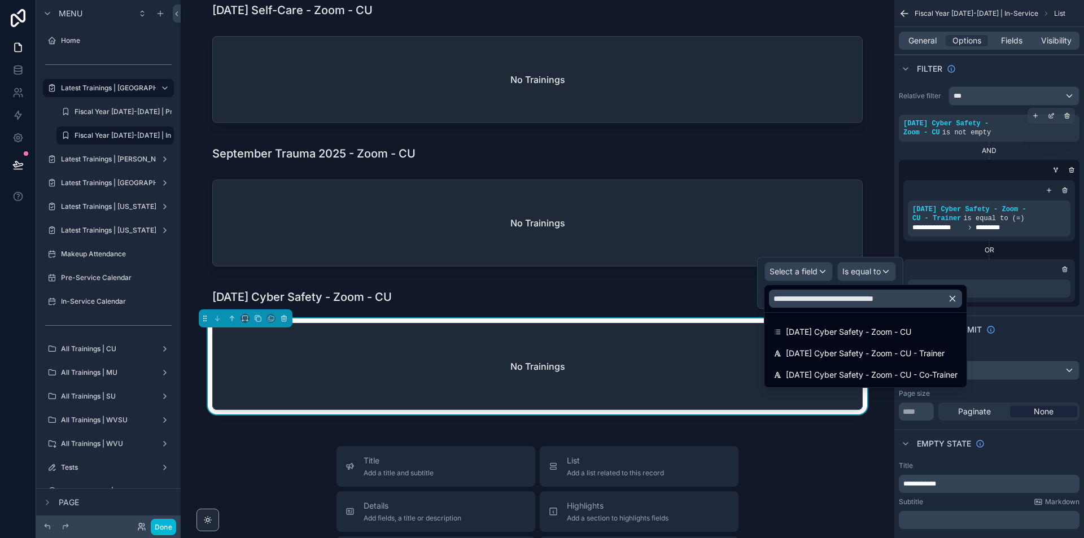
drag, startPoint x: 892, startPoint y: 371, endPoint x: 897, endPoint y: 356, distance: 15.7
click at [892, 371] on span "09/27/2025 Cyber Safety - Zoom - CU - Co-Trainer" at bounding box center [872, 375] width 172 height 14
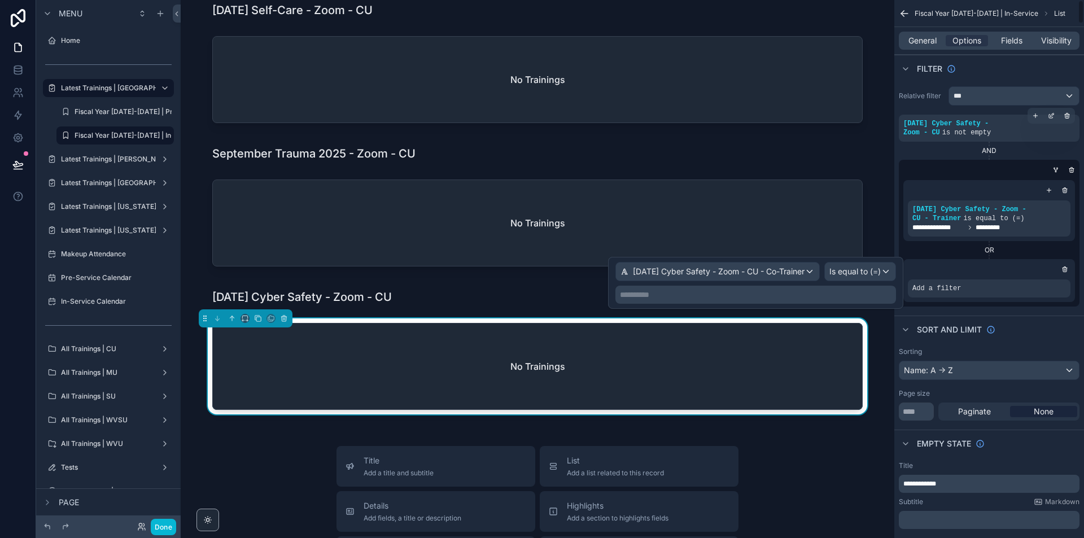
click at [887, 288] on div "**********" at bounding box center [755, 295] width 281 height 18
click at [885, 294] on p "**********" at bounding box center [757, 294] width 274 height 11
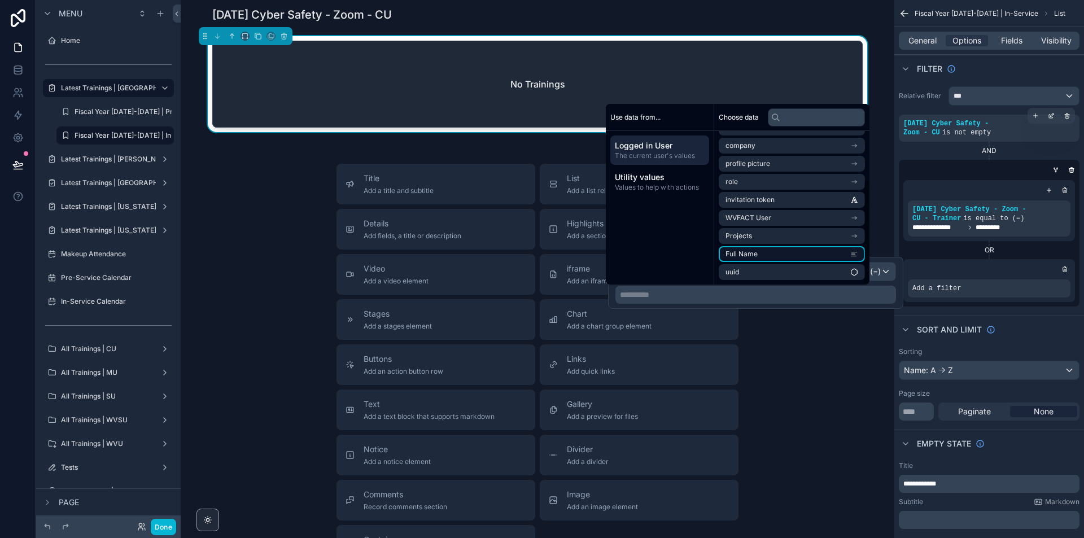
click at [774, 251] on li "Full Name" at bounding box center [792, 254] width 146 height 16
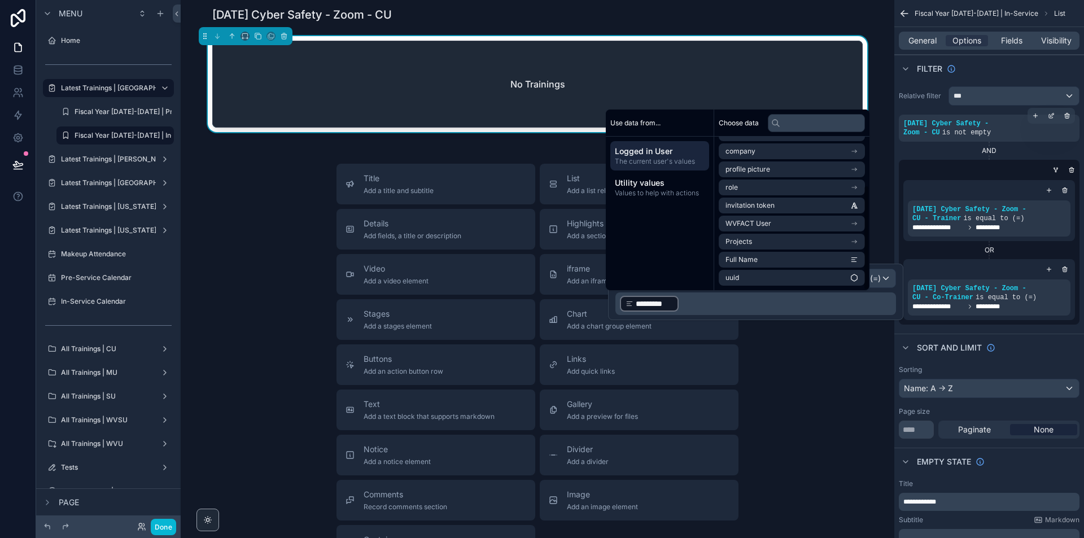
click at [807, 521] on div "Title Add a title and subtitle List Add a list related to this record Details A…" at bounding box center [538, 365] width 696 height 402
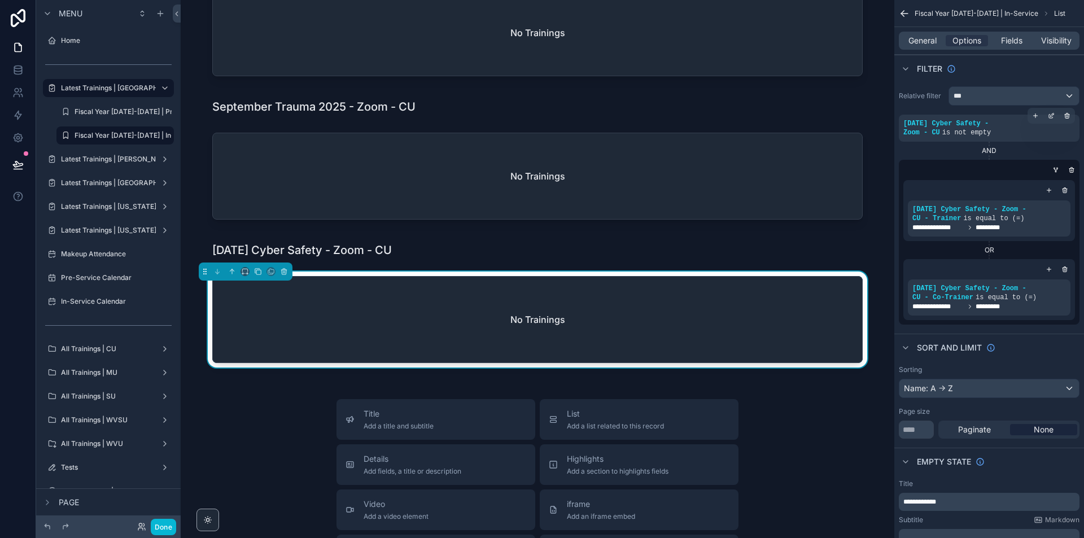
scroll to position [226, 0]
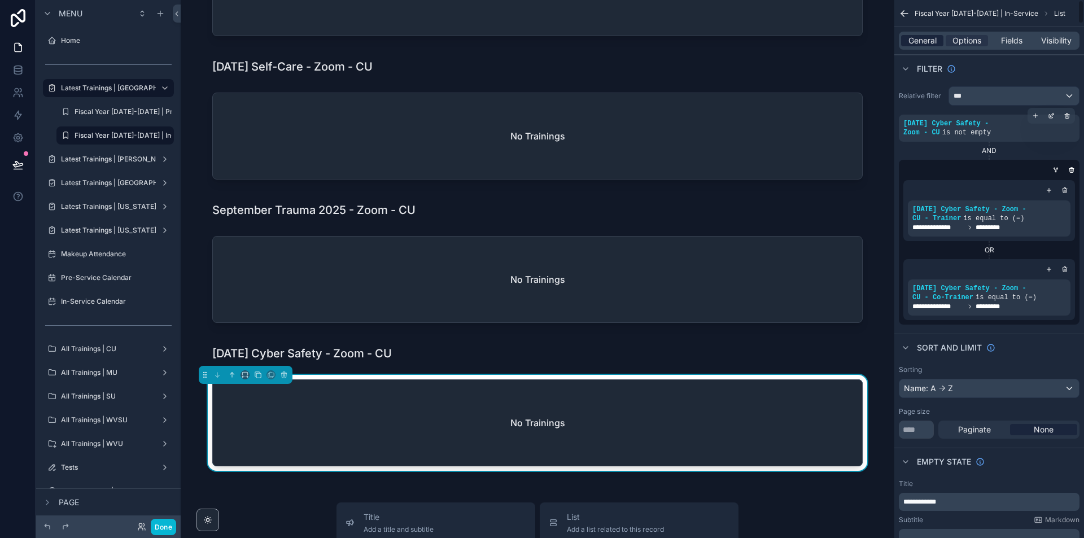
click at [925, 37] on span "General" at bounding box center [923, 40] width 28 height 11
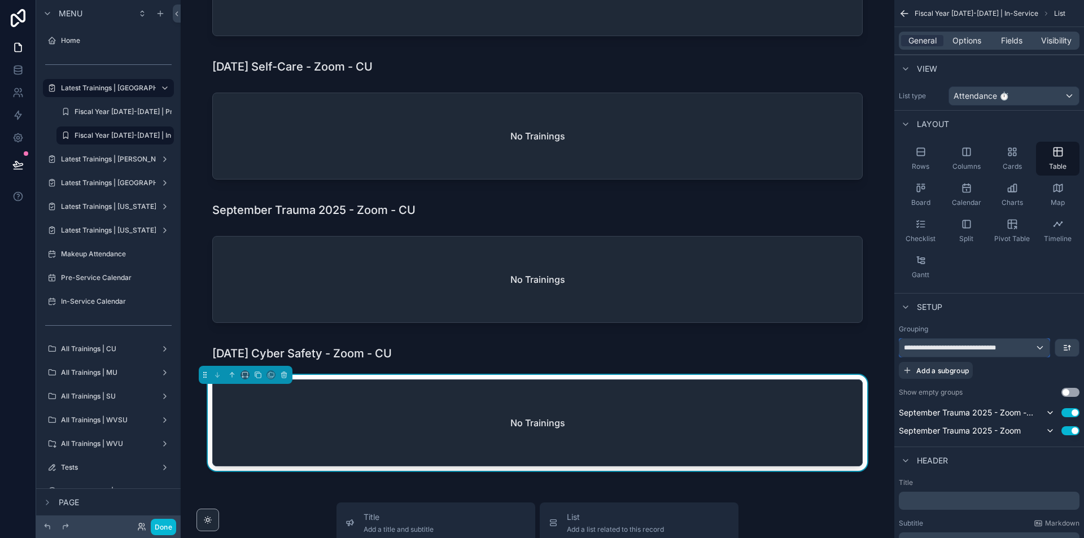
click at [993, 346] on span "**********" at bounding box center [965, 347] width 122 height 9
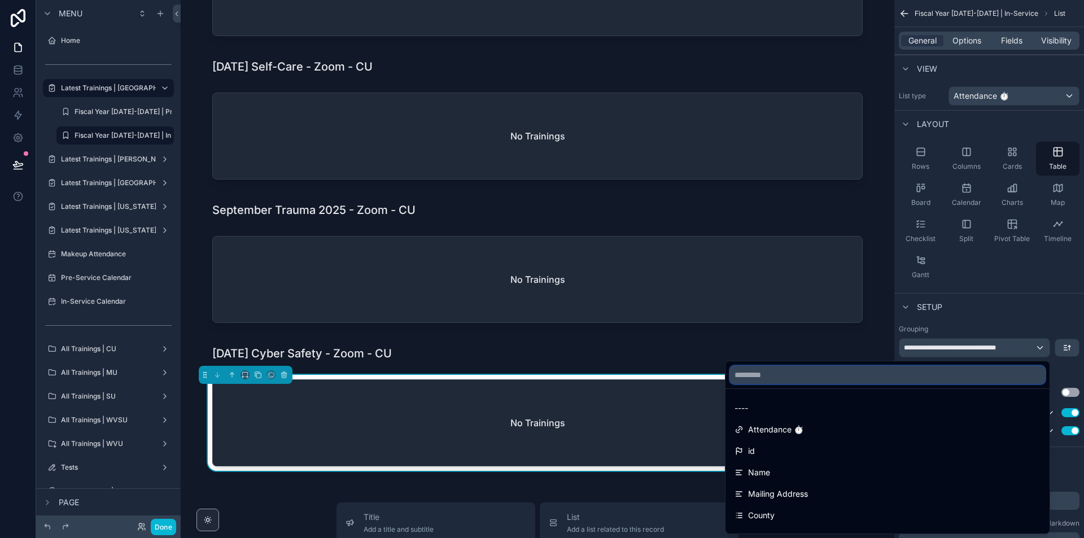
click at [893, 372] on input "text" at bounding box center [887, 375] width 315 height 18
paste input "**********"
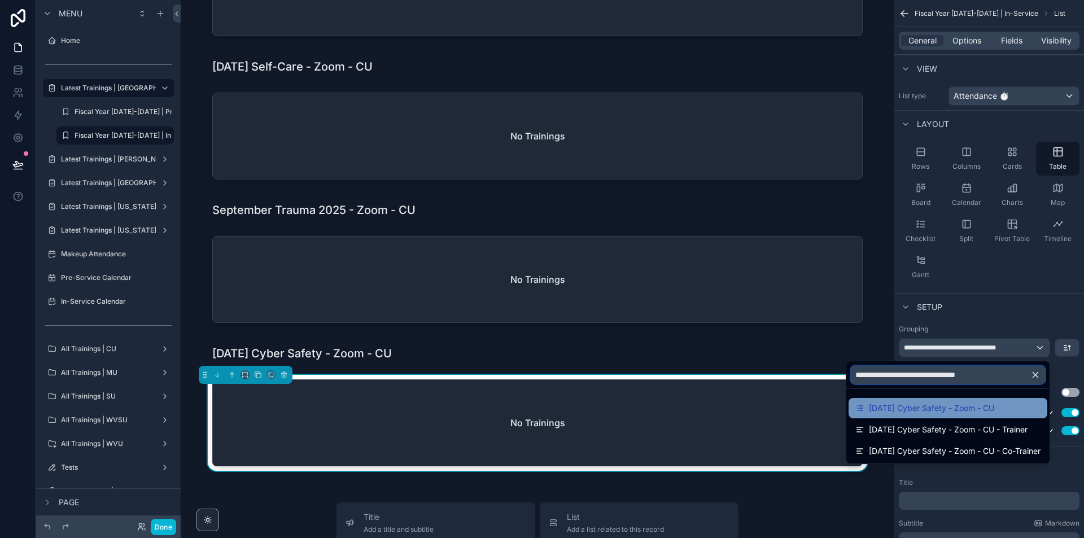
type input "**********"
click at [899, 407] on span "09/27/2025 Cyber Safety - Zoom - CU" at bounding box center [931, 408] width 125 height 14
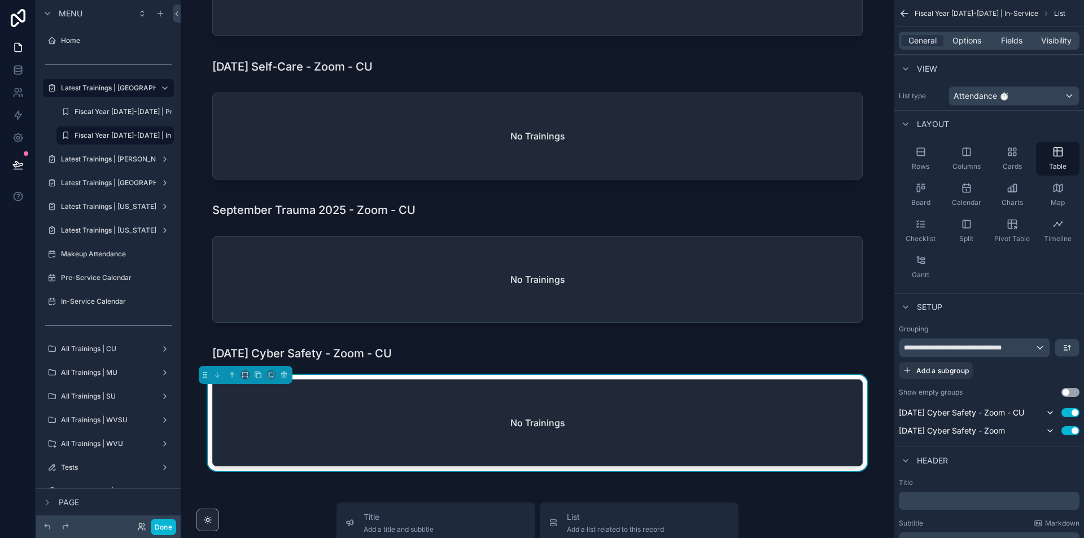
click at [102, 352] on label "All Trainings | CU" at bounding box center [108, 348] width 95 height 9
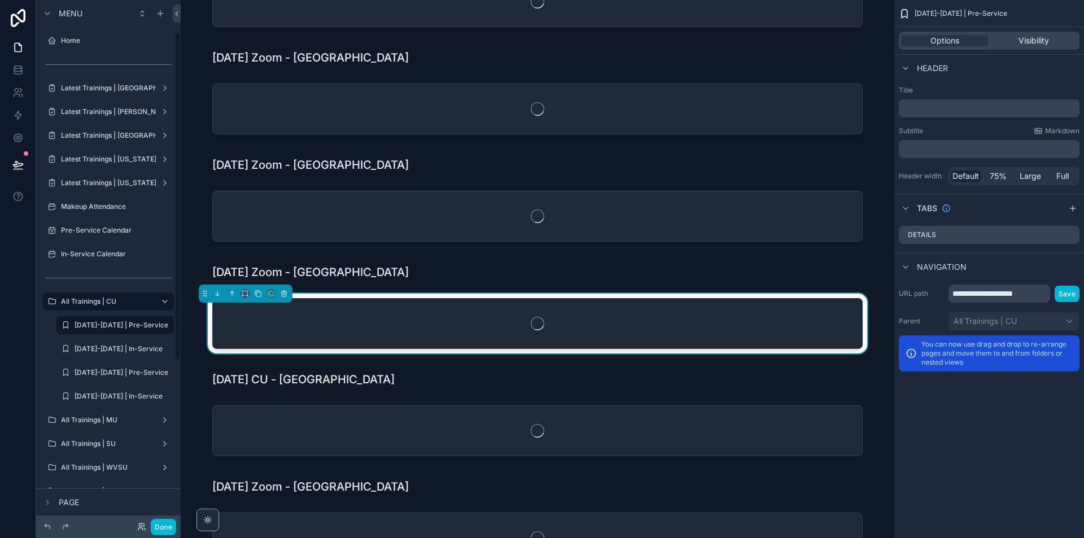
scroll to position [51, 0]
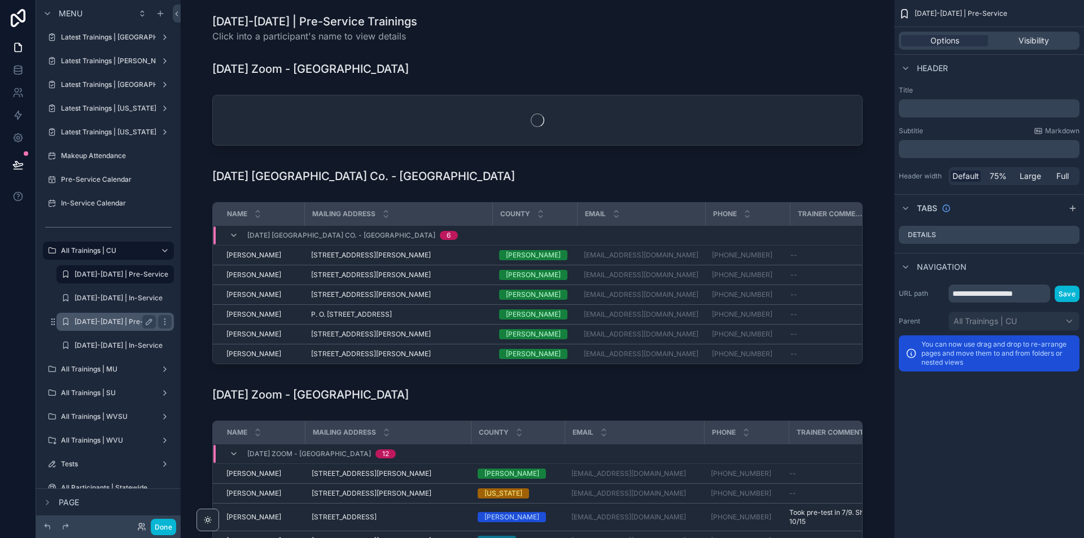
click at [123, 325] on label "2025-2026 | Pre-Service" at bounding box center [122, 321] width 94 height 9
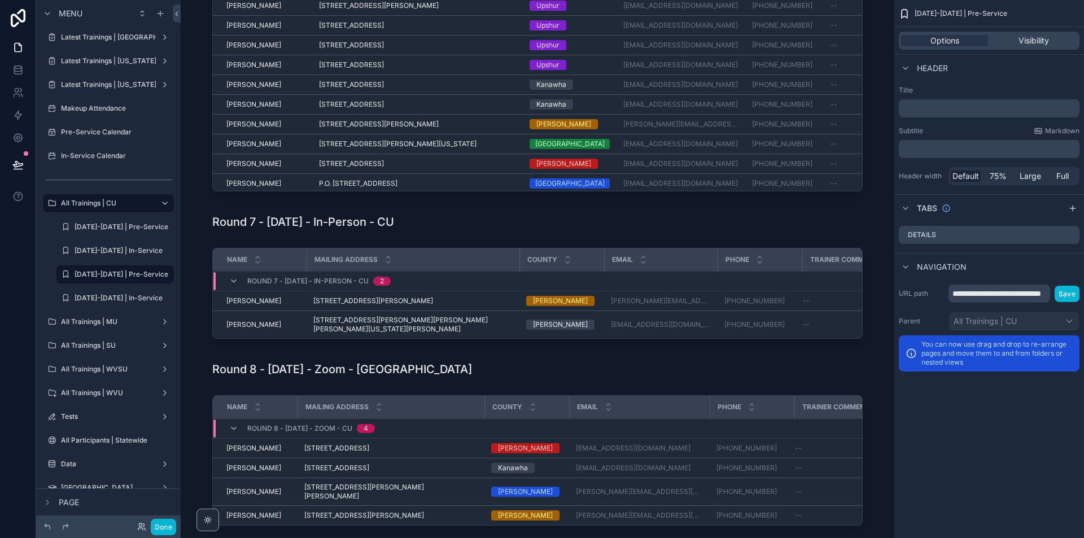
scroll to position [2654, 0]
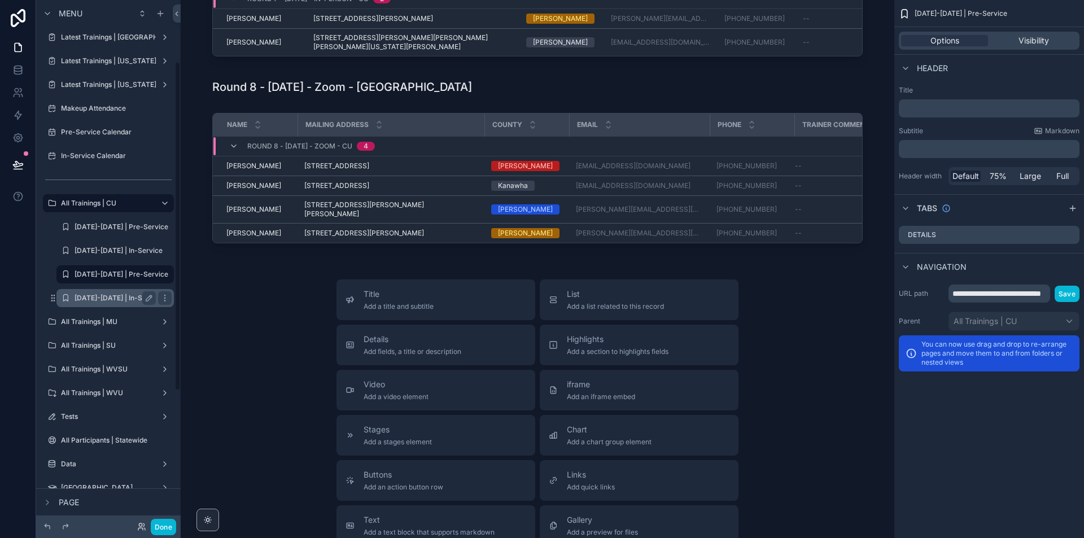
click at [106, 293] on div "2025-2026 | In-Service" at bounding box center [115, 298] width 81 height 14
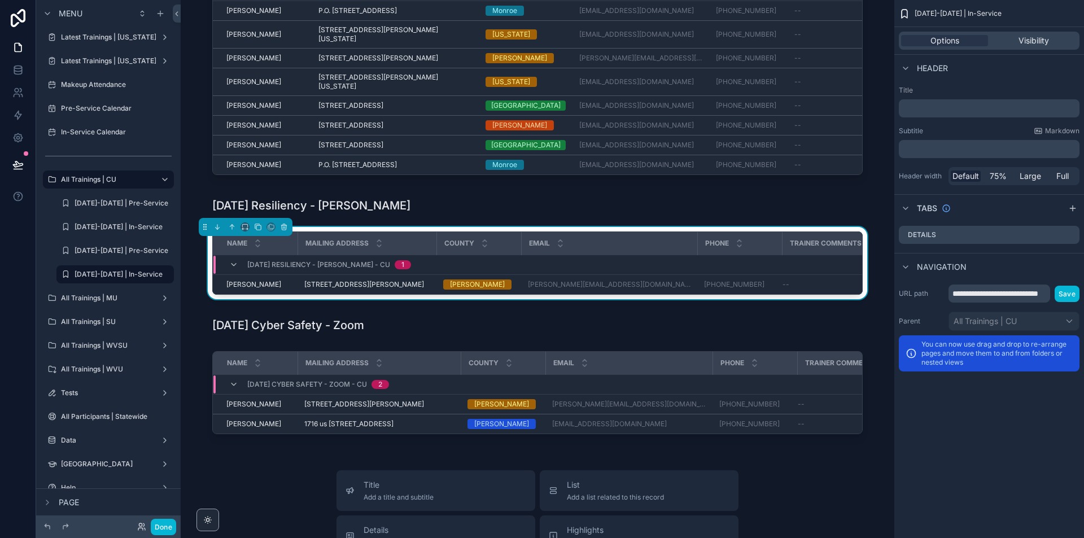
scroll to position [946, 0]
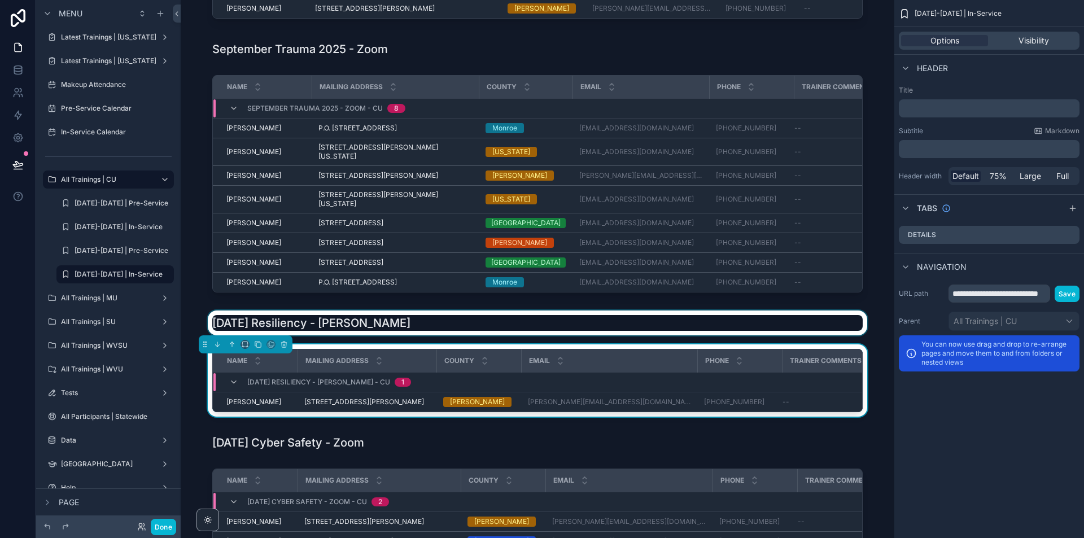
click at [879, 311] on div "scrollable content" at bounding box center [538, 323] width 696 height 25
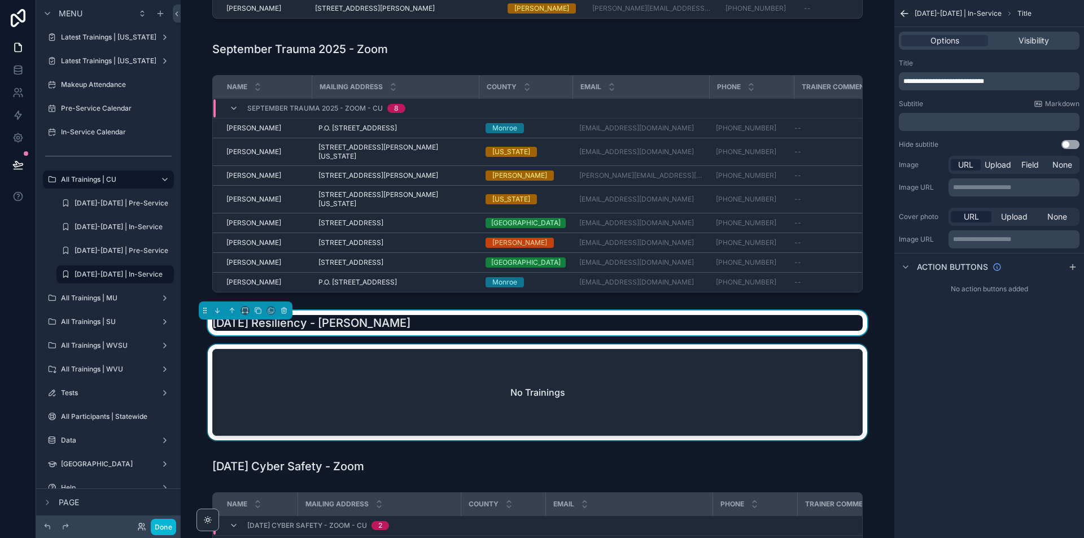
click at [789, 376] on div "scrollable content" at bounding box center [538, 394] width 696 height 101
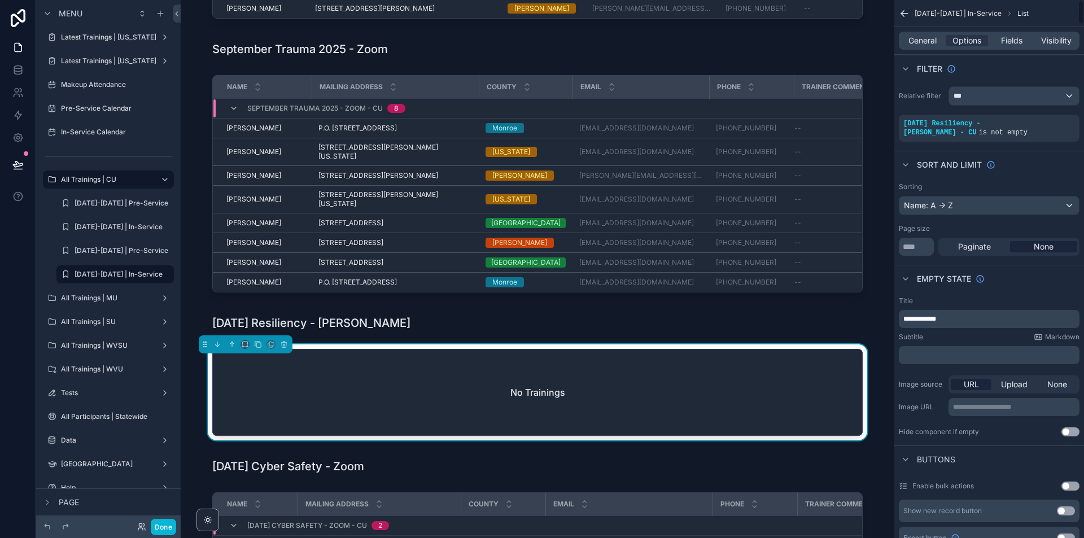
click at [946, 319] on p "**********" at bounding box center [990, 319] width 174 height 9
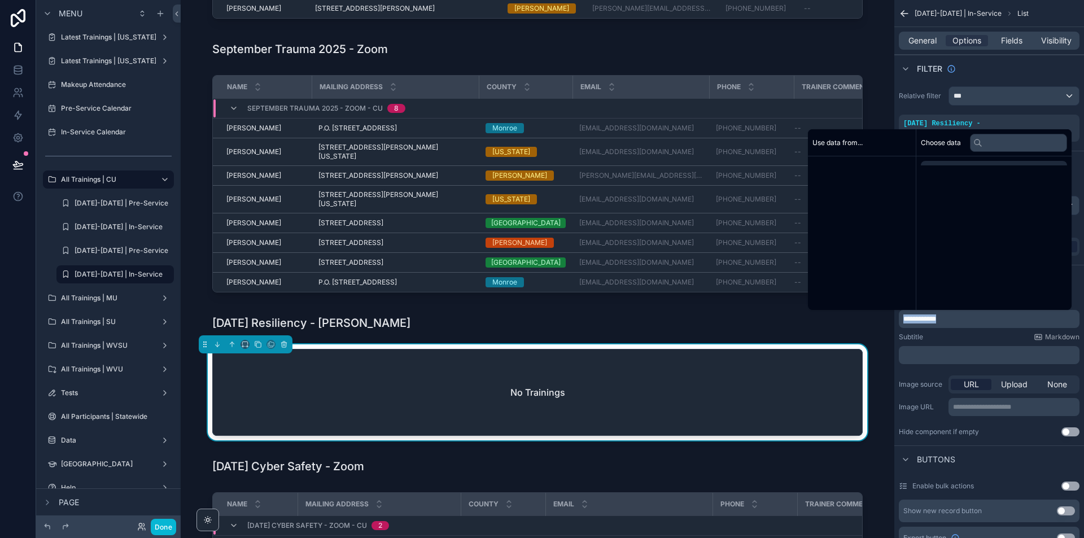
click at [946, 319] on p "**********" at bounding box center [990, 319] width 174 height 9
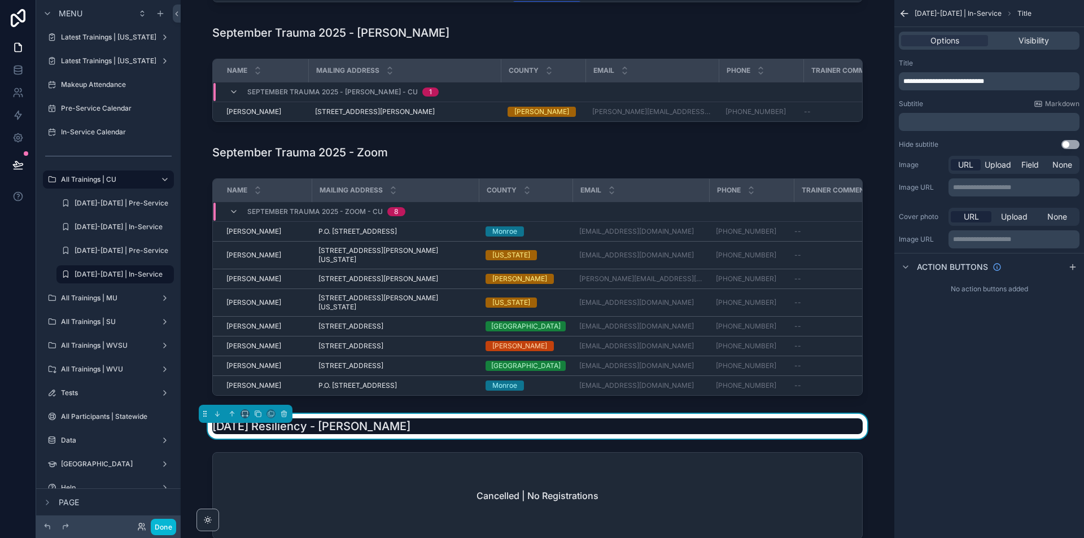
scroll to position [833, 0]
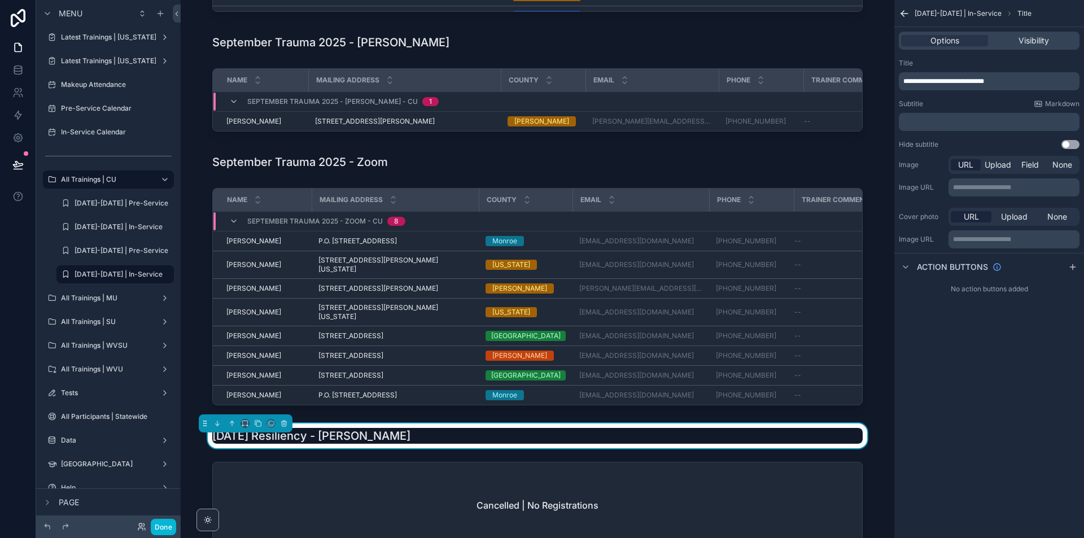
click at [699, 508] on div "scrollable content" at bounding box center [538, 507] width 696 height 101
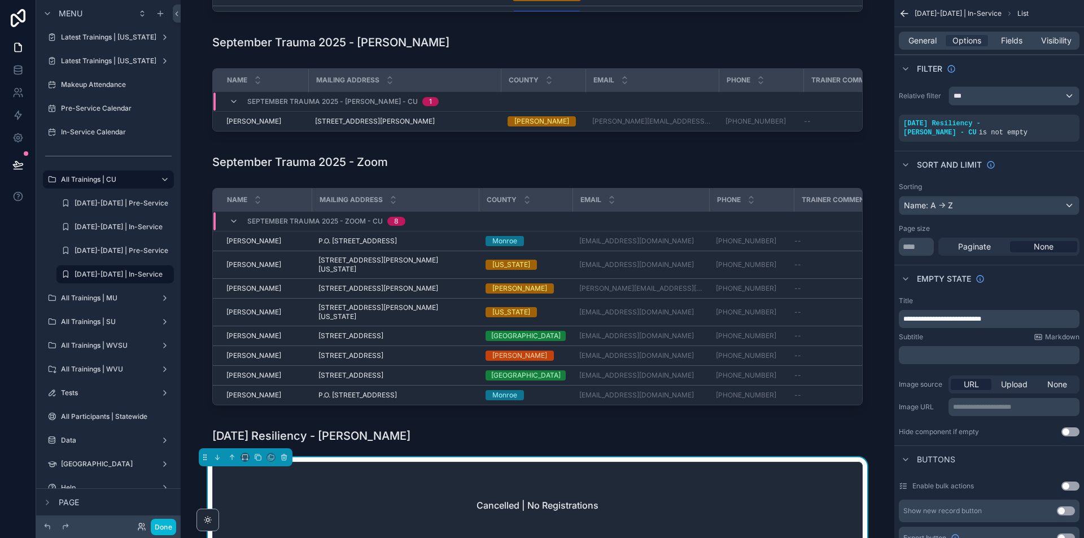
click at [940, 316] on span "**********" at bounding box center [942, 319] width 78 height 7
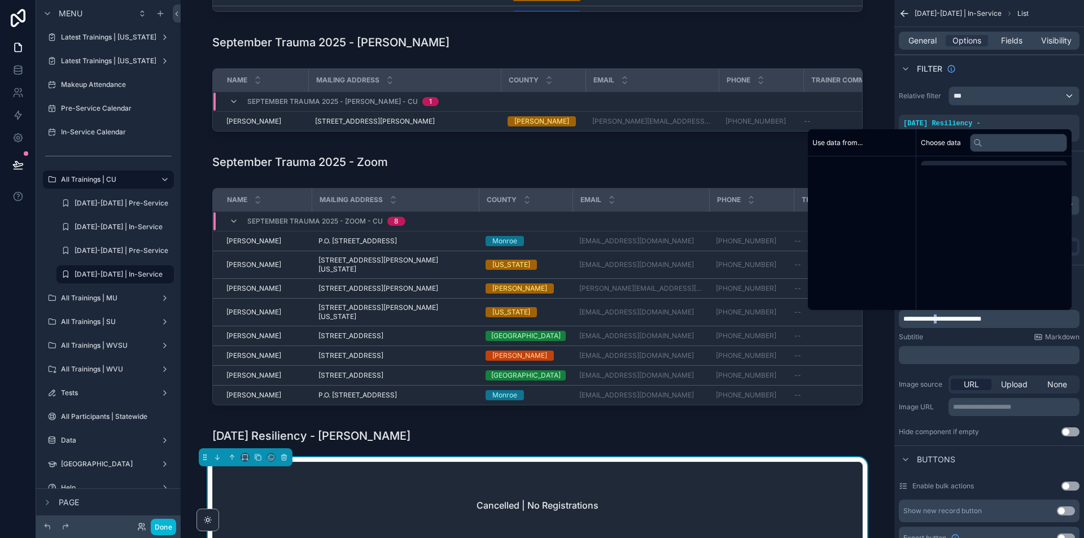
click at [940, 316] on span "**********" at bounding box center [942, 319] width 78 height 7
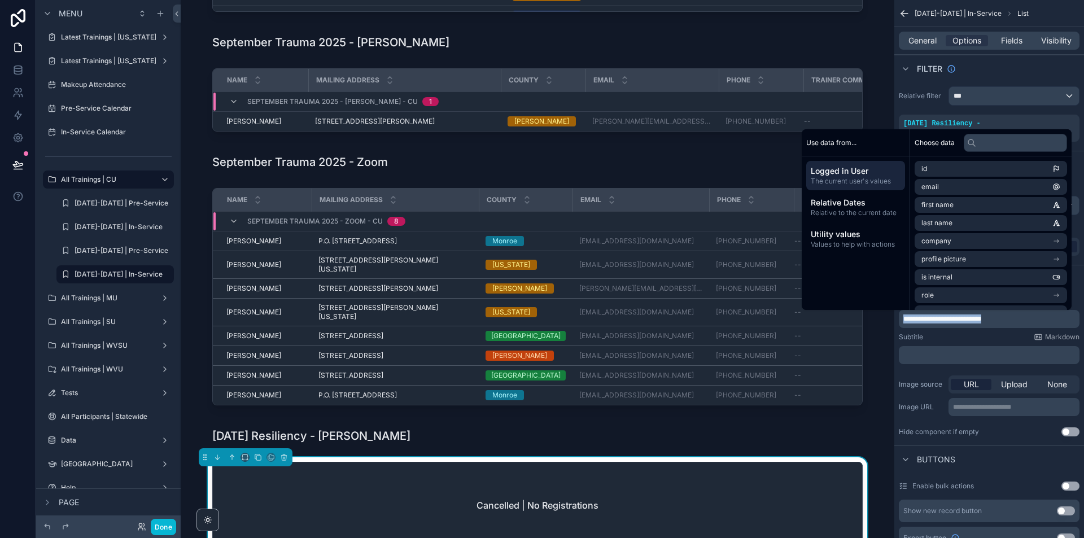
click at [940, 316] on span "**********" at bounding box center [942, 319] width 78 height 7
copy span "**********"
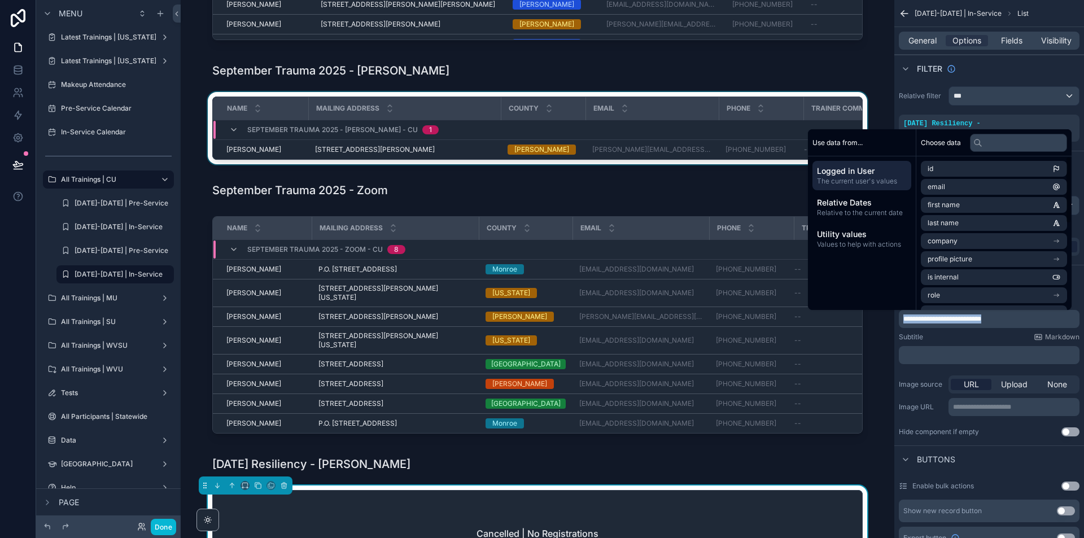
scroll to position [720, 0]
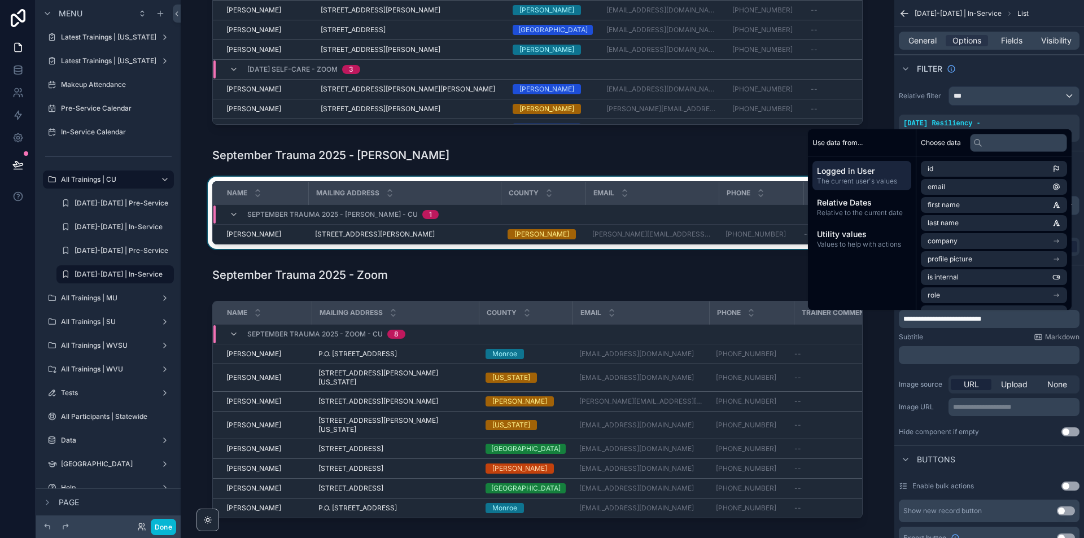
click at [600, 196] on div "Email" at bounding box center [653, 192] width 132 height 21
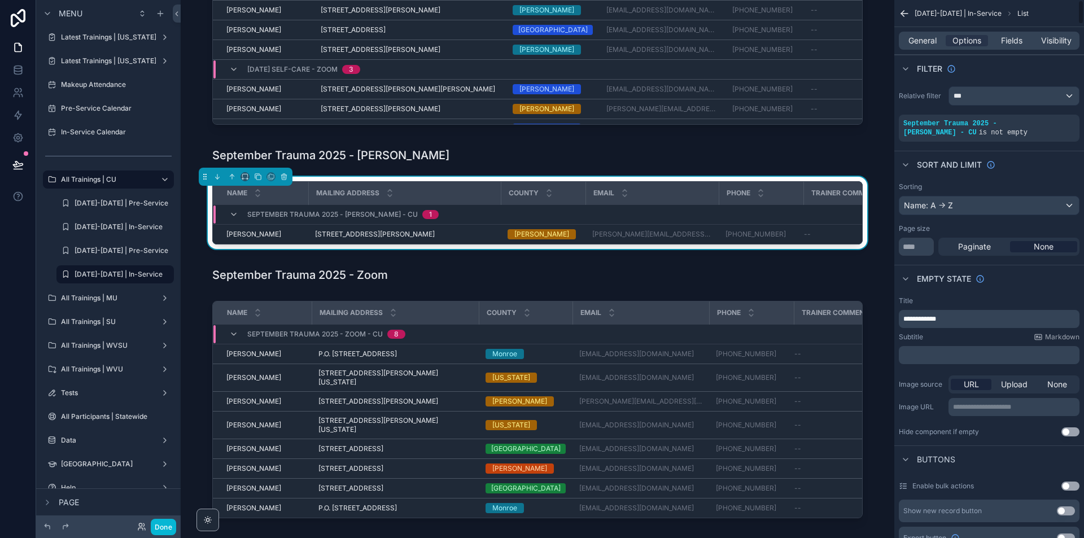
click at [947, 321] on p "**********" at bounding box center [990, 319] width 174 height 9
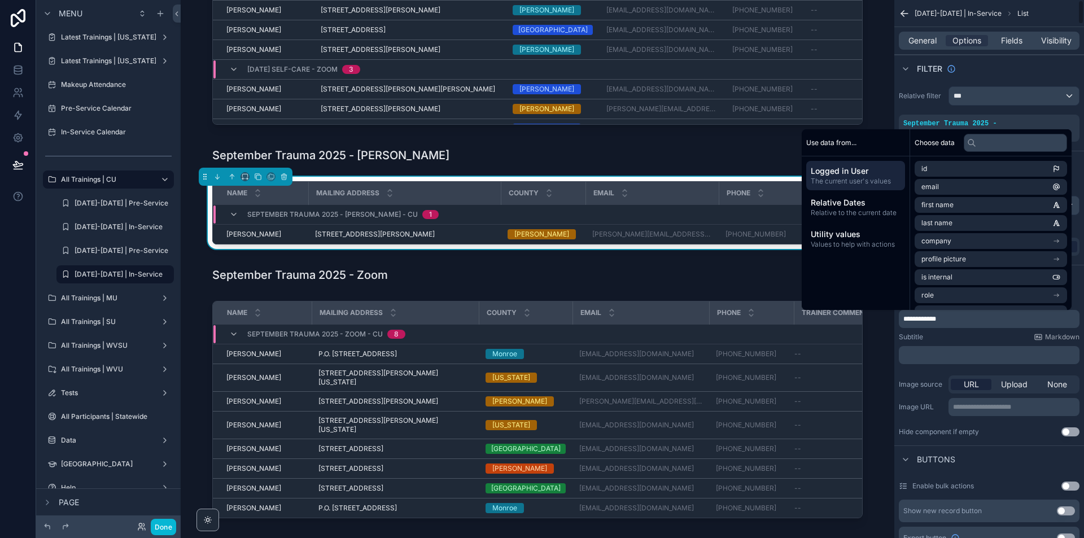
click at [947, 321] on p "**********" at bounding box center [990, 319] width 174 height 9
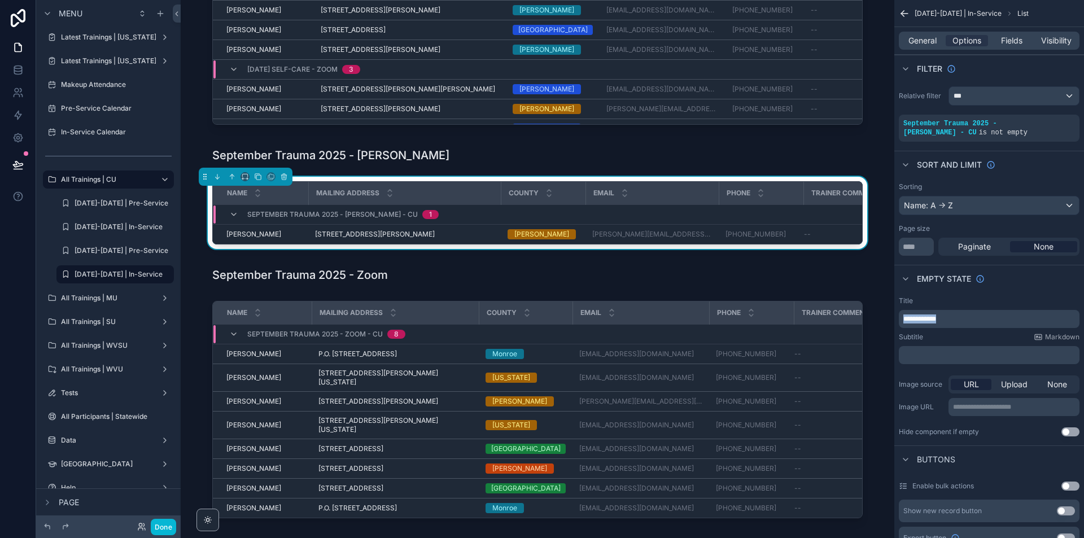
click at [947, 321] on p "**********" at bounding box center [990, 319] width 174 height 9
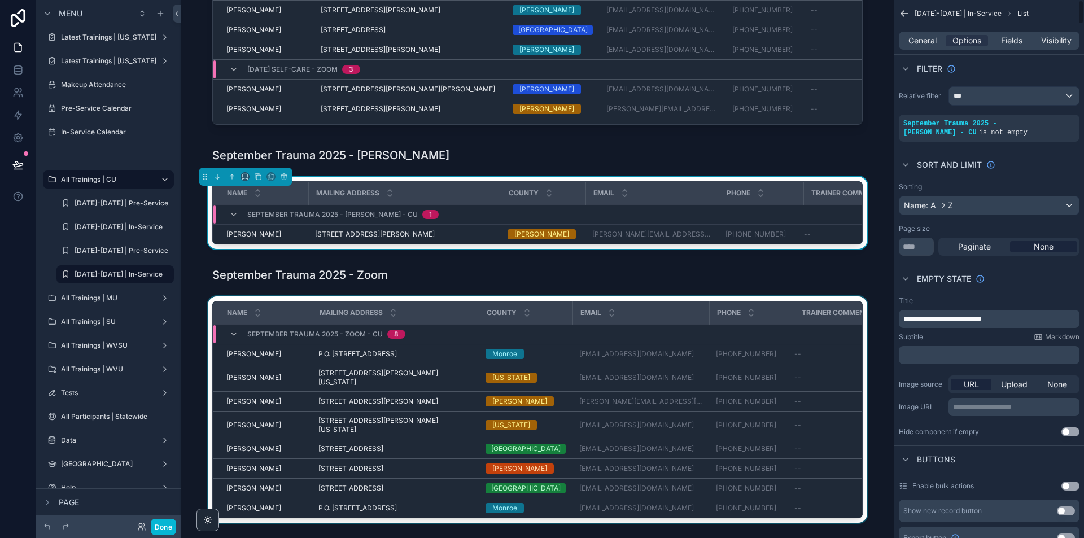
click at [874, 346] on div "scrollable content" at bounding box center [538, 411] width 696 height 231
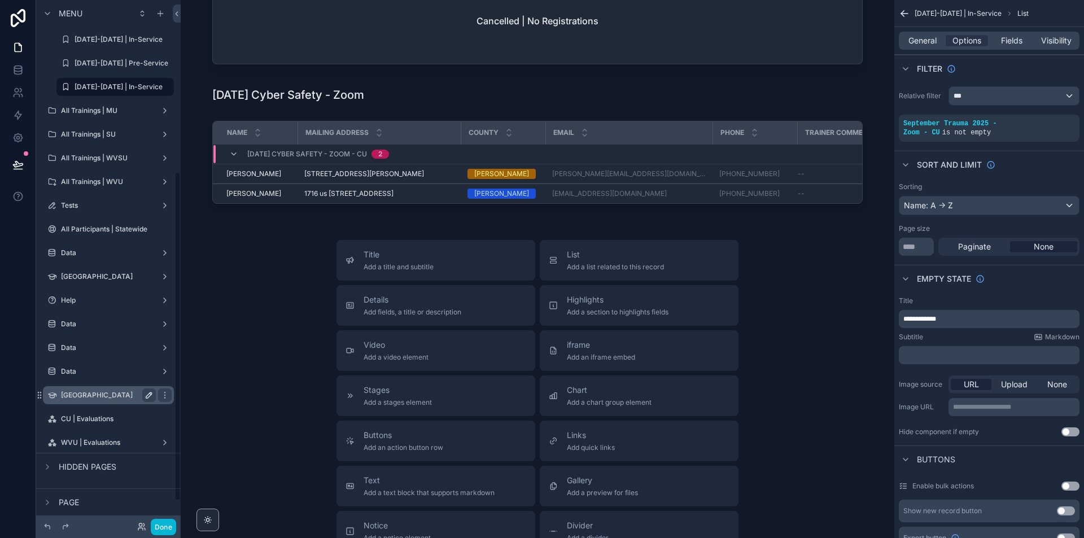
scroll to position [310, 0]
click at [123, 421] on label "CU | Evaluations" at bounding box center [106, 418] width 90 height 9
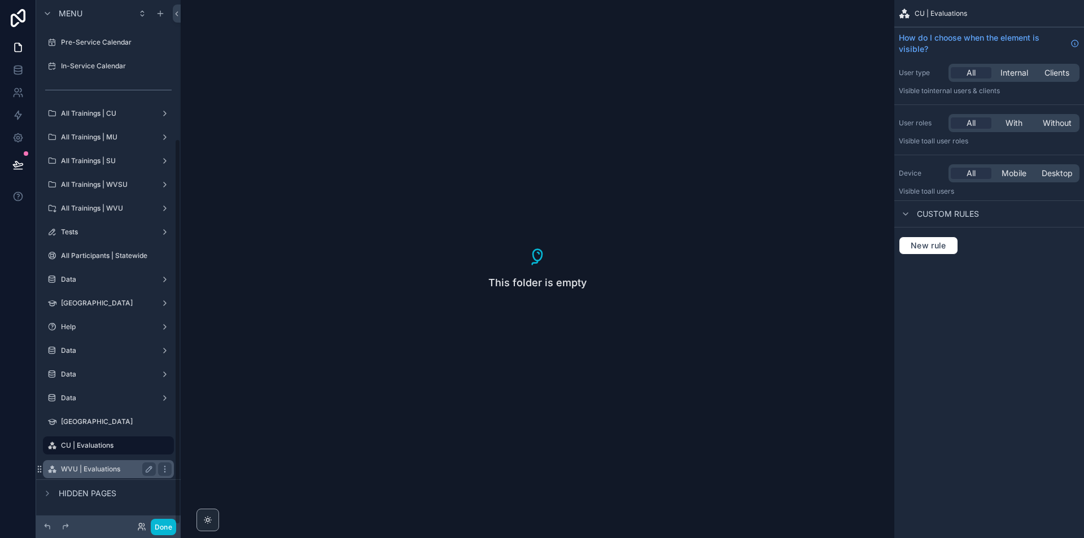
click at [101, 463] on div "WVU | Evaluations" at bounding box center [108, 469] width 95 height 14
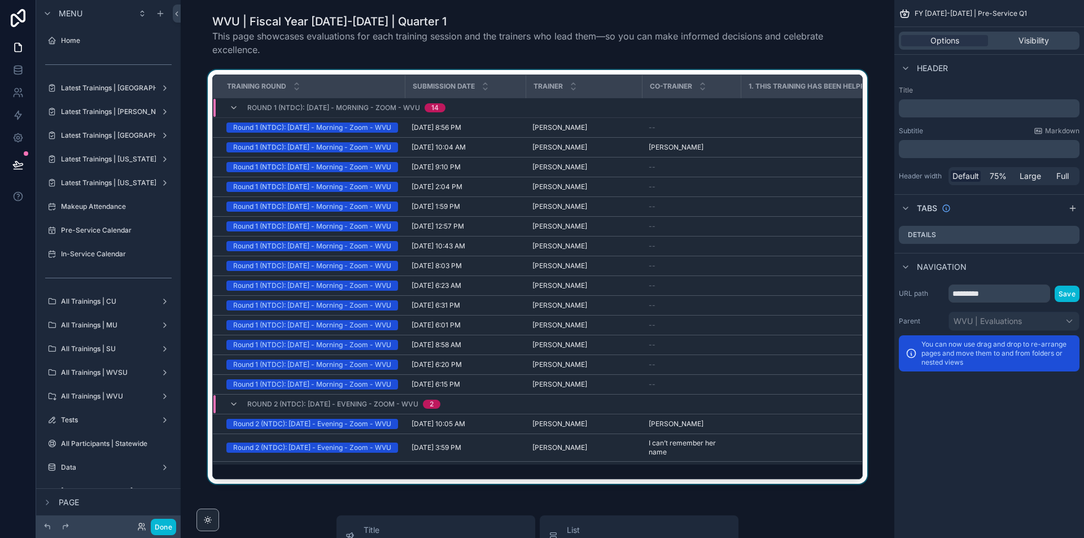
scroll to position [188, 0]
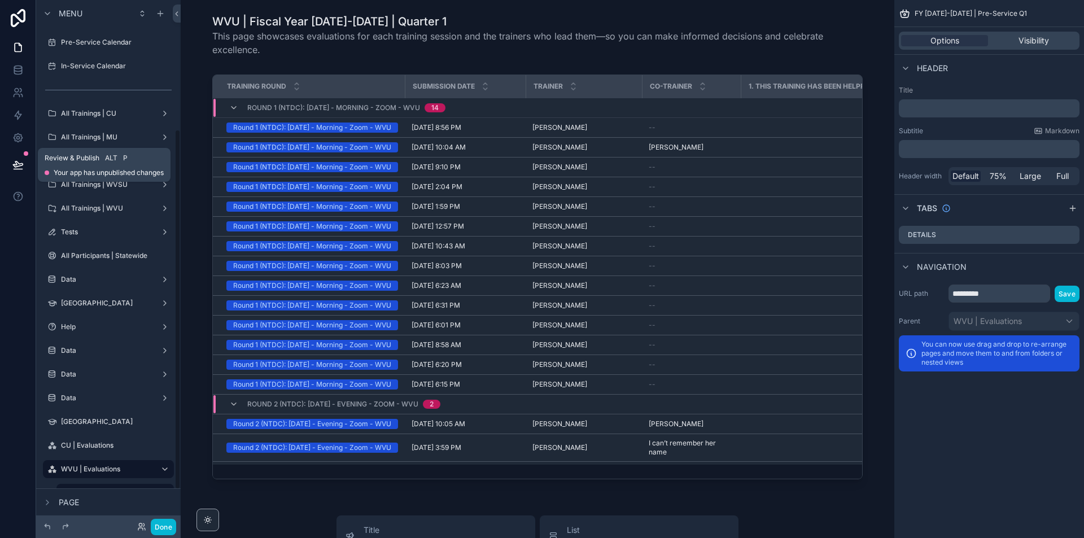
click at [19, 163] on icon at bounding box center [17, 164] width 11 height 11
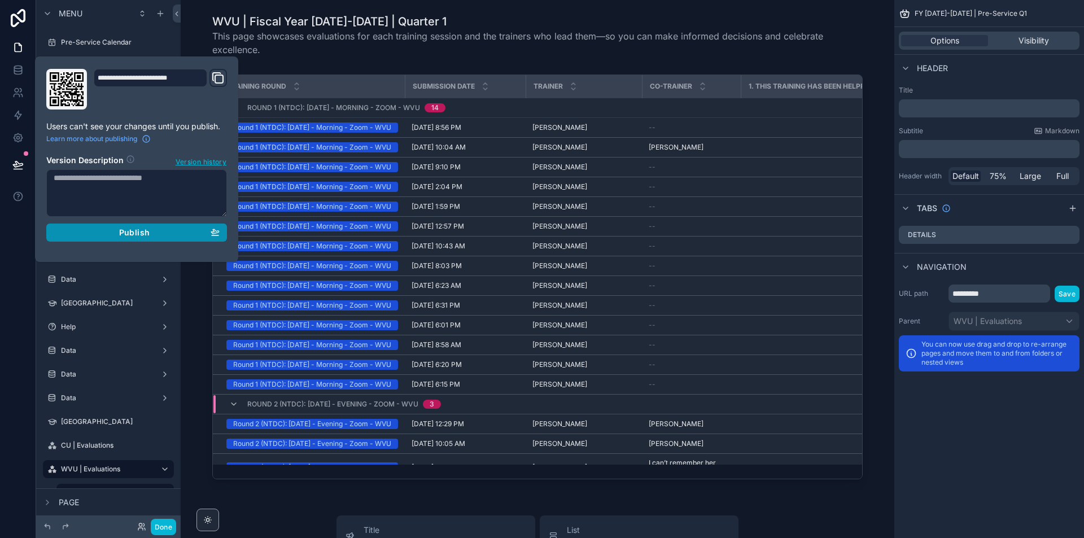
click at [115, 233] on div "Publish" at bounding box center [137, 233] width 166 height 10
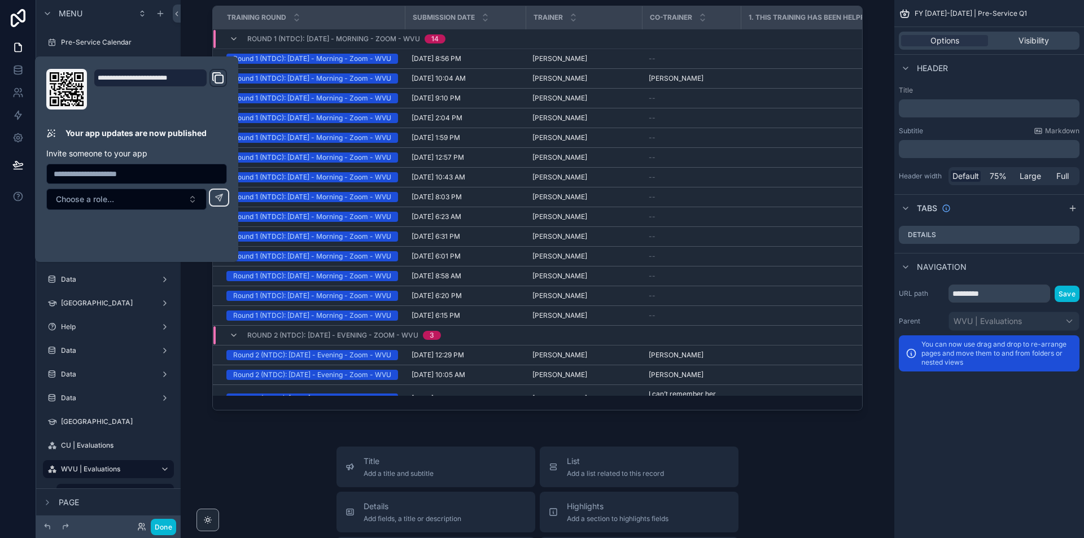
scroll to position [226, 0]
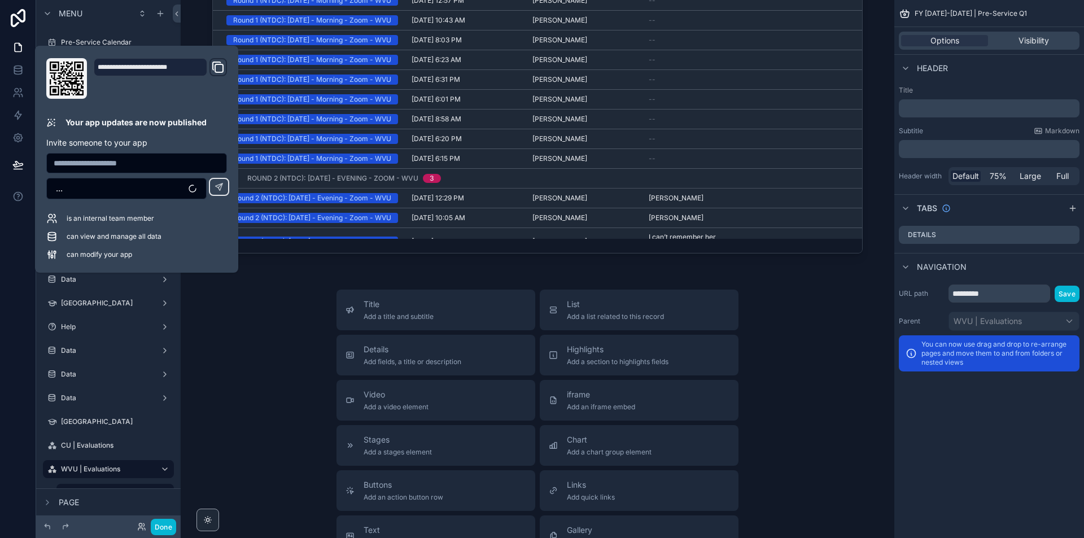
click at [249, 351] on div "Title Add a title and subtitle List Add a list related to this record Details A…" at bounding box center [538, 491] width 696 height 402
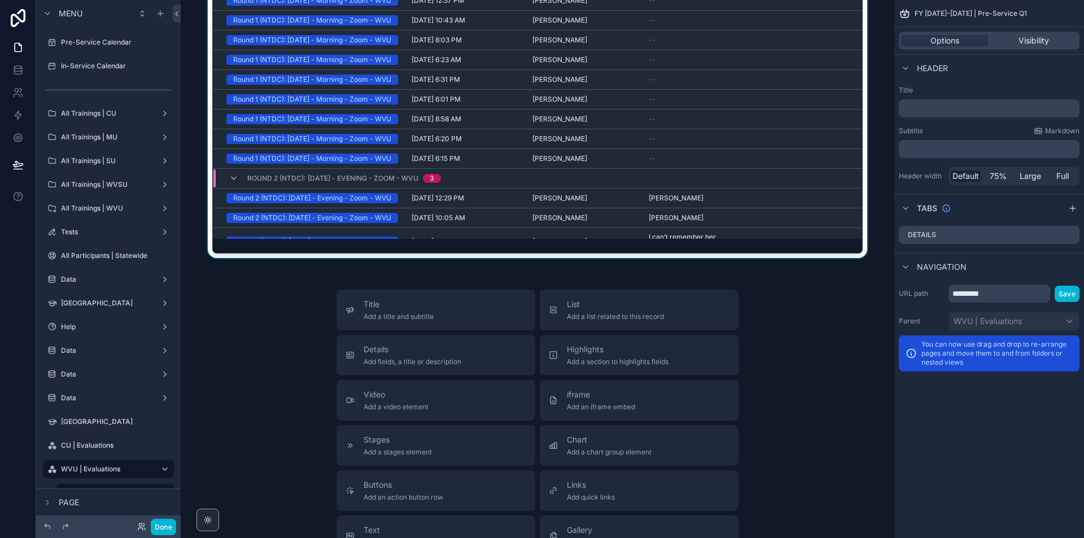
scroll to position [113, 0]
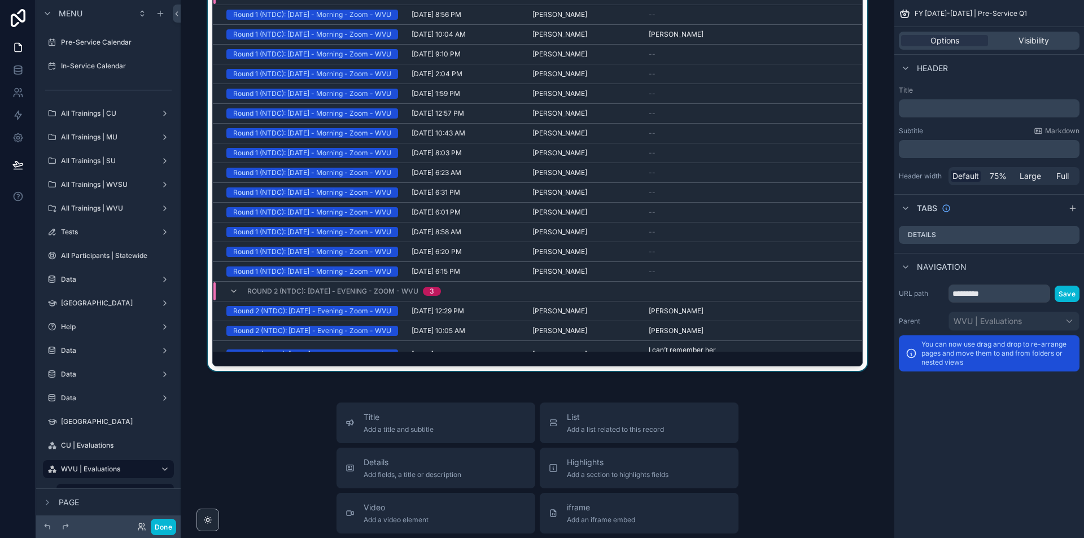
drag, startPoint x: 855, startPoint y: 138, endPoint x: 875, endPoint y: 253, distance: 116.4
click at [875, 253] on div "scrollable content" at bounding box center [538, 166] width 696 height 418
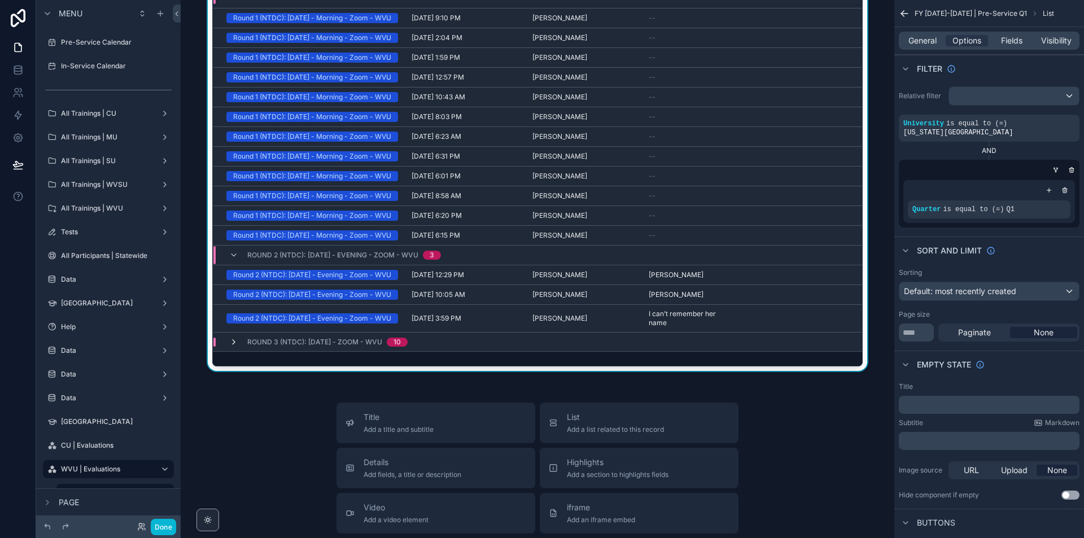
click at [232, 338] on icon "scrollable content" at bounding box center [233, 342] width 9 height 9
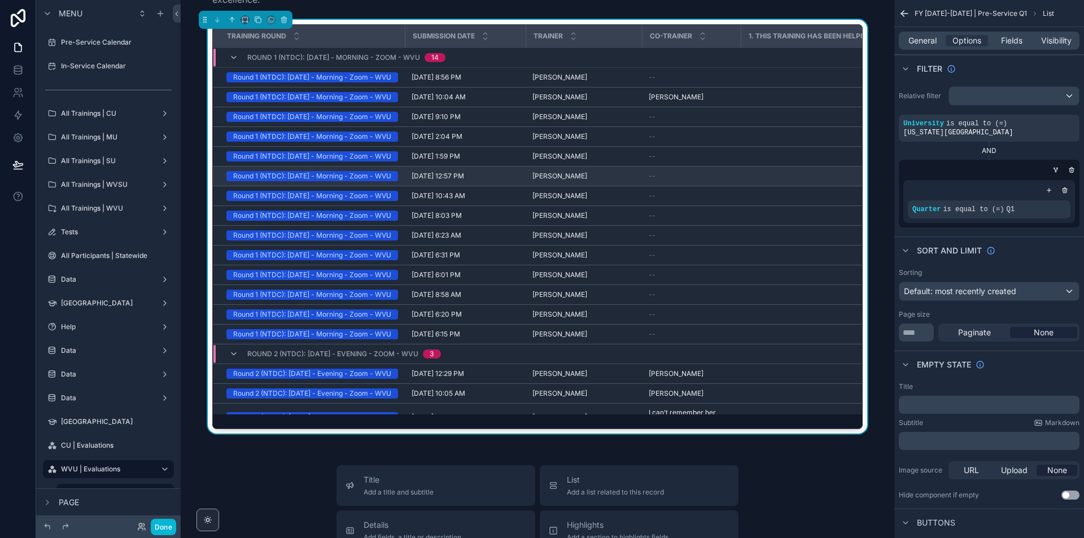
scroll to position [0, 0]
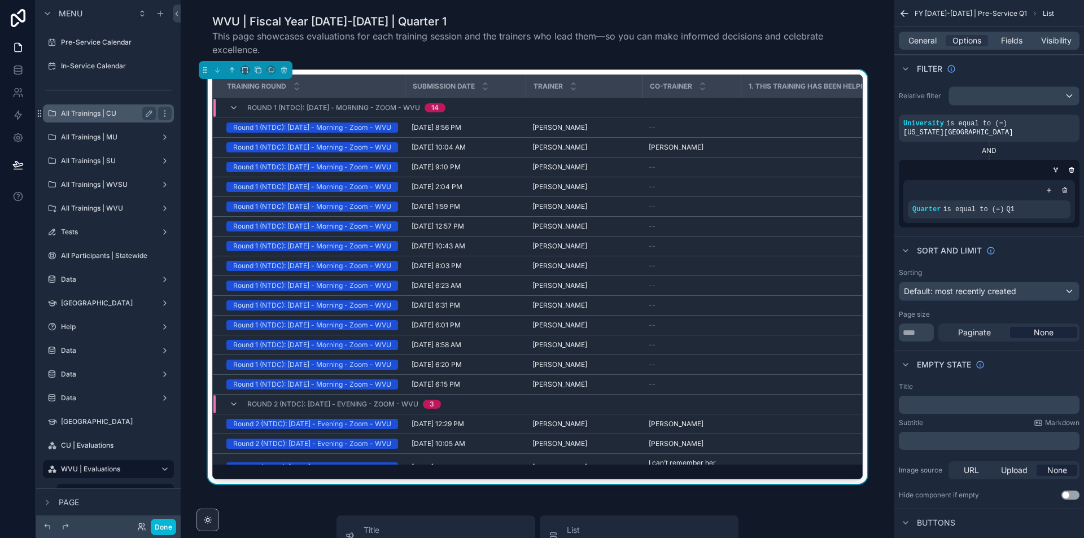
click at [119, 115] on label "All Trainings | CU" at bounding box center [106, 113] width 90 height 9
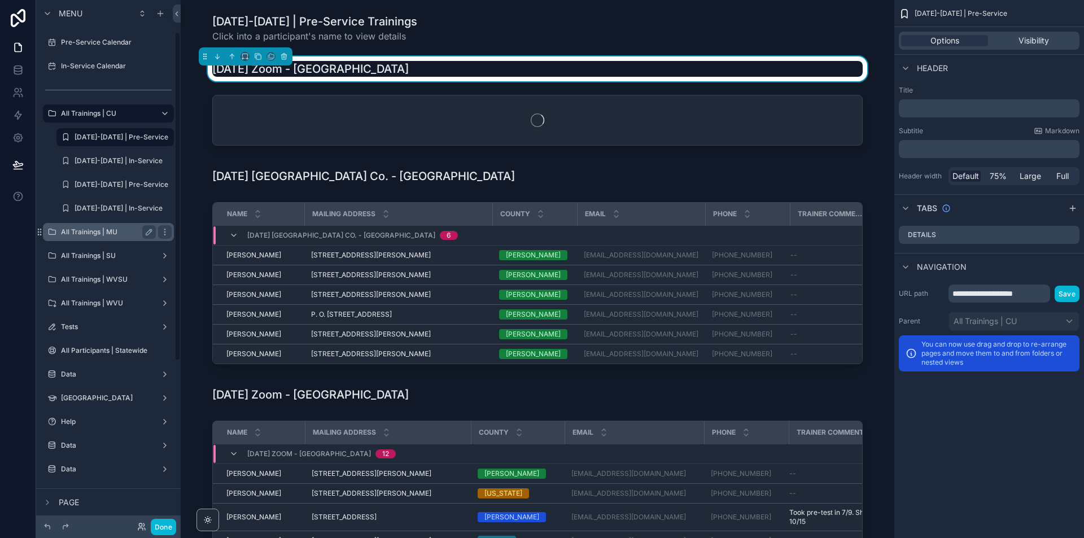
click at [109, 189] on label "[DATE]-[DATE] | Pre-Service" at bounding box center [123, 184] width 97 height 9
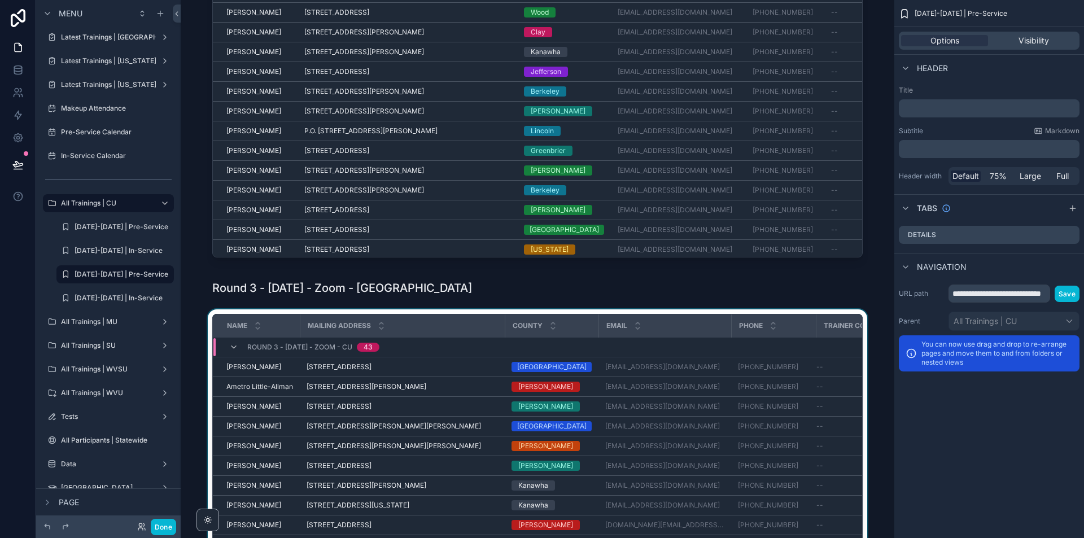
scroll to position [847, 0]
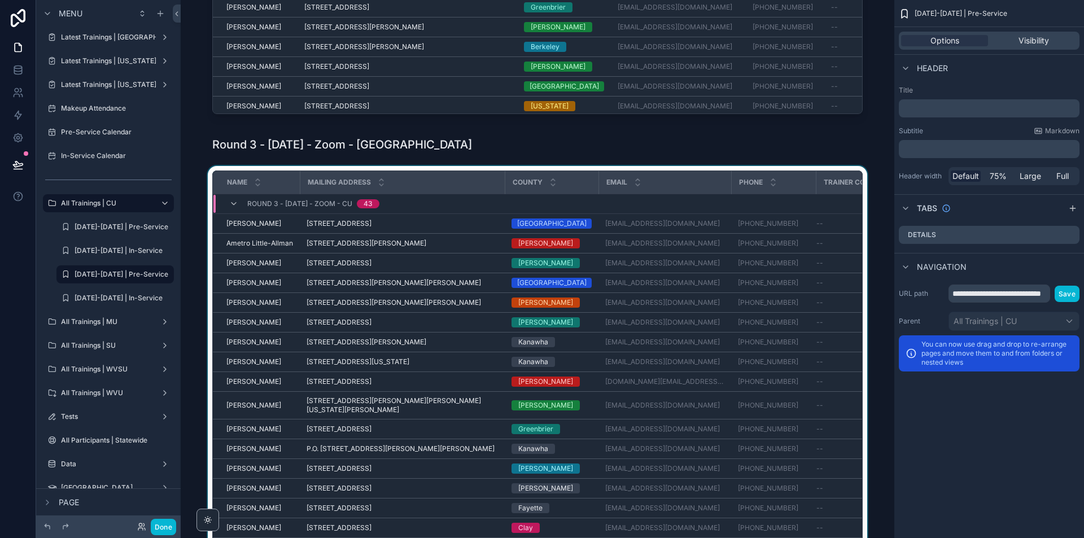
click at [235, 203] on div "Round 3 - [DATE] - Zoom - CU 43" at bounding box center [304, 204] width 150 height 18
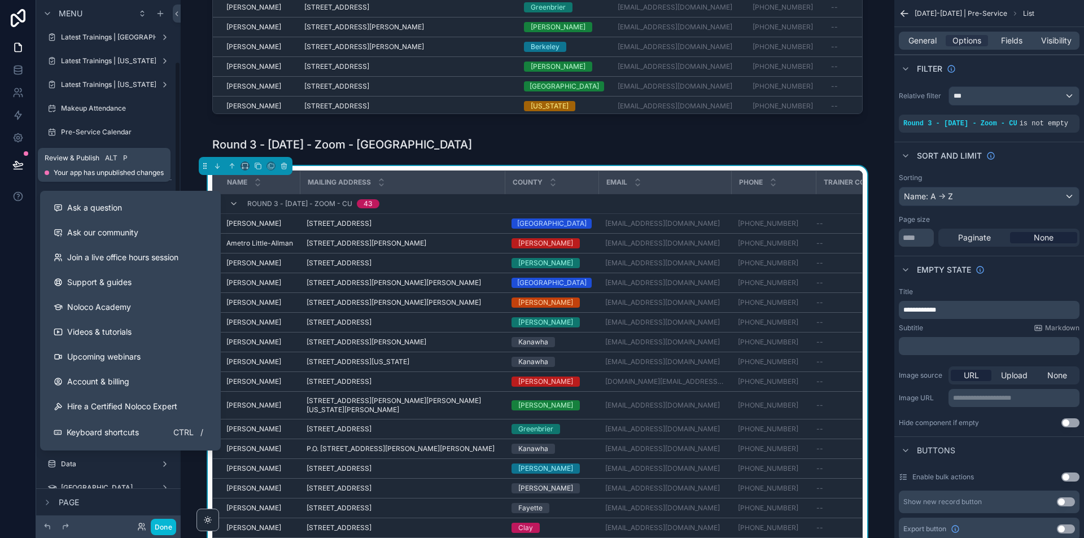
click at [15, 159] on icon at bounding box center [17, 164] width 11 height 11
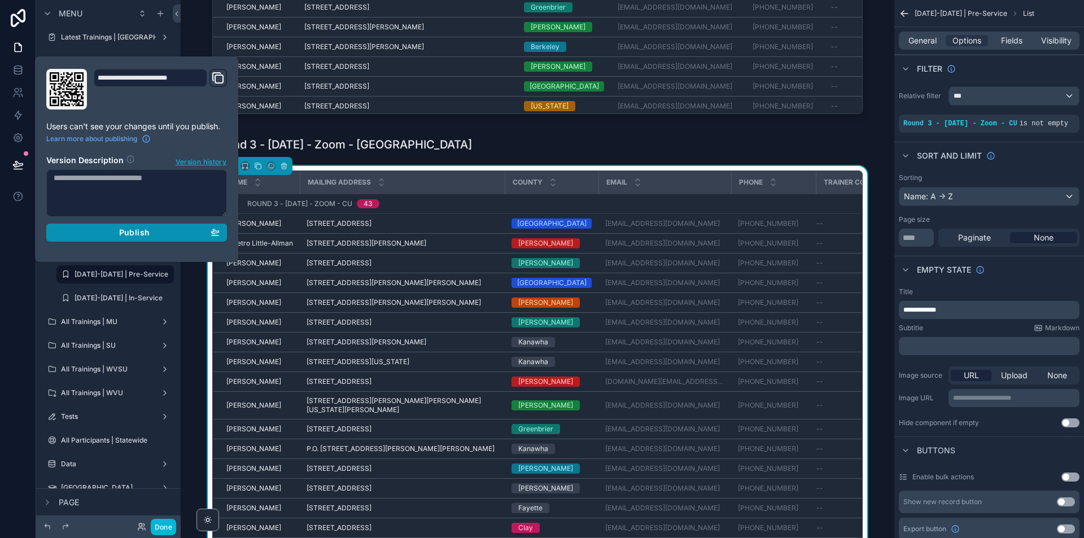
click at [147, 232] on span "Publish" at bounding box center [134, 233] width 30 height 10
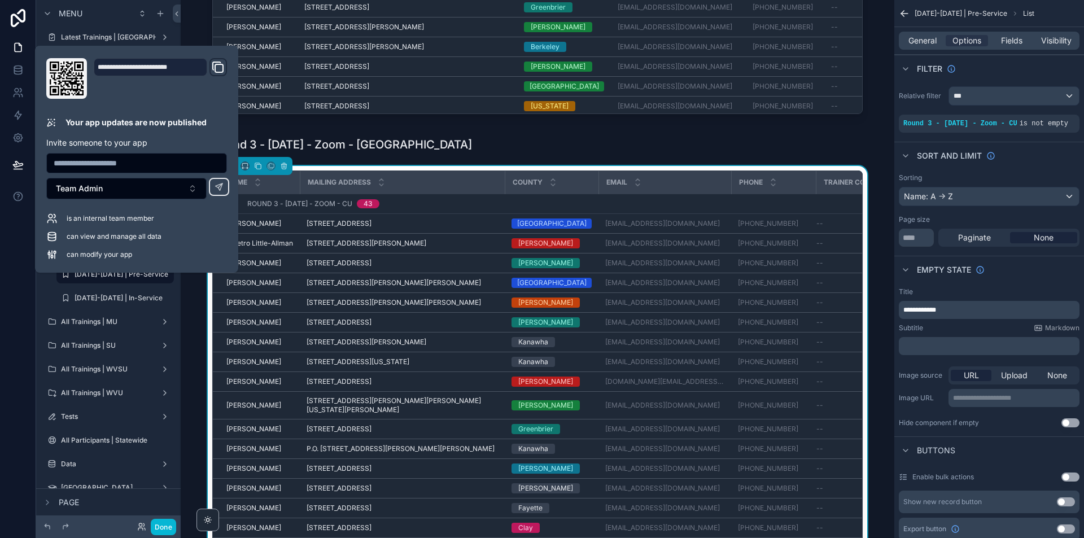
click at [707, 169] on div "Name Mailing Address County Email Phone Trainer Comments Round 3 - [DATE] - Zoo…" at bounding box center [538, 375] width 696 height 418
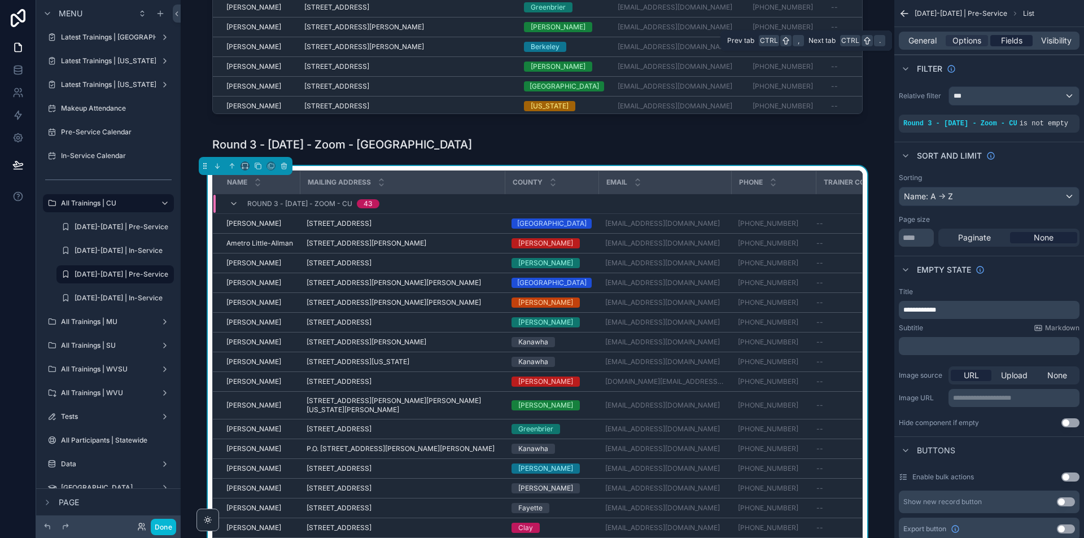
click at [1025, 37] on div "Fields" at bounding box center [1011, 40] width 42 height 11
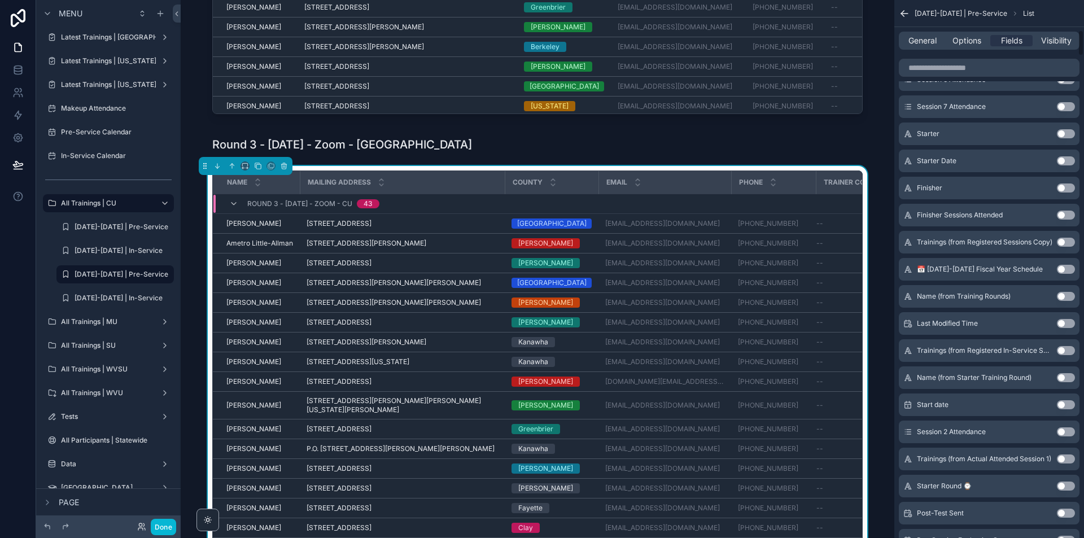
scroll to position [395, 0]
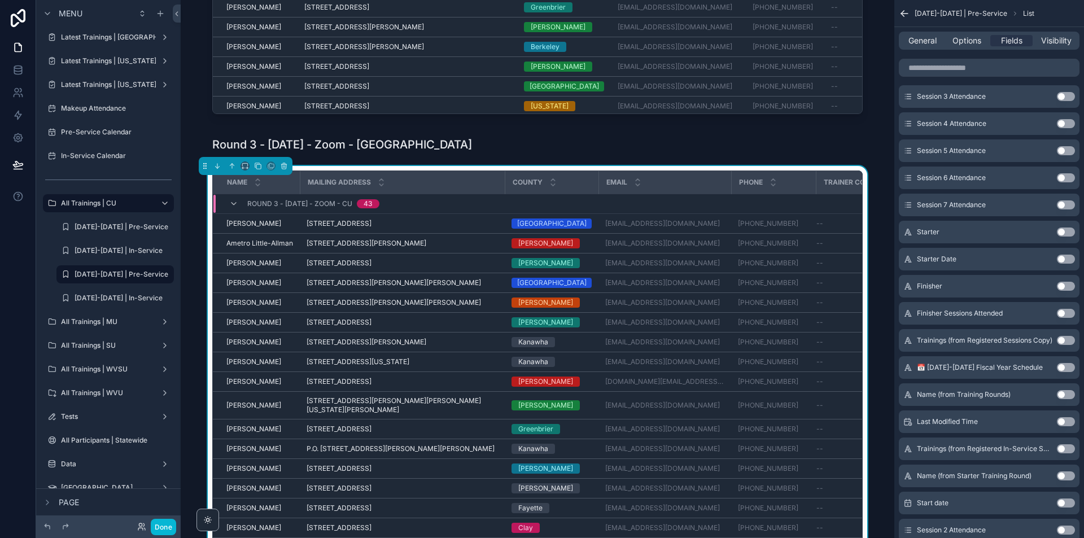
click at [1072, 230] on button "Use setting" at bounding box center [1066, 232] width 18 height 9
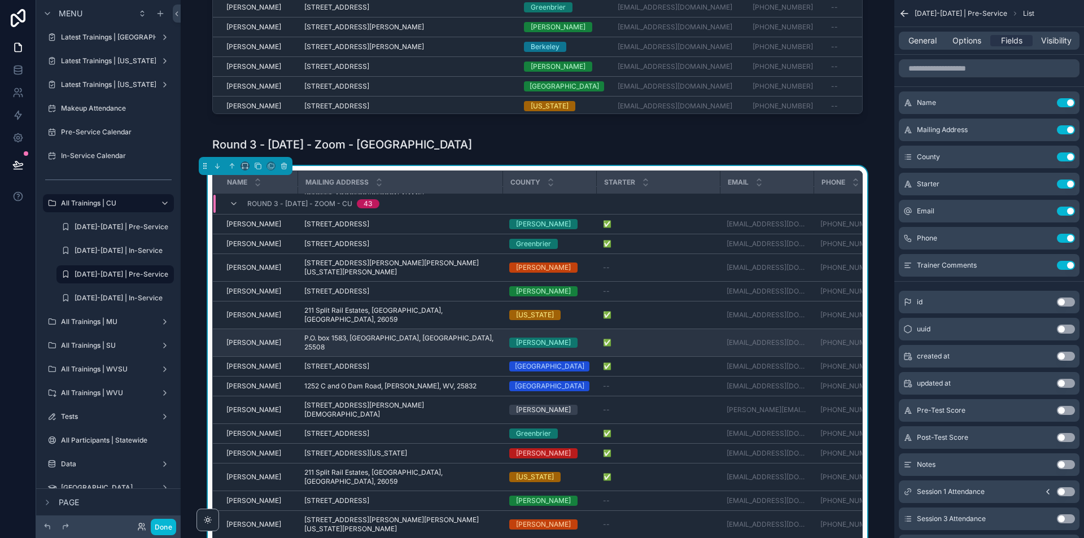
scroll to position [526, 0]
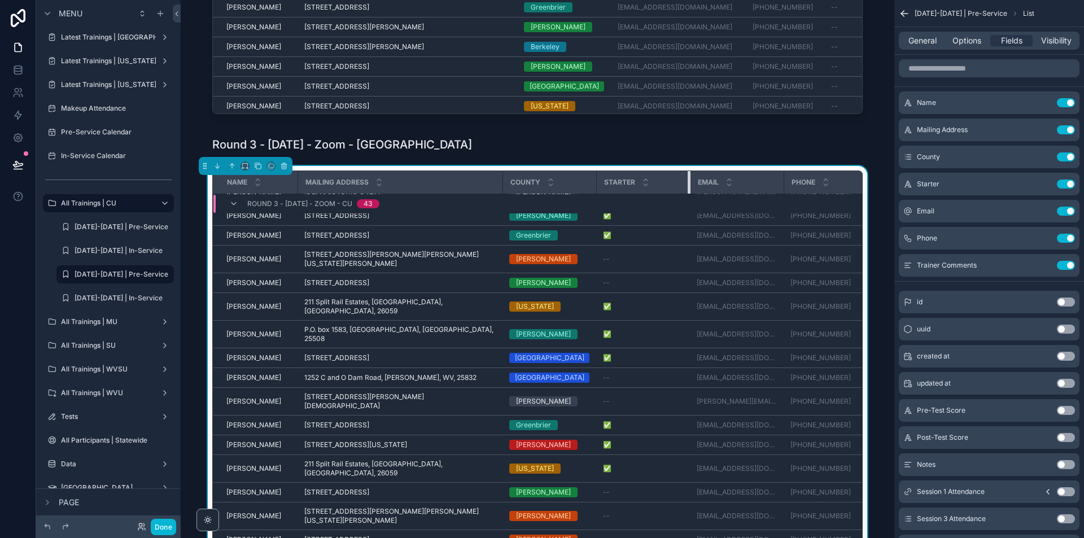
drag, startPoint x: 705, startPoint y: 180, endPoint x: 673, endPoint y: 180, distance: 32.2
click at [688, 180] on div "scrollable content" at bounding box center [690, 182] width 5 height 23
click at [1046, 184] on icon "scrollable content" at bounding box center [1043, 184] width 9 height 9
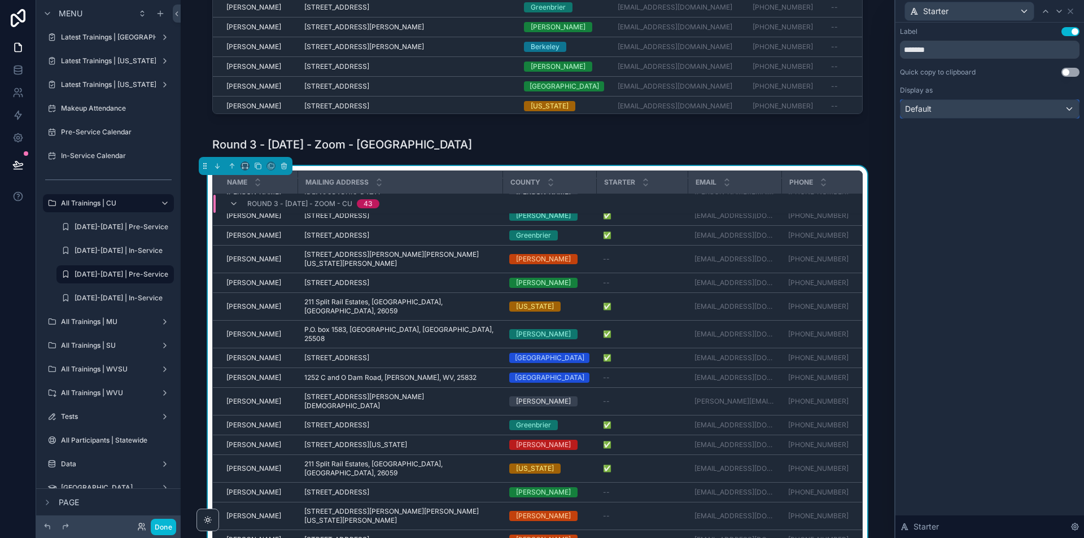
click at [997, 109] on div "Default" at bounding box center [990, 109] width 178 height 18
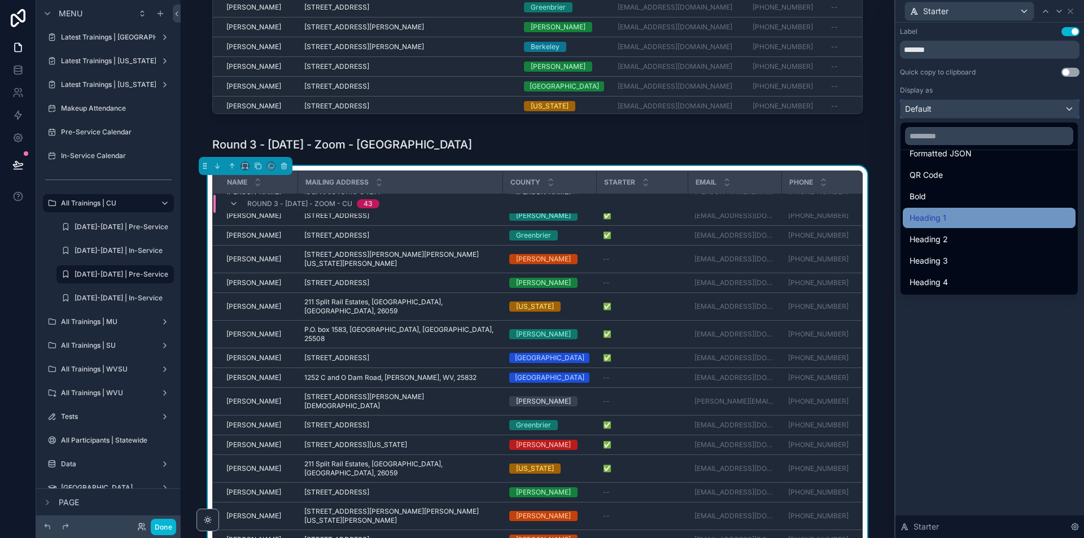
scroll to position [0, 0]
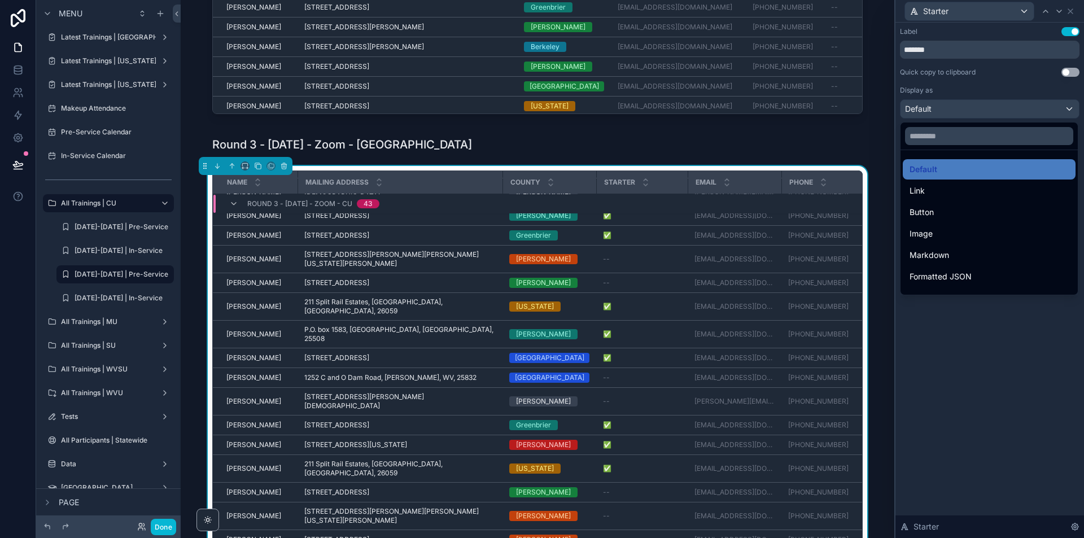
click at [1032, 91] on div at bounding box center [990, 269] width 189 height 538
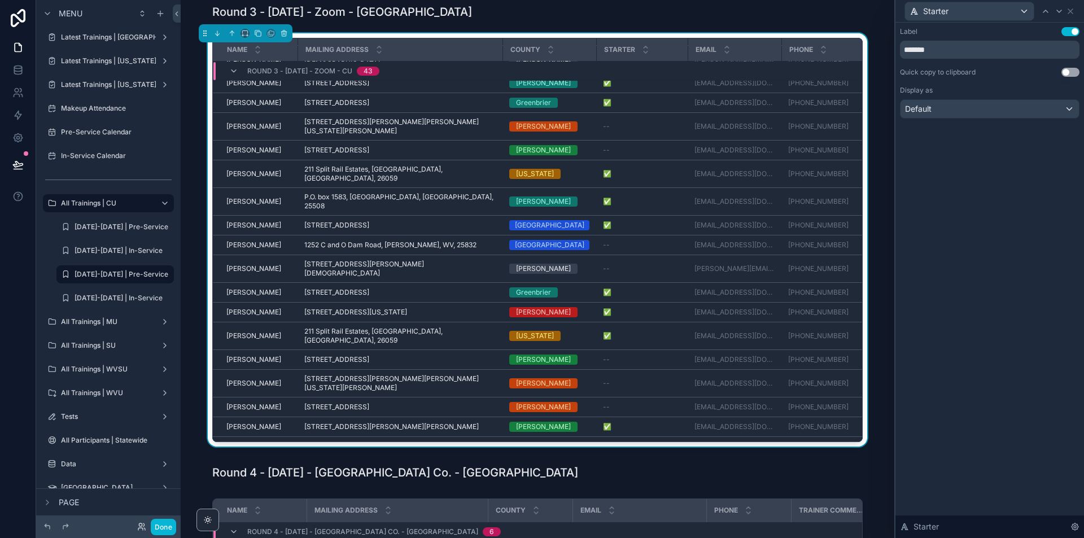
scroll to position [960, 0]
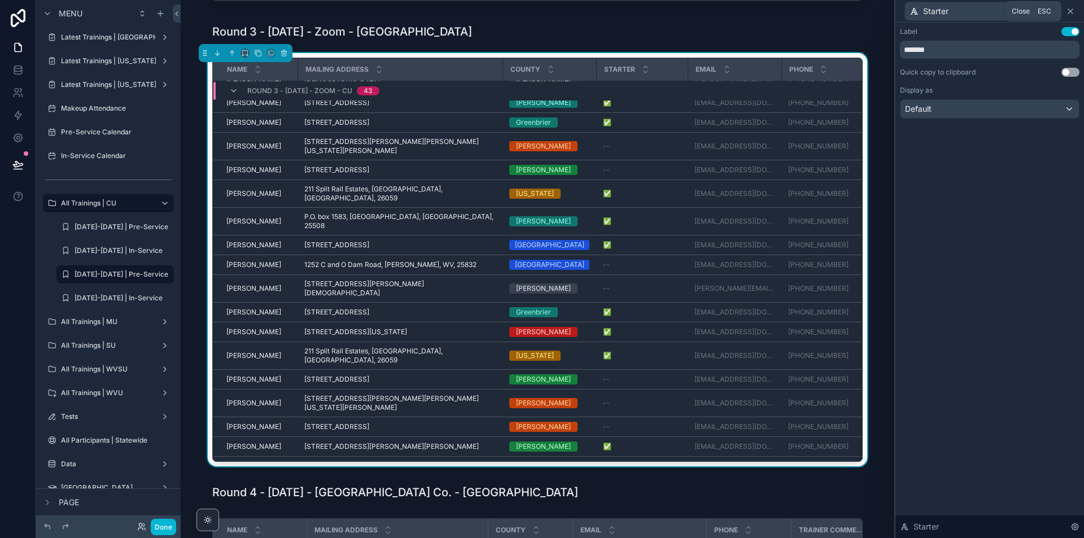
click at [1073, 14] on icon at bounding box center [1070, 11] width 9 height 9
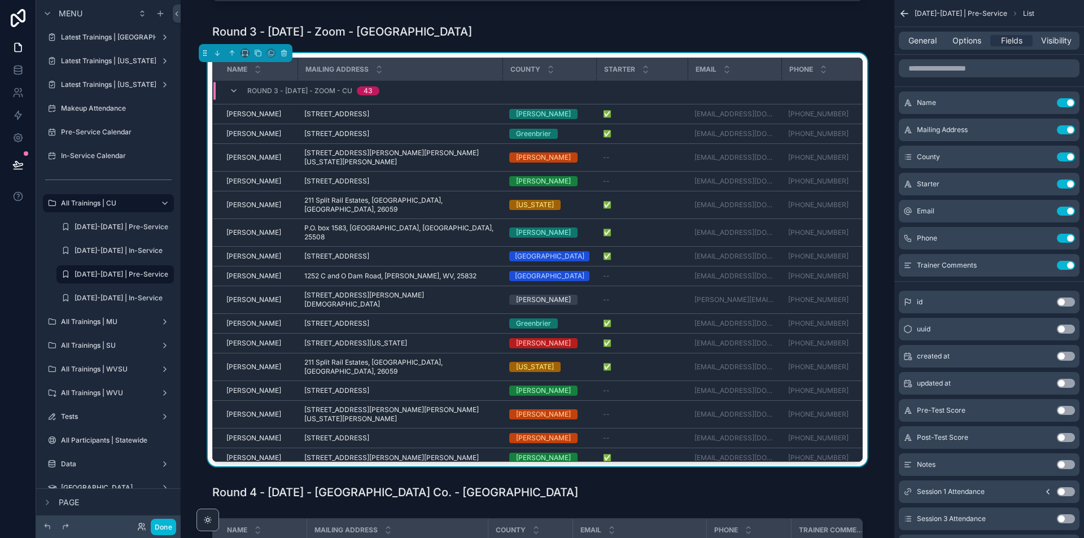
scroll to position [503, 0]
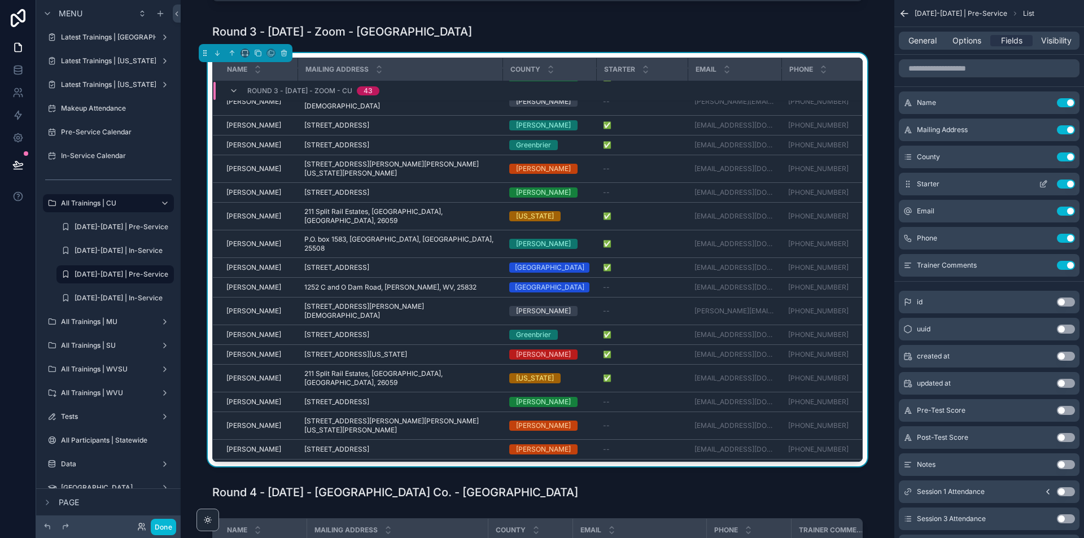
click at [1045, 182] on icon "scrollable content" at bounding box center [1045, 181] width 1 height 1
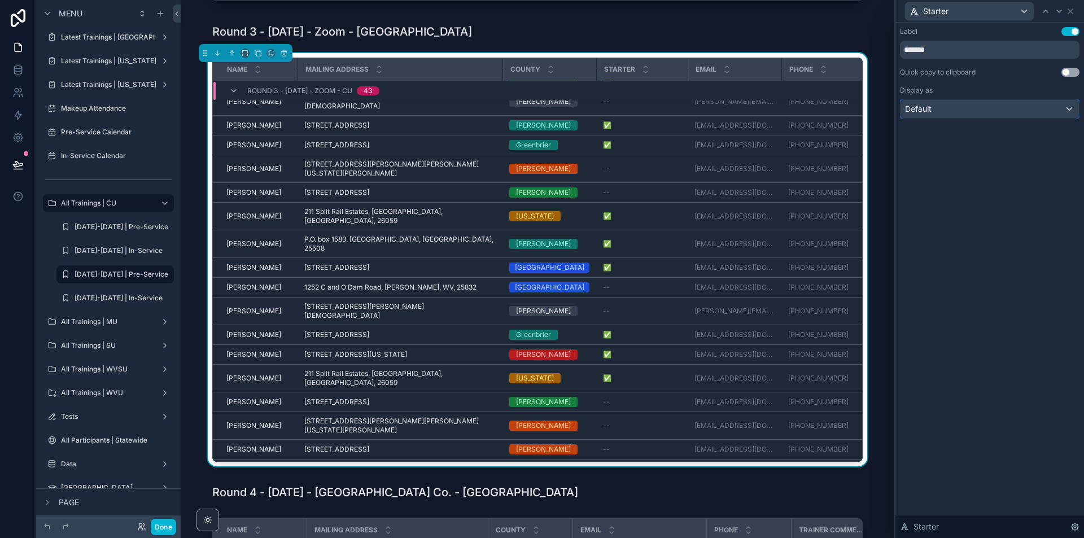
click at [981, 105] on div "Default" at bounding box center [990, 109] width 178 height 18
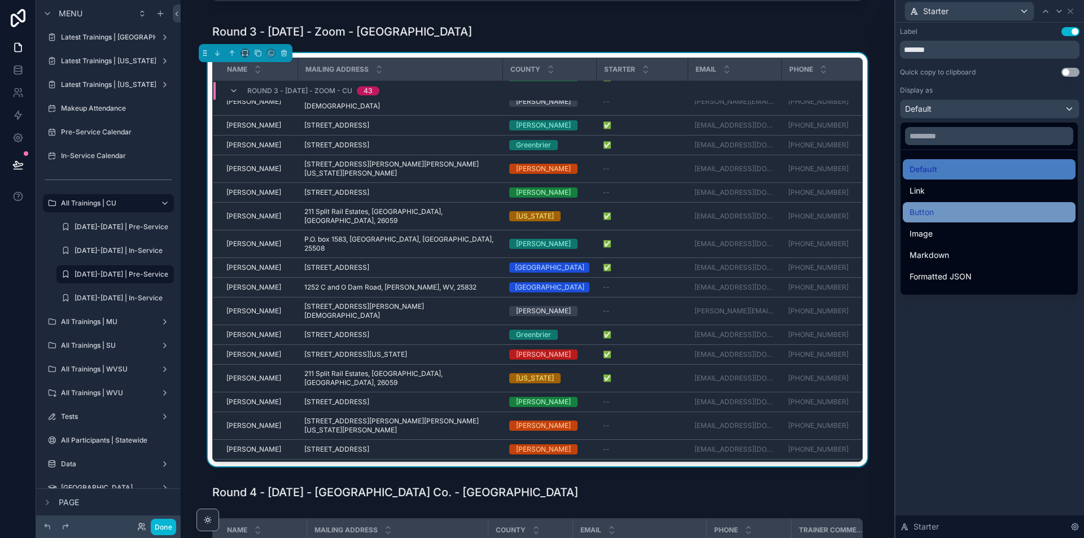
click at [997, 211] on div "Button" at bounding box center [989, 213] width 159 height 14
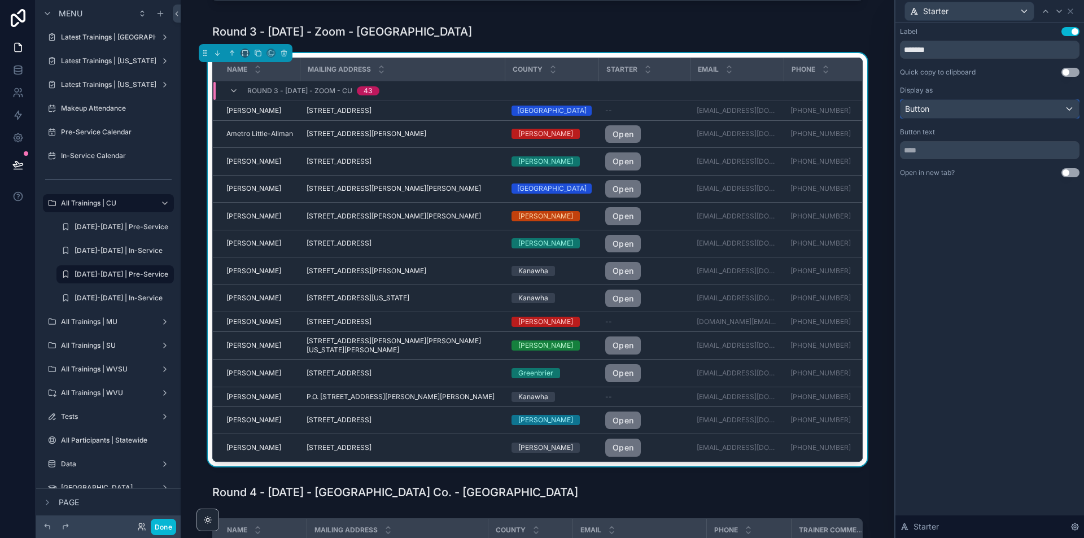
click at [1001, 106] on div "Button" at bounding box center [990, 109] width 178 height 18
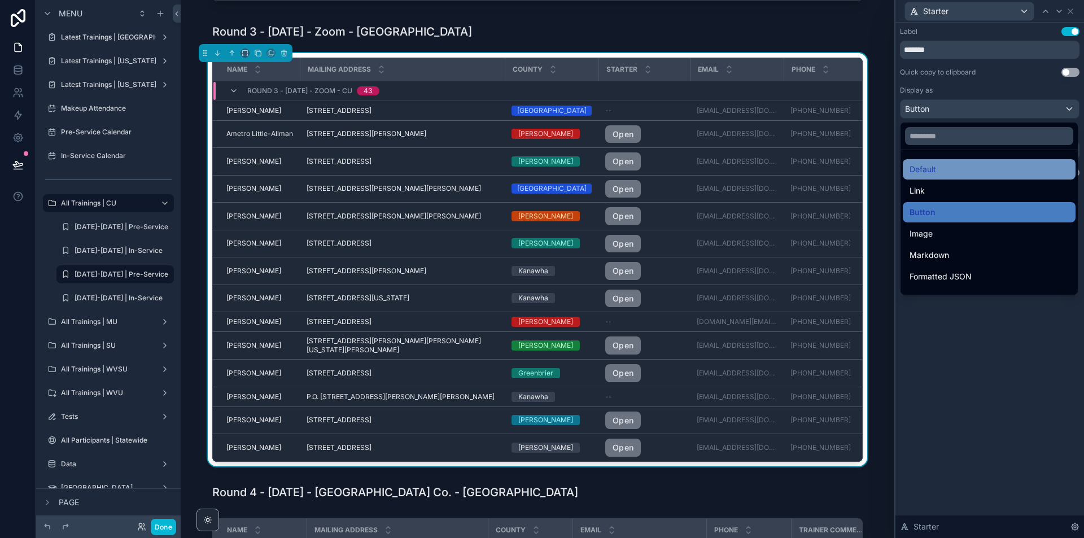
click at [940, 164] on div "Default" at bounding box center [989, 170] width 159 height 14
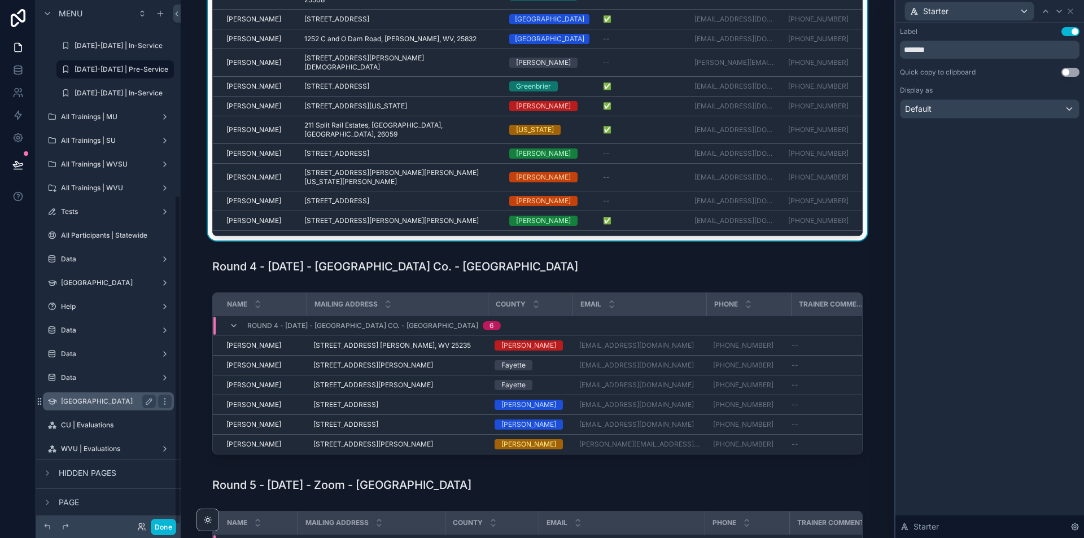
scroll to position [310, 0]
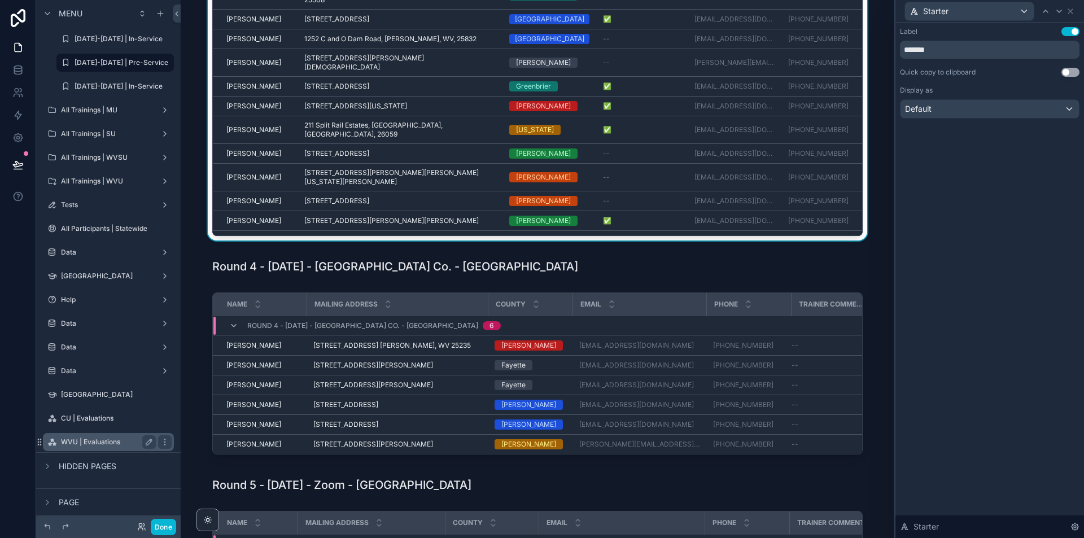
click at [106, 438] on label "WVU | Evaluations" at bounding box center [106, 442] width 90 height 9
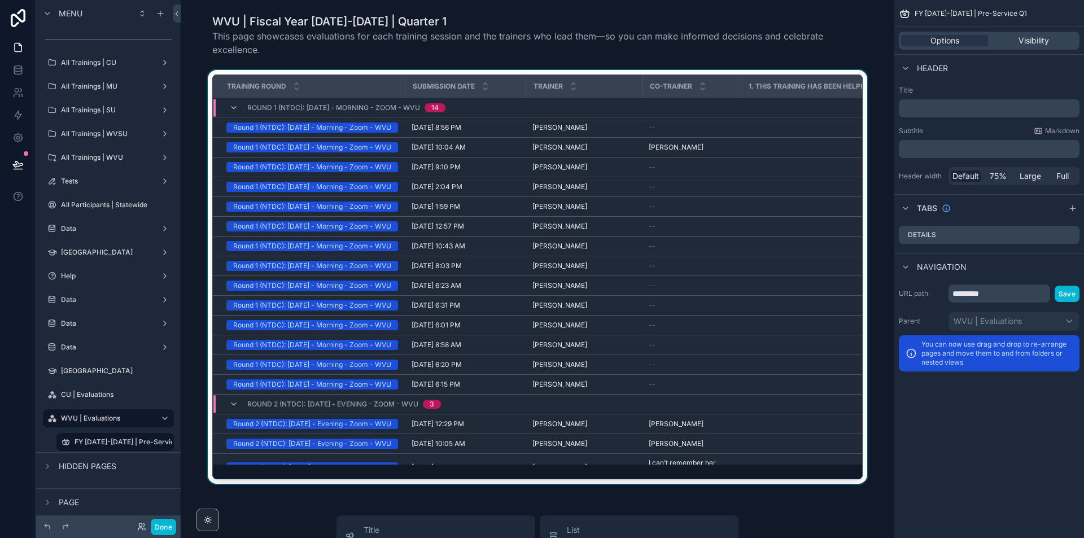
click at [860, 106] on div "scrollable content" at bounding box center [538, 279] width 696 height 418
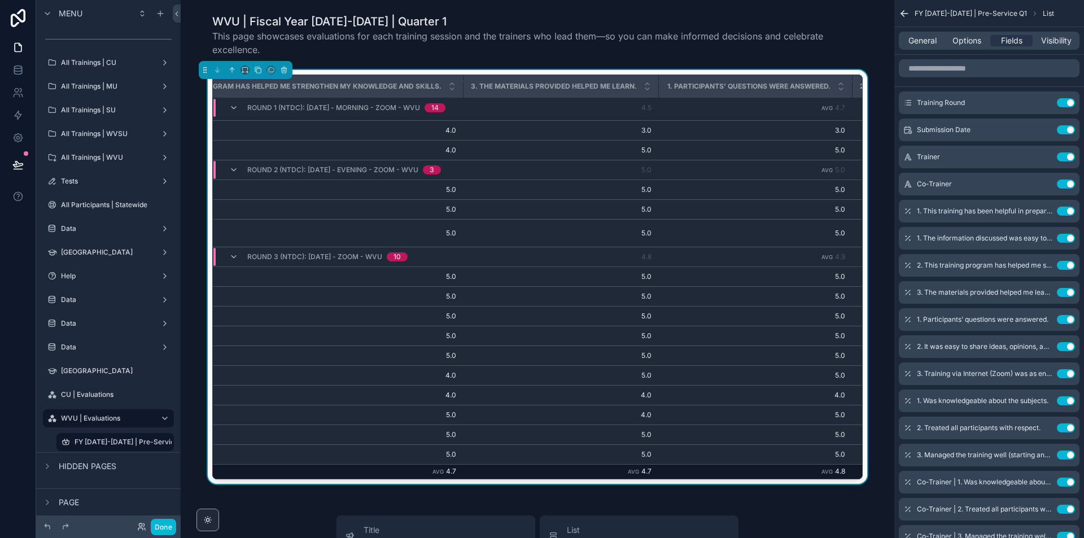
scroll to position [421, 1287]
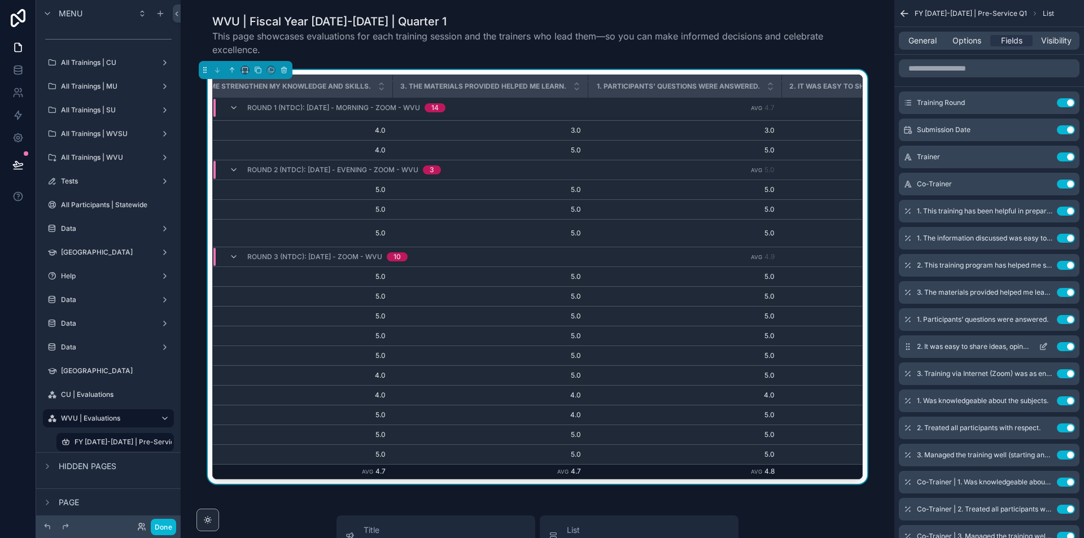
click at [1045, 343] on icon "scrollable content" at bounding box center [1043, 346] width 9 height 9
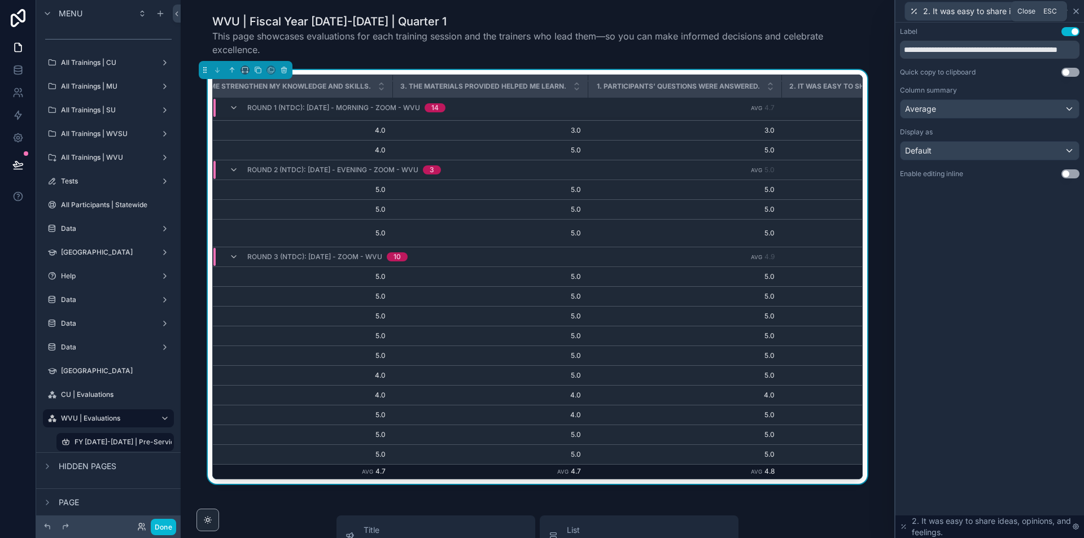
click at [1074, 11] on icon at bounding box center [1076, 11] width 9 height 9
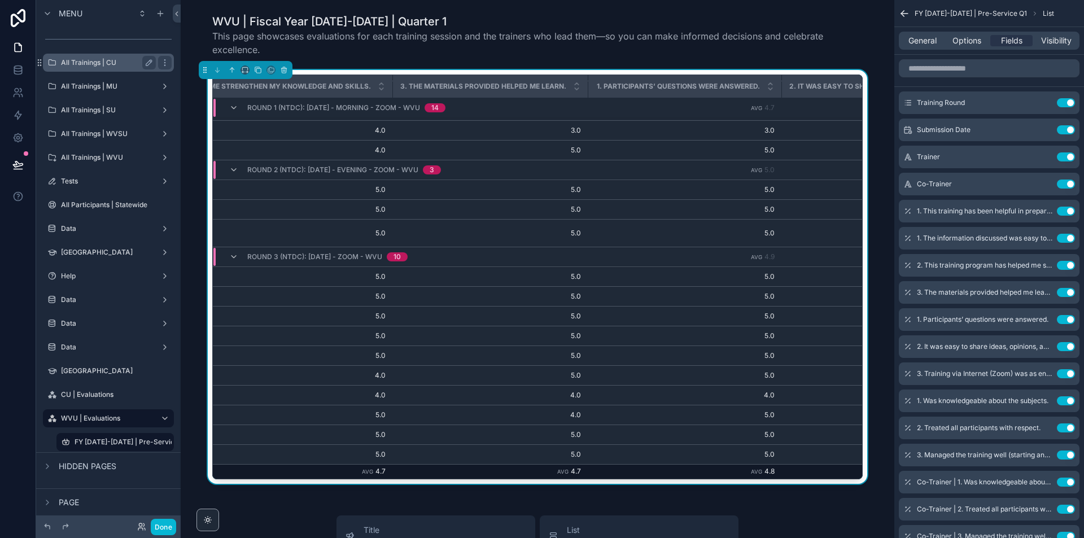
click at [86, 67] on div "All Trainings | CU" at bounding box center [108, 63] width 95 height 14
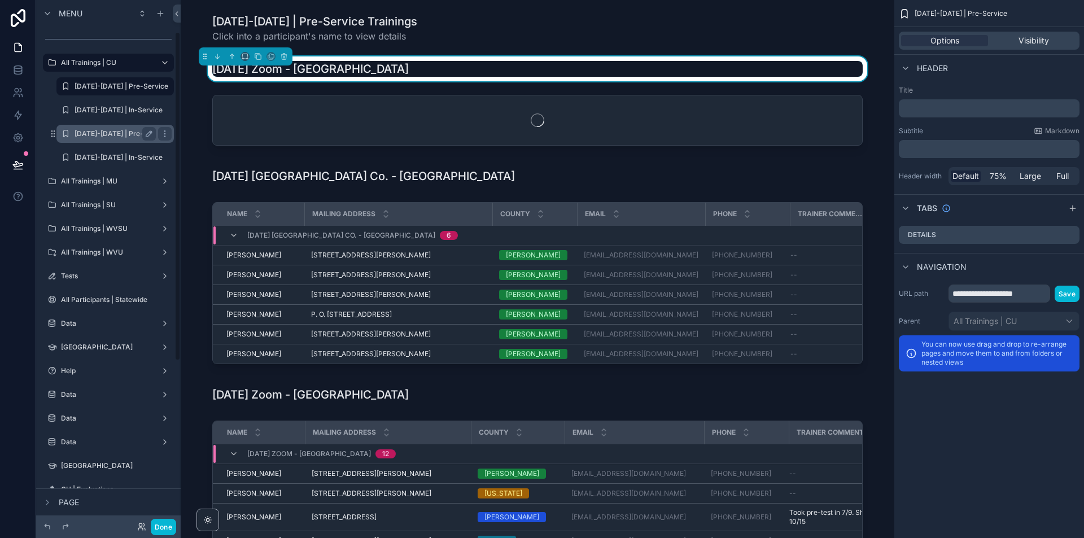
scroll to position [51, 0]
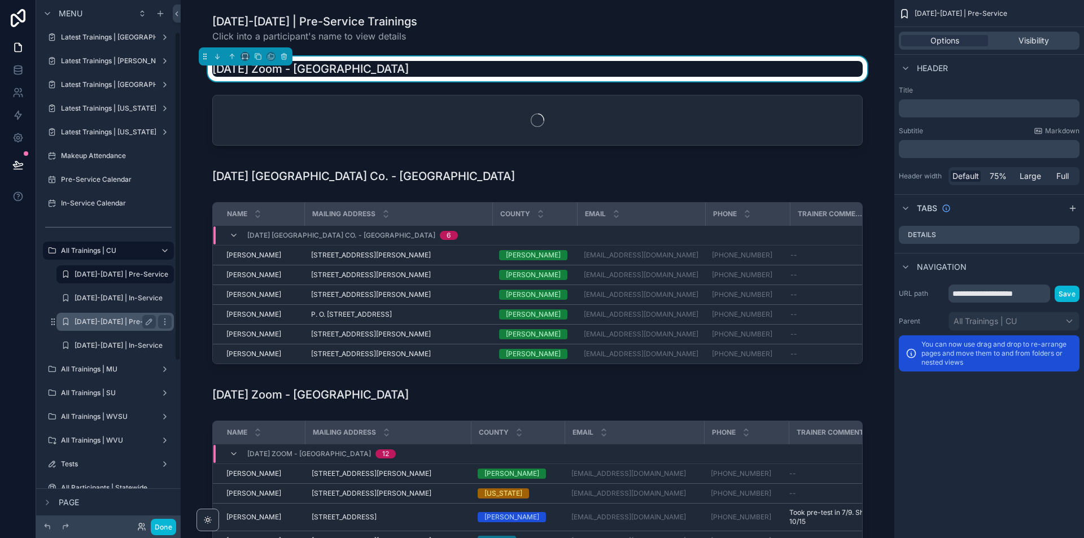
click at [103, 321] on label "[DATE]-[DATE] | Pre-Service" at bounding box center [122, 321] width 94 height 9
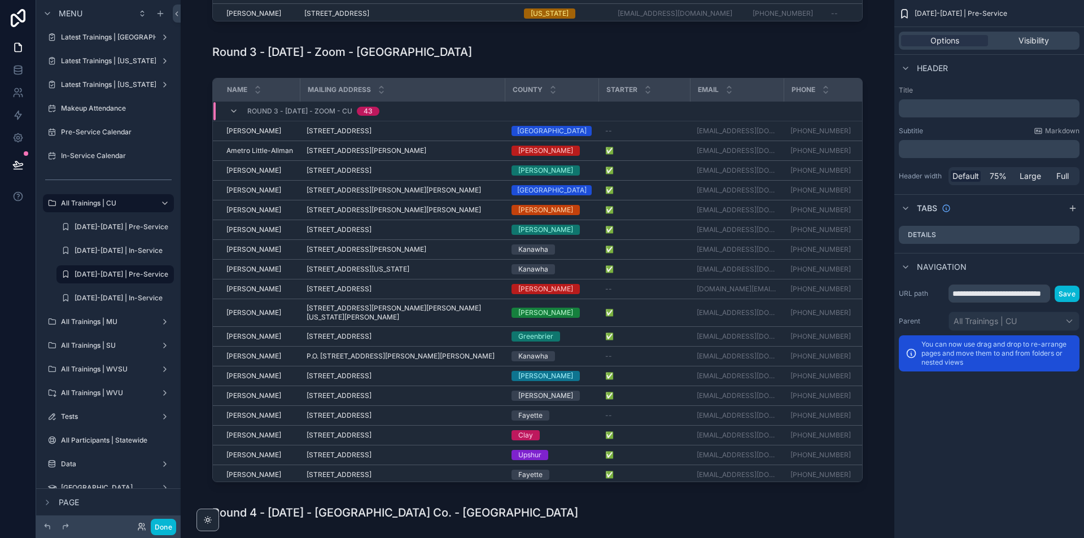
scroll to position [903, 0]
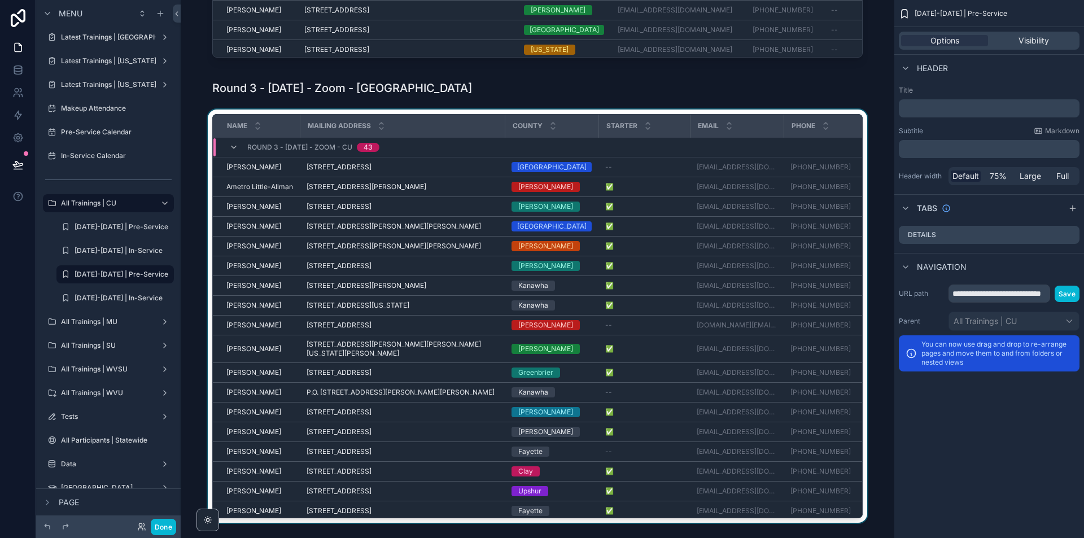
click at [861, 145] on div "scrollable content" at bounding box center [538, 319] width 696 height 418
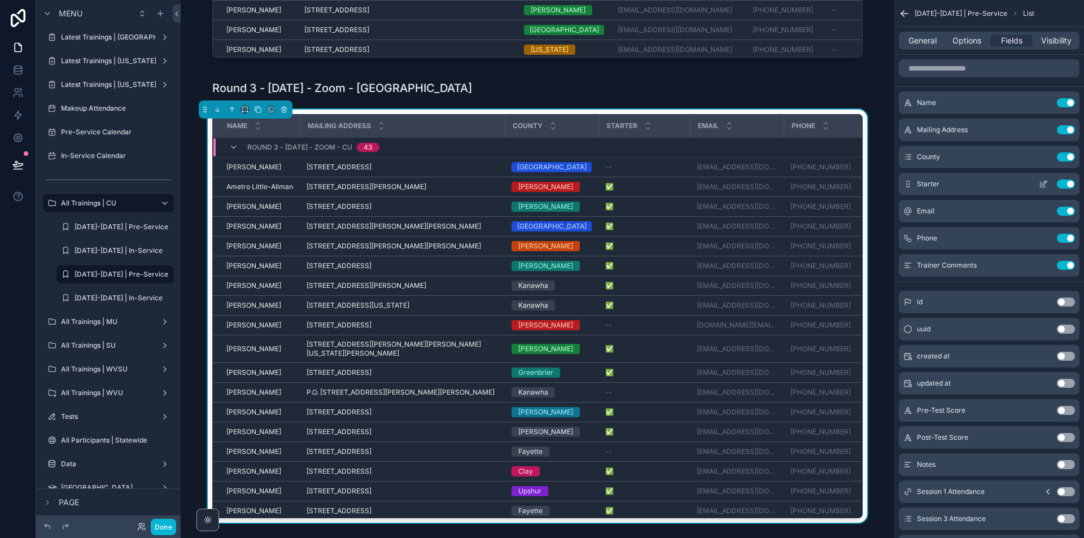
click at [1069, 182] on button "Use setting" at bounding box center [1066, 184] width 18 height 9
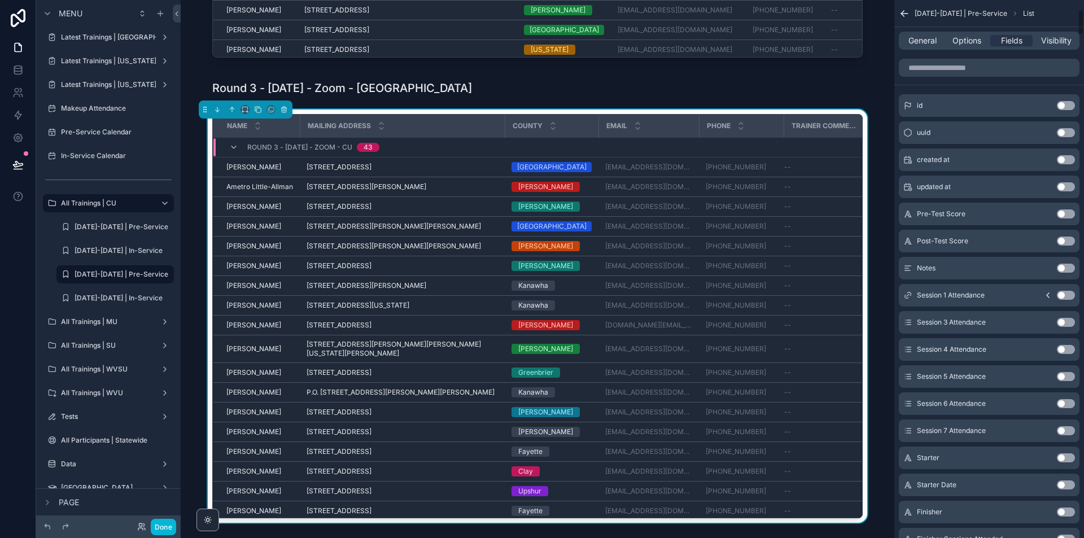
scroll to position [339, 0]
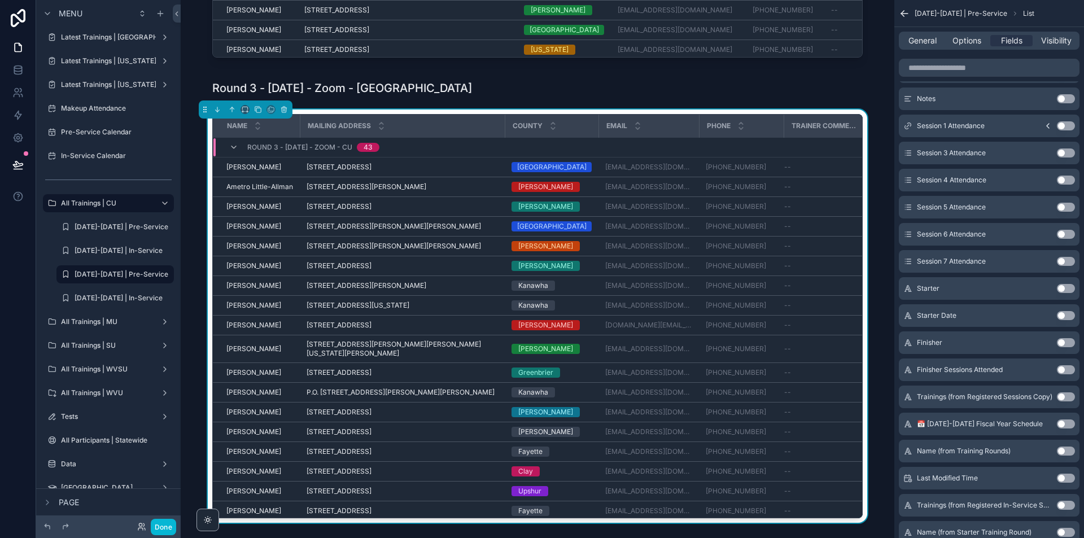
click at [1066, 317] on button "Use setting" at bounding box center [1066, 315] width 18 height 9
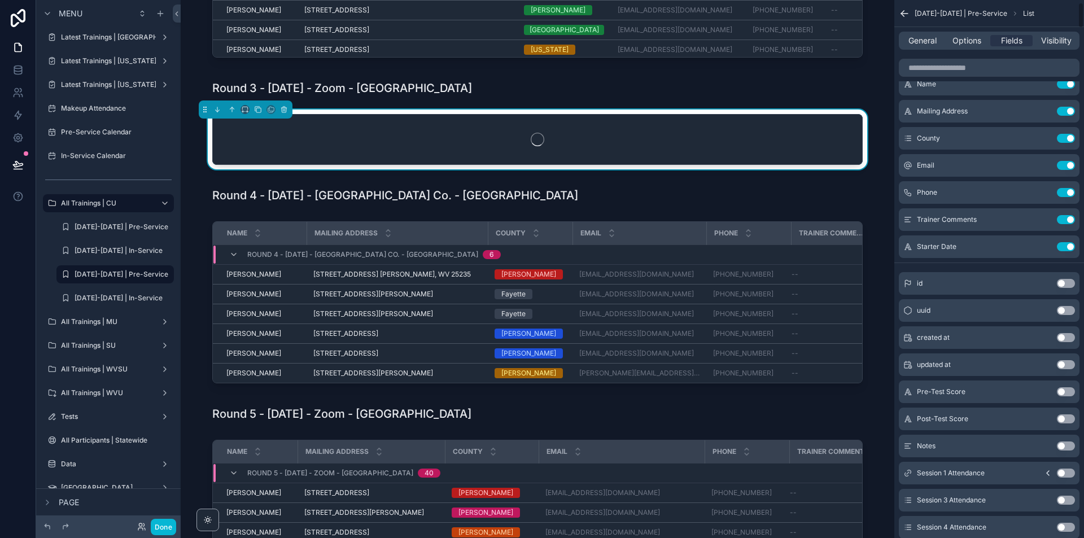
scroll to position [0, 0]
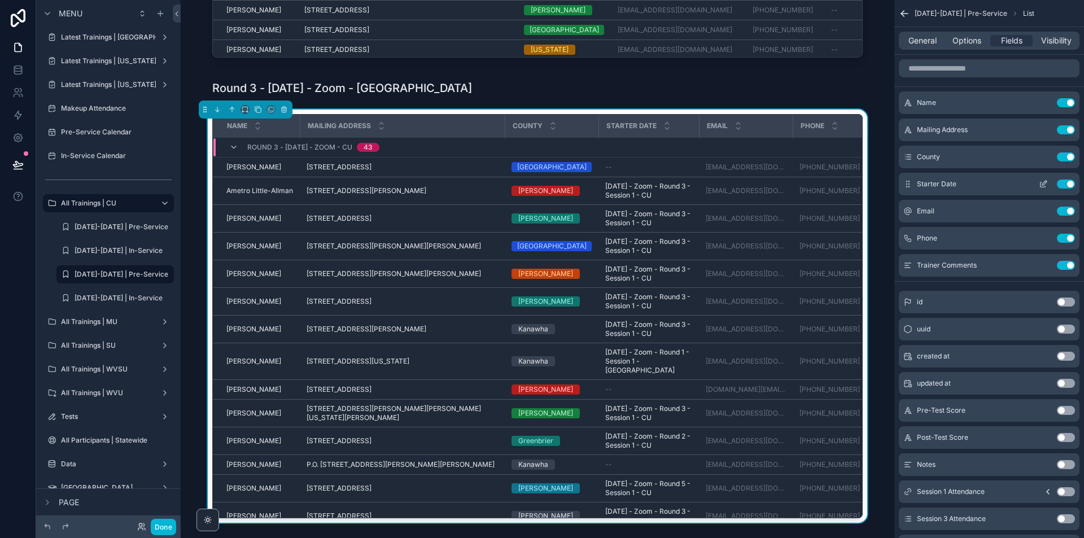
click at [1046, 186] on icon "scrollable content" at bounding box center [1043, 184] width 5 height 5
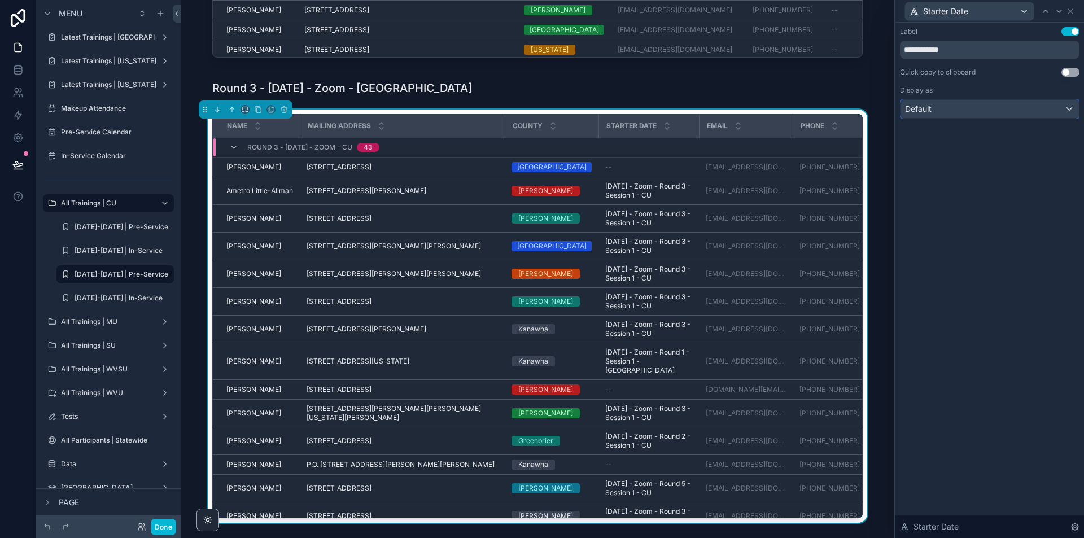
click at [984, 103] on div "Default" at bounding box center [990, 109] width 178 height 18
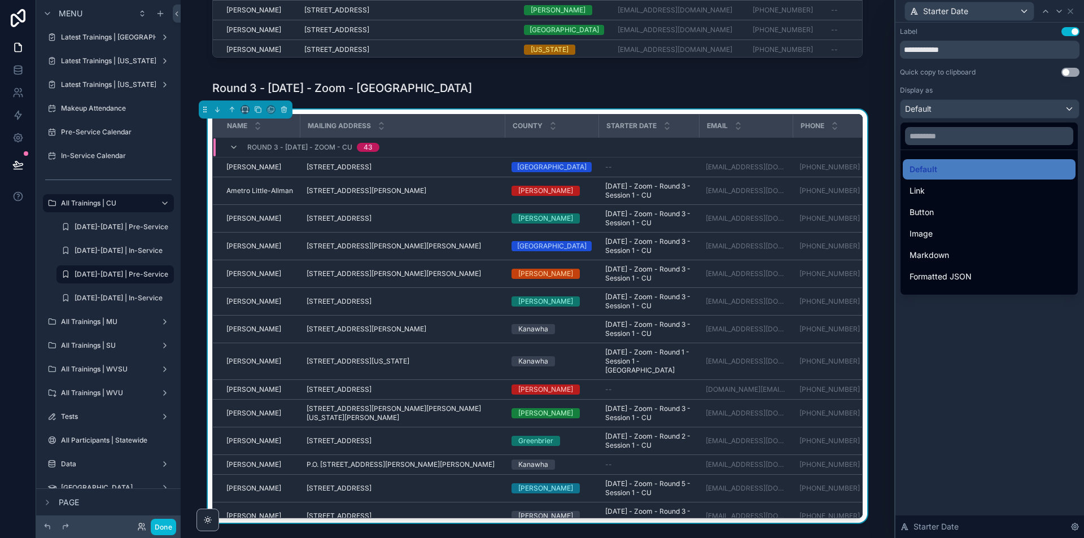
click at [990, 89] on div at bounding box center [990, 269] width 189 height 538
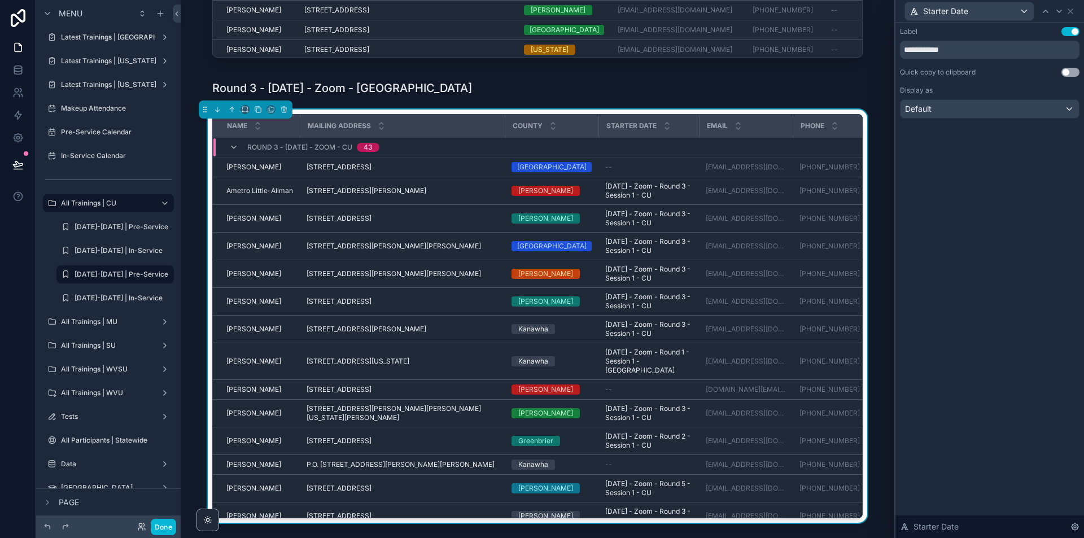
click at [1064, 29] on button "Use setting" at bounding box center [1071, 31] width 18 height 9
click at [1073, 34] on button "Use setting" at bounding box center [1071, 31] width 18 height 9
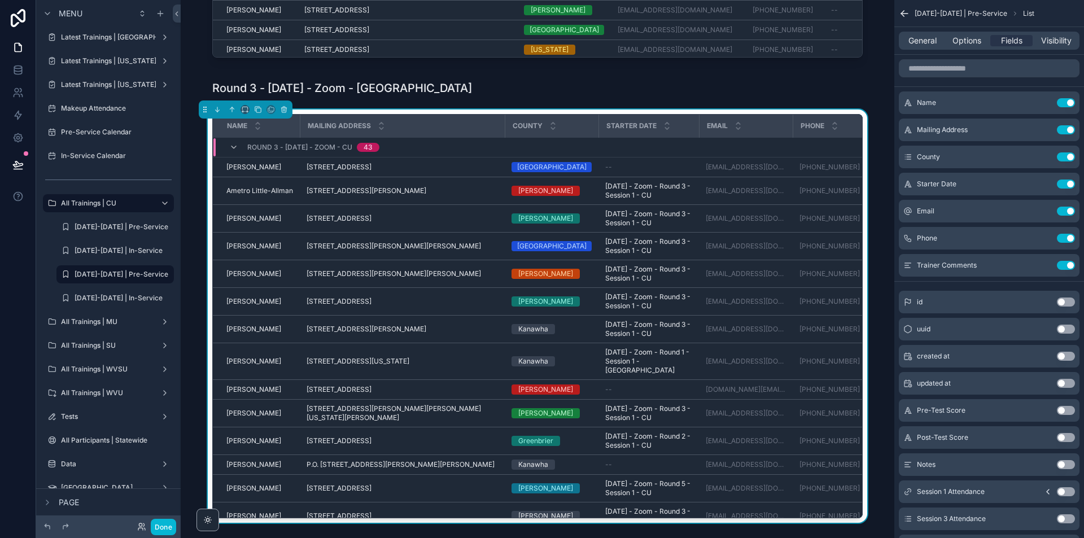
click at [1068, 181] on button "Use setting" at bounding box center [1066, 184] width 18 height 9
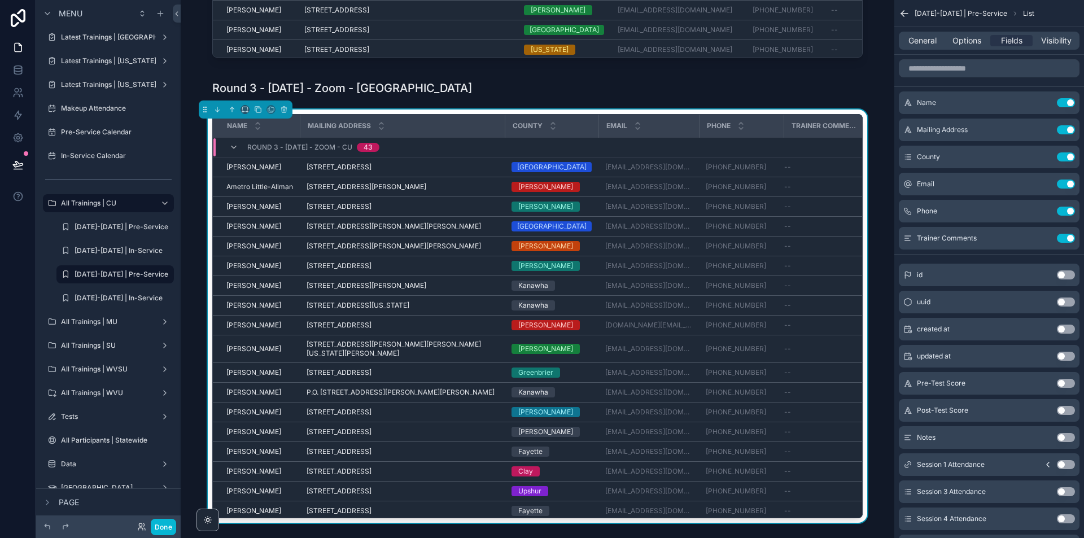
click at [861, 121] on div "Name Mailing Address County Email Phone Trainer Comments Round 3 - [DATE] - Zoo…" at bounding box center [538, 319] width 696 height 418
click at [1045, 208] on icon "scrollable content" at bounding box center [1045, 208] width 1 height 1
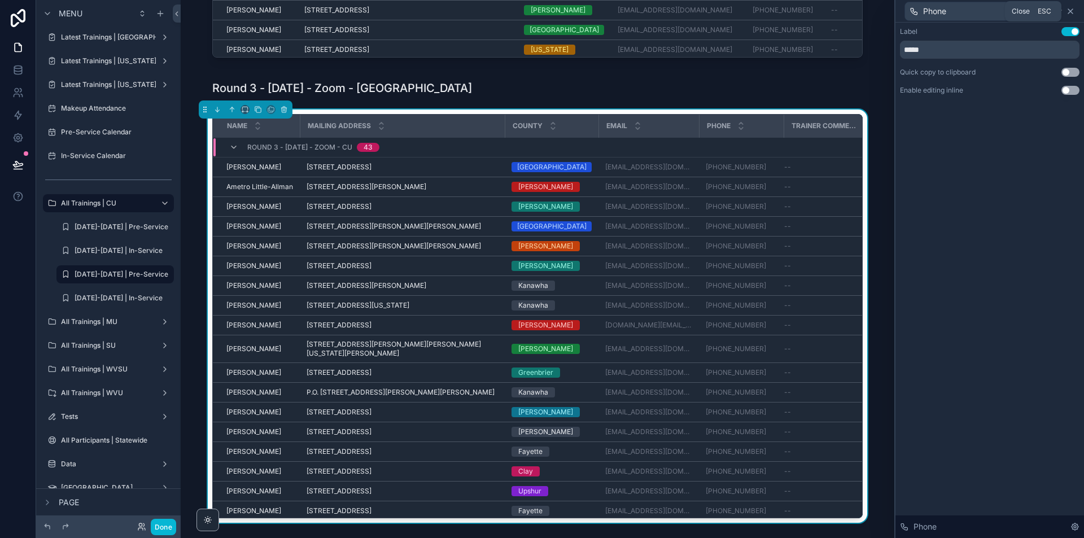
click at [1073, 7] on icon at bounding box center [1070, 11] width 9 height 9
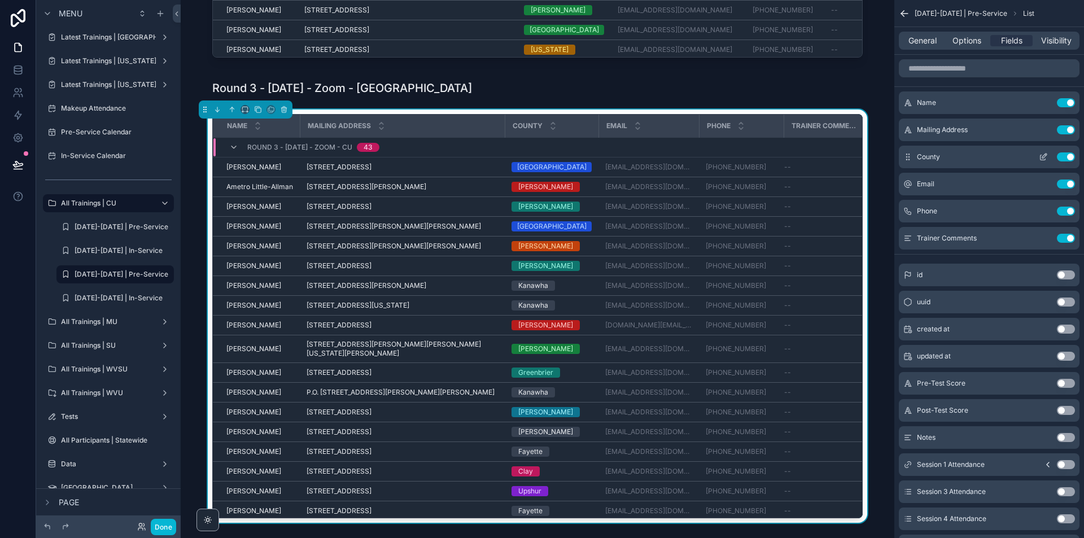
click at [1045, 154] on icon "scrollable content" at bounding box center [1043, 156] width 9 height 9
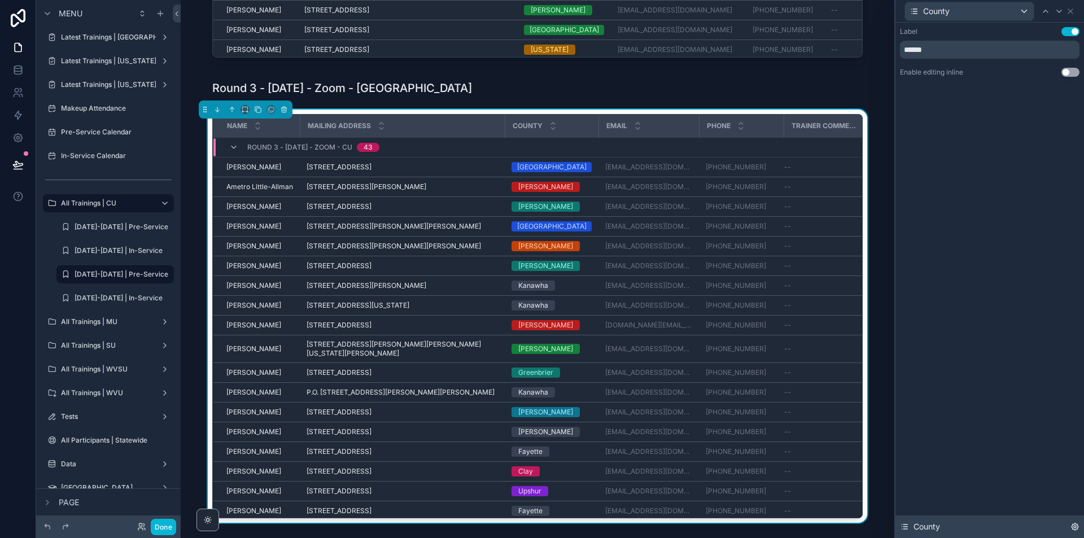
click at [902, 522] on div "County" at bounding box center [920, 526] width 40 height 11
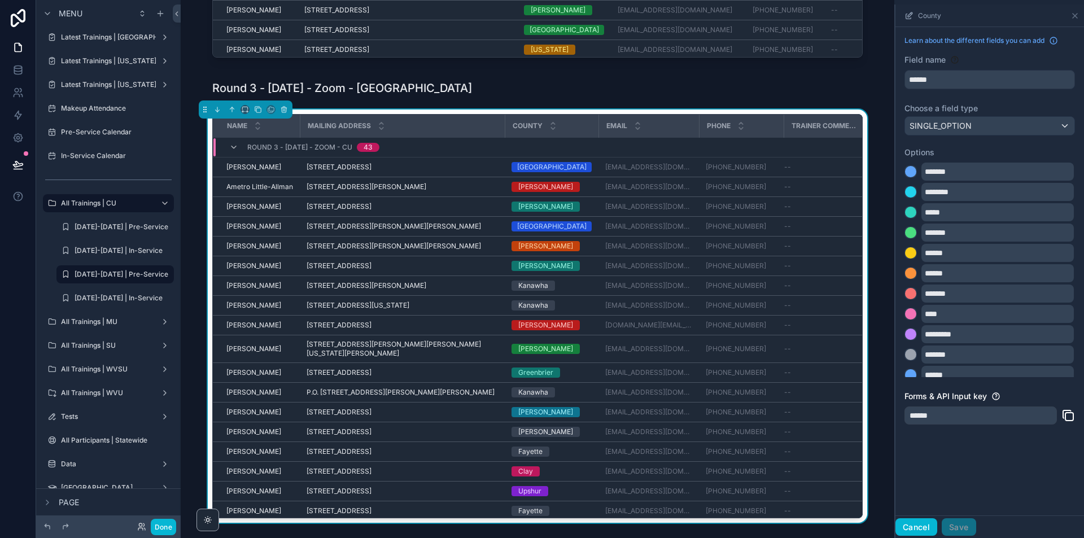
click at [906, 531] on button "Cancel" at bounding box center [917, 527] width 42 height 18
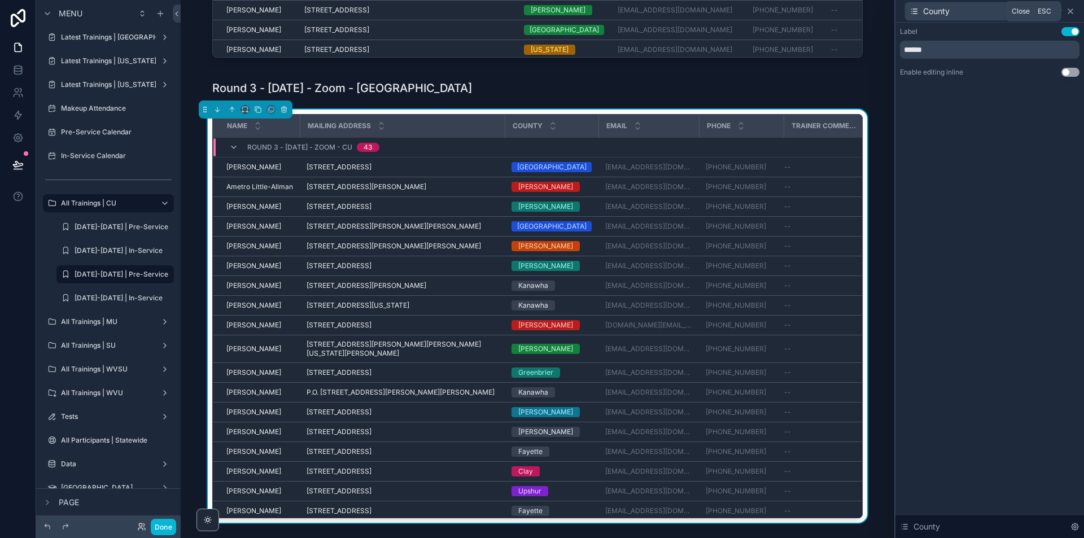
click at [1072, 10] on icon at bounding box center [1070, 11] width 5 height 5
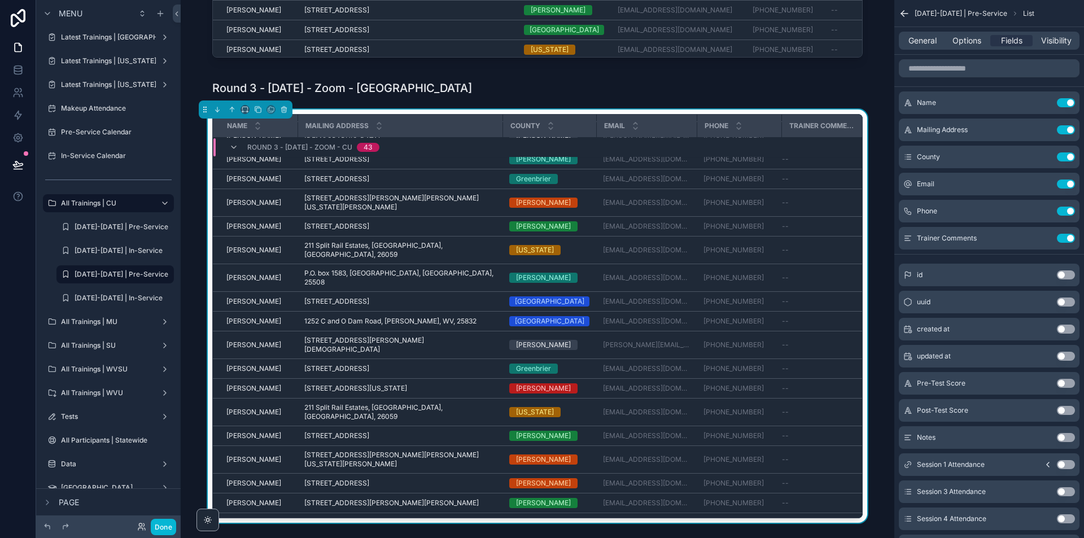
scroll to position [243, 0]
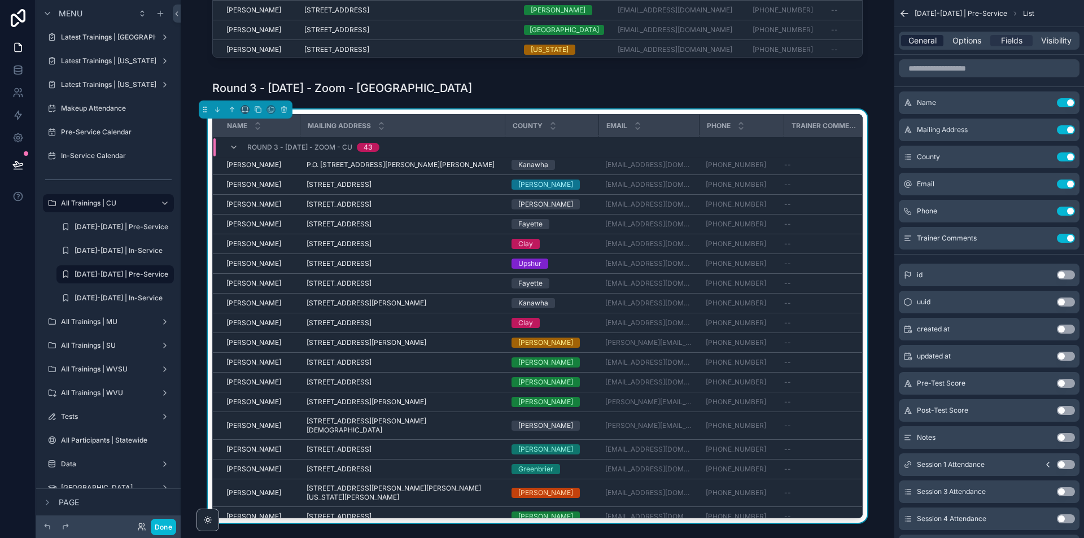
click at [928, 39] on span "General" at bounding box center [923, 40] width 28 height 11
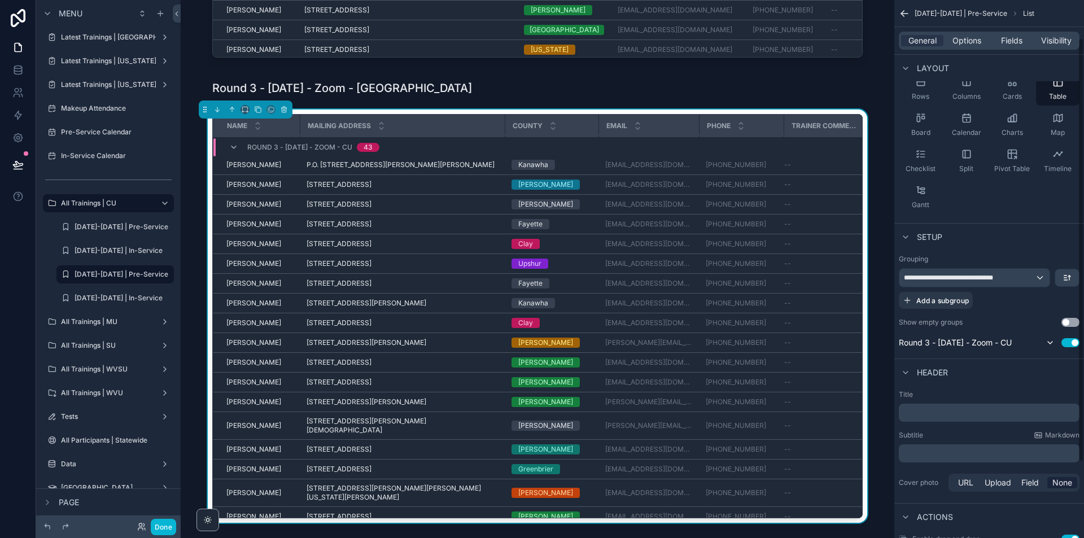
scroll to position [0, 0]
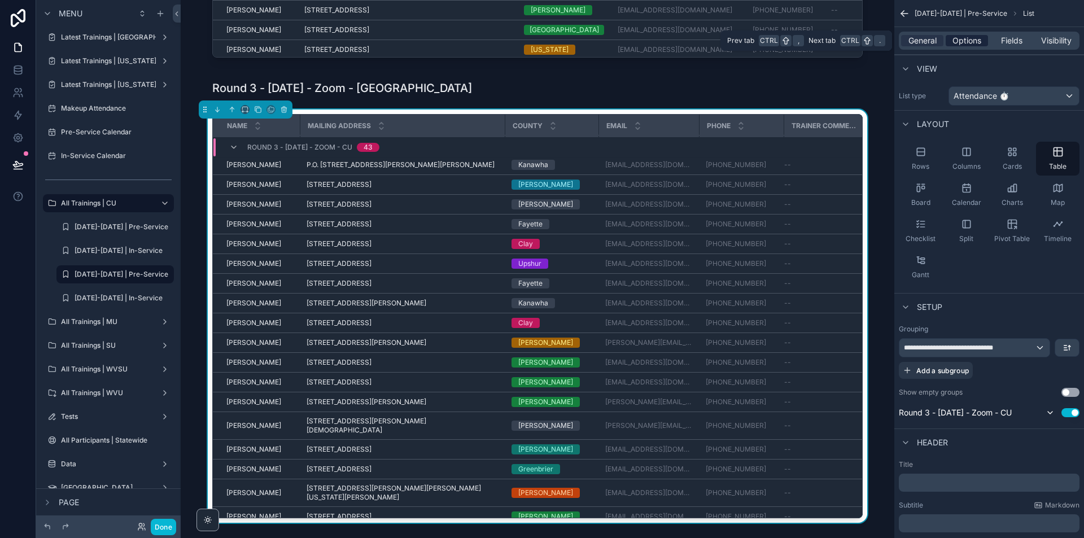
click at [963, 44] on span "Options" at bounding box center [967, 40] width 29 height 11
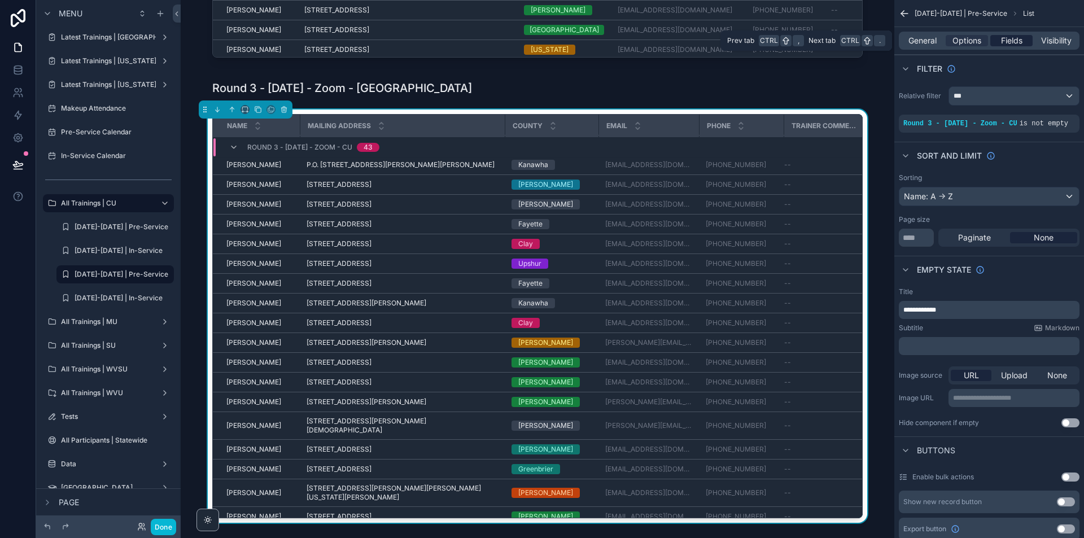
click at [1017, 46] on span "Fields" at bounding box center [1011, 40] width 21 height 11
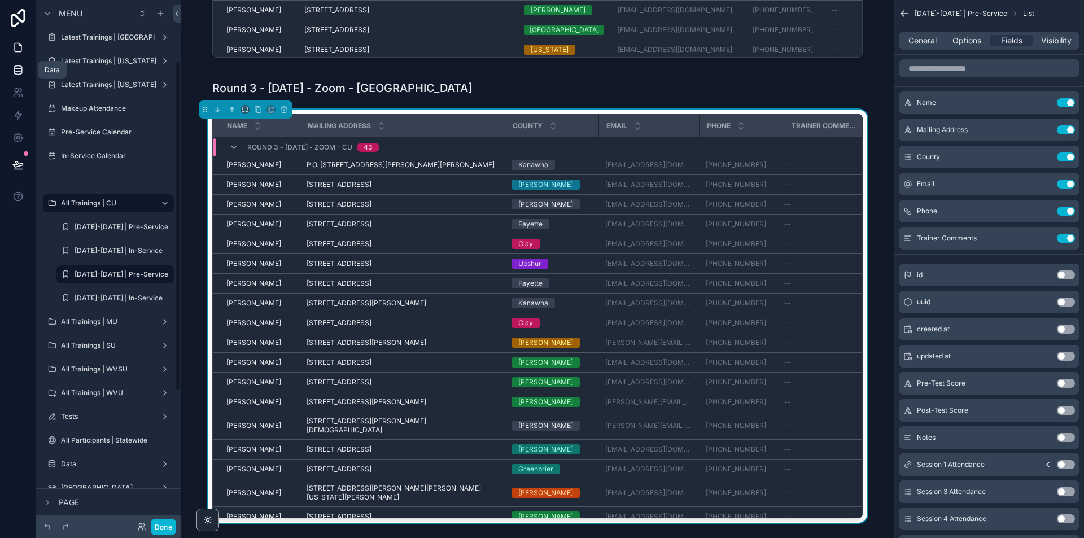
click at [21, 72] on icon at bounding box center [17, 72] width 7 height 5
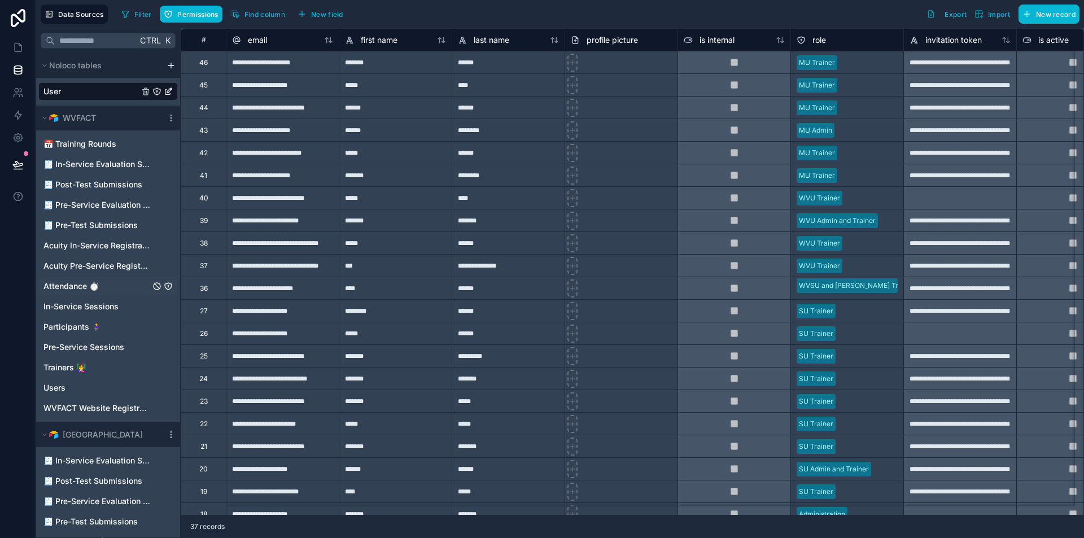
click at [119, 287] on link "Attendance ⏱" at bounding box center [96, 286] width 107 height 11
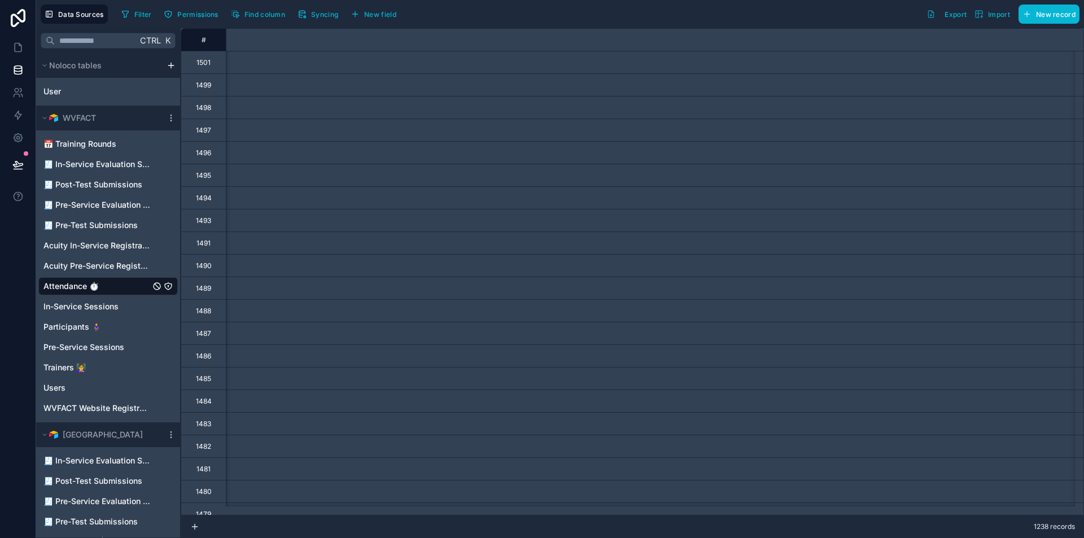
scroll to position [0, 16904]
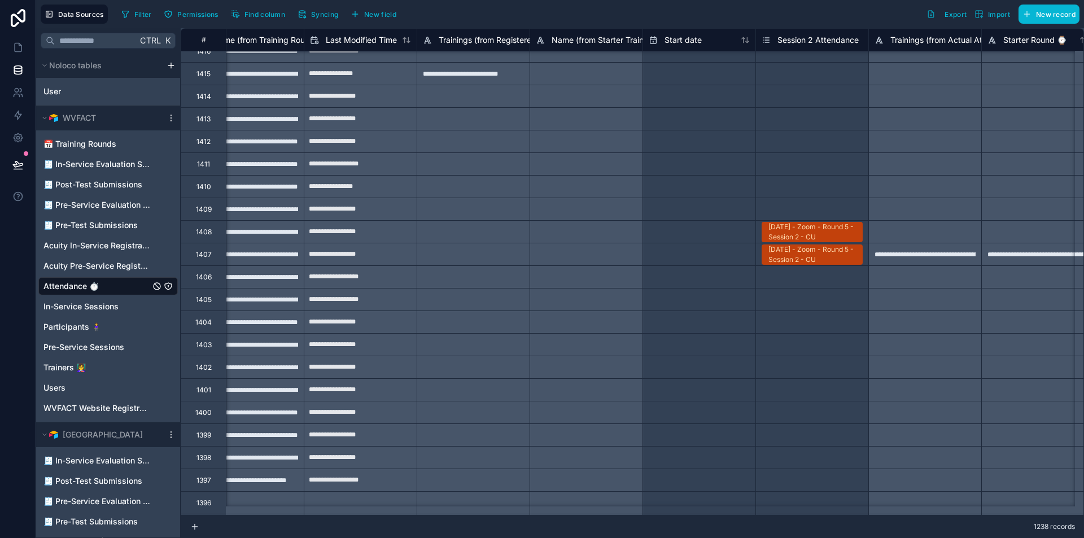
scroll to position [1723, 2407]
